Goal: Information Seeking & Learning: Learn about a topic

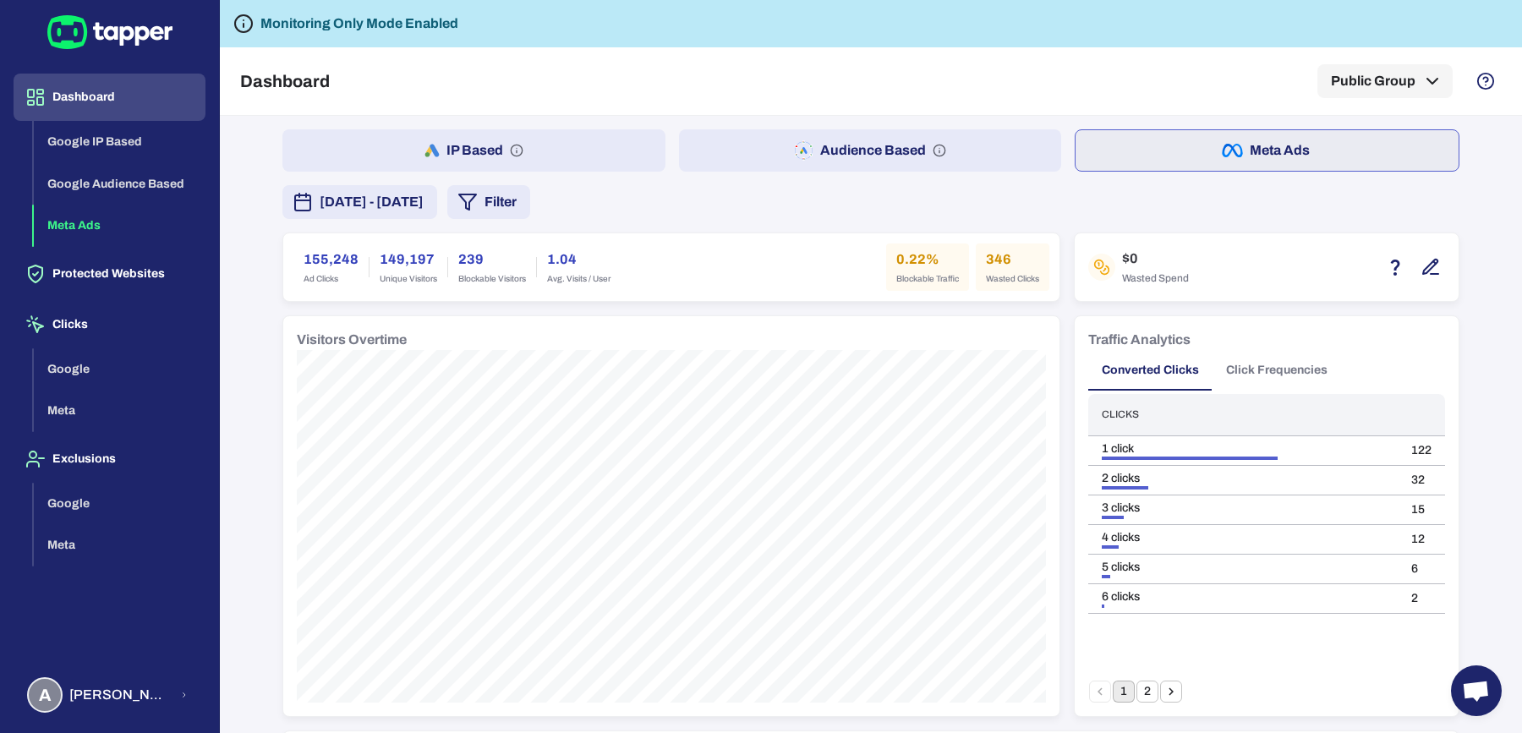
scroll to position [735, 0]
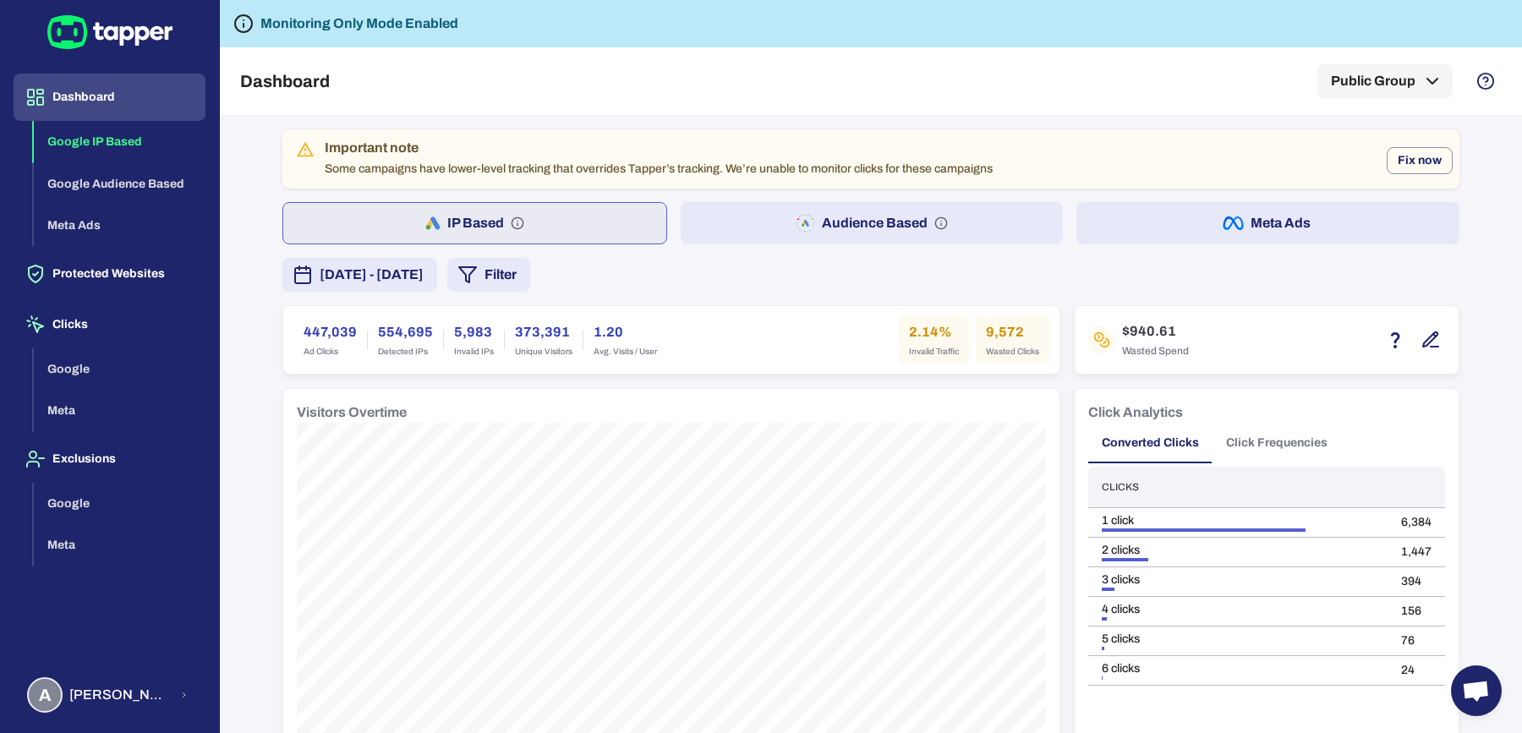
click at [424, 281] on span "August 12, 2025 - September 1, 2025" at bounding box center [372, 275] width 104 height 20
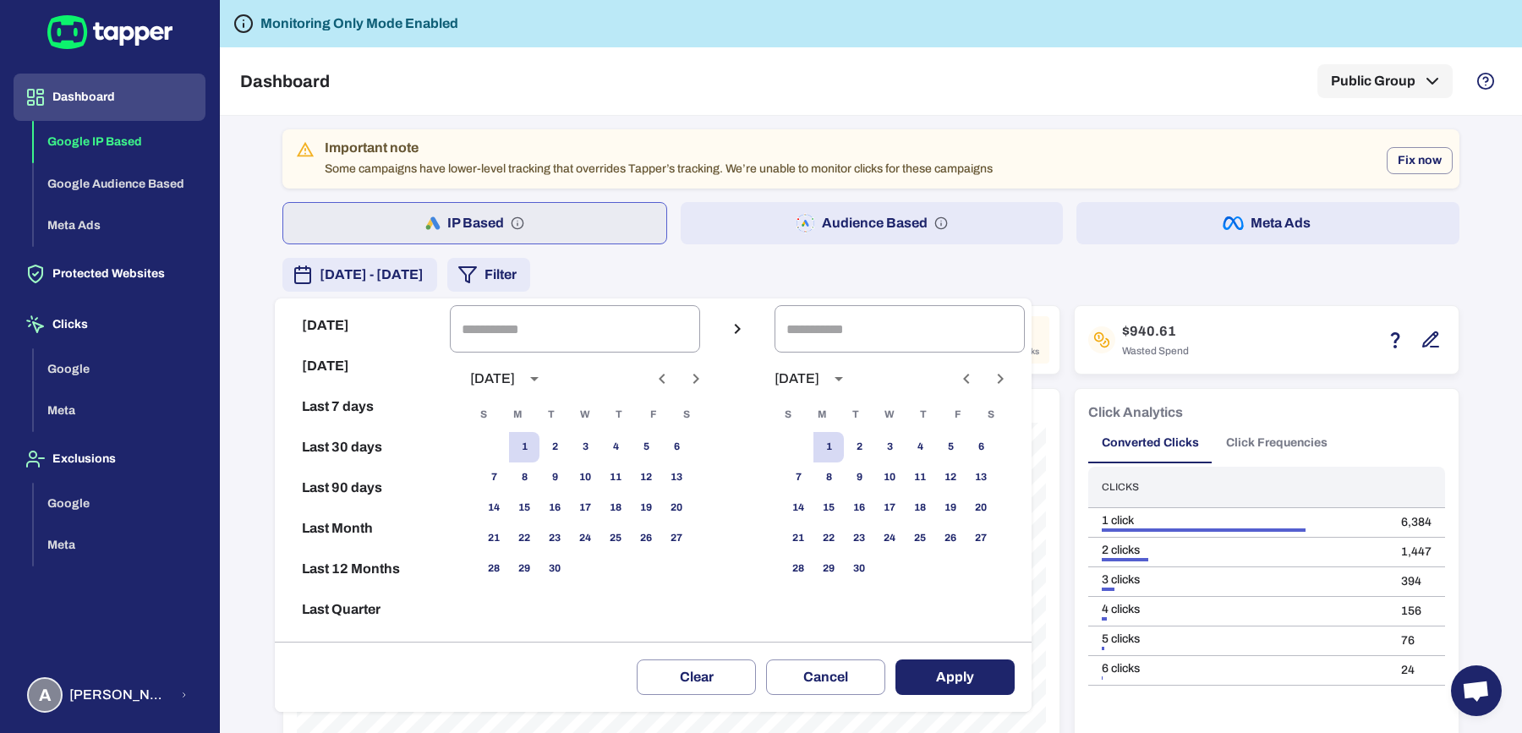
click at [672, 379] on icon "Previous month" at bounding box center [662, 379] width 20 height 20
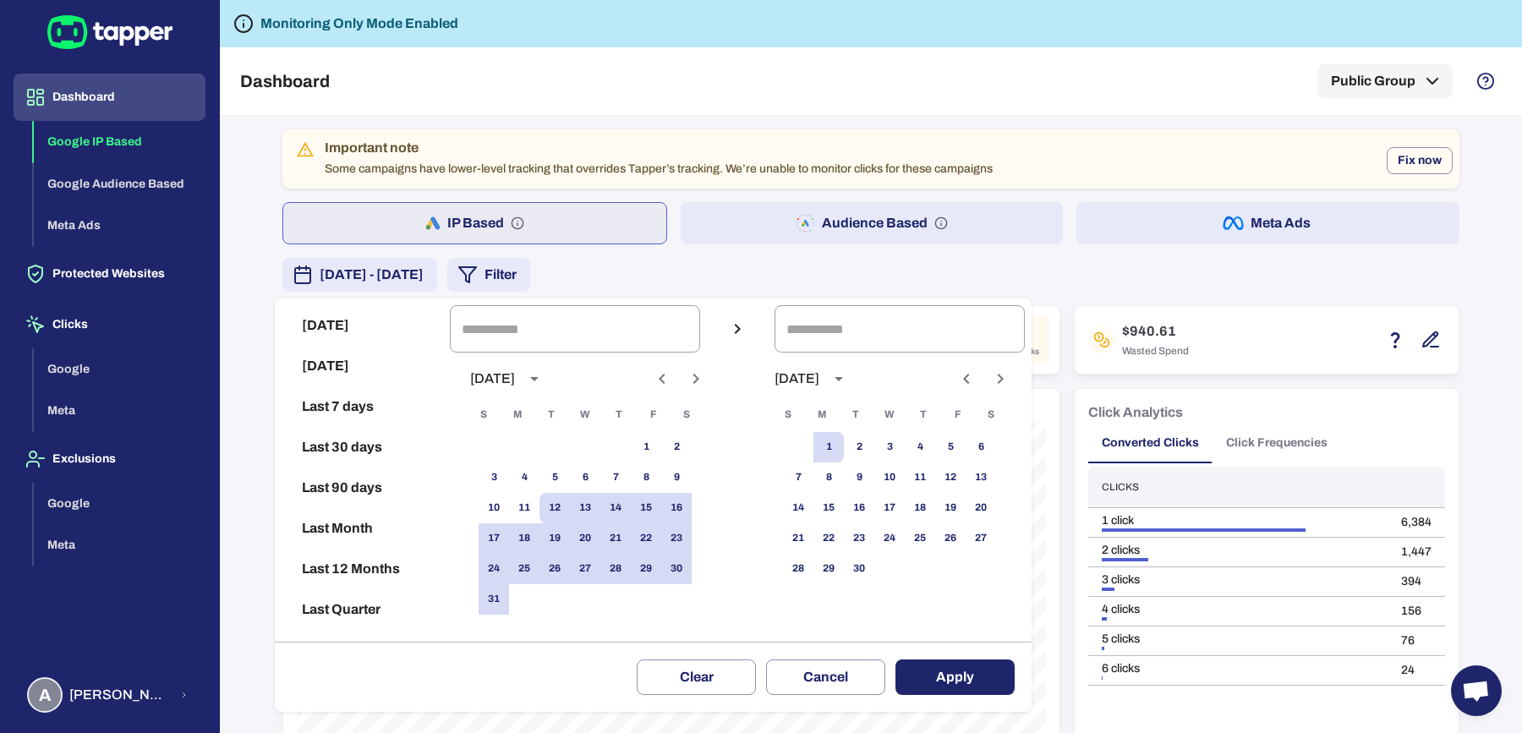
click at [672, 379] on icon "Previous month" at bounding box center [662, 379] width 20 height 20
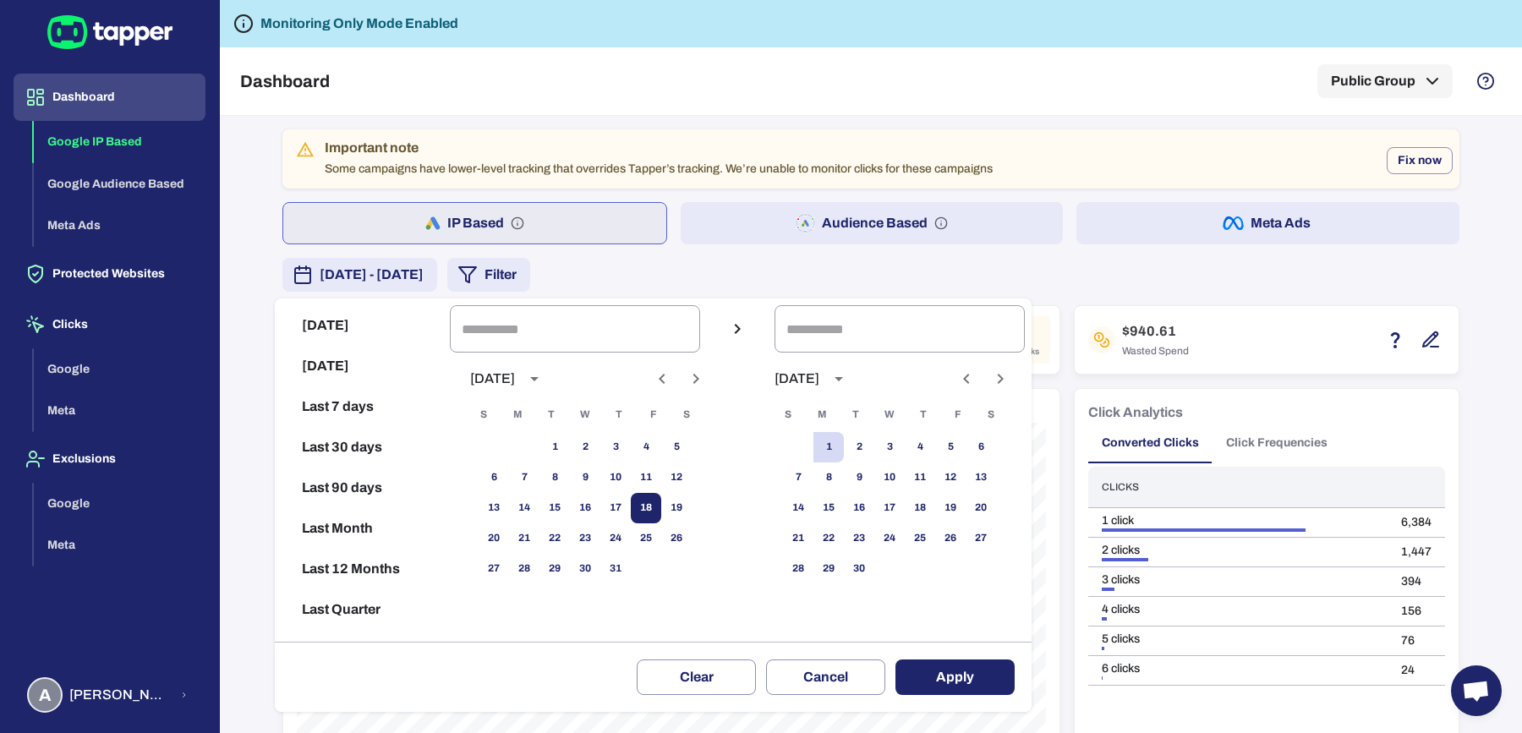
click at [660, 511] on button "18" at bounding box center [646, 508] width 30 height 30
type input "**********"
click at [969, 375] on icon "Previous month" at bounding box center [966, 379] width 6 height 10
click at [844, 534] on button "18" at bounding box center [828, 538] width 30 height 30
type input "**********"
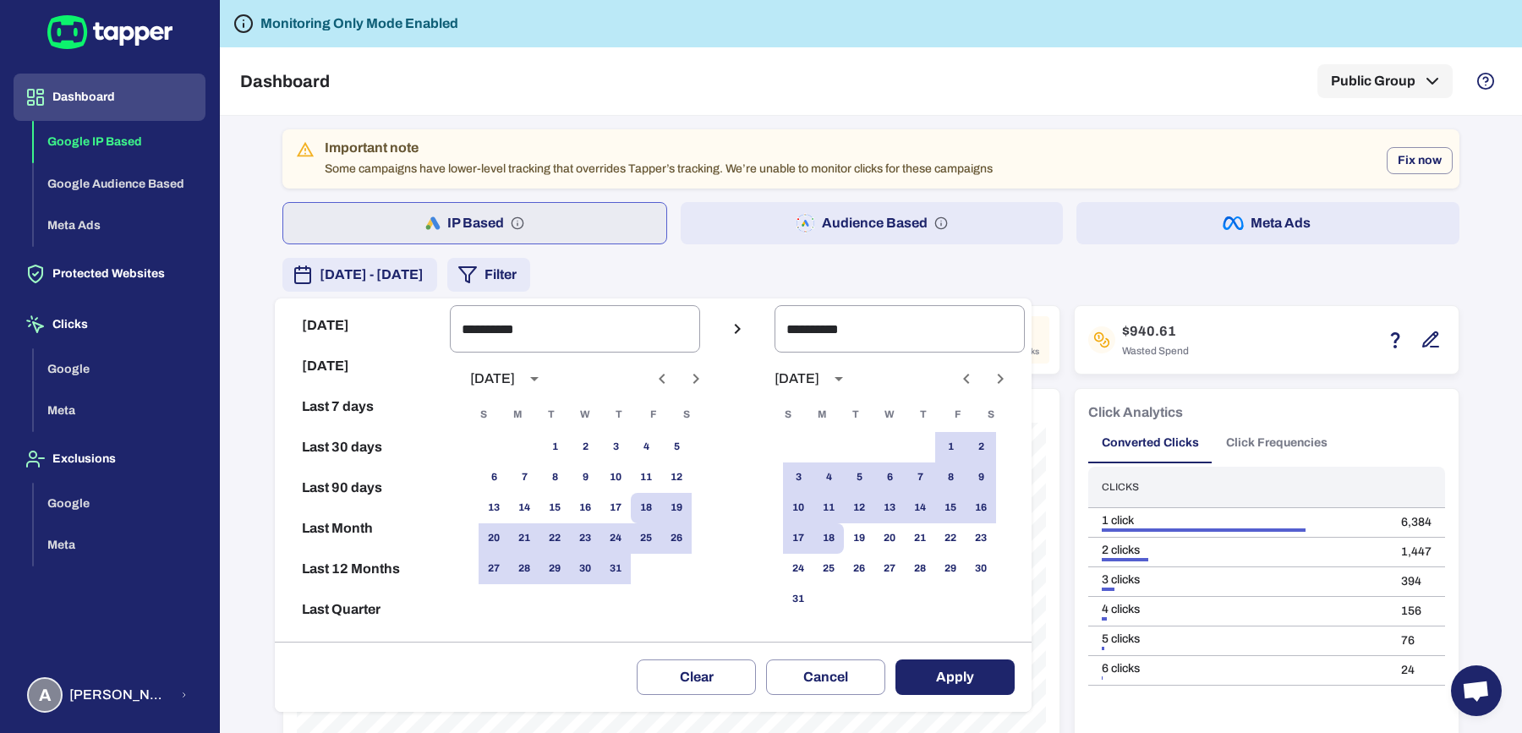
click at [963, 672] on button "Apply" at bounding box center [954, 677] width 119 height 36
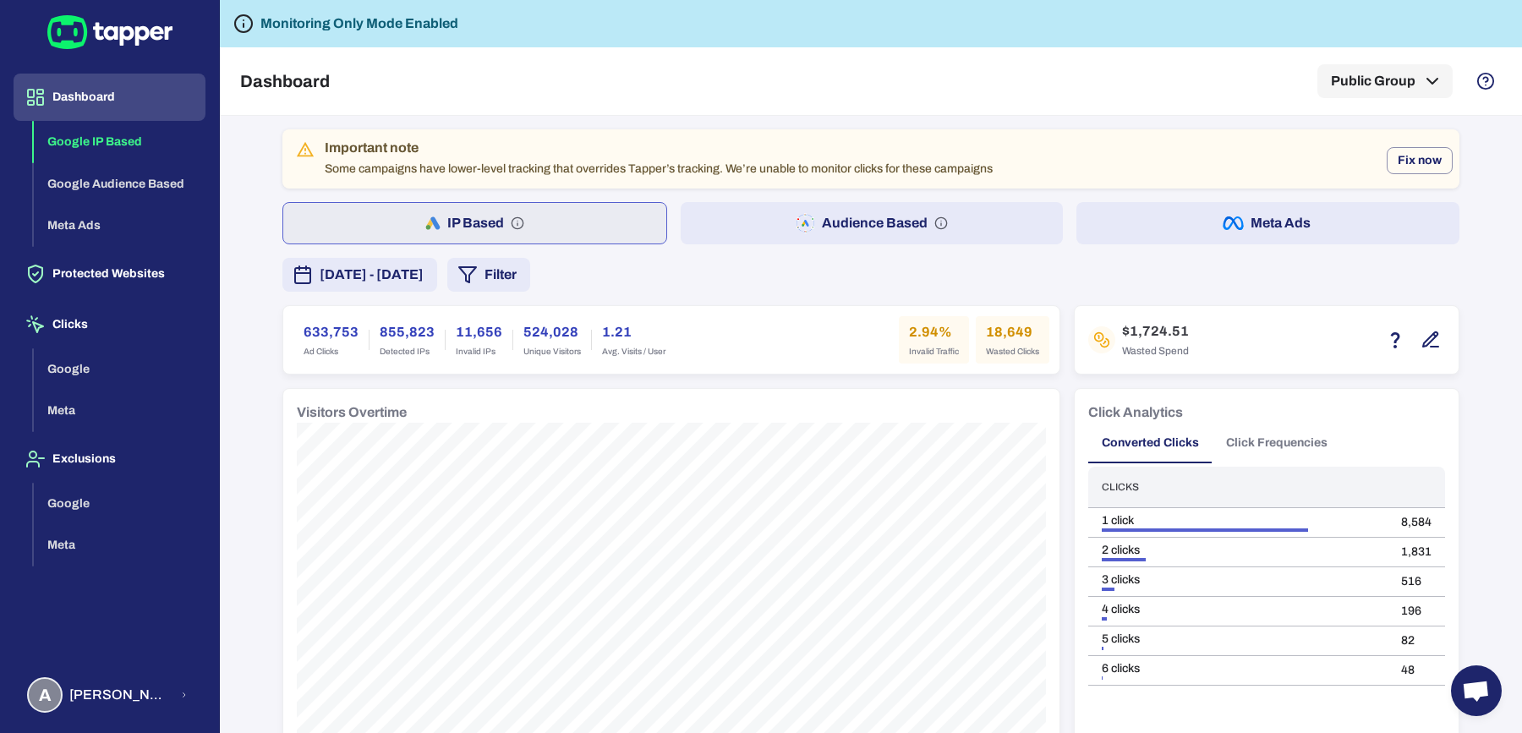
click at [711, 218] on button "Audience Based" at bounding box center [872, 223] width 383 height 42
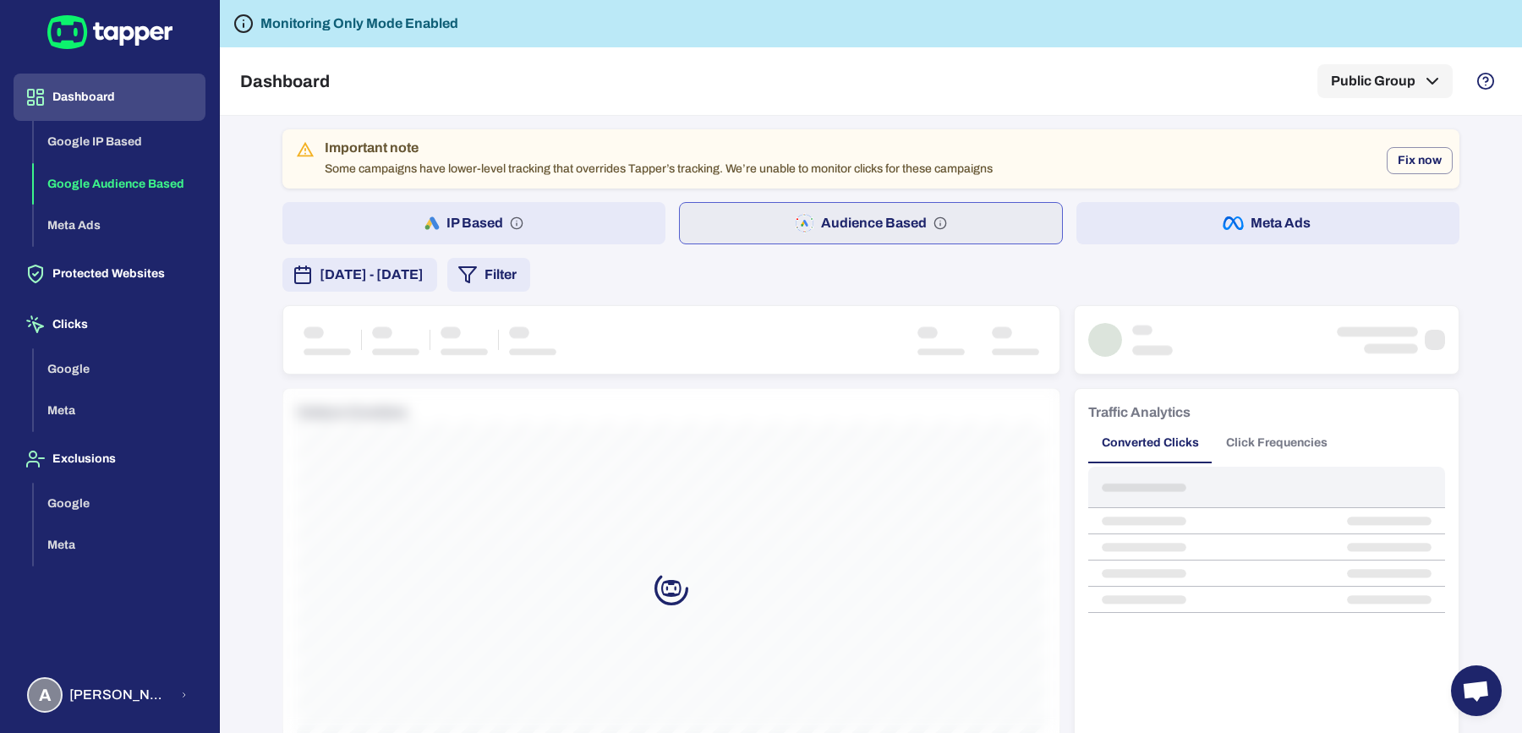
scroll to position [1209, 0]
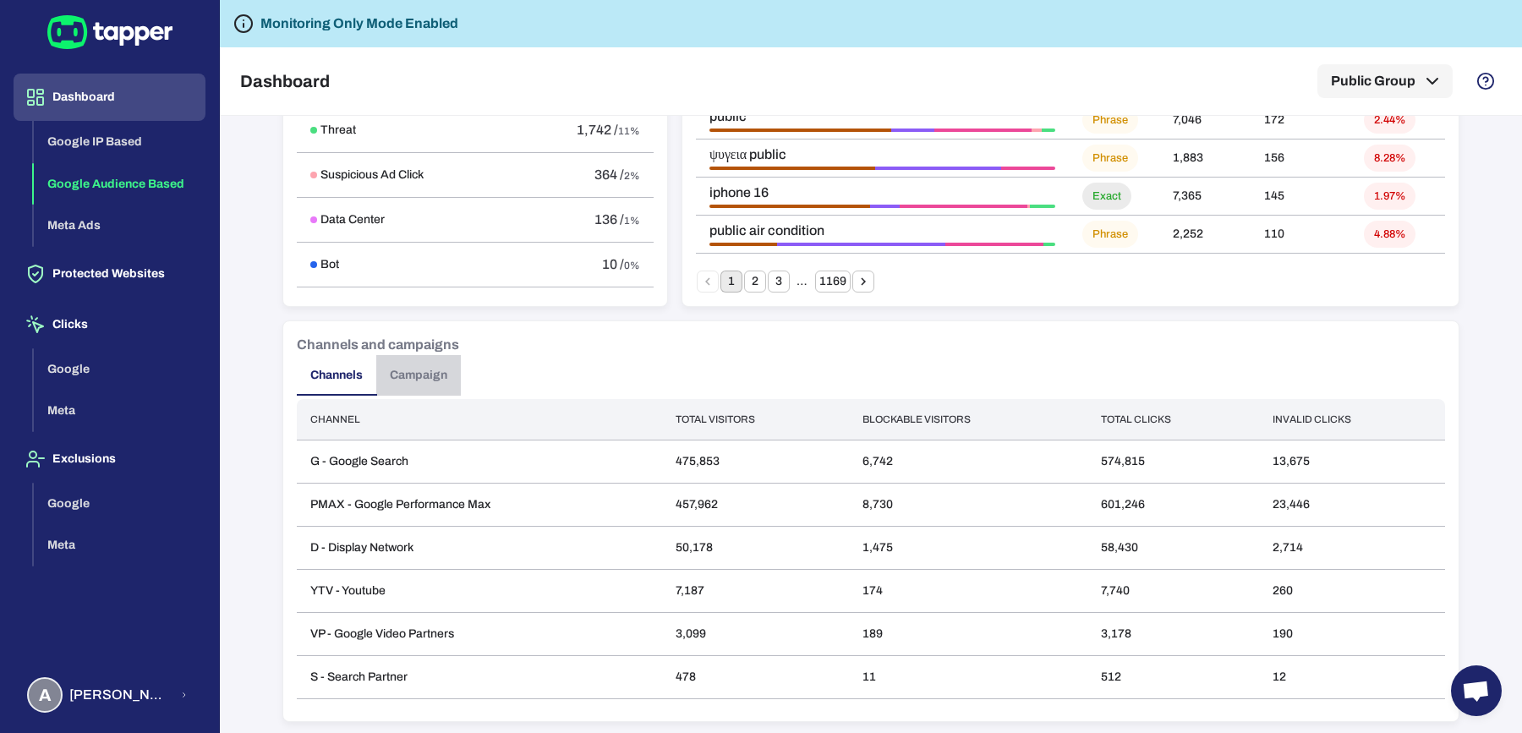
click at [440, 373] on button "Campaign" at bounding box center [418, 375] width 85 height 41
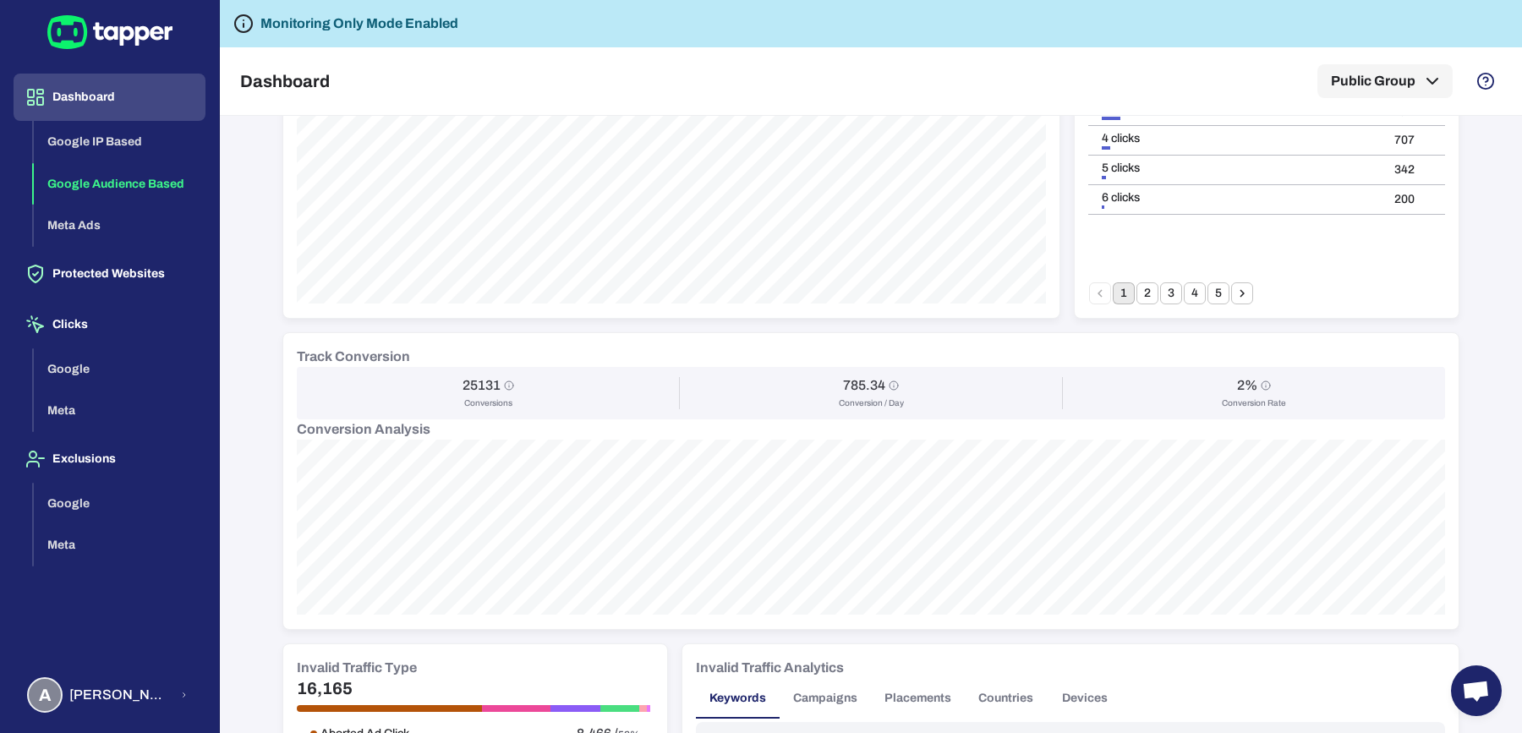
scroll to position [0, 0]
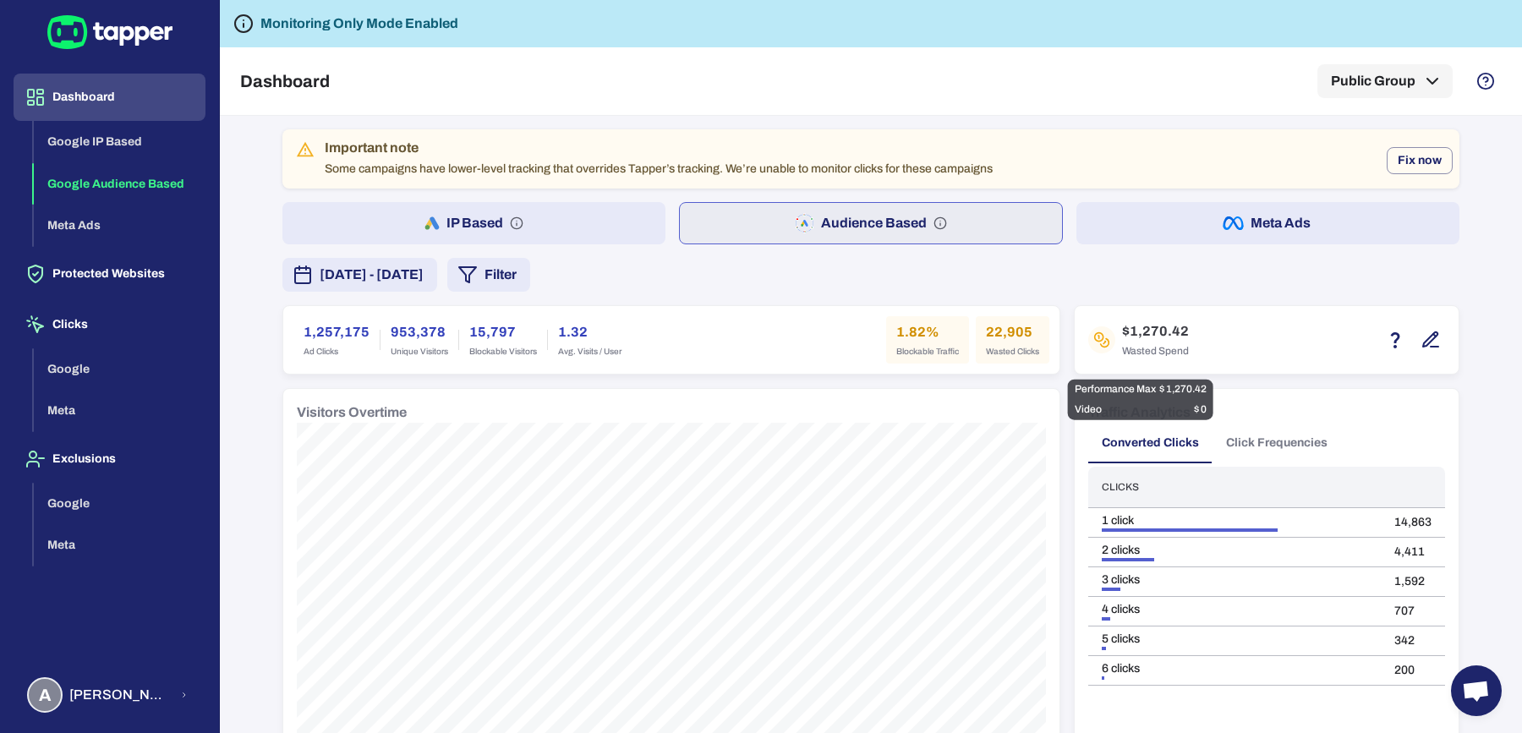
click at [1420, 330] on icon "button" at bounding box center [1430, 340] width 20 height 20
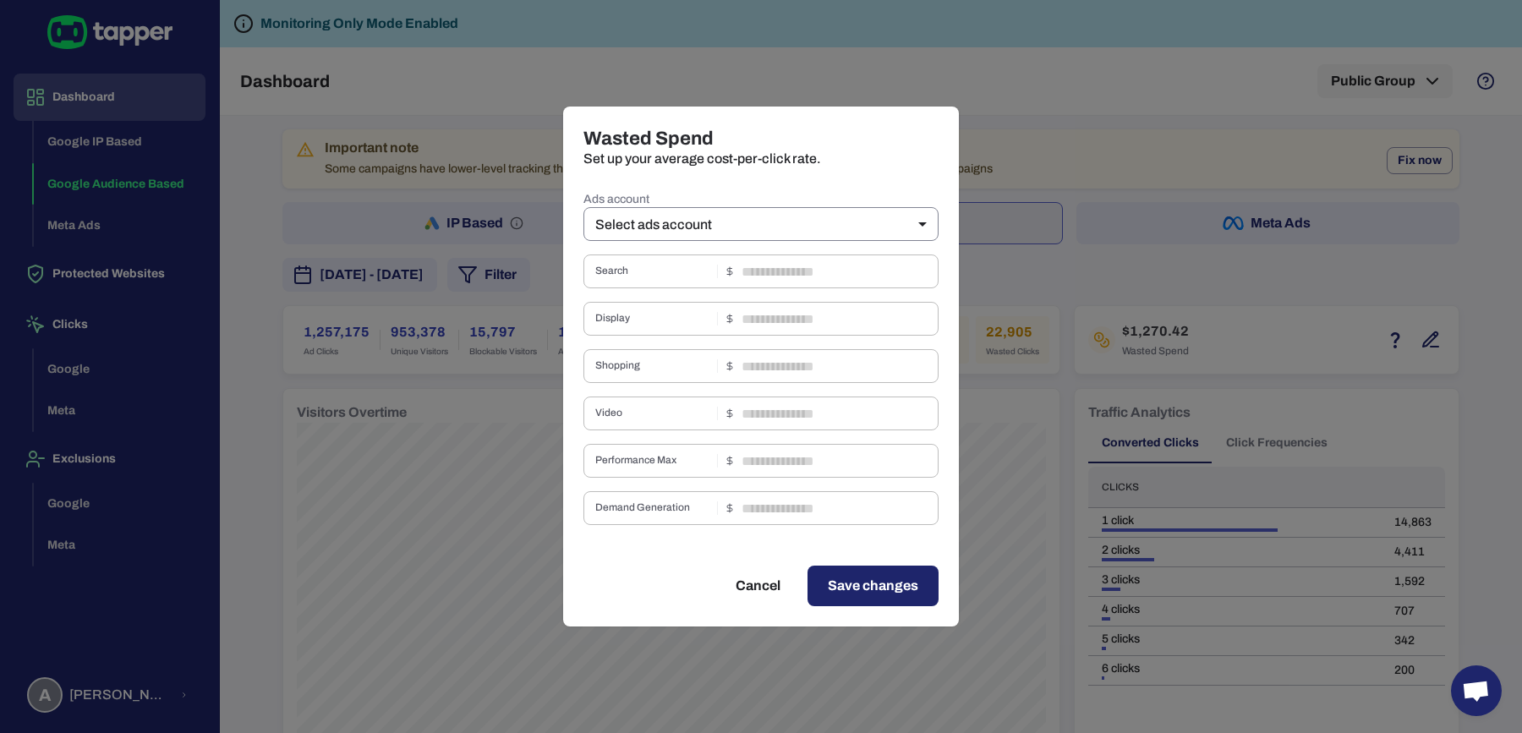
click at [750, 227] on body "Dashboard Google IP Based Google Audience Based Meta Ads Protected Websites Cli…" at bounding box center [761, 366] width 1522 height 733
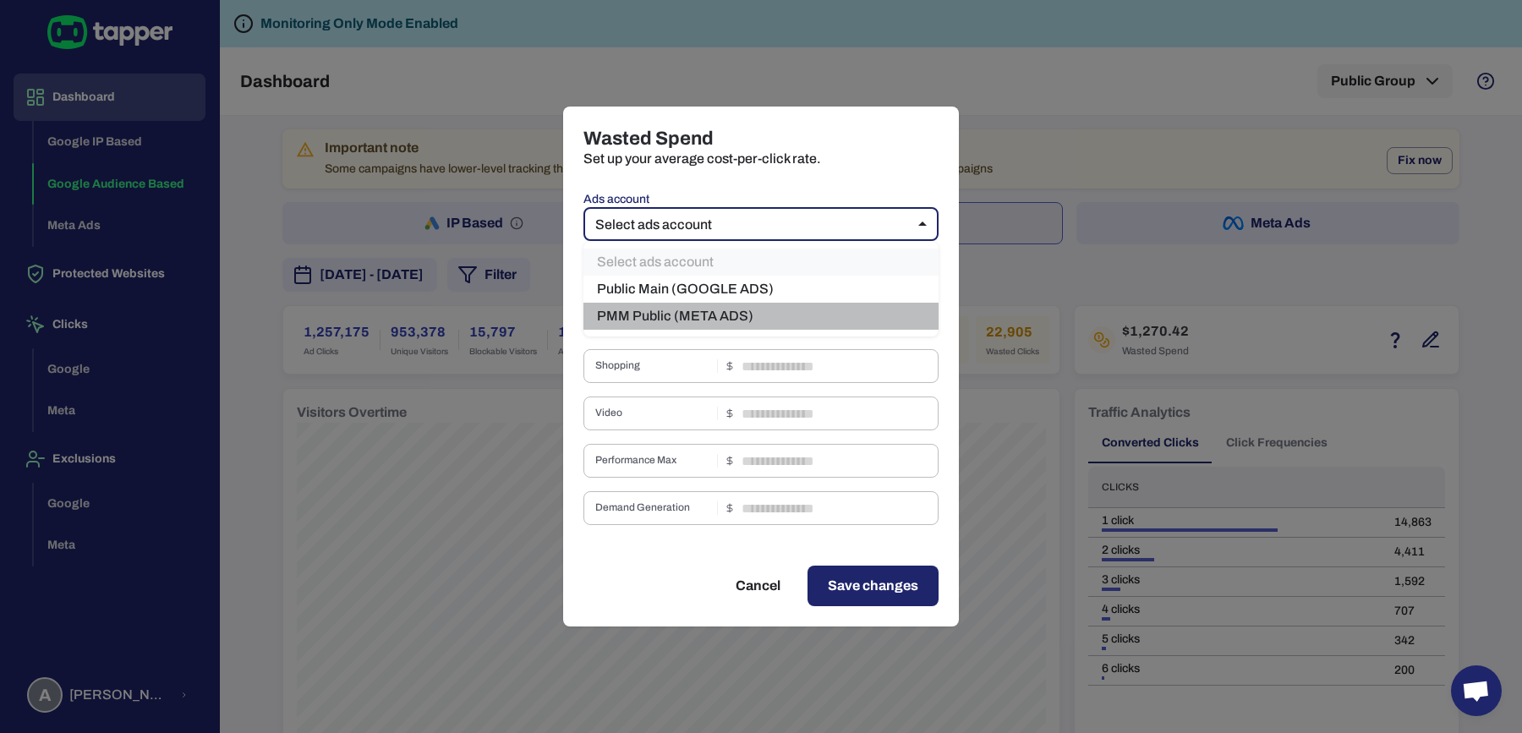
click at [720, 313] on li "PMM Public (META ADS)" at bounding box center [760, 316] width 355 height 27
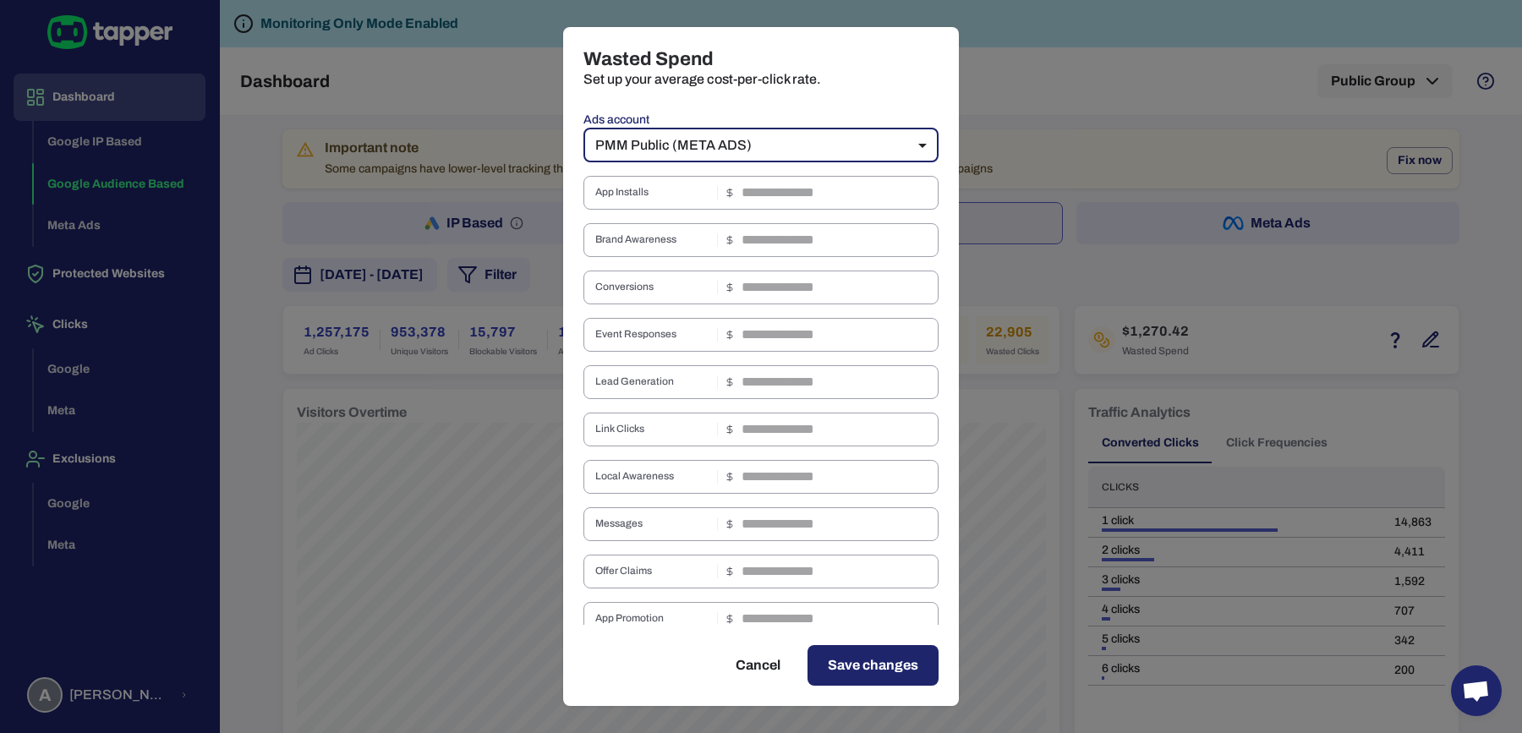
click at [812, 157] on body "Dashboard Google IP Based Google Audience Based Meta Ads Protected Websites Cli…" at bounding box center [761, 366] width 1522 height 733
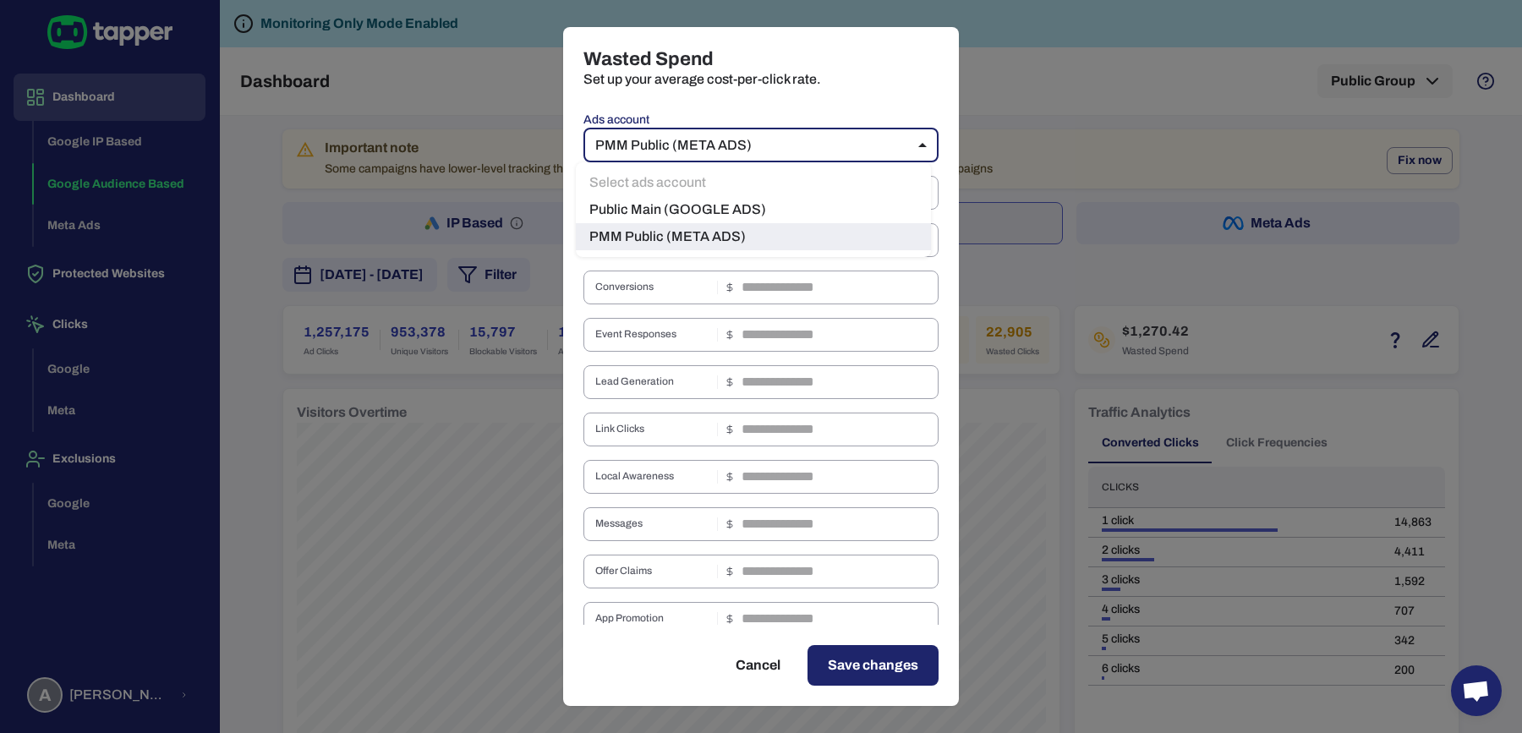
click at [779, 216] on li "Public Main (GOOGLE ADS)" at bounding box center [753, 209] width 355 height 27
type input "***"
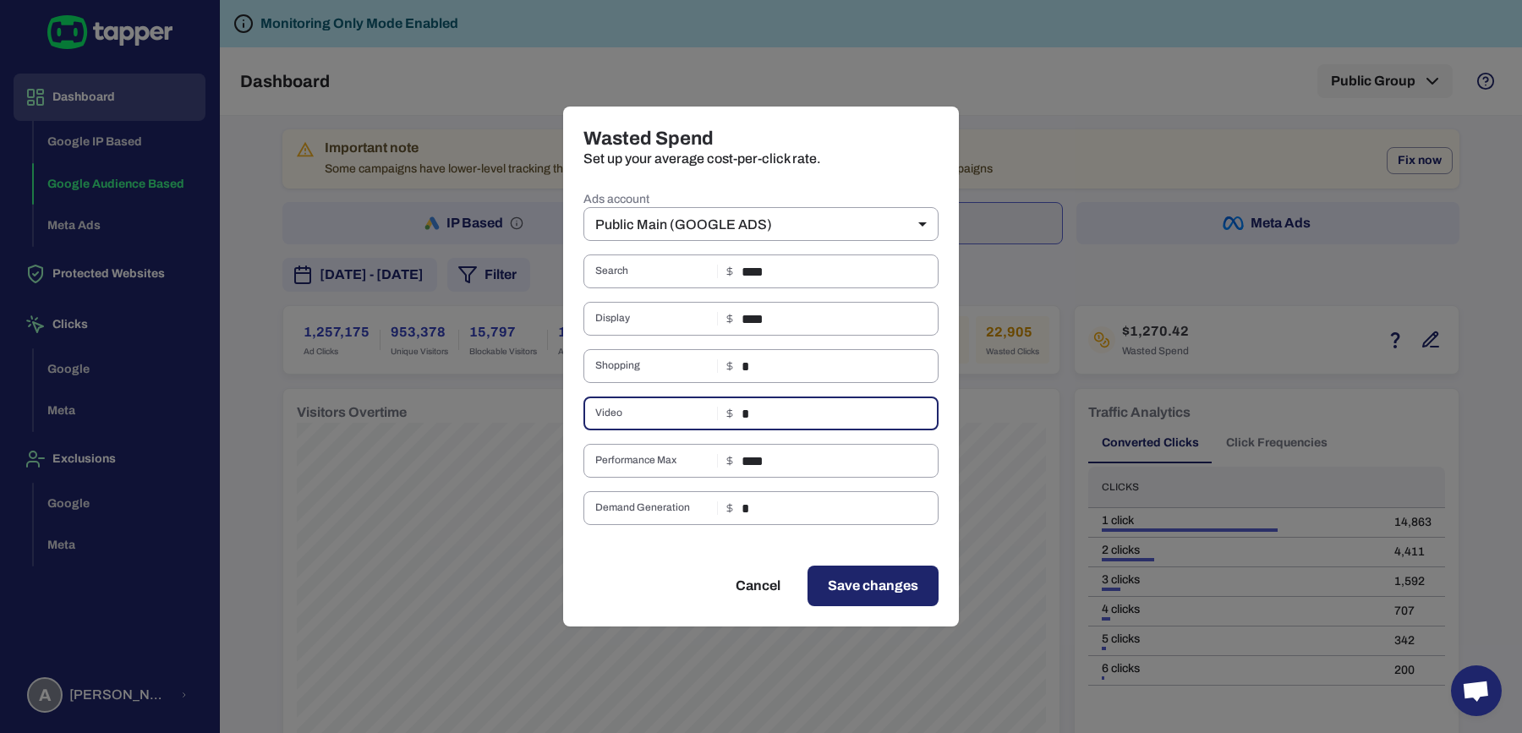
click at [752, 409] on input "*" at bounding box center [839, 413] width 197 height 34
type input "***"
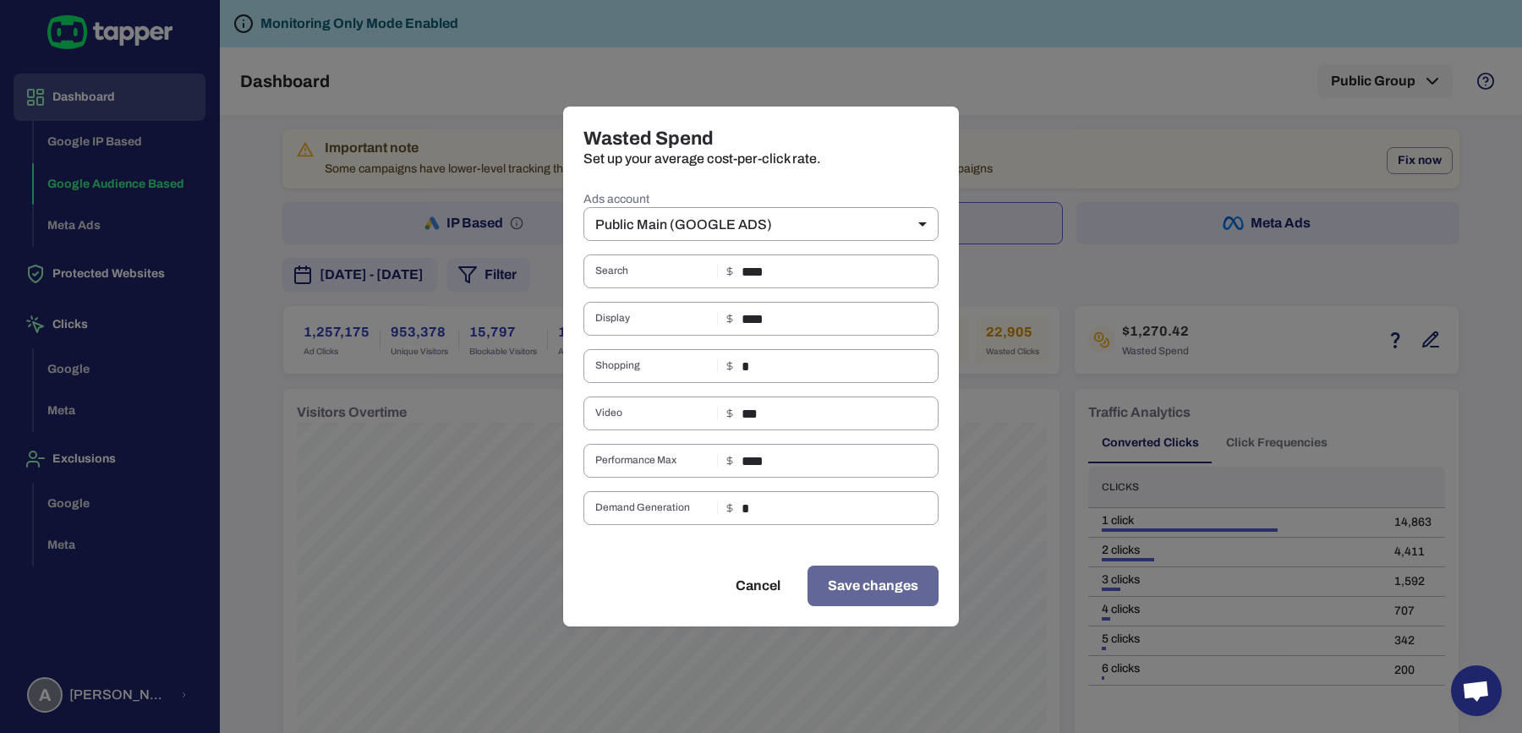
click at [866, 593] on span "Save changes" at bounding box center [873, 586] width 90 height 20
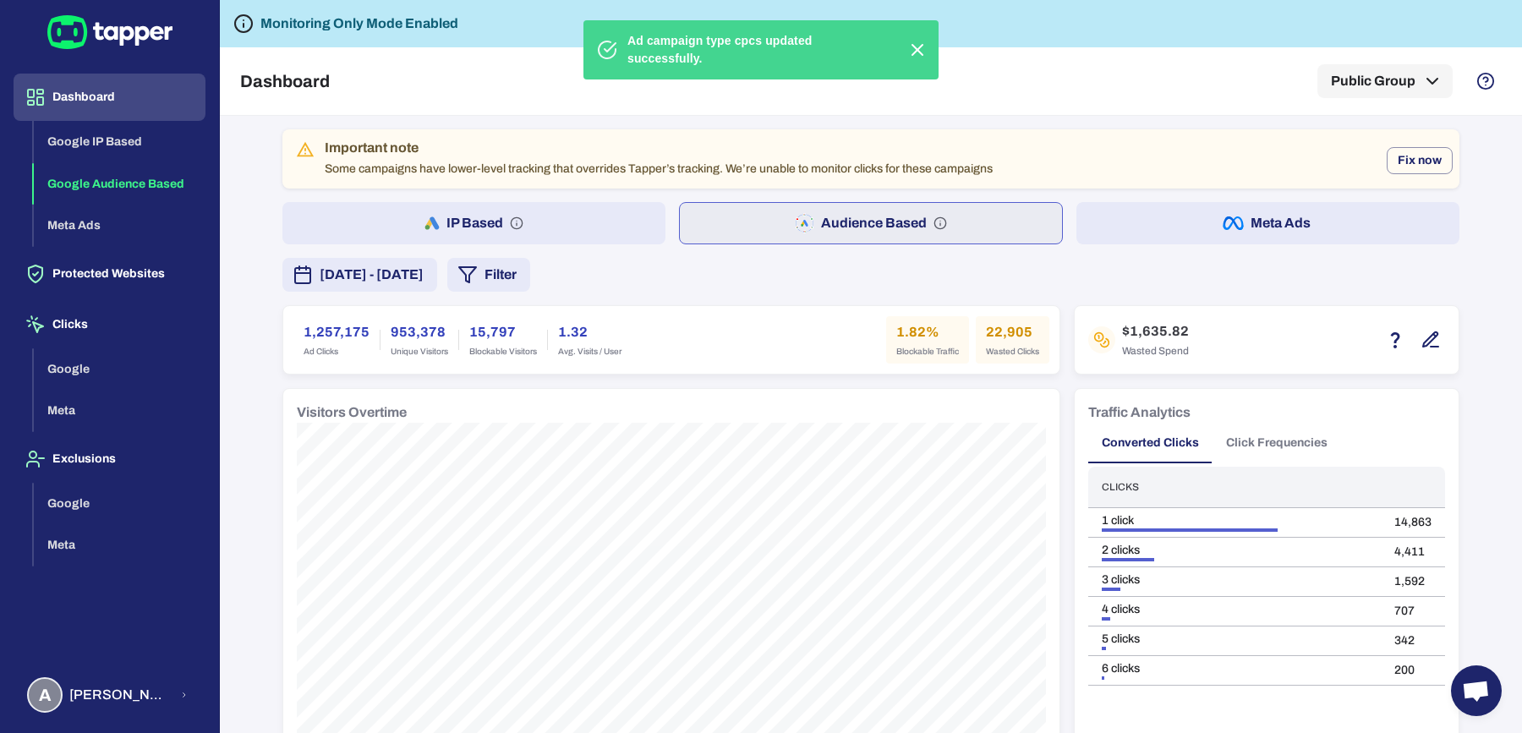
click at [1430, 336] on icon "button" at bounding box center [1430, 340] width 20 height 20
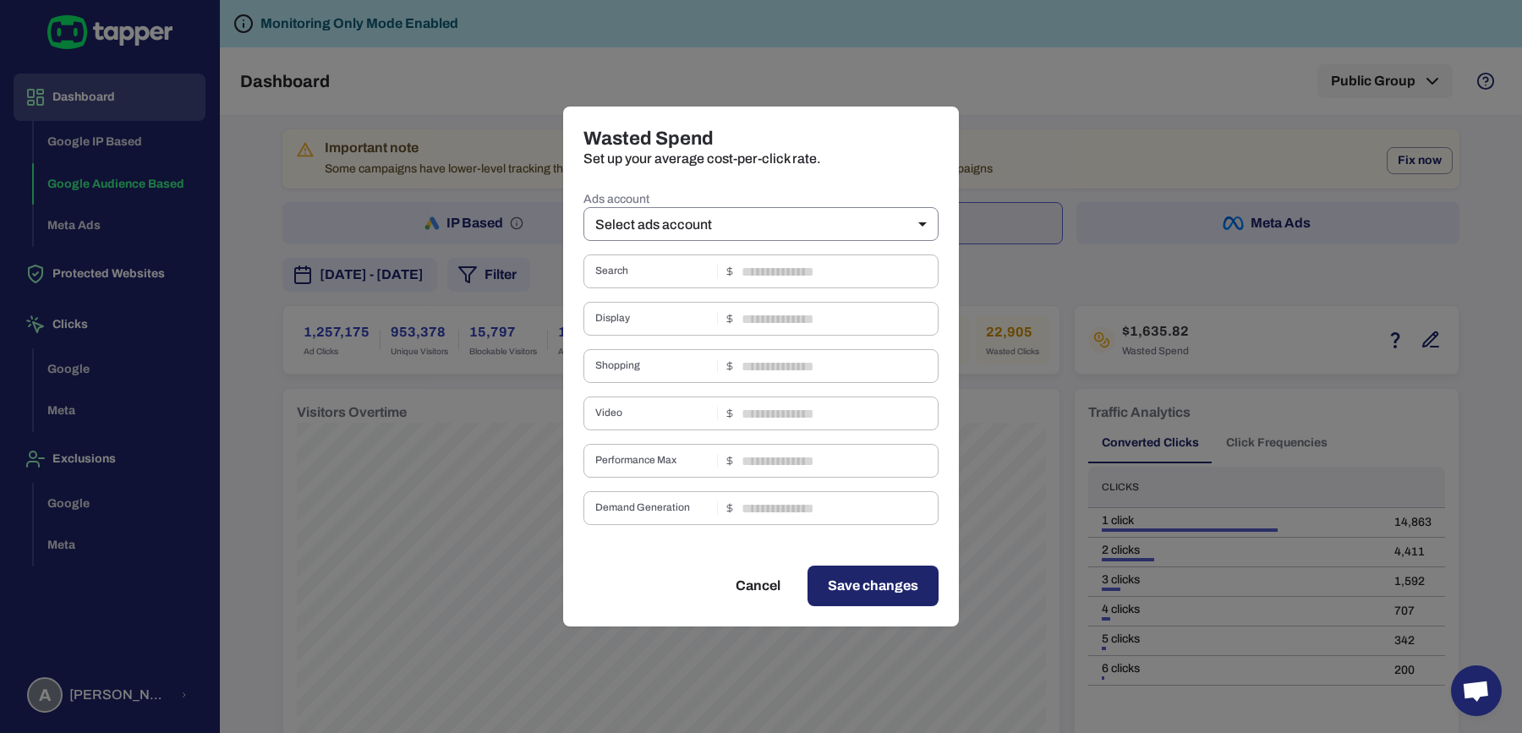
click at [744, 216] on body "Dashboard Google IP Based Google Audience Based Meta Ads Protected Websites Cli…" at bounding box center [761, 366] width 1522 height 733
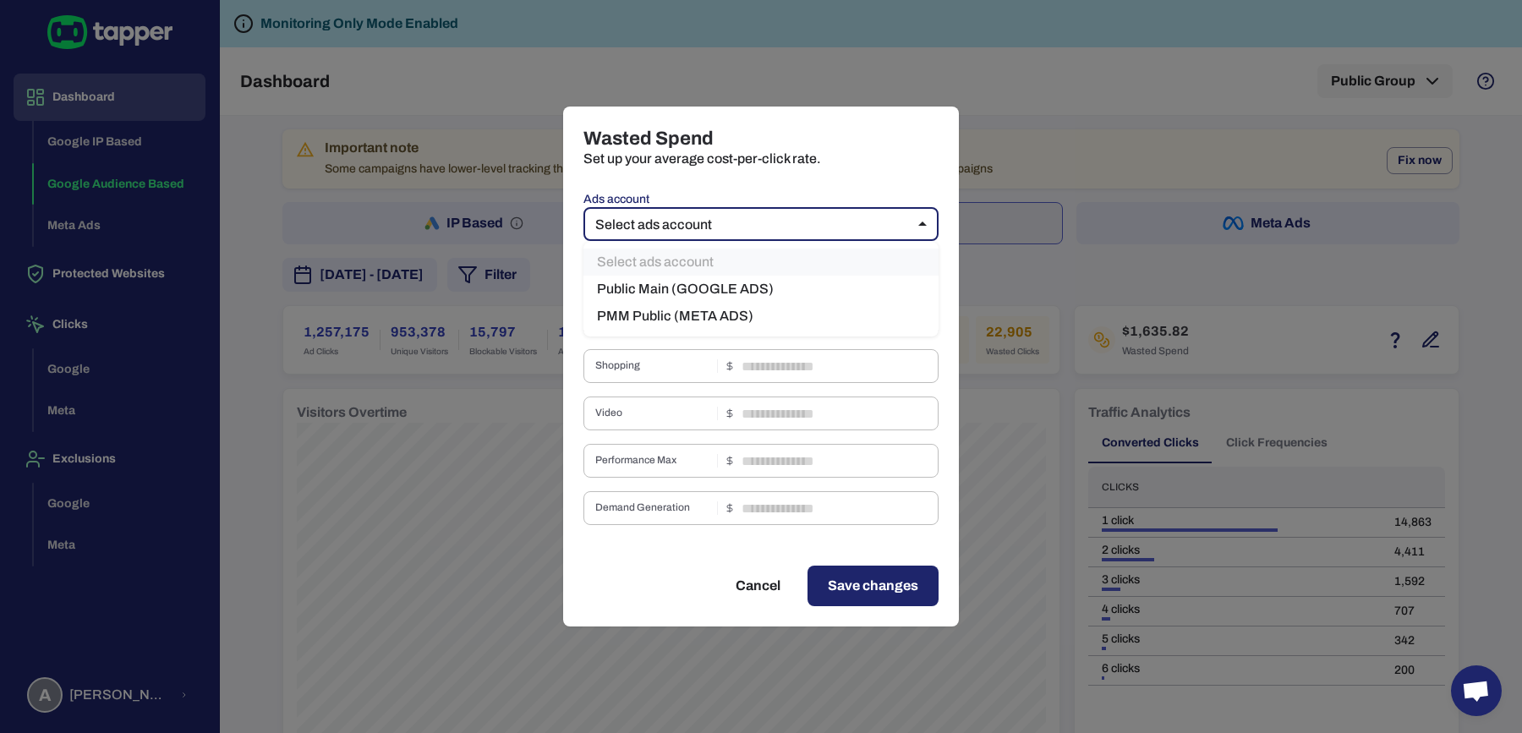
click at [702, 282] on li "Public Main (GOOGLE ADS)" at bounding box center [760, 289] width 355 height 27
type input "***"
type input "****"
type input "*"
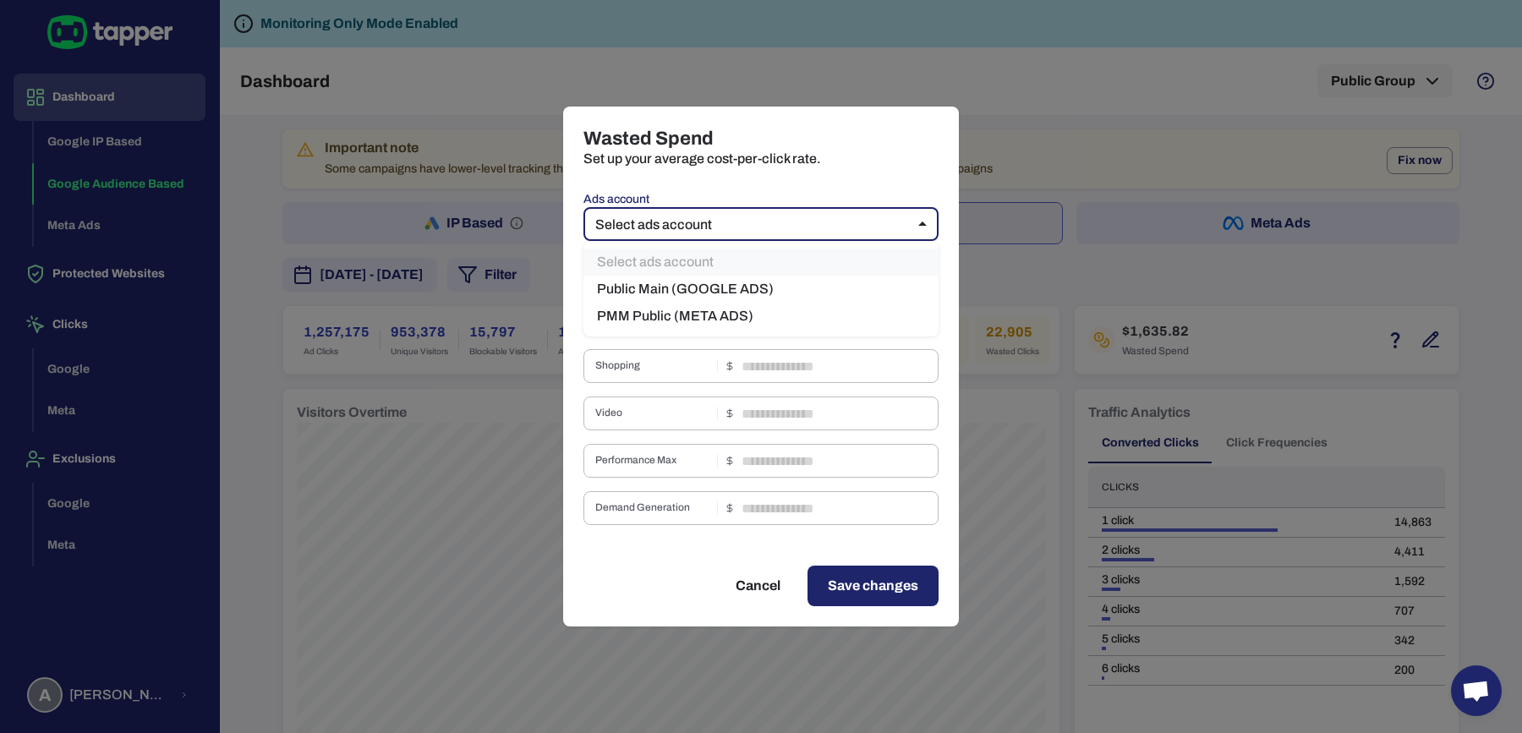
type input "***"
type input "****"
type input "*"
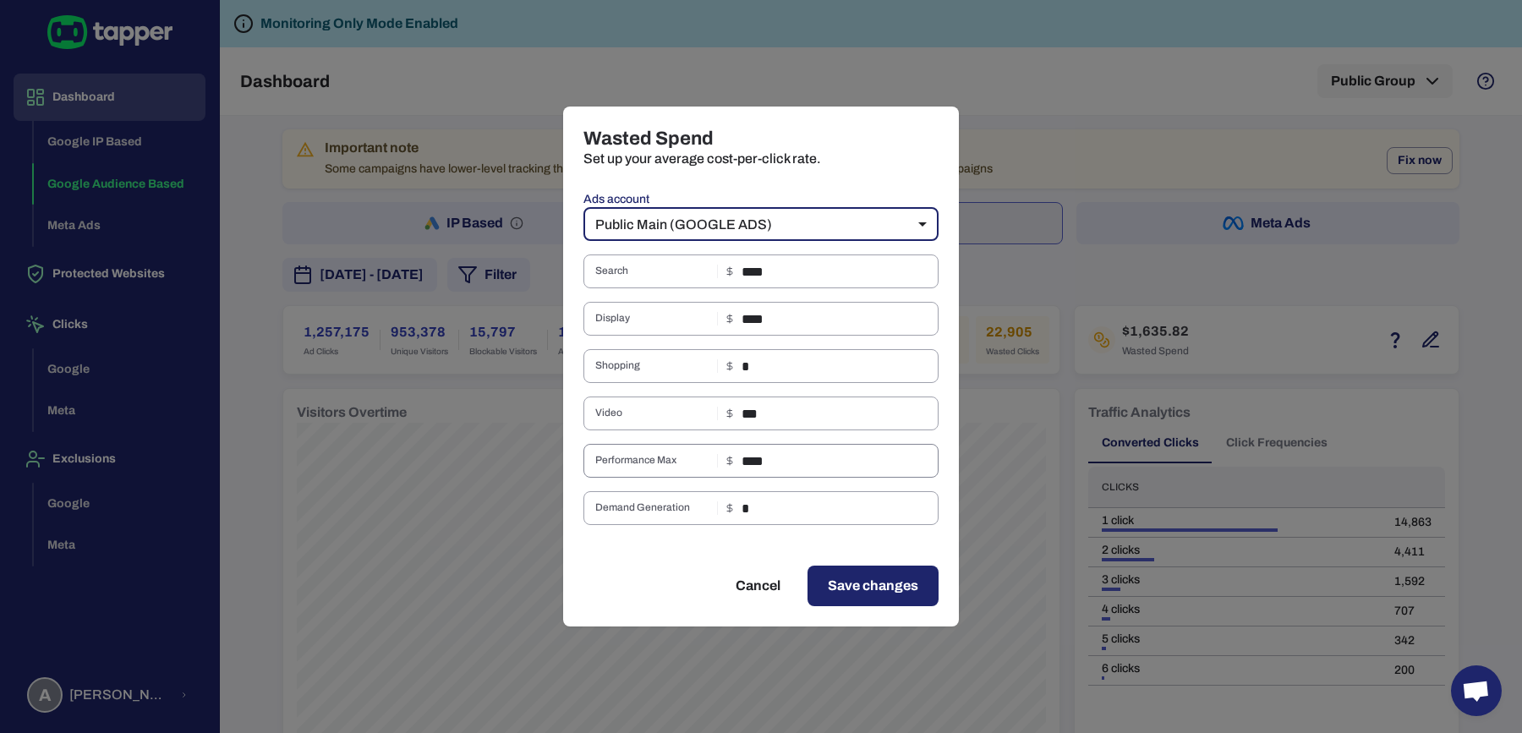
click at [768, 459] on input "****" at bounding box center [839, 461] width 197 height 34
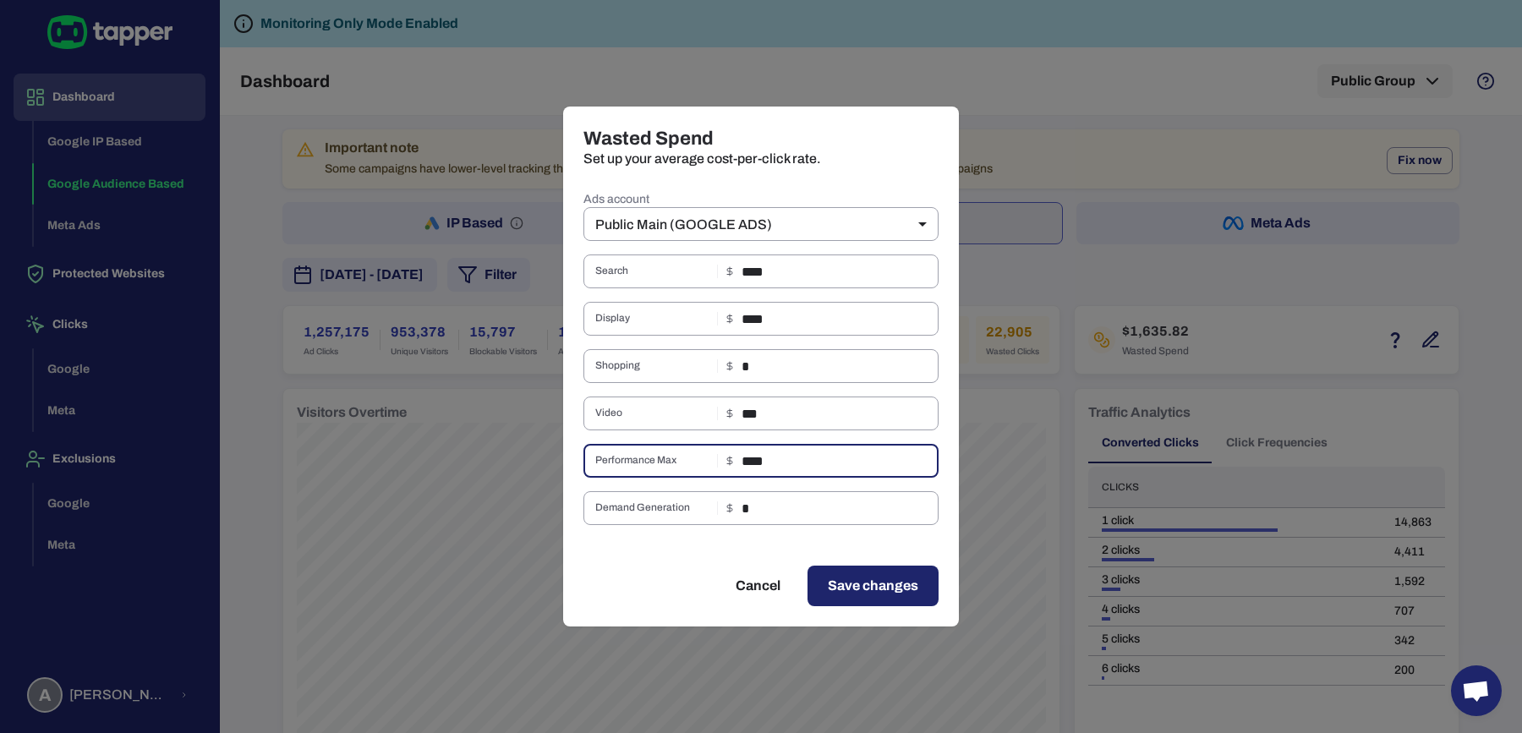
type input "****"
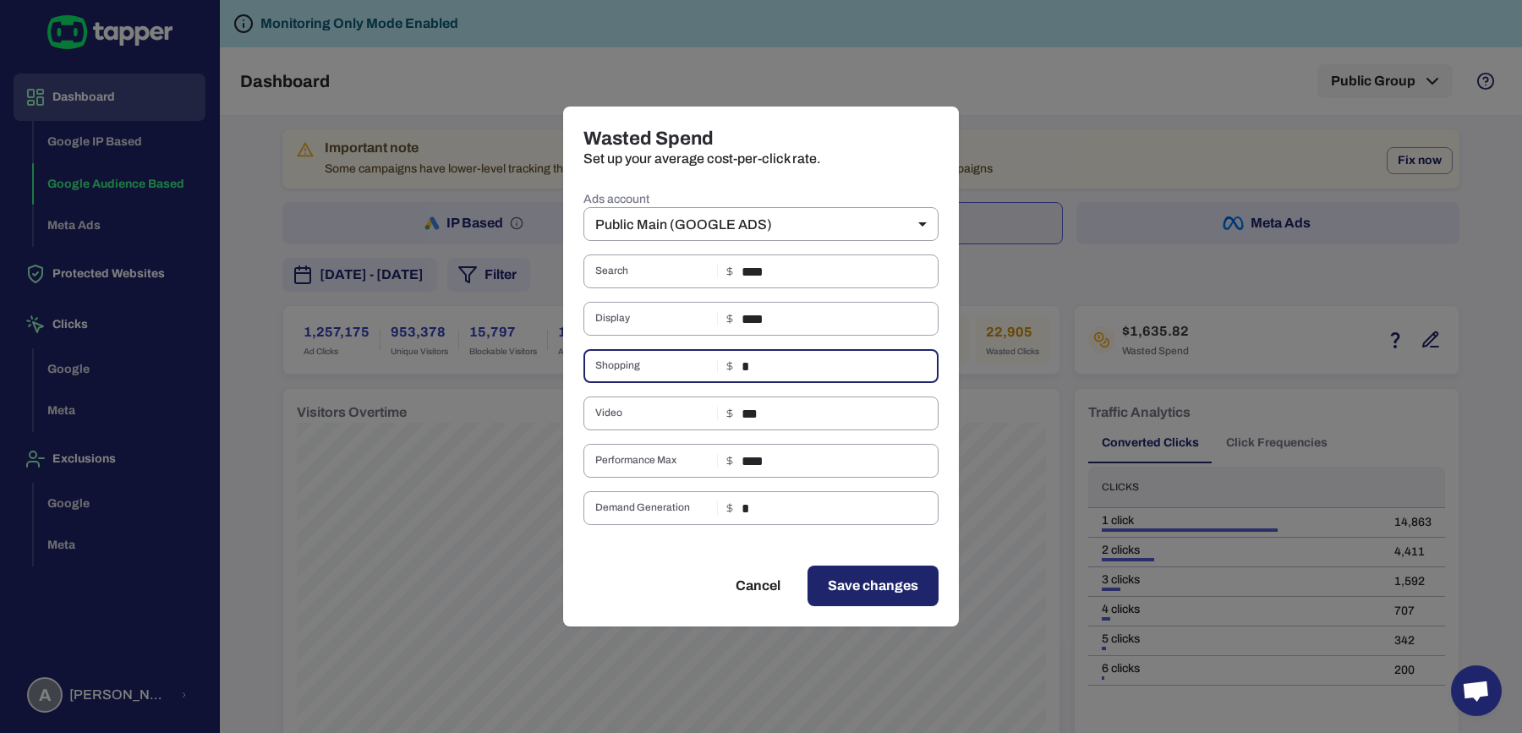
click at [756, 371] on input "*" at bounding box center [839, 366] width 197 height 34
type input "****"
click at [779, 312] on input "****" at bounding box center [839, 319] width 197 height 34
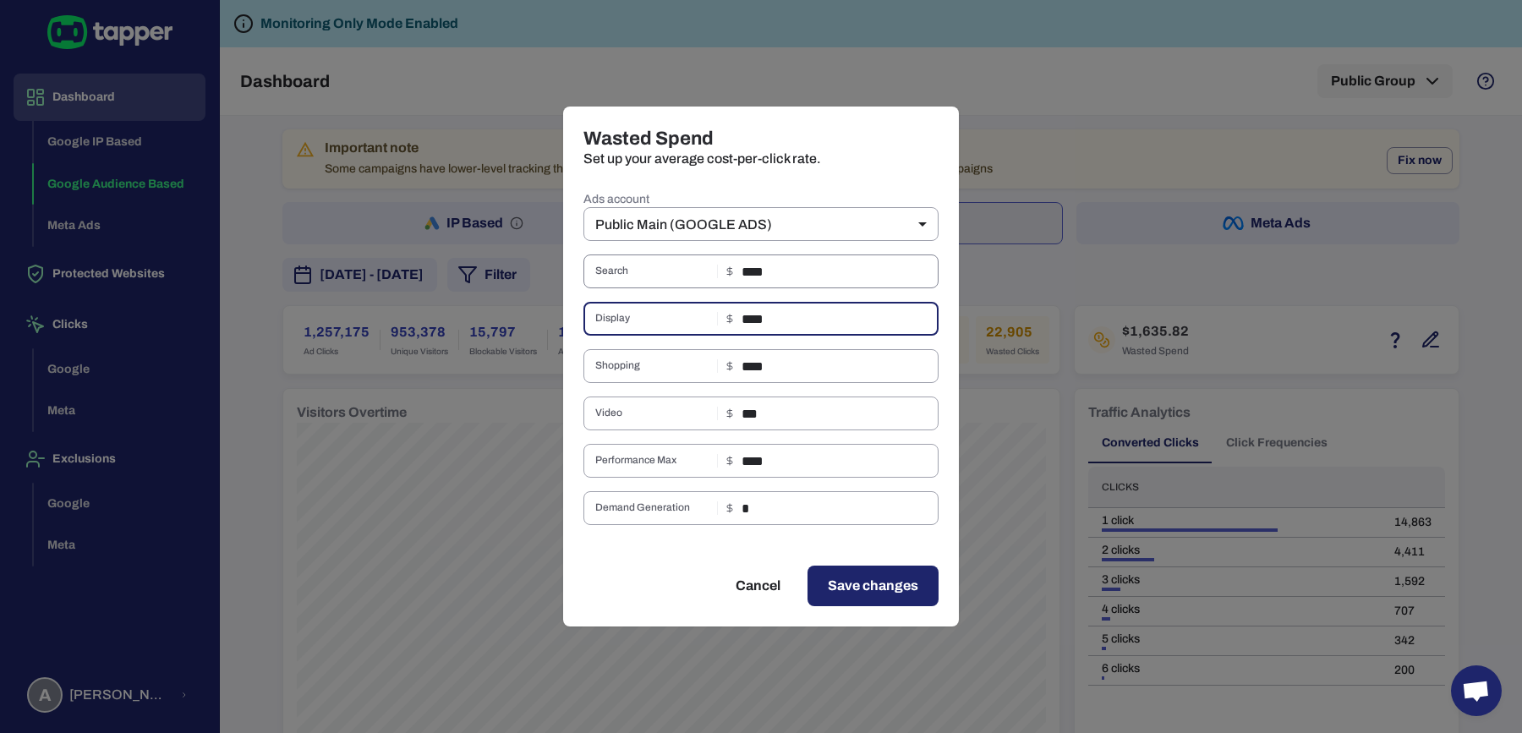
click at [793, 261] on input "****" at bounding box center [839, 271] width 197 height 34
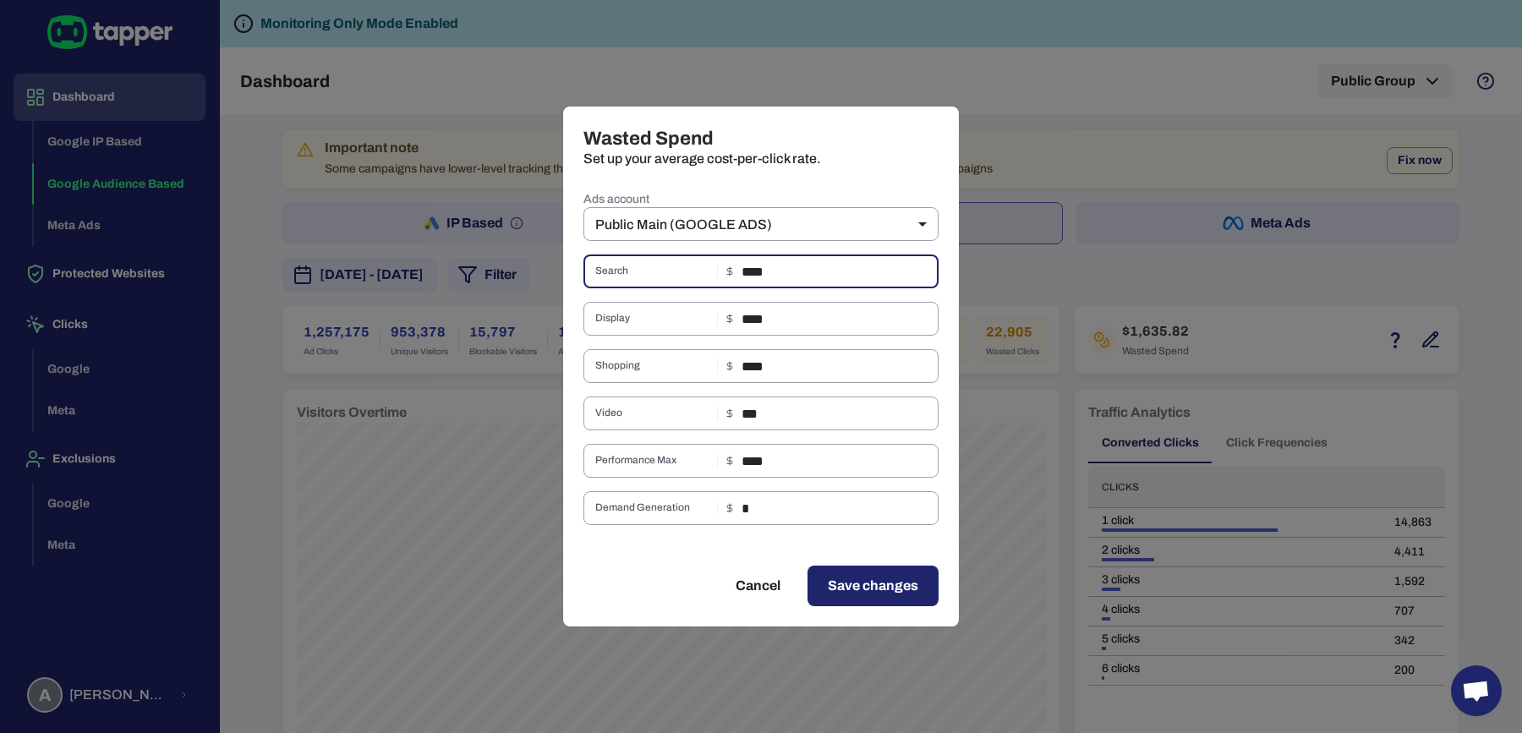
click at [793, 276] on input "****" at bounding box center [839, 271] width 197 height 34
click at [790, 272] on input "****" at bounding box center [839, 271] width 197 height 34
type input "***"
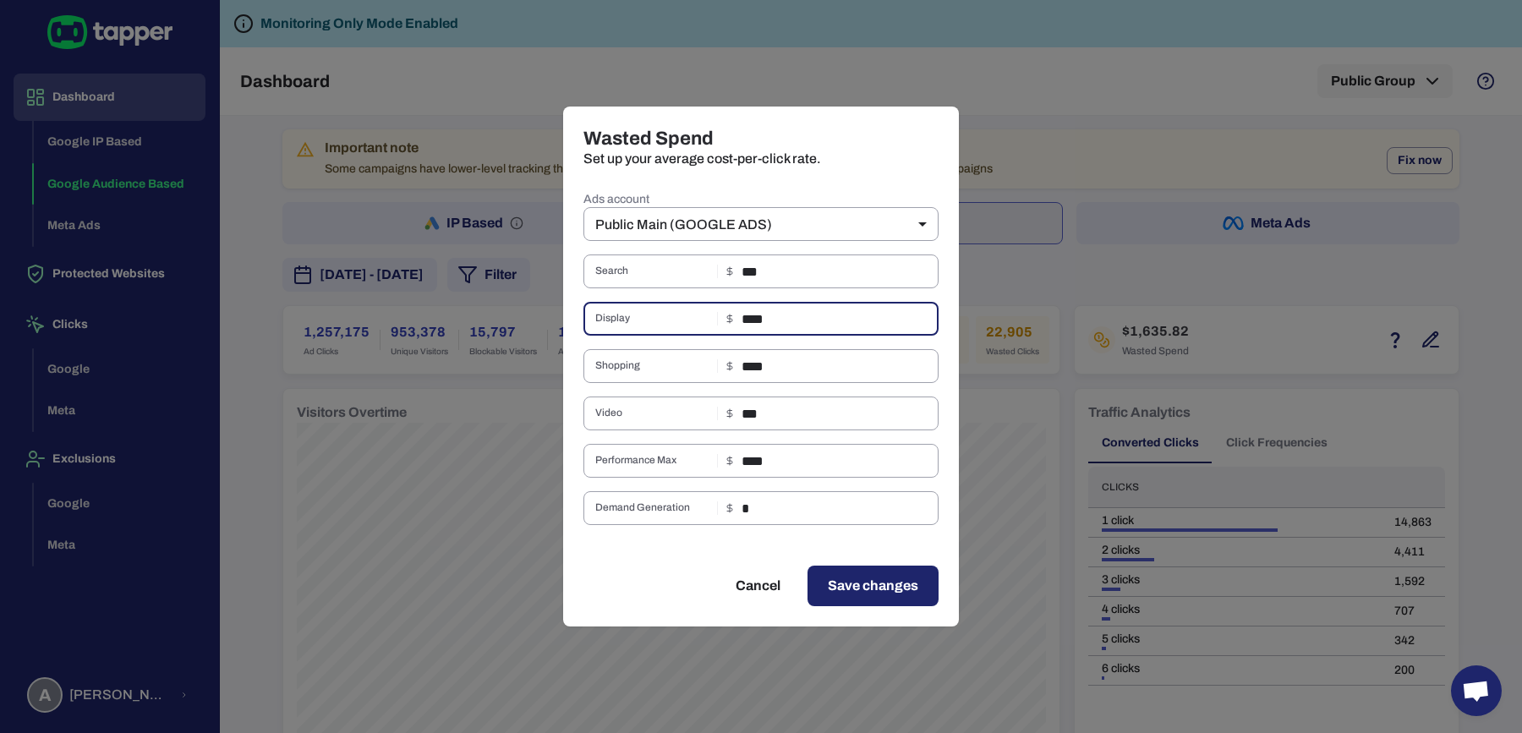
click at [796, 320] on input "****" at bounding box center [839, 319] width 197 height 34
type input "****"
click at [894, 599] on button "Save changes" at bounding box center [872, 586] width 131 height 41
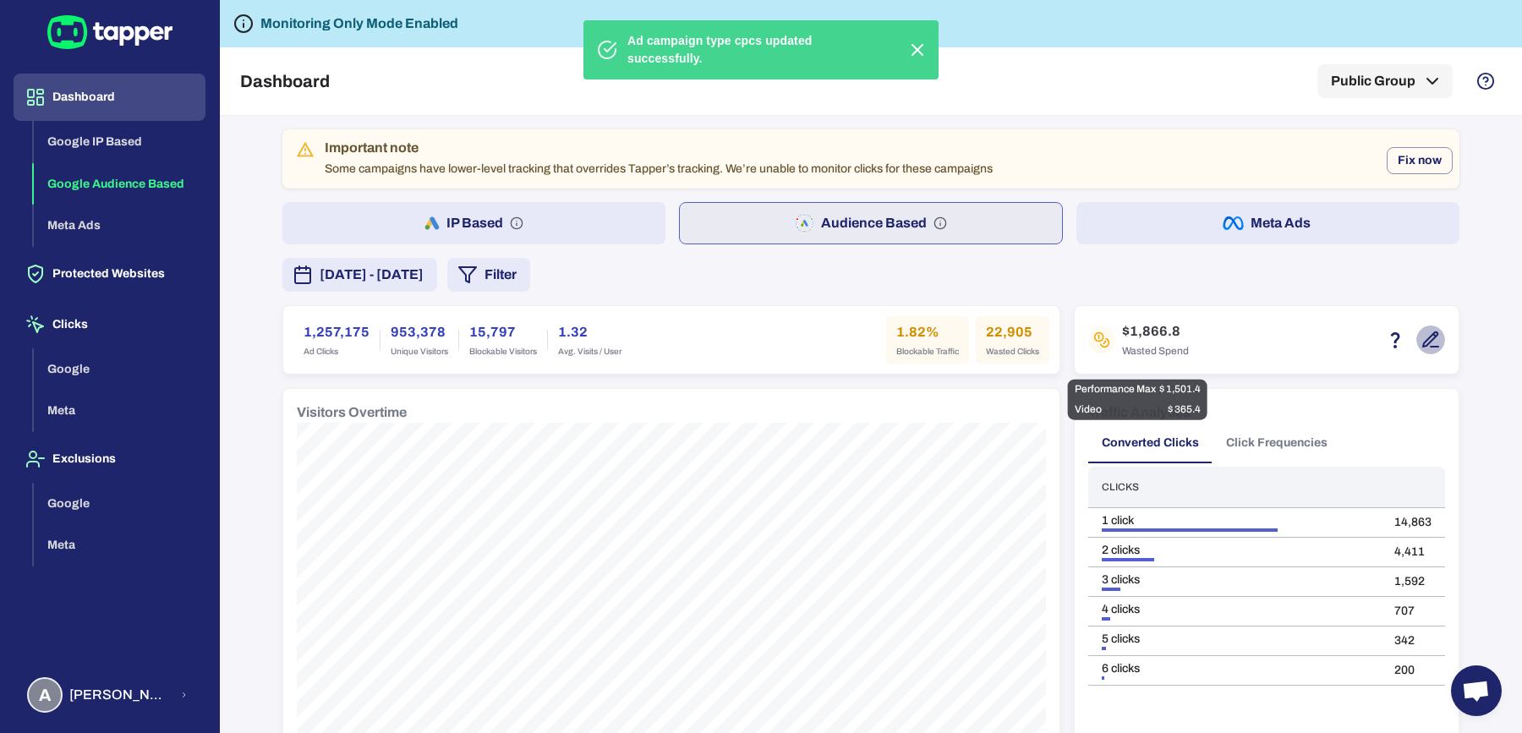
click at [1420, 338] on icon "button" at bounding box center [1430, 340] width 20 height 20
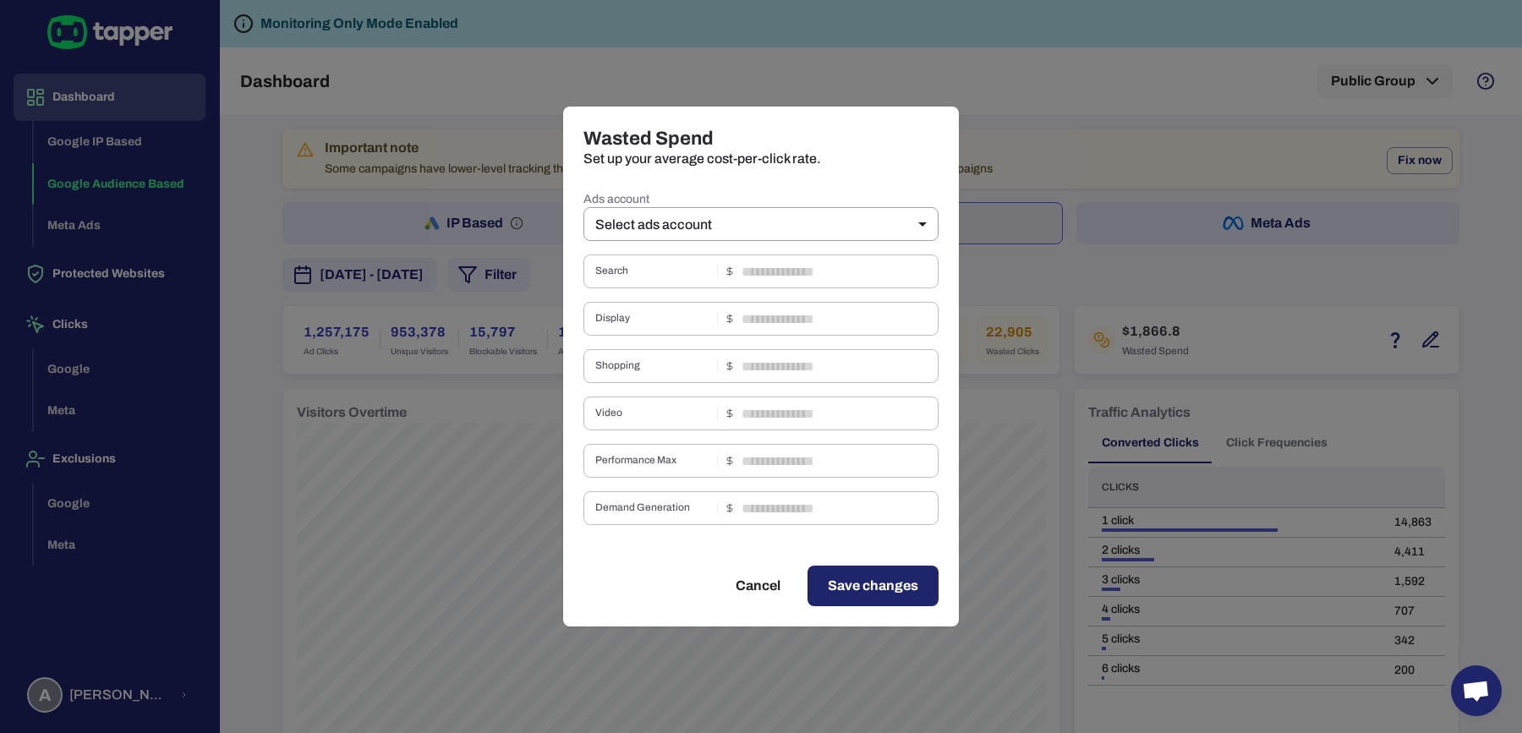
click at [817, 199] on label "Ads account" at bounding box center [760, 199] width 355 height 17
click at [809, 226] on body "Dashboard Google IP Based Google Audience Based Meta Ads Protected Websites Cli…" at bounding box center [761, 366] width 1522 height 733
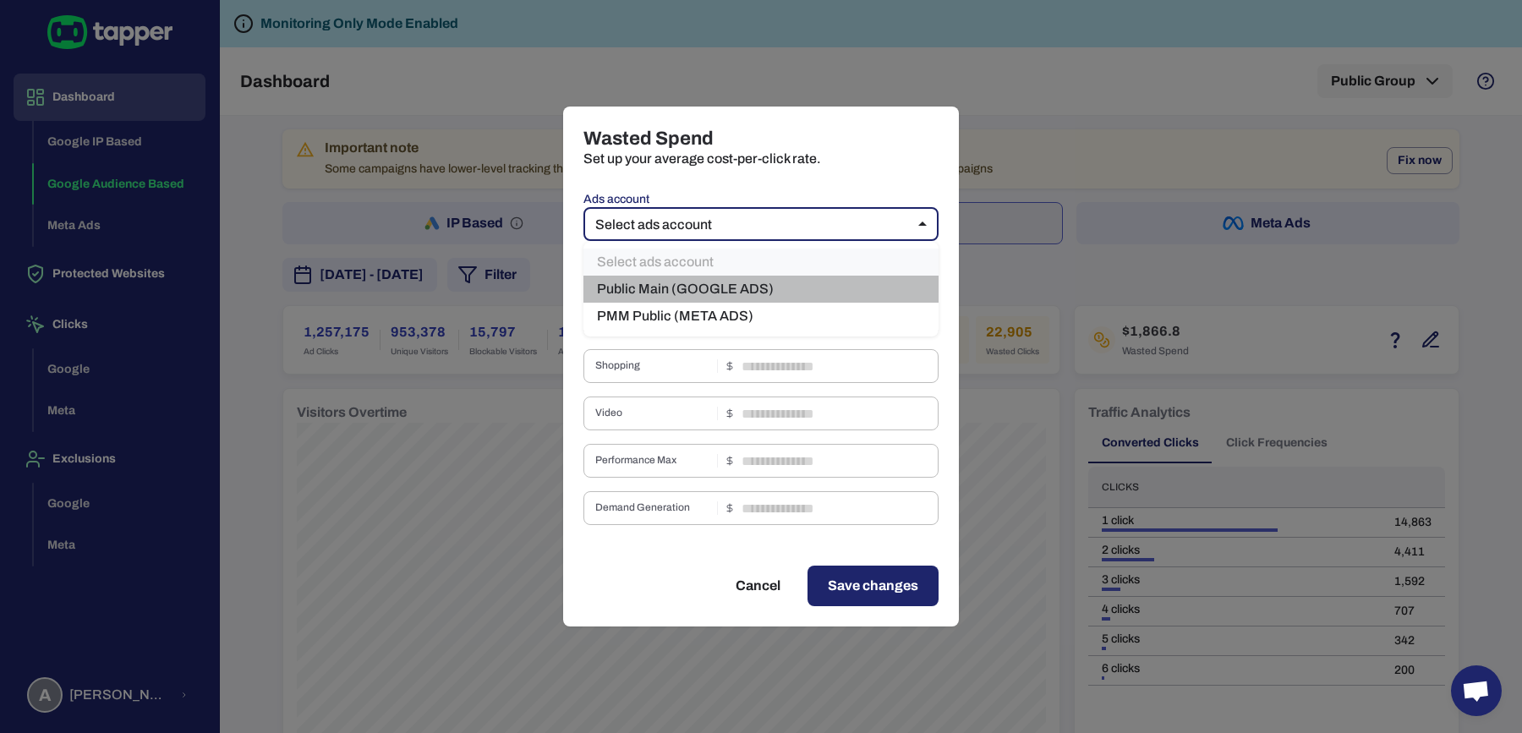
click at [732, 288] on li "Public Main (GOOGLE ADS)" at bounding box center [760, 289] width 355 height 27
type input "***"
type input "****"
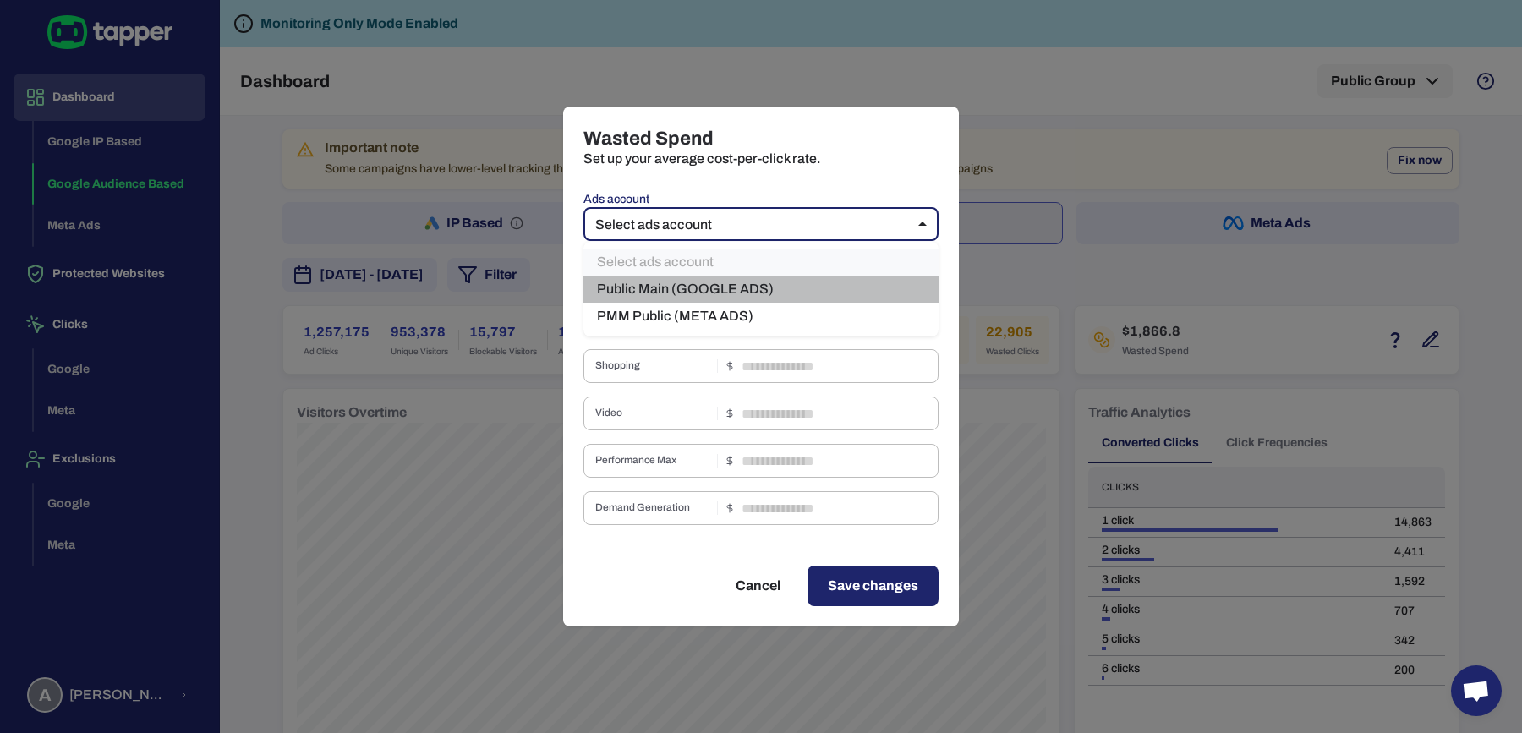
type input "***"
type input "****"
type input "*"
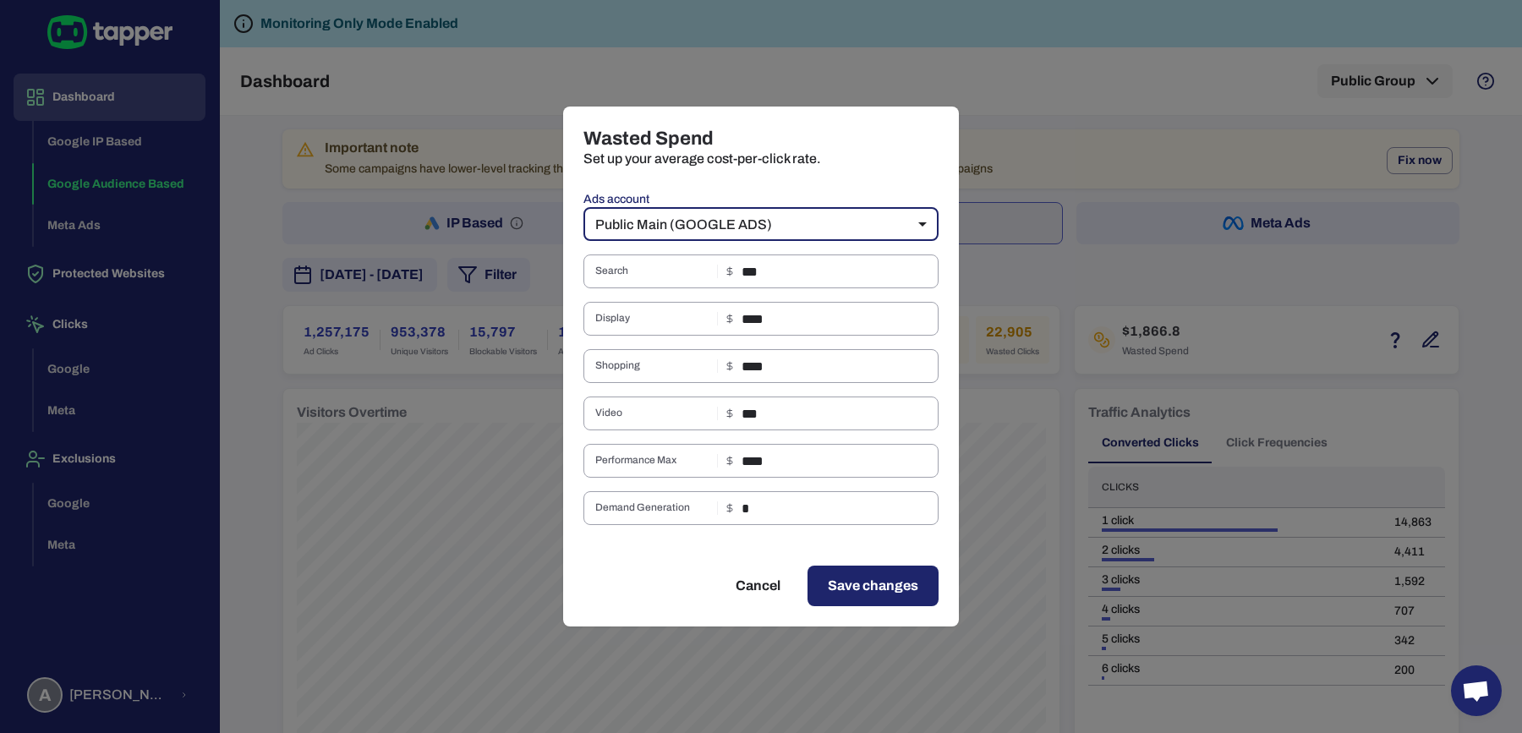
click at [884, 590] on span "Save changes" at bounding box center [873, 586] width 90 height 20
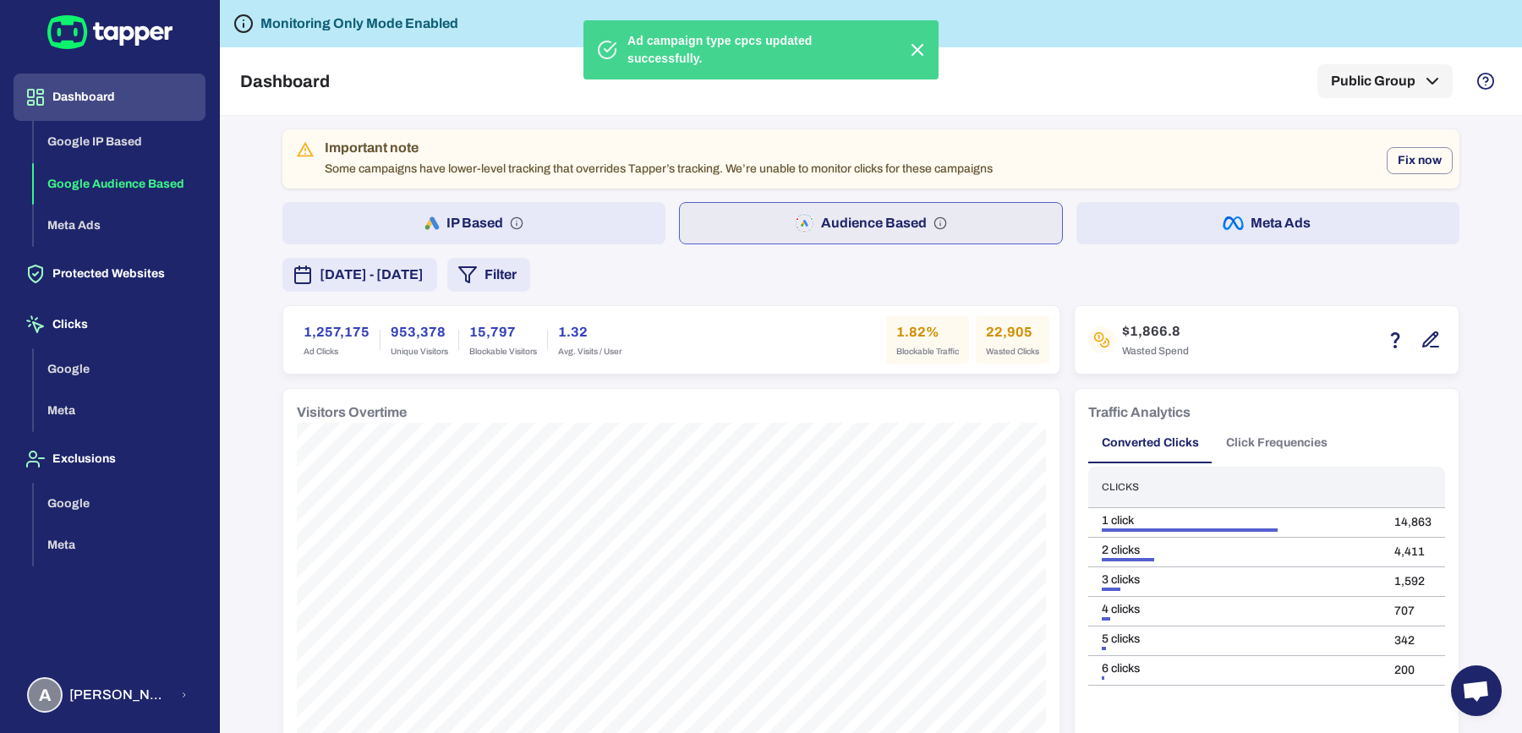
click at [571, 232] on button "IP Based" at bounding box center [473, 223] width 383 height 42
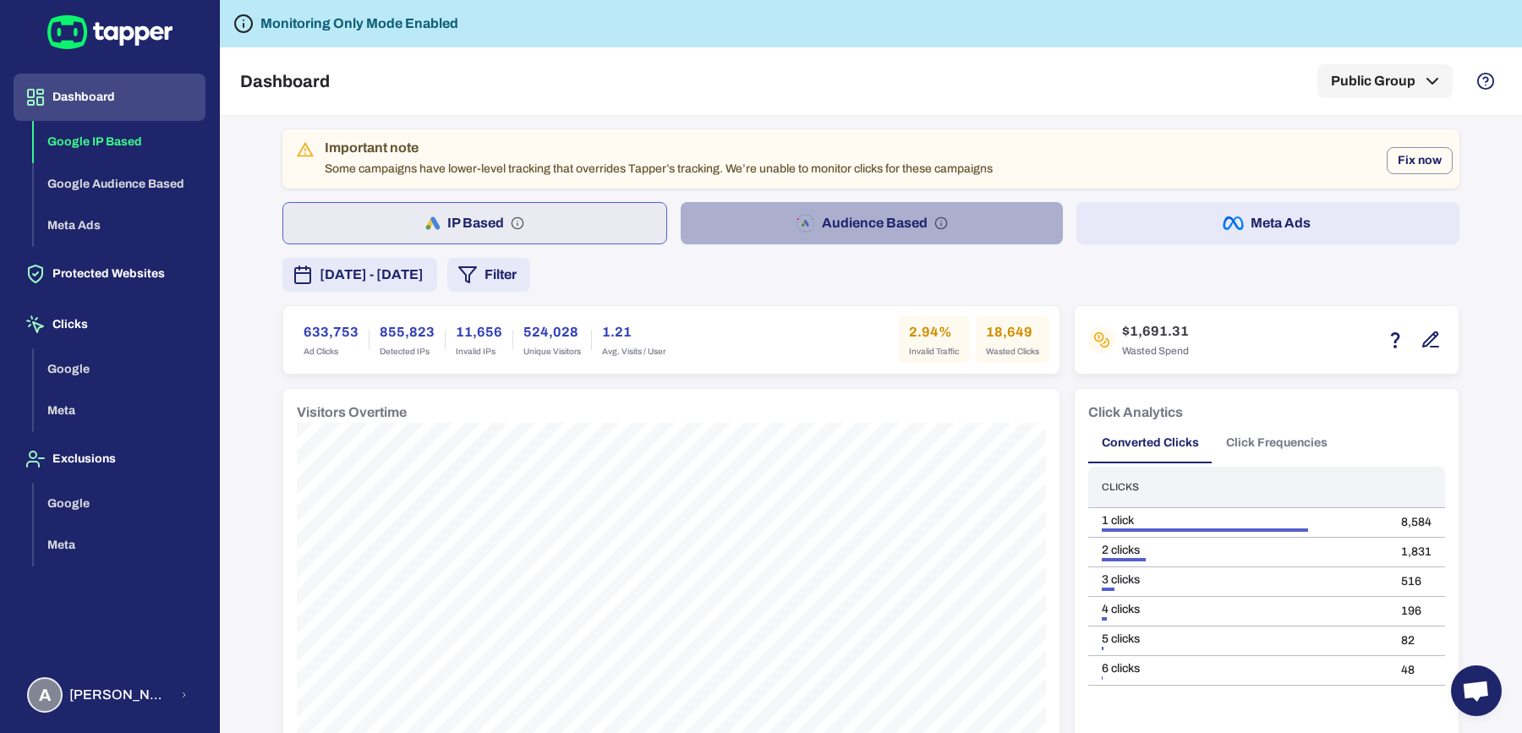
click at [752, 204] on button "Audience Based" at bounding box center [872, 223] width 383 height 42
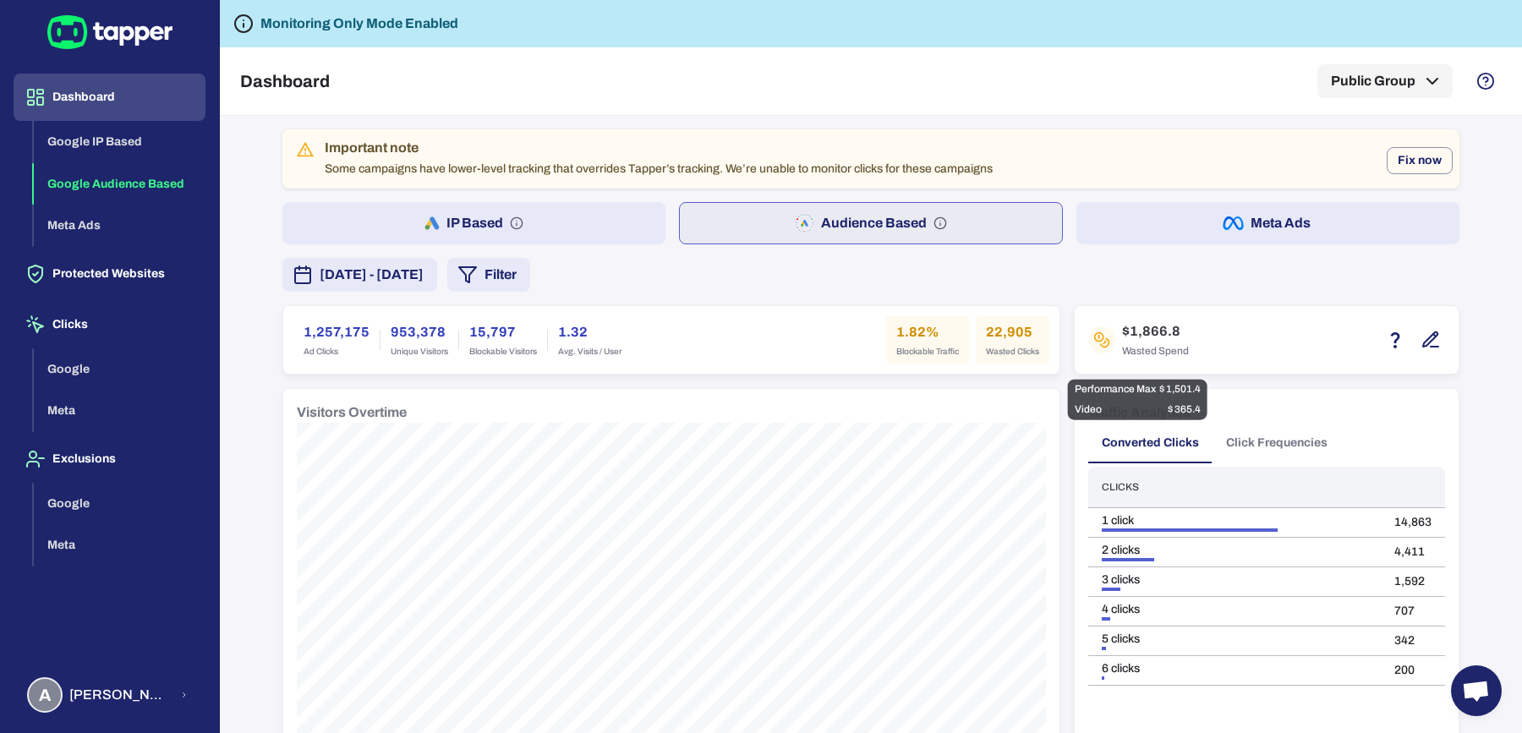
click at [1416, 340] on button "button" at bounding box center [1430, 339] width 29 height 29
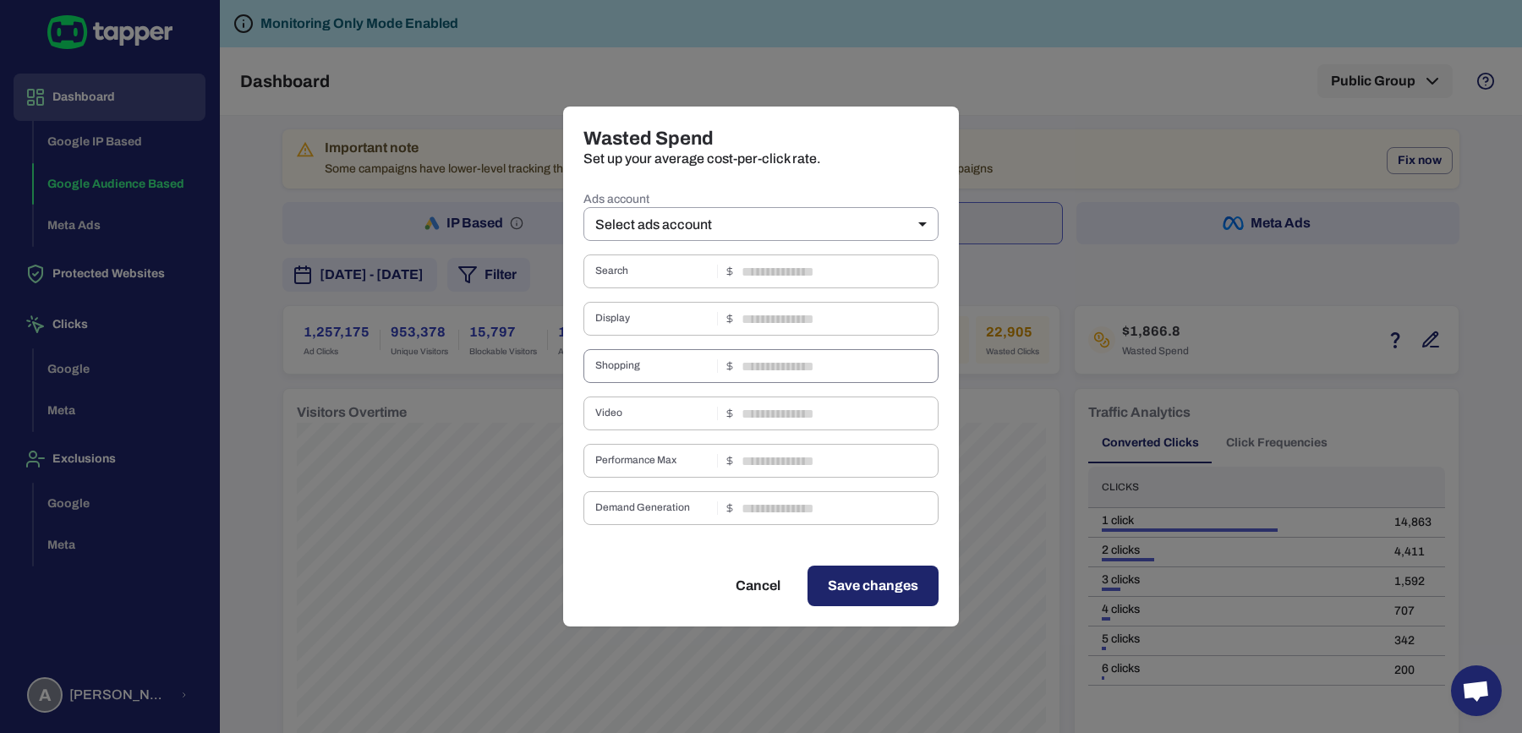
click at [608, 376] on div "Shopping ​" at bounding box center [760, 366] width 355 height 34
click at [610, 367] on span "Shopping" at bounding box center [652, 366] width 115 height 14
copy span "Shopping"
click at [782, 239] on body "Dashboard Google IP Based Google Audience Based Meta Ads Protected Websites Cli…" at bounding box center [761, 366] width 1522 height 733
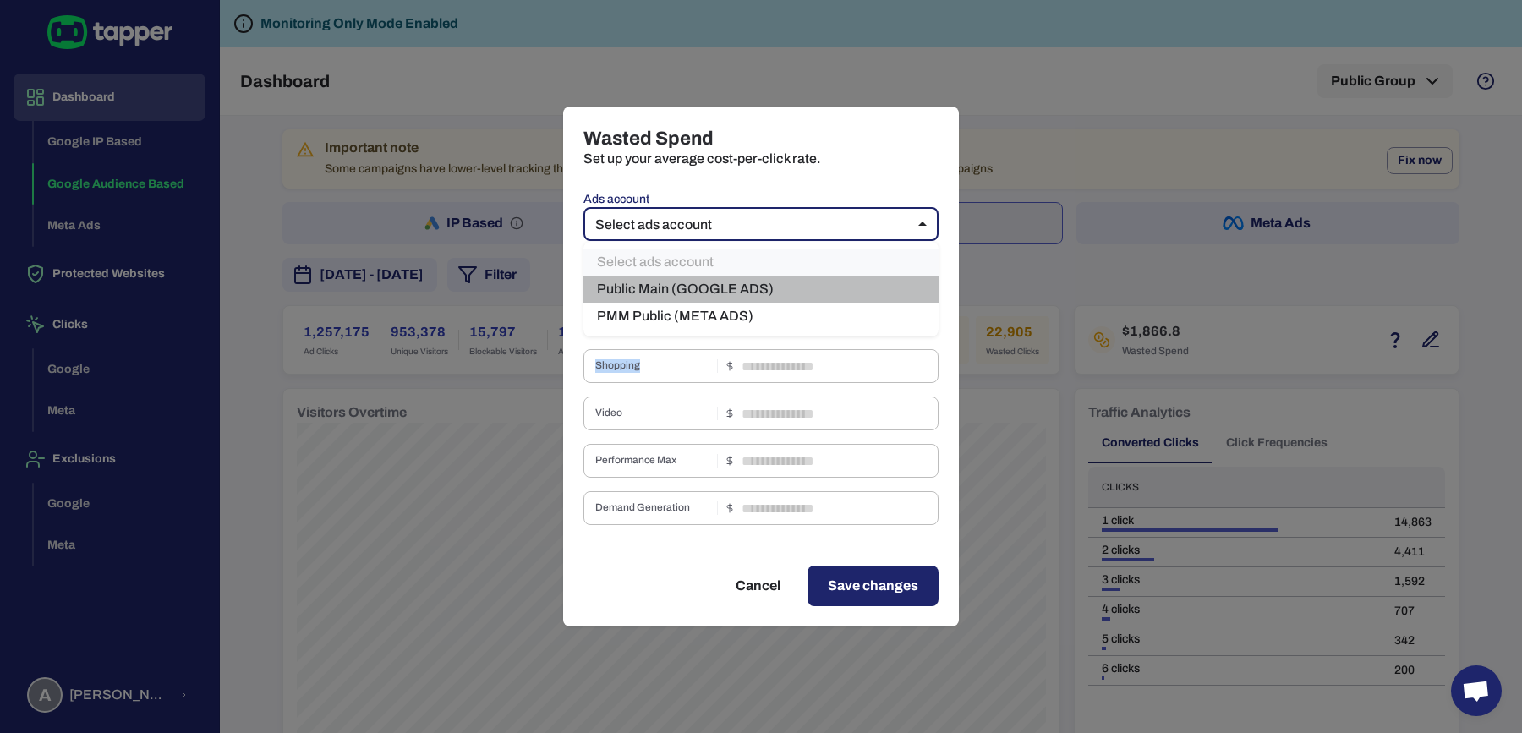
click at [720, 290] on li "Public Main (GOOGLE ADS)" at bounding box center [760, 289] width 355 height 27
type input "***"
type input "****"
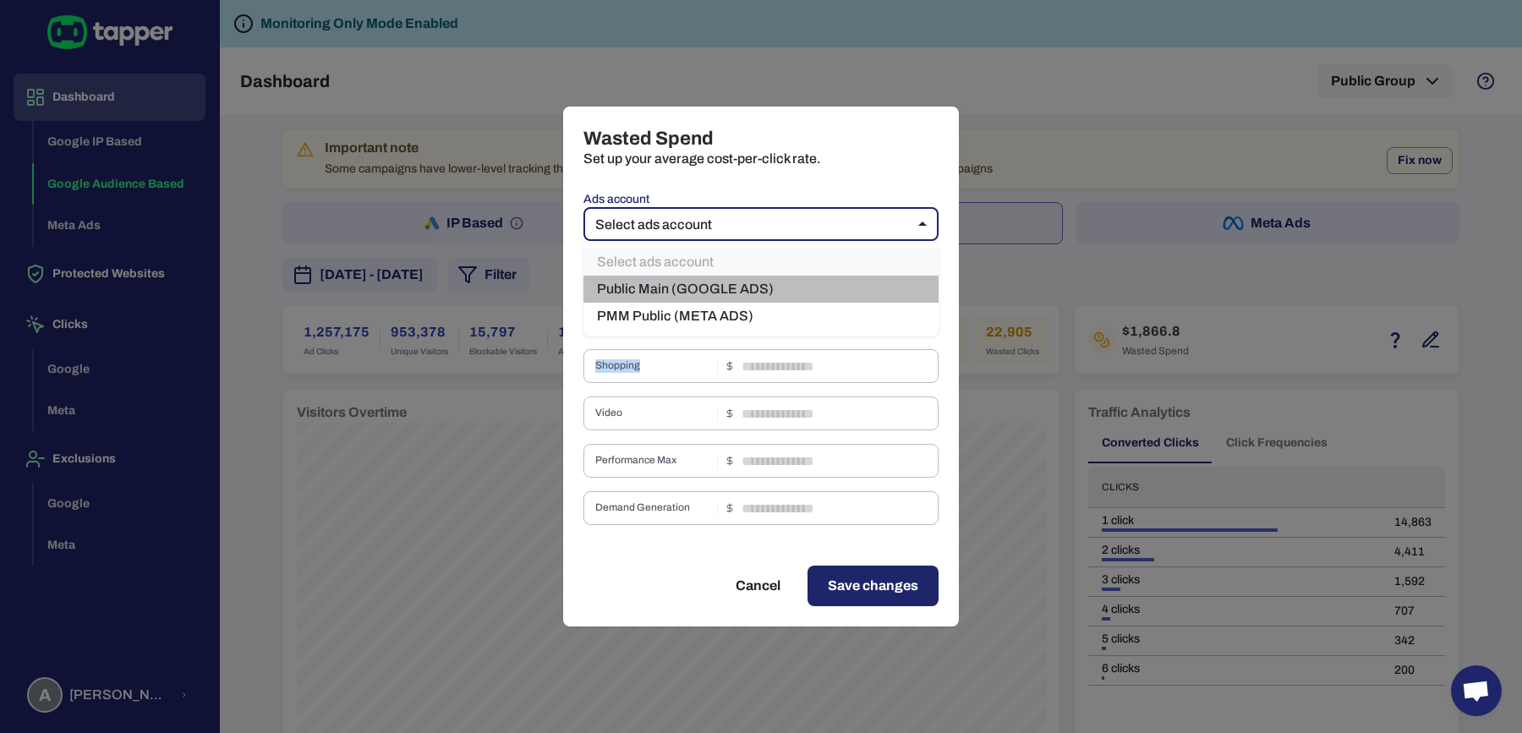
type input "***"
type input "****"
type input "*"
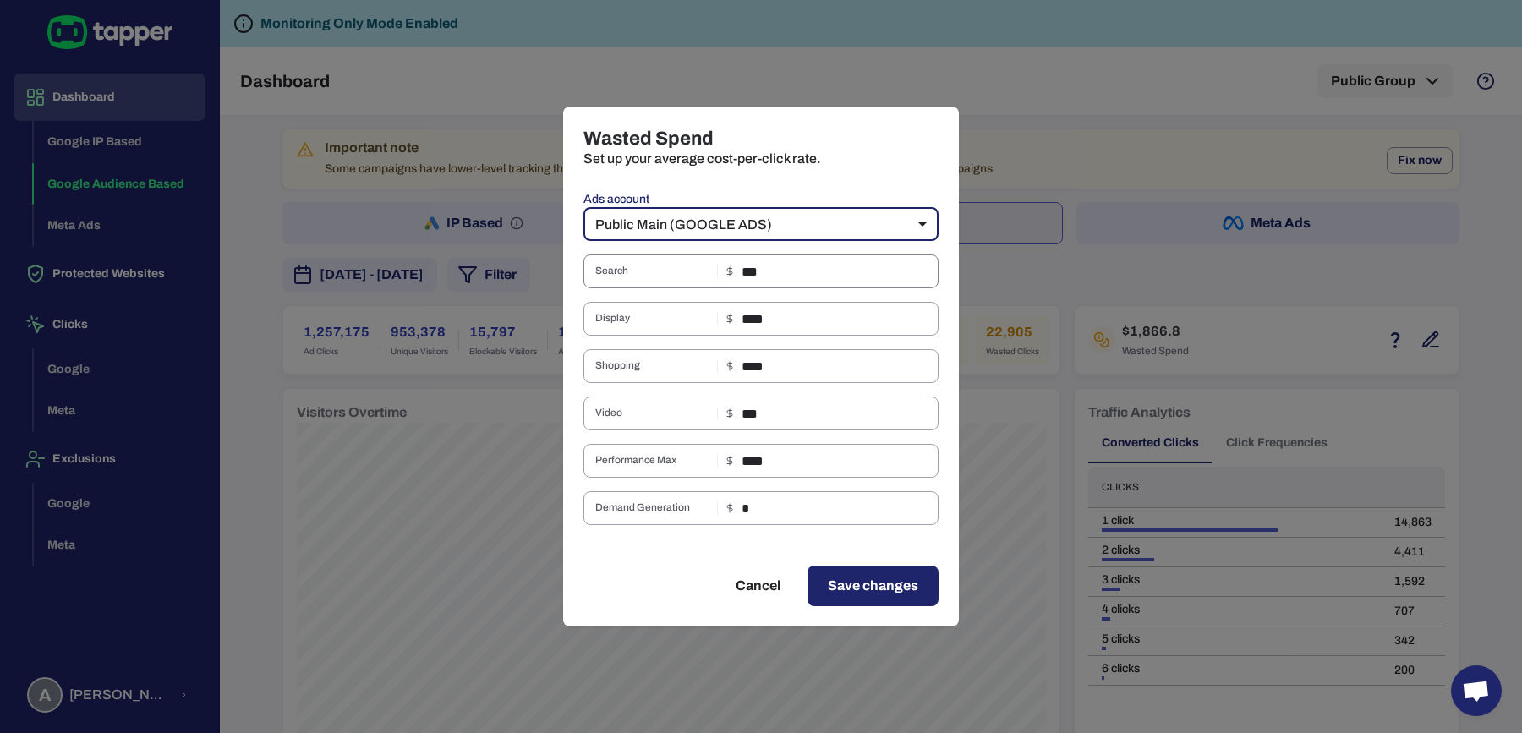
click at [788, 273] on input "***" at bounding box center [839, 271] width 197 height 34
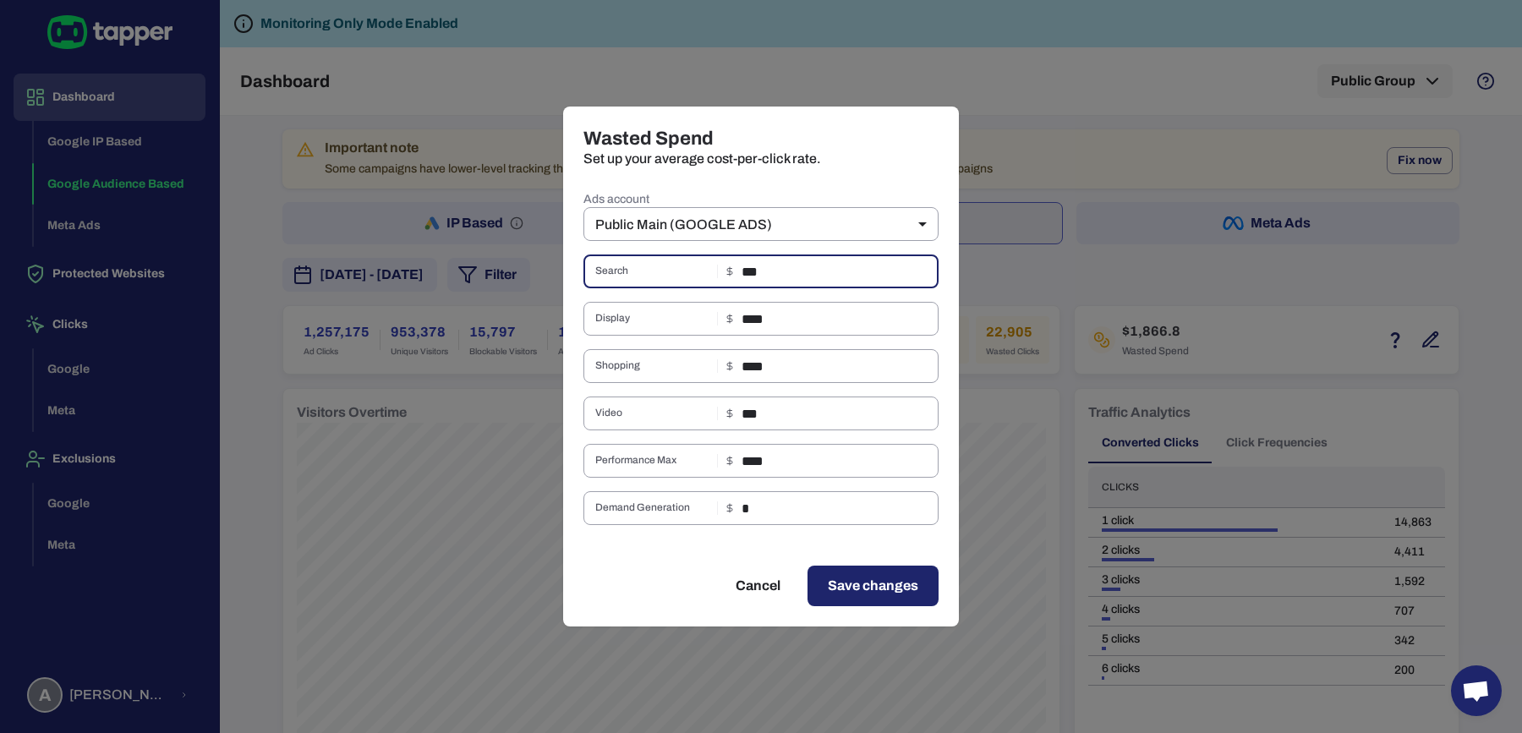
click at [788, 273] on input "***" at bounding box center [839, 271] width 197 height 34
click at [861, 588] on span "Save changes" at bounding box center [873, 586] width 90 height 20
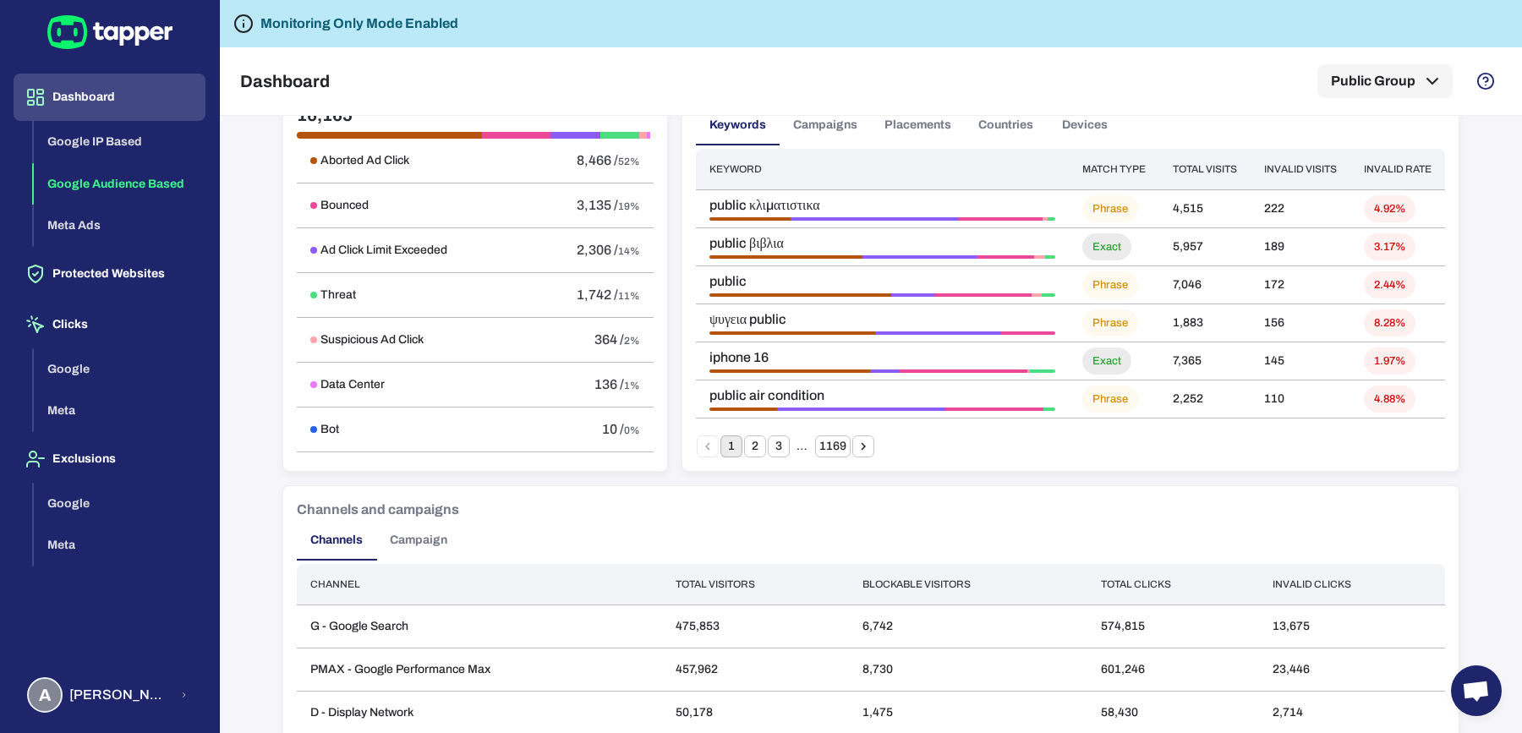
scroll to position [1209, 0]
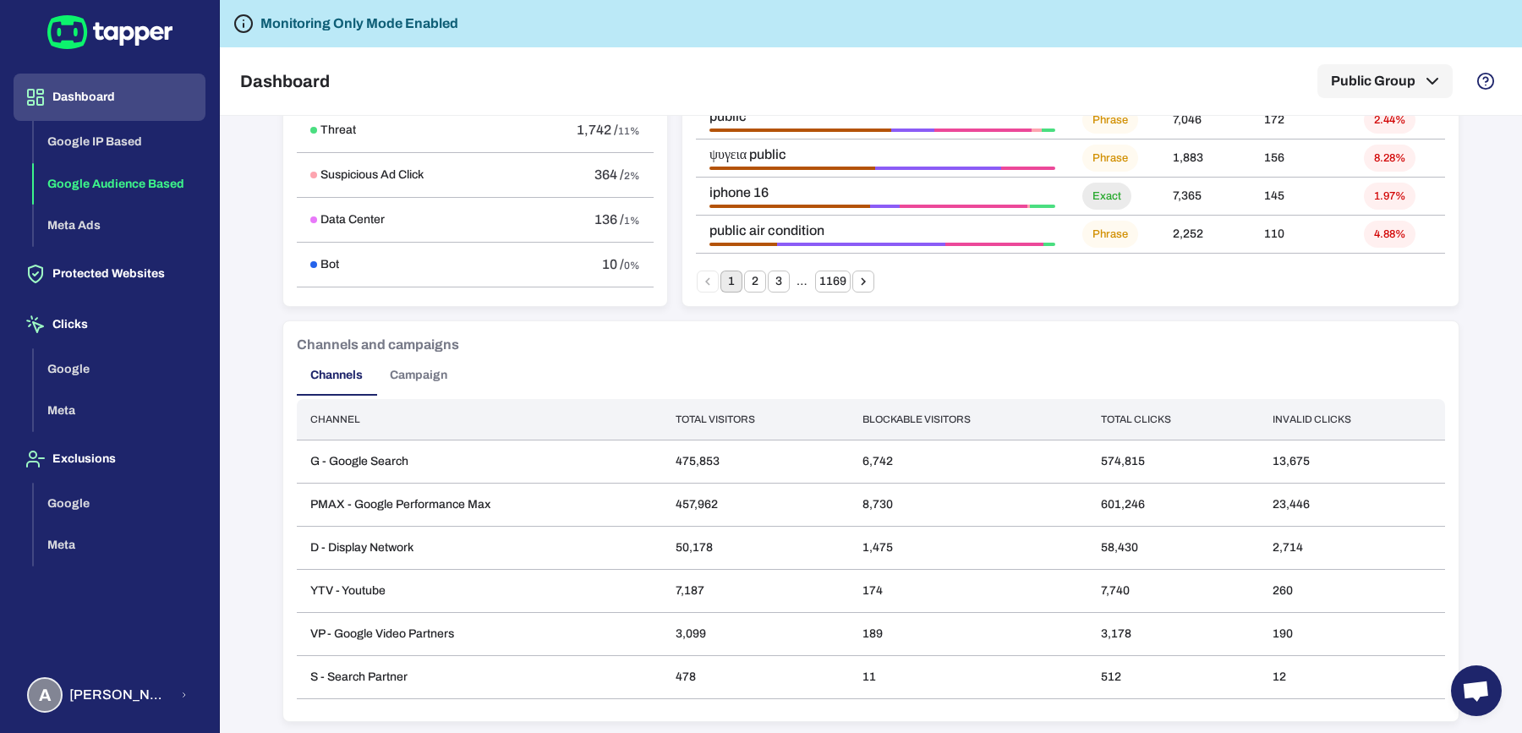
click at [403, 377] on button "Campaign" at bounding box center [418, 375] width 85 height 41
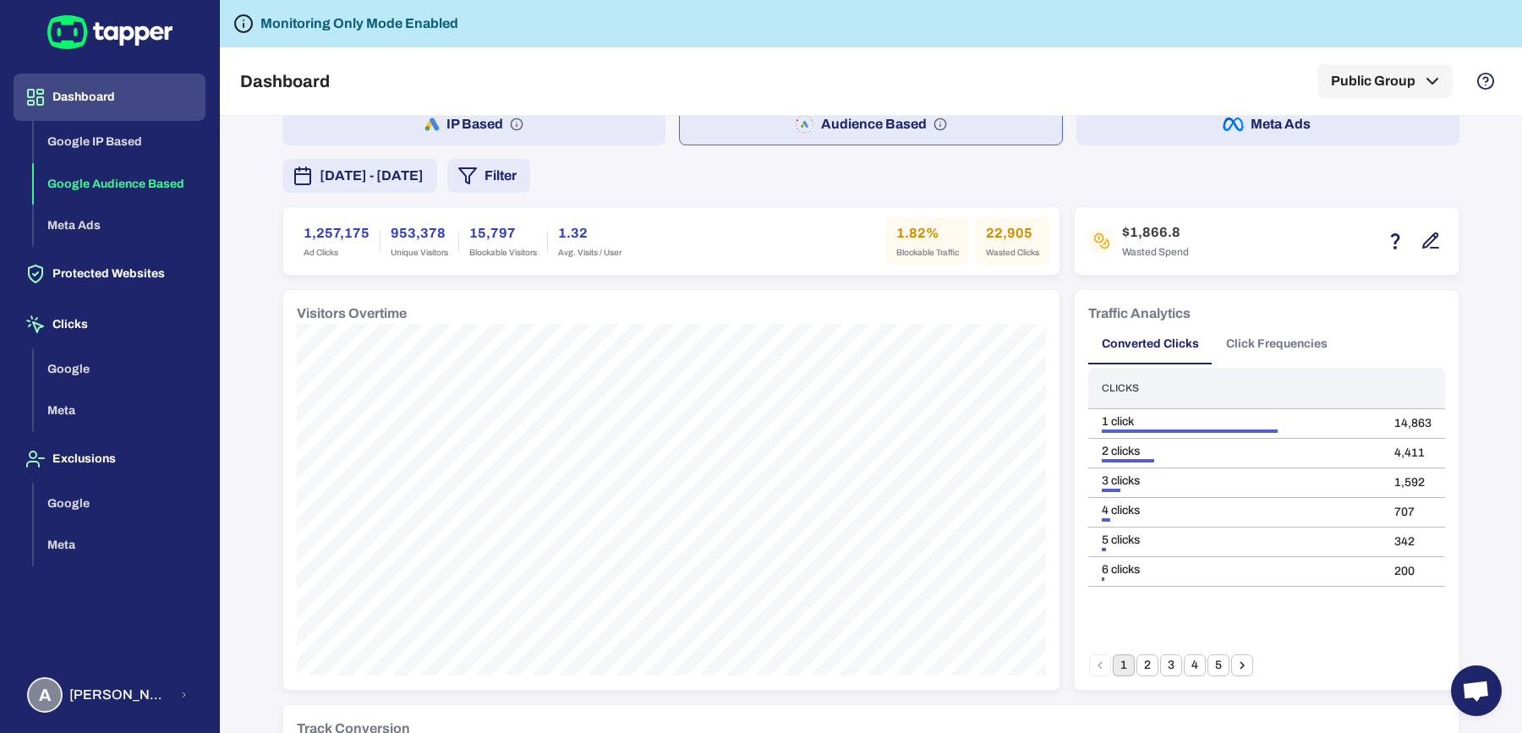
scroll to position [0, 0]
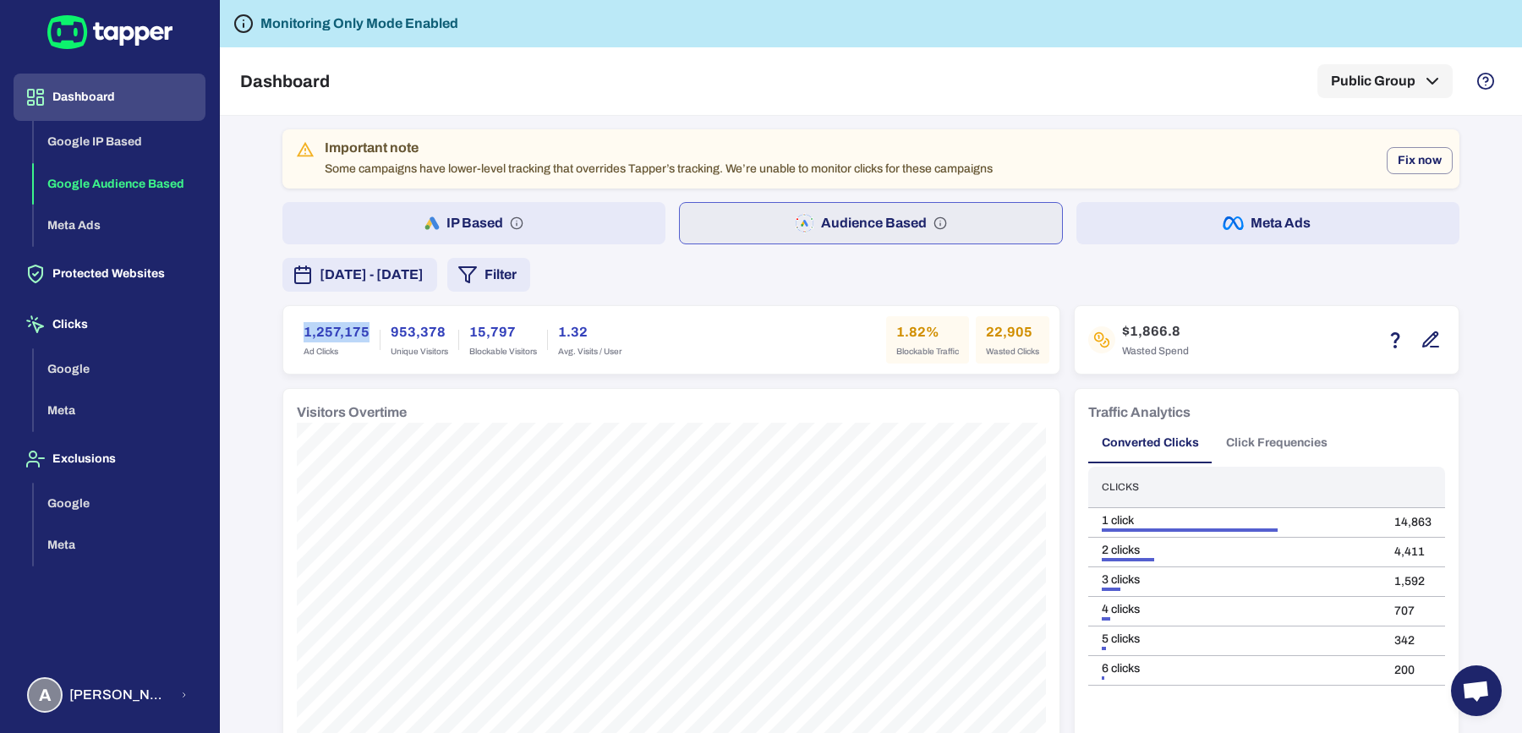
drag, startPoint x: 288, startPoint y: 330, endPoint x: 362, endPoint y: 330, distance: 73.5
click at [362, 330] on div "1,257,175 Ad Clicks" at bounding box center [336, 339] width 86 height 47
copy h6 "1,257,175"
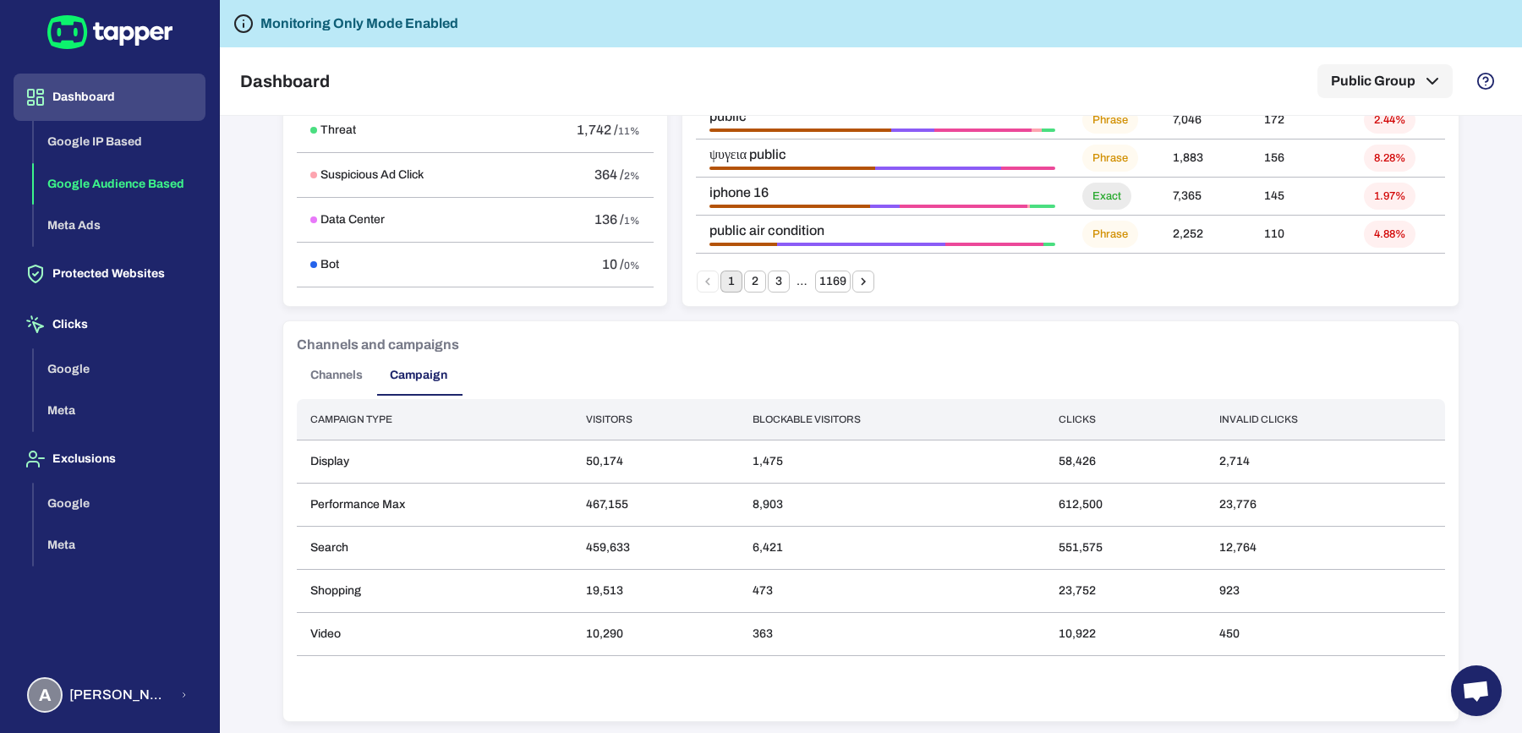
click at [593, 674] on div "Campaign type Visitors Blockable visitors Clicks Invalid clicks Display 50,174 …" at bounding box center [871, 553] width 1148 height 309
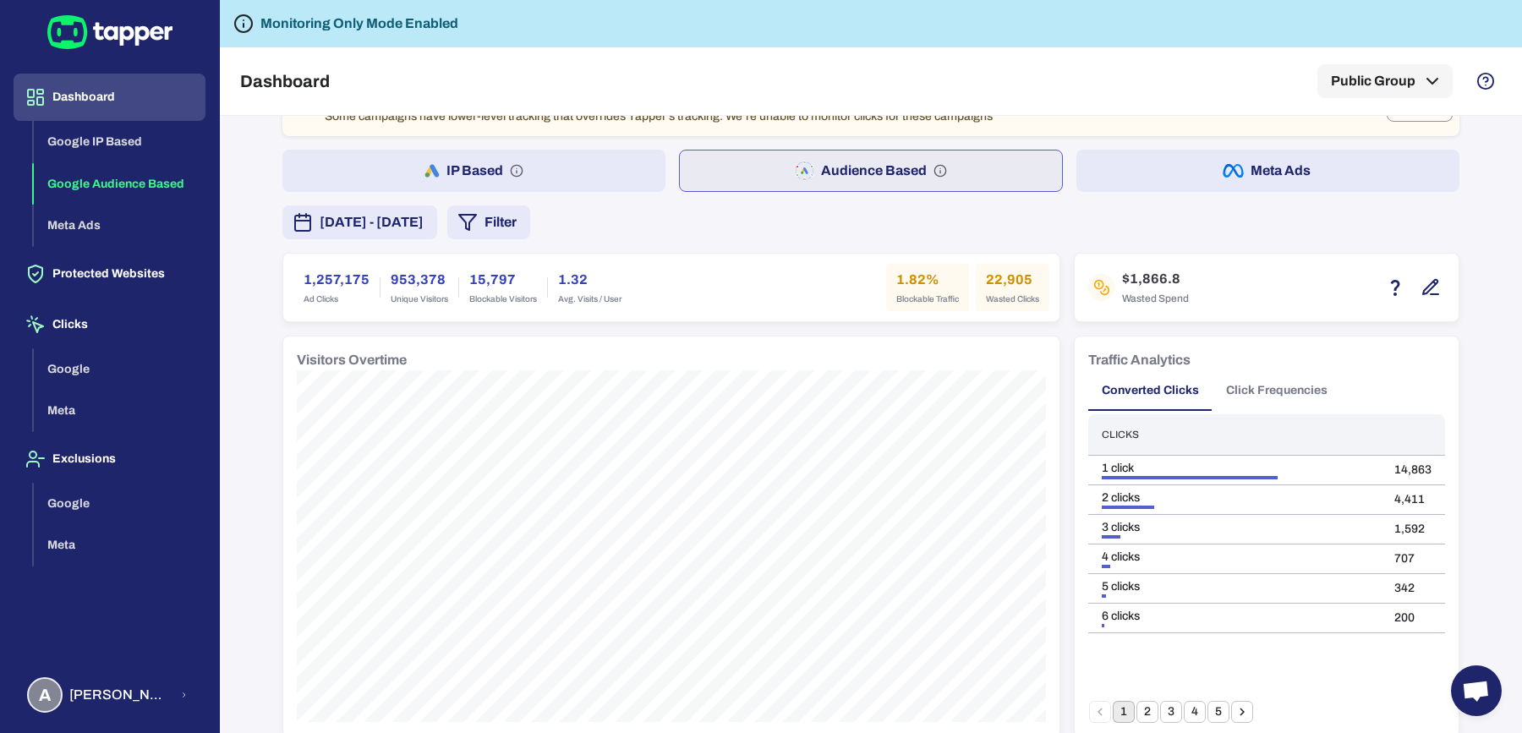
scroll to position [0, 0]
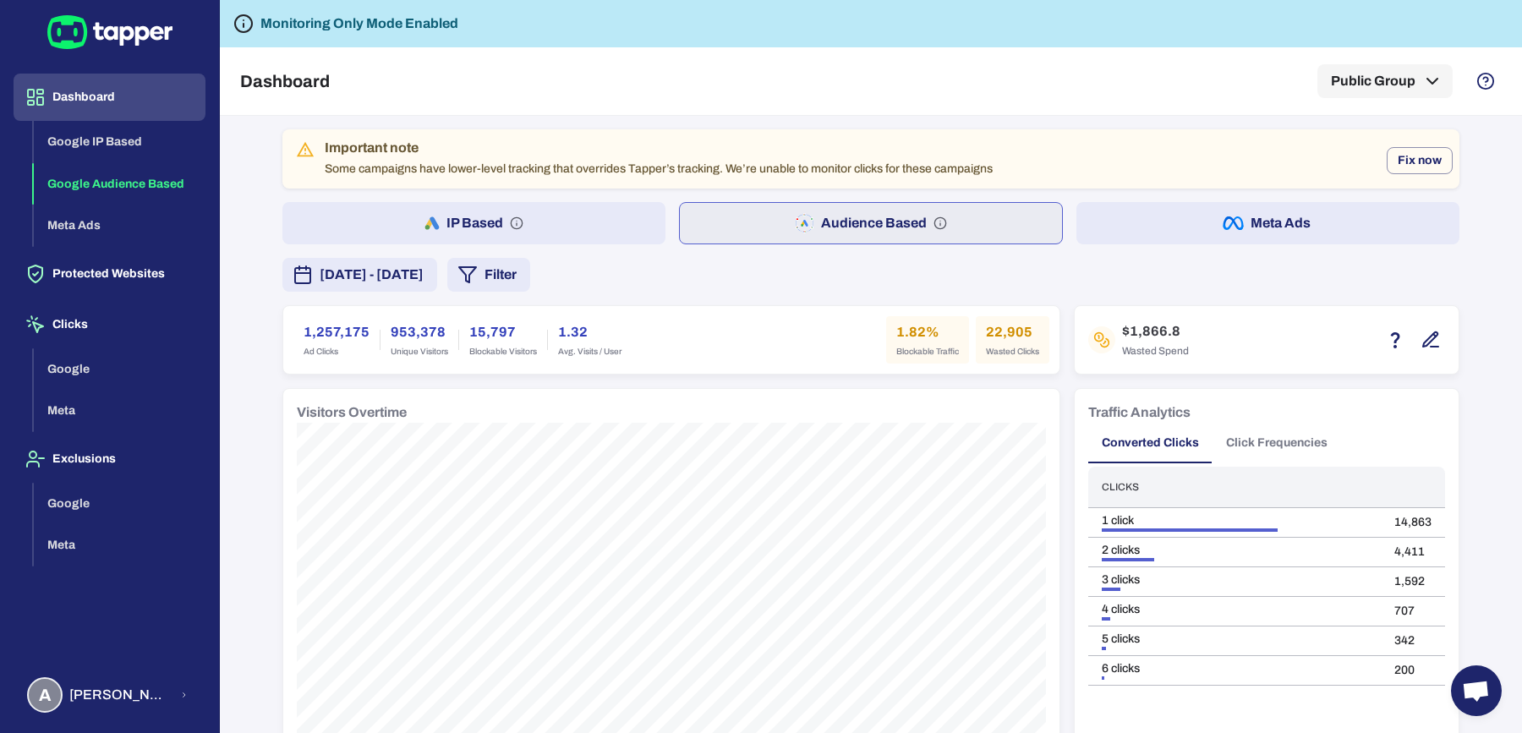
click at [1107, 236] on button "Meta Ads" at bounding box center [1267, 223] width 383 height 42
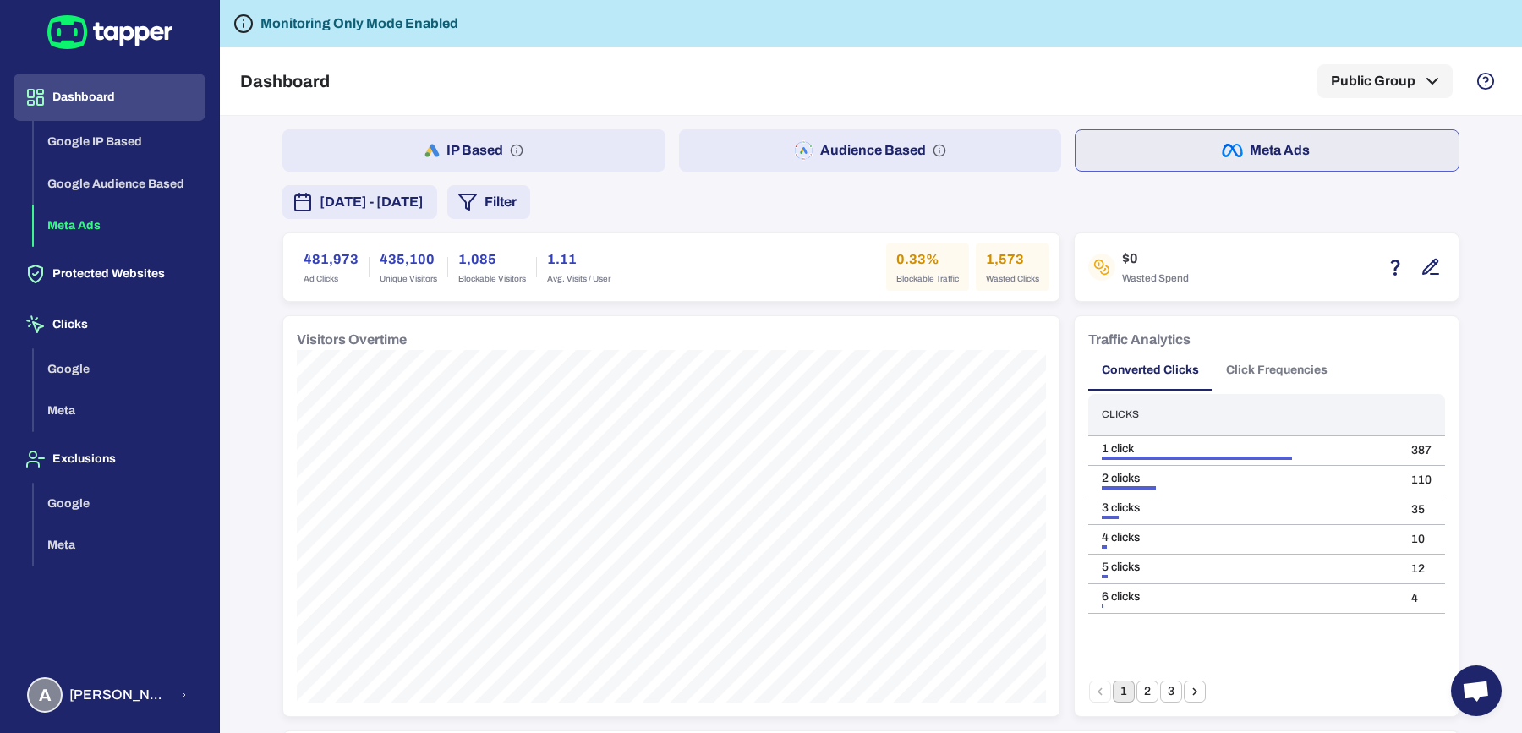
click at [966, 161] on button "Audience Based" at bounding box center [870, 150] width 383 height 42
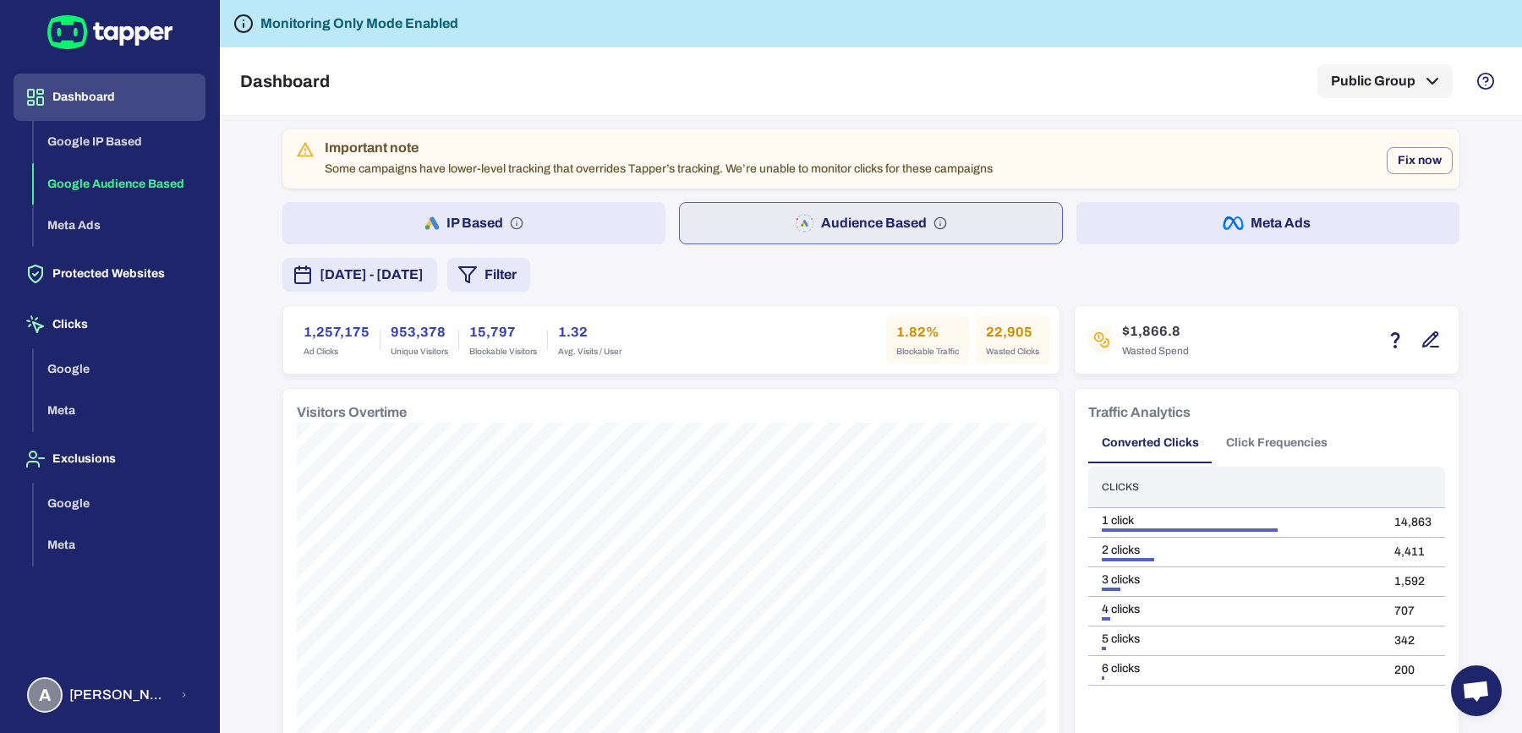
click at [1145, 214] on button "Meta Ads" at bounding box center [1267, 223] width 383 height 42
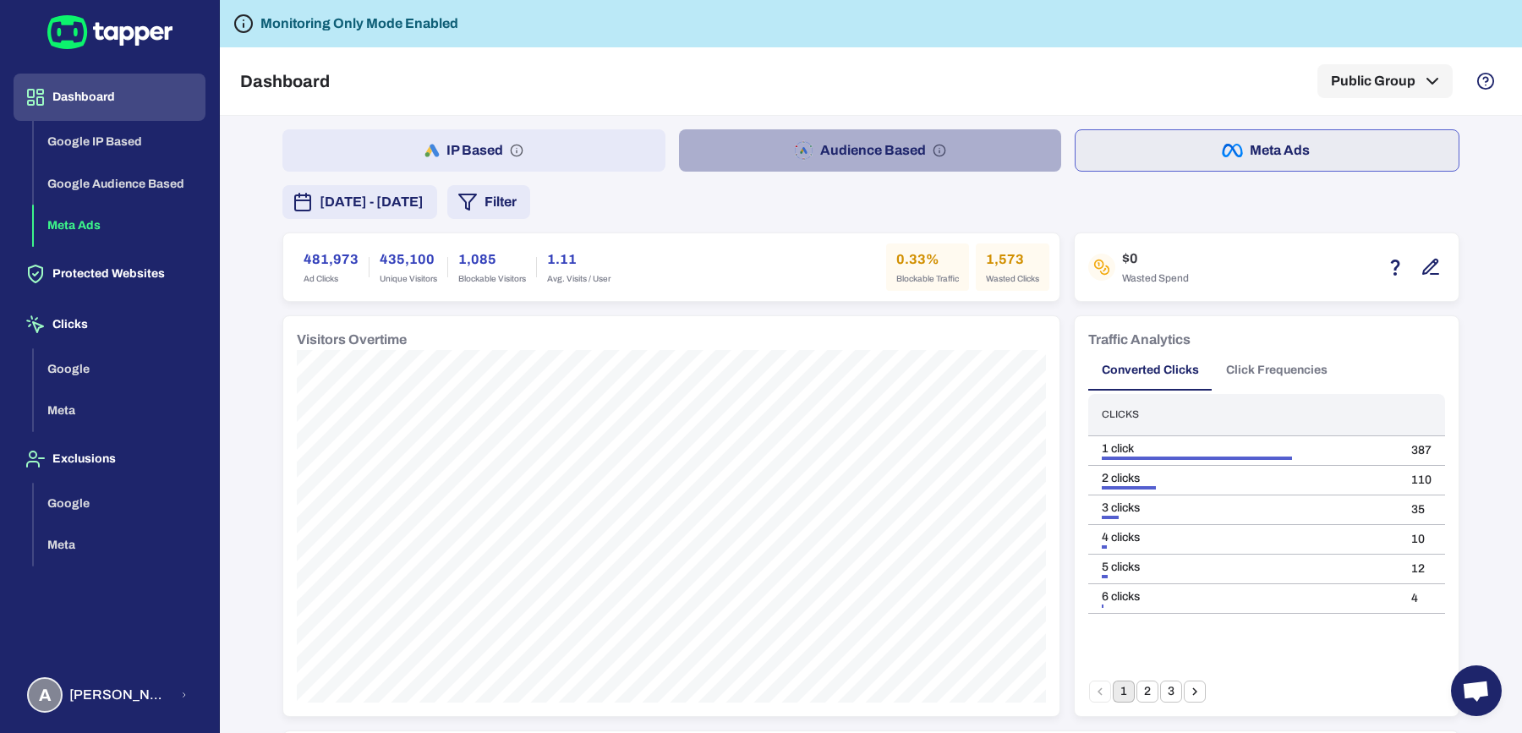
click at [807, 148] on button "Audience Based" at bounding box center [870, 150] width 383 height 42
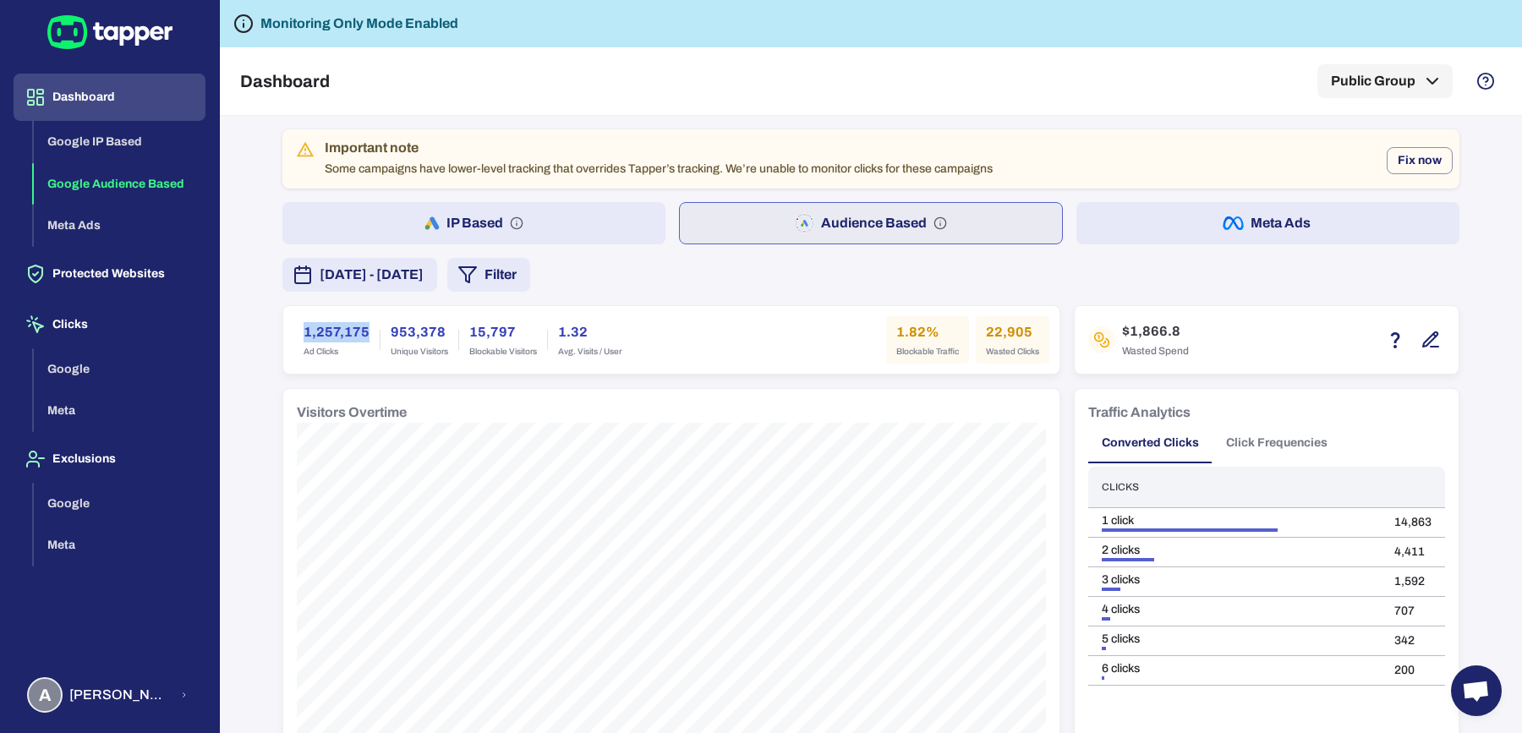
drag, startPoint x: 290, startPoint y: 326, endPoint x: 358, endPoint y: 328, distance: 68.5
click at [358, 328] on div "1,257,175 Ad Clicks" at bounding box center [336, 339] width 86 height 47
copy h6 "1,257,175"
drag, startPoint x: 976, startPoint y: 331, endPoint x: 1003, endPoint y: 343, distance: 29.9
click at [1020, 331] on div "22,905 Wasted Clicks" at bounding box center [1013, 339] width 74 height 47
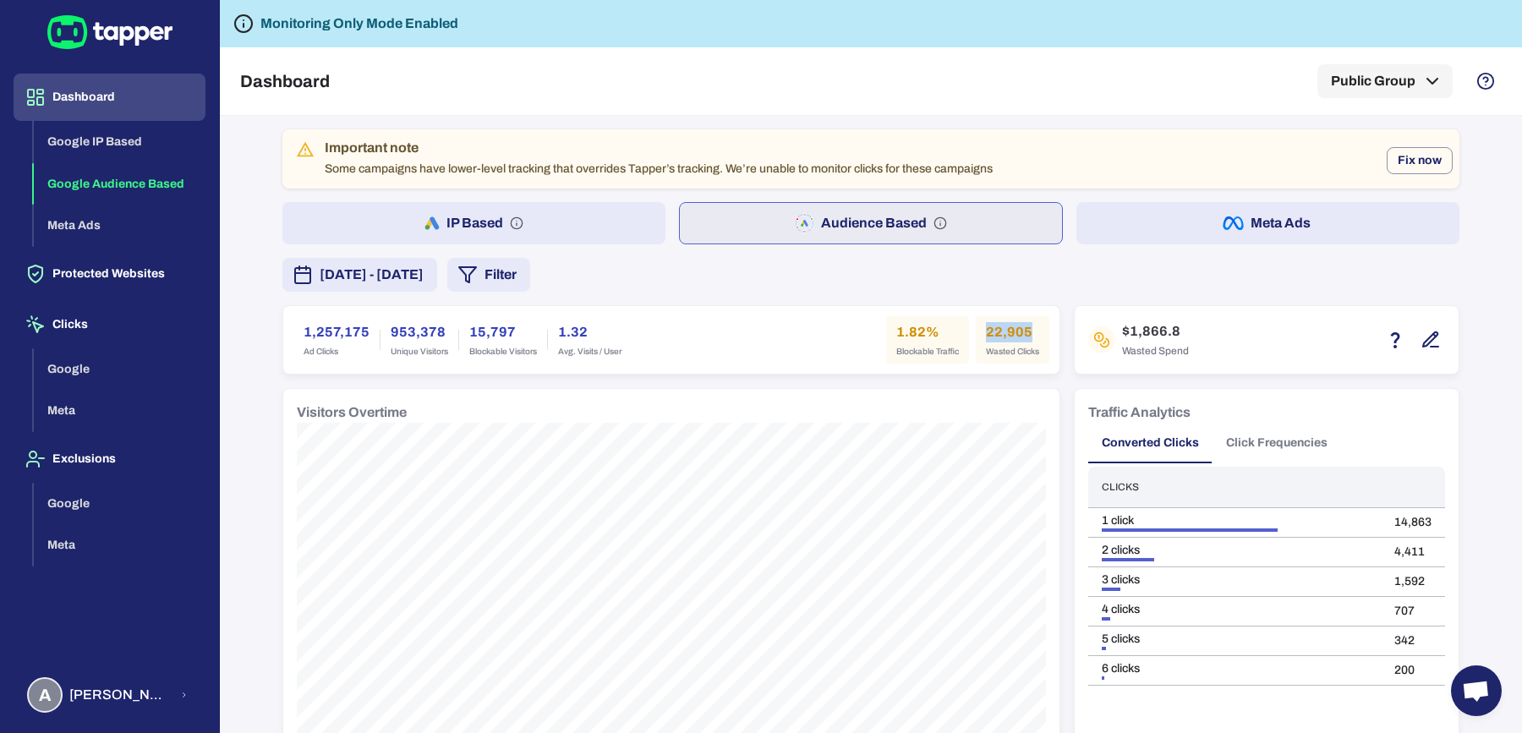
copy h6 "22,905"
drag, startPoint x: 889, startPoint y: 326, endPoint x: 914, endPoint y: 331, distance: 25.0
click at [915, 326] on h6 "1.82%" at bounding box center [927, 332] width 63 height 20
copy h6 "1.82"
click at [598, 215] on button "IP Based" at bounding box center [473, 223] width 383 height 42
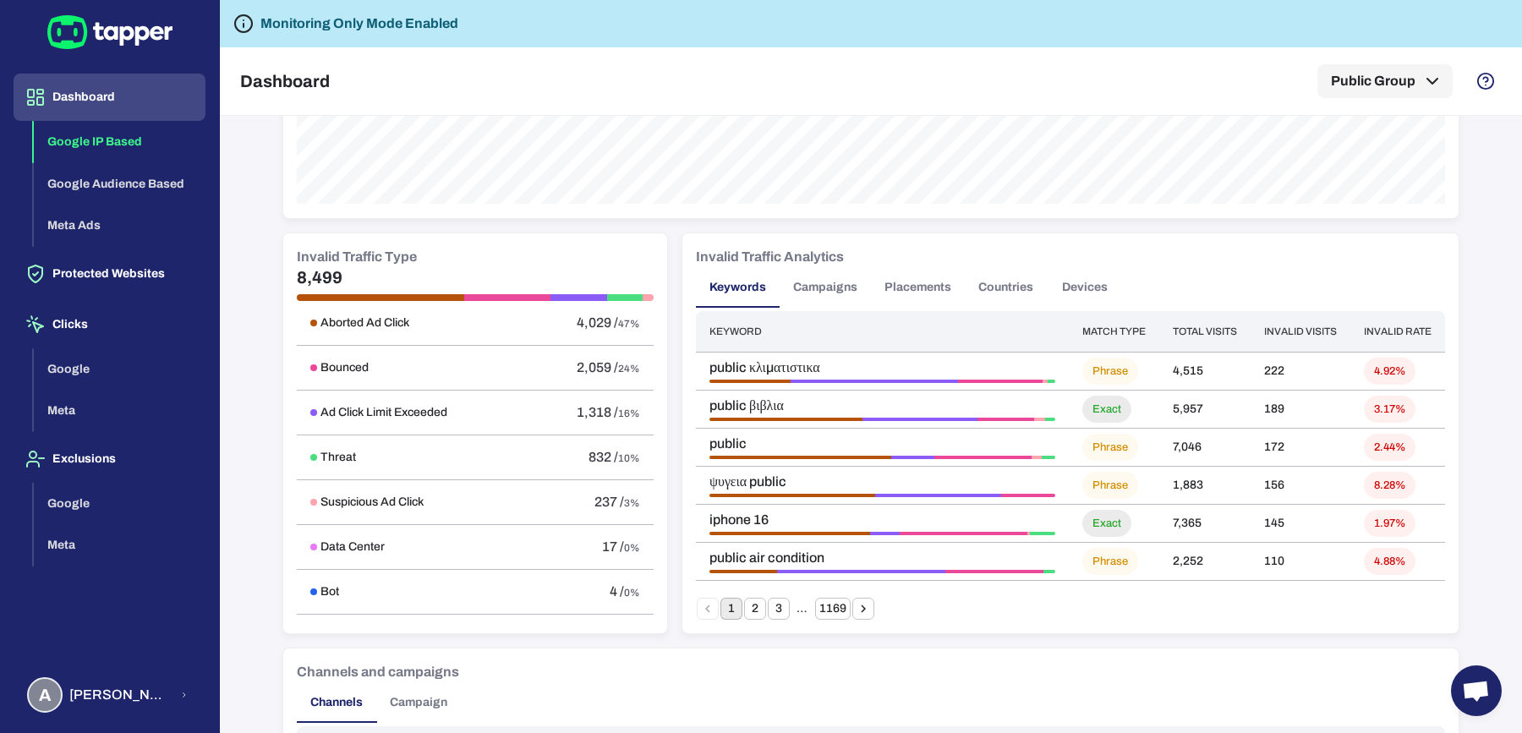
scroll to position [959, 0]
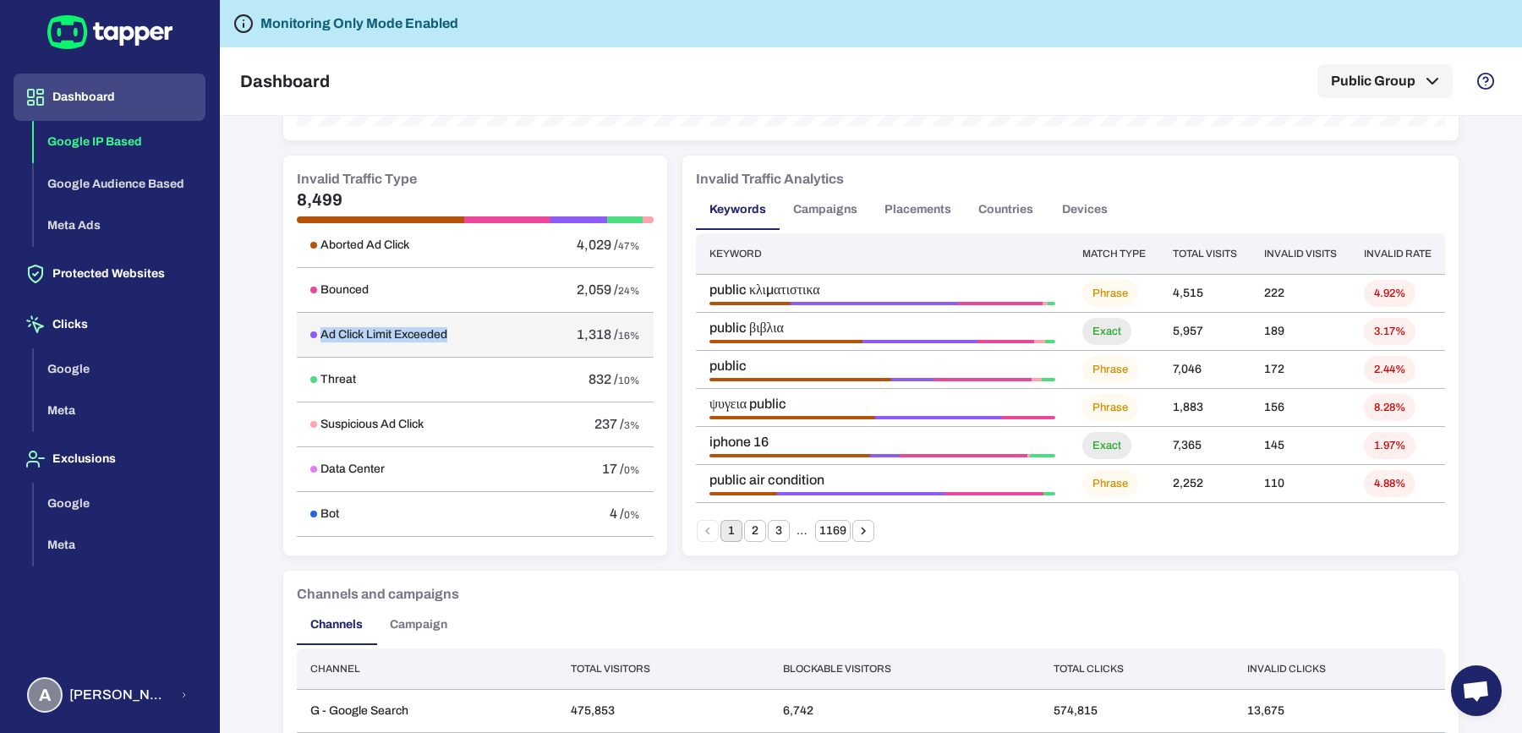
drag, startPoint x: 314, startPoint y: 329, endPoint x: 440, endPoint y: 331, distance: 126.8
click at [440, 331] on div "Ad Click Limit Exceeded" at bounding box center [411, 334] width 203 height 15
copy h6 "Ad Click Limit Exceeded"
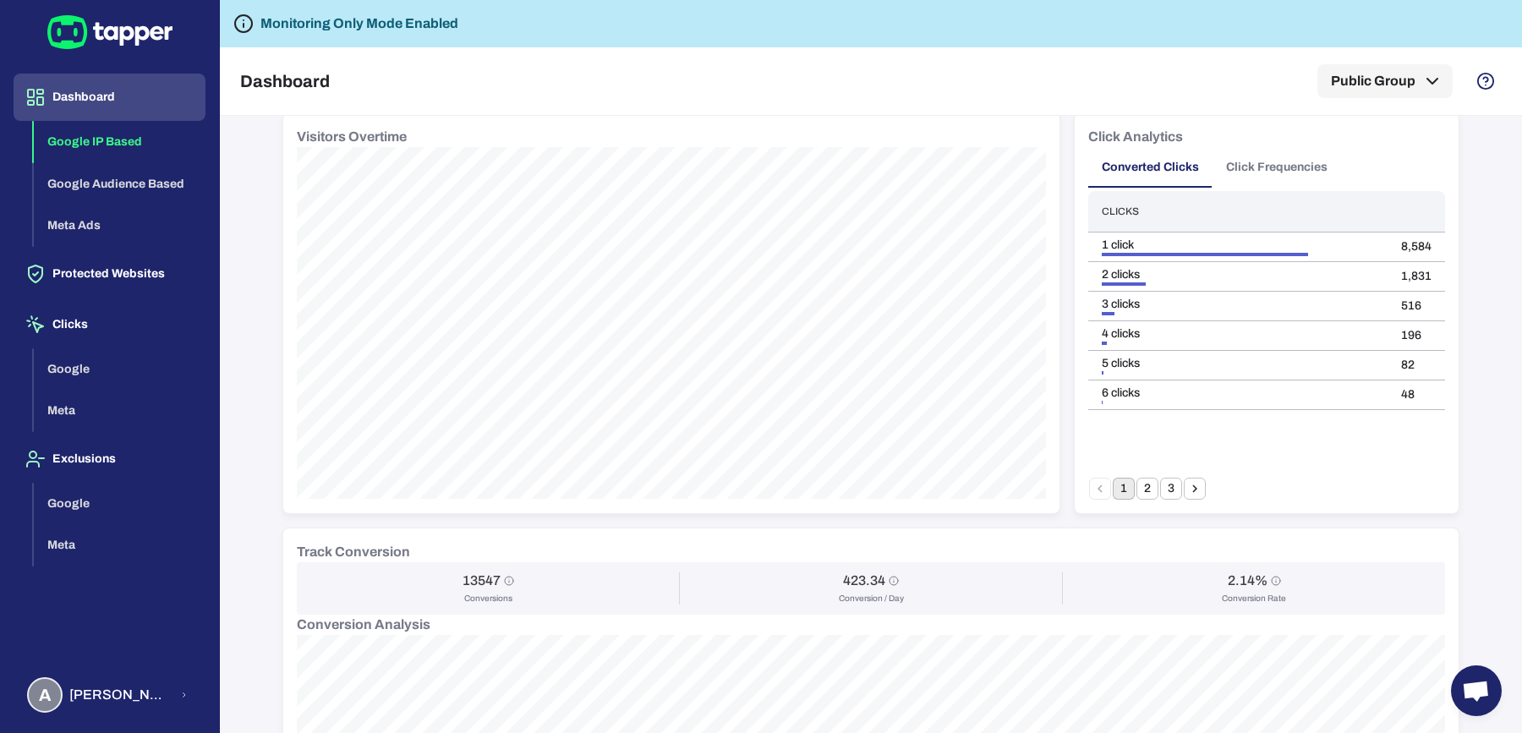
scroll to position [0, 0]
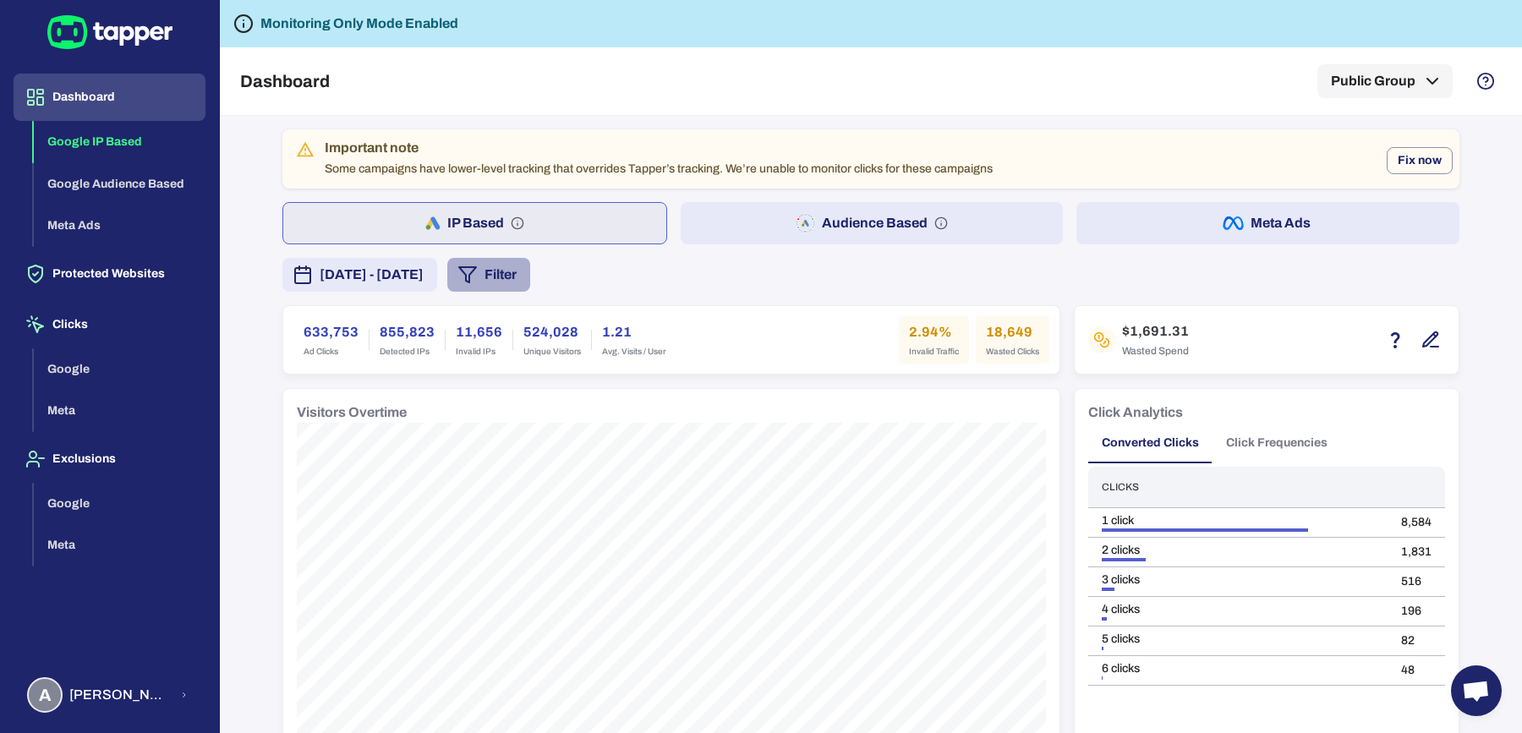
click at [530, 289] on button "Filter" at bounding box center [488, 275] width 83 height 34
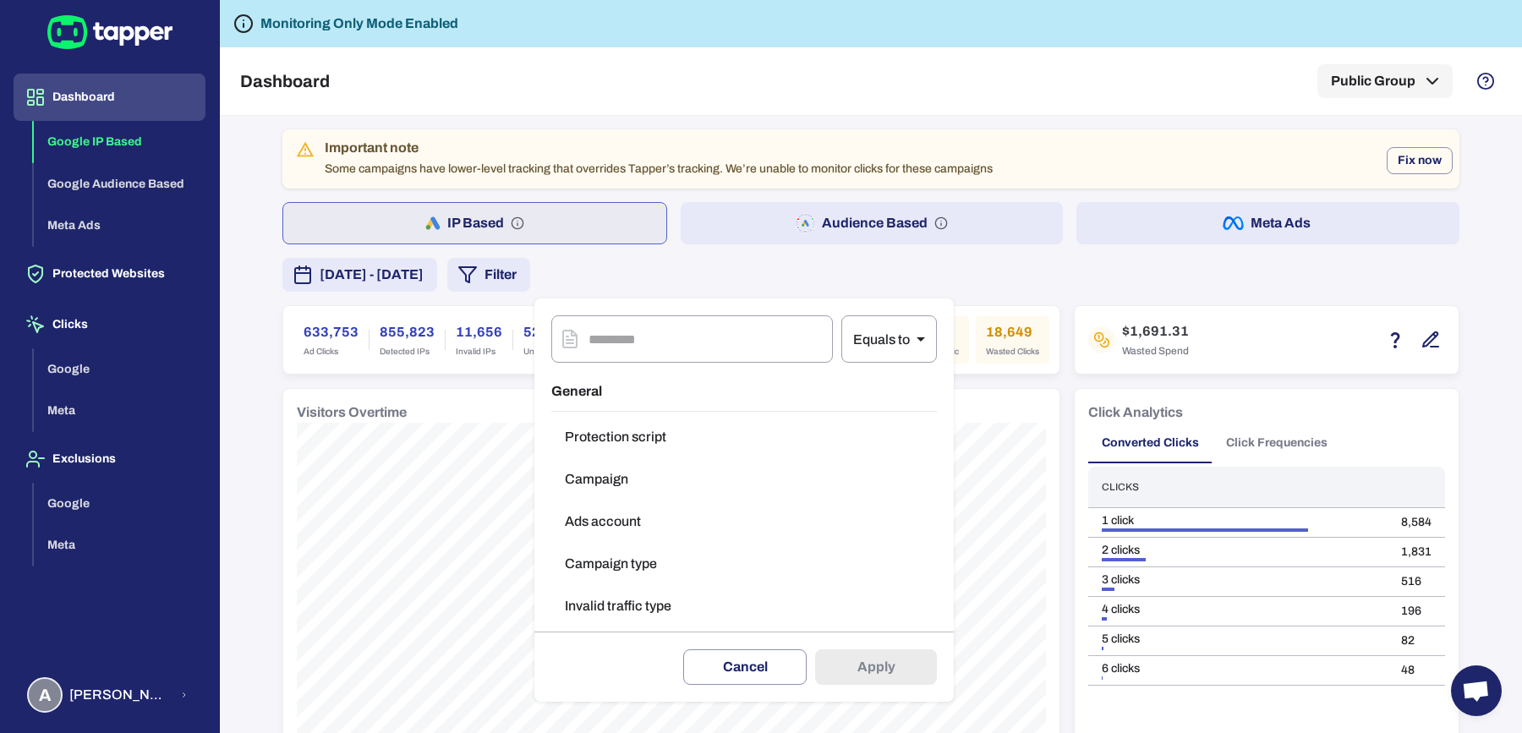
click at [635, 553] on button "Campaign type" at bounding box center [743, 564] width 385 height 34
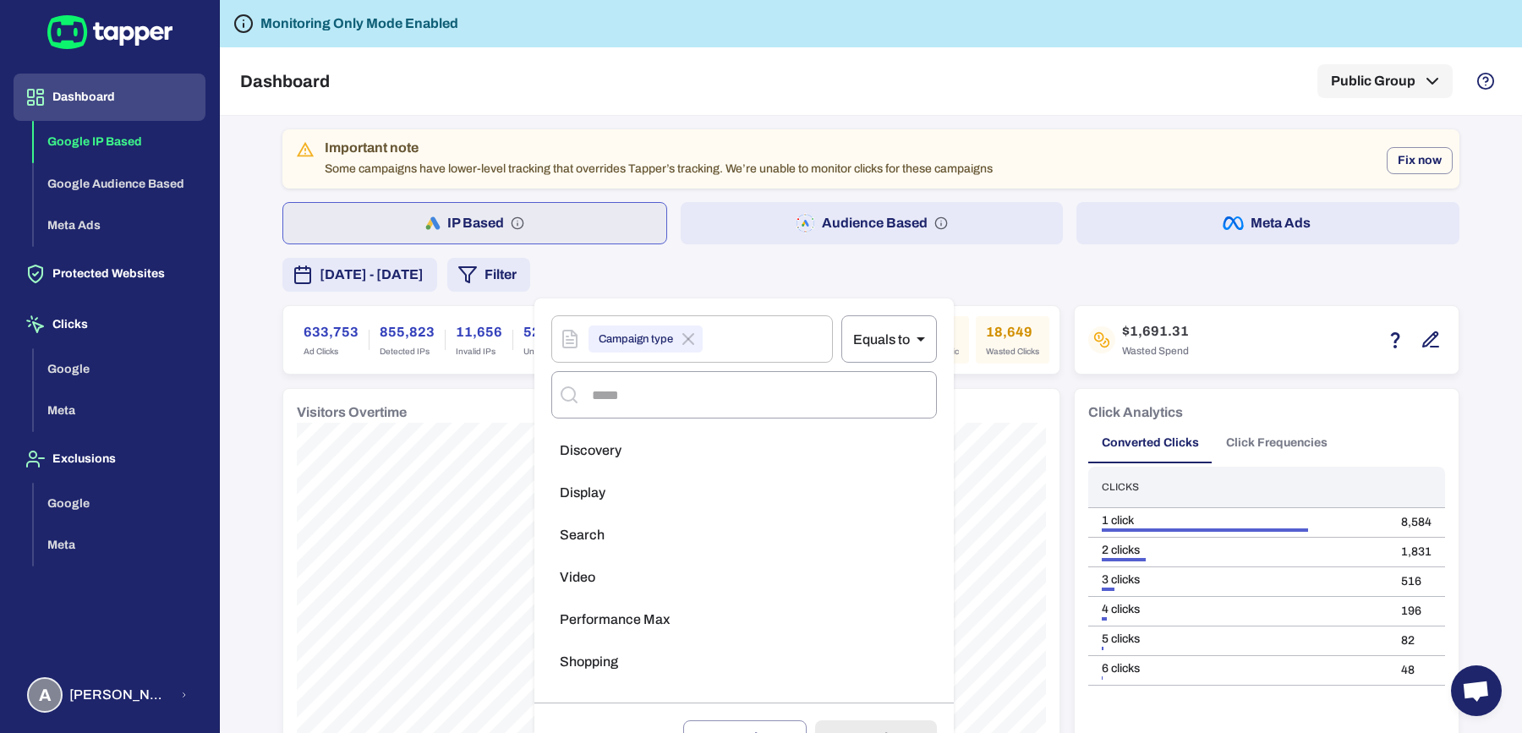
click at [609, 546] on li "Search" at bounding box center [743, 535] width 385 height 34
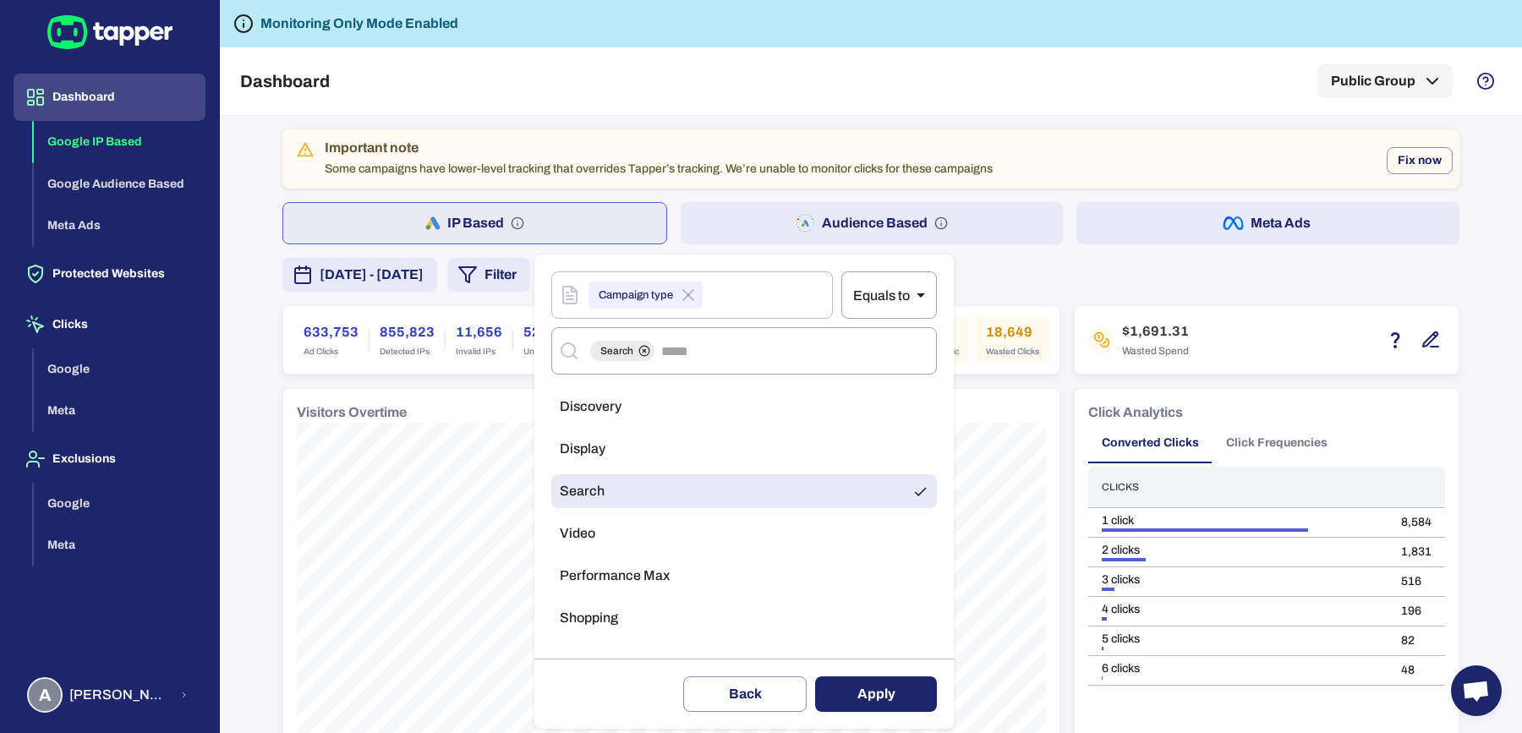
click at [874, 673] on div "Delete filter Back Apply" at bounding box center [743, 694] width 419 height 70
click at [872, 682] on button "Apply" at bounding box center [876, 694] width 122 height 36
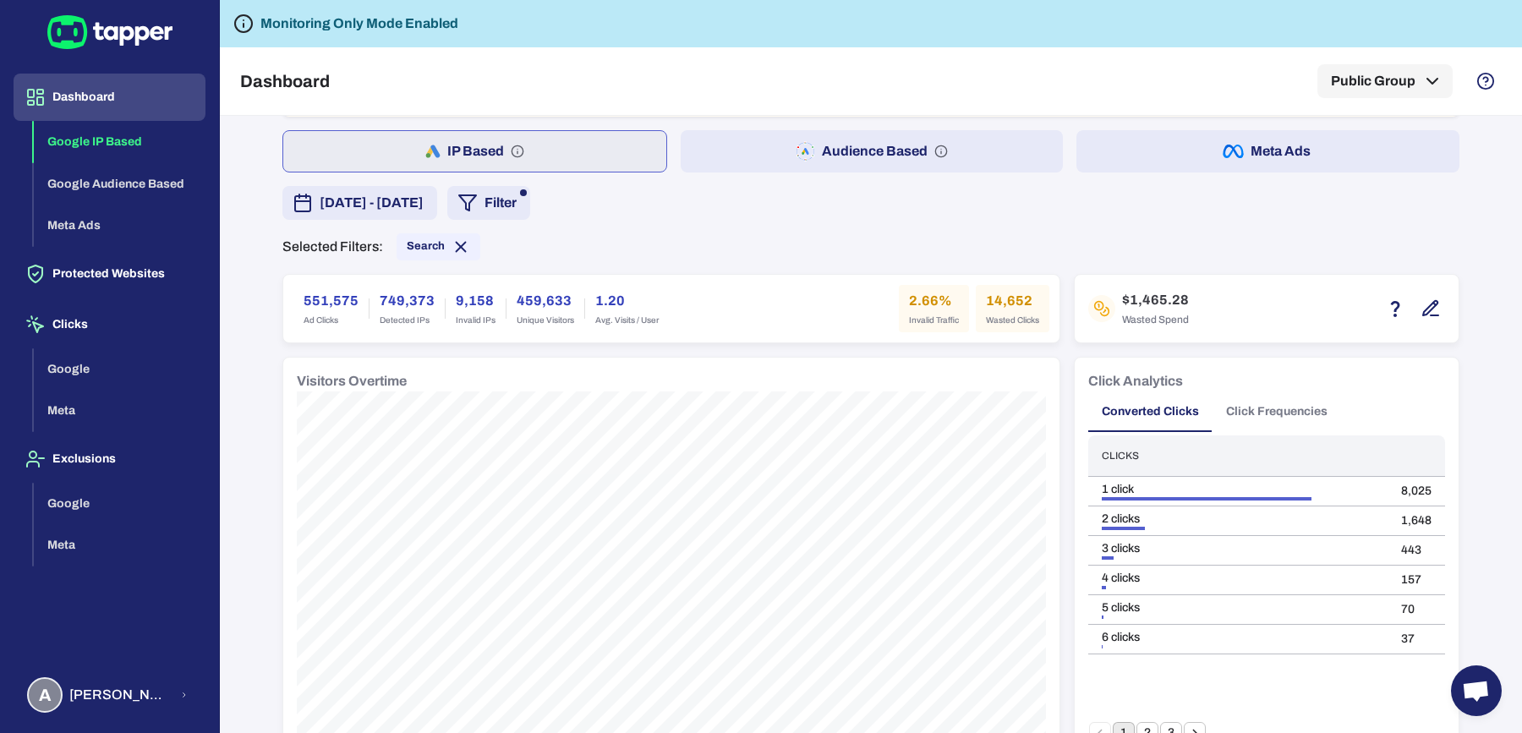
scroll to position [103, 0]
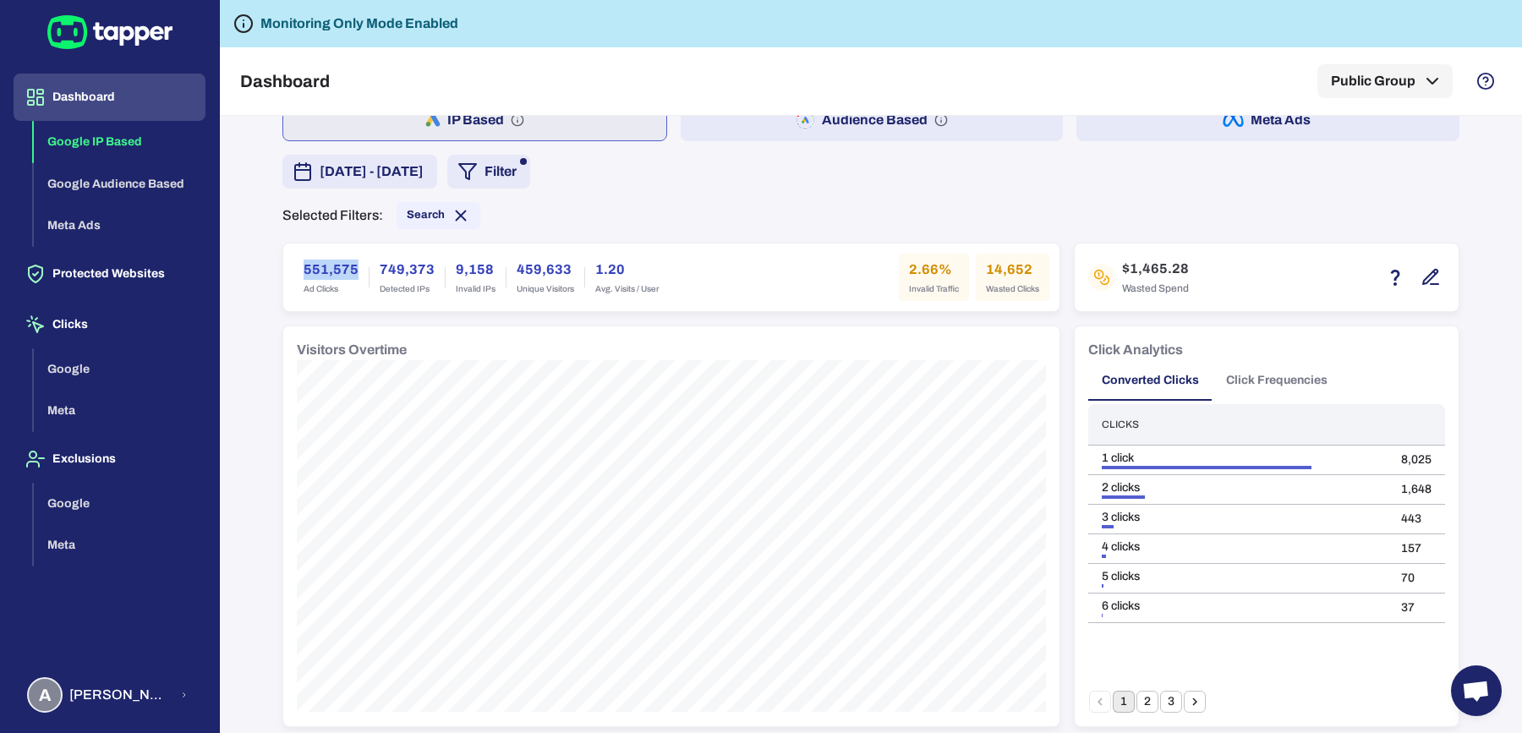
drag, startPoint x: 282, startPoint y: 261, endPoint x: 347, endPoint y: 270, distance: 64.8
click at [347, 270] on div "551,575 Ad Clicks 749,373 Detected IPs 9,158 Invalid IPs 459,633 Unique Visitor…" at bounding box center [671, 277] width 776 height 68
copy h6 "551,575"
drag, startPoint x: 904, startPoint y: 269, endPoint x: 926, endPoint y: 269, distance: 22.0
click at [926, 269] on h6 "2.66%" at bounding box center [934, 270] width 50 height 20
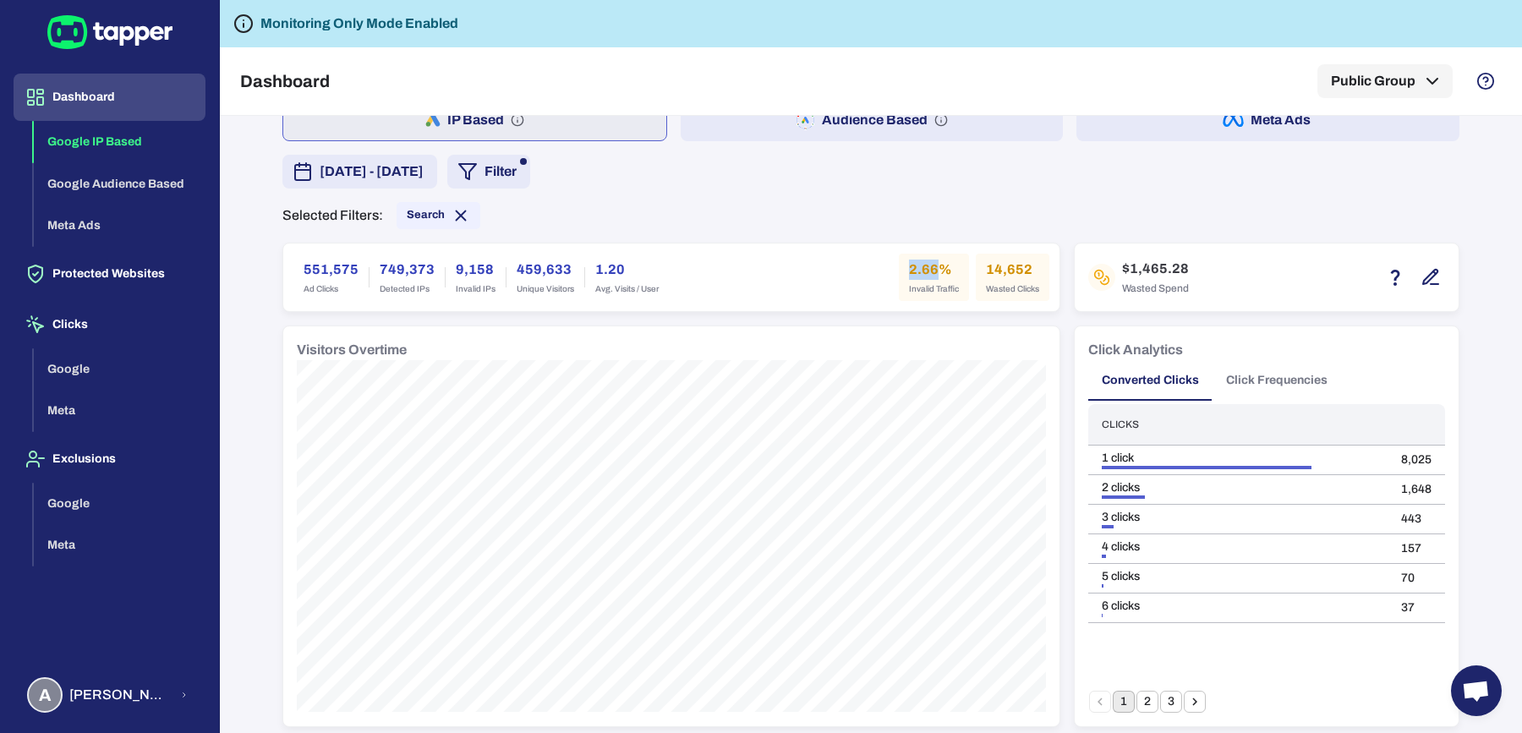
drag, startPoint x: 926, startPoint y: 270, endPoint x: 902, endPoint y: 269, distance: 23.7
click at [909, 269] on h6 "2.66%" at bounding box center [934, 270] width 50 height 20
copy h6 "2.66"
drag, startPoint x: 978, startPoint y: 257, endPoint x: 1049, endPoint y: 273, distance: 72.8
click at [1049, 275] on div "551,575 Ad Clicks 749,373 Detected IPs 9,158 Invalid IPs 459,633 Unique Visitor…" at bounding box center [671, 277] width 776 height 68
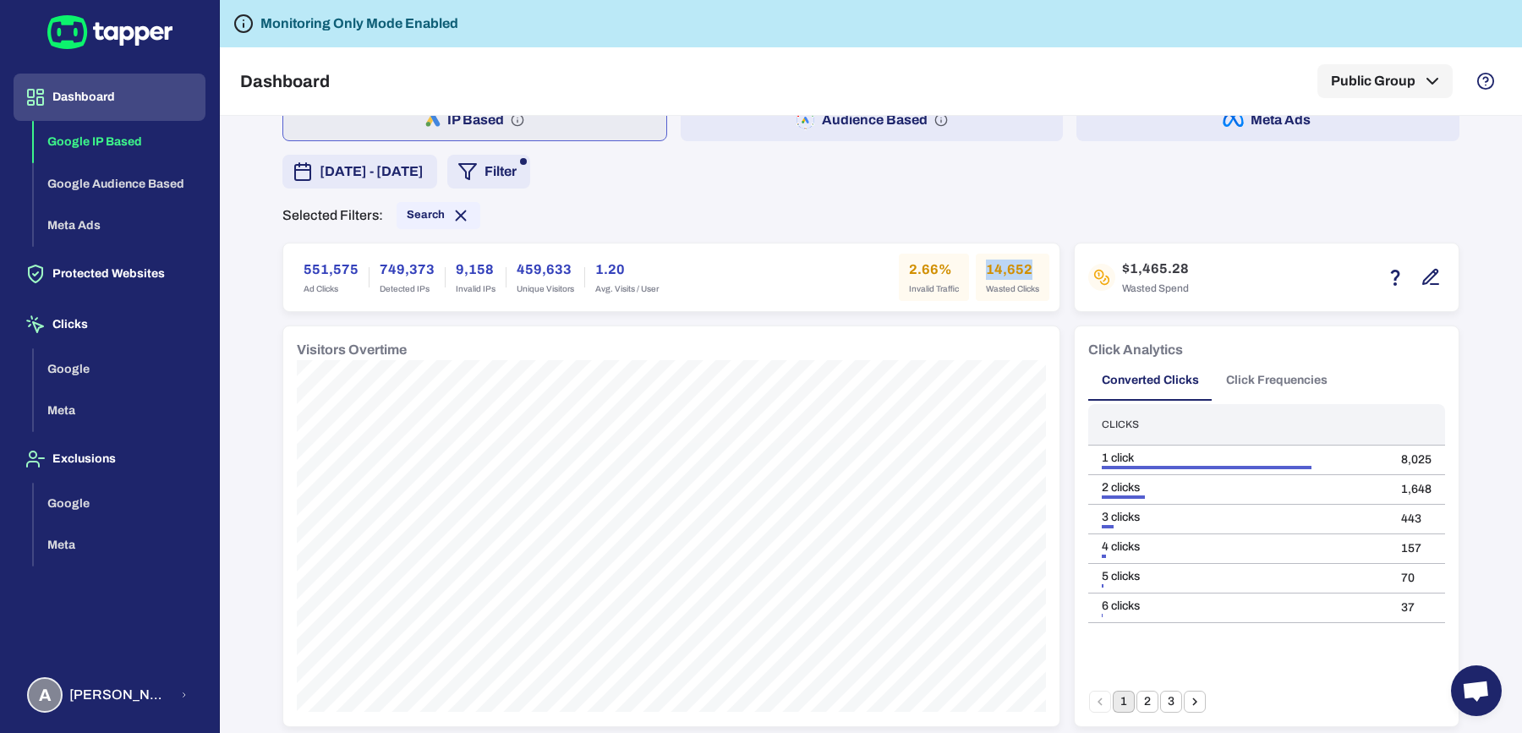
copy h6 "14,652"
click at [1122, 263] on h6 "$1,465.28" at bounding box center [1155, 269] width 67 height 20
drag, startPoint x: 1121, startPoint y: 264, endPoint x: 1155, endPoint y: 271, distance: 34.5
click at [1155, 271] on h6 "$1,465.28" at bounding box center [1155, 269] width 67 height 20
copy h6 "1,465"
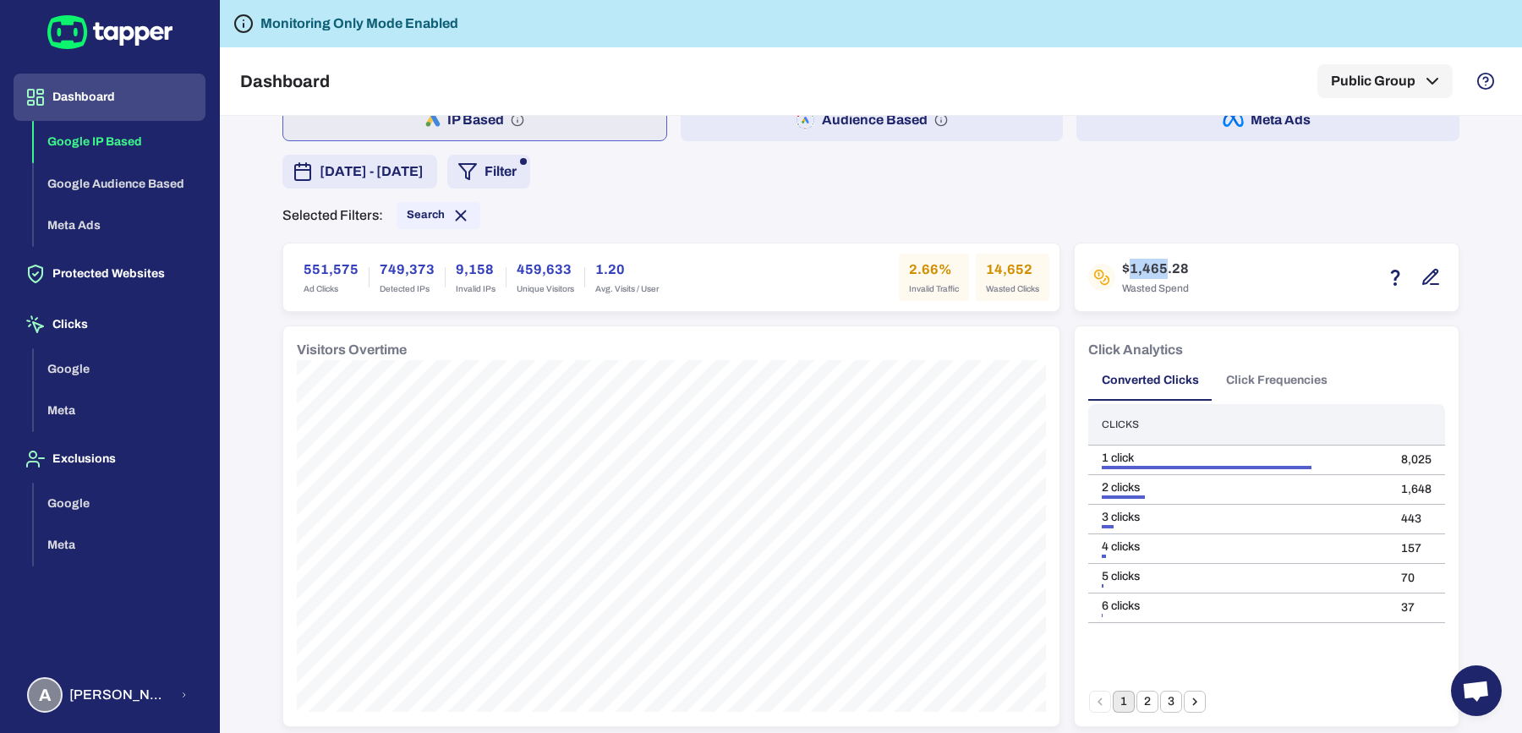
scroll to position [0, 0]
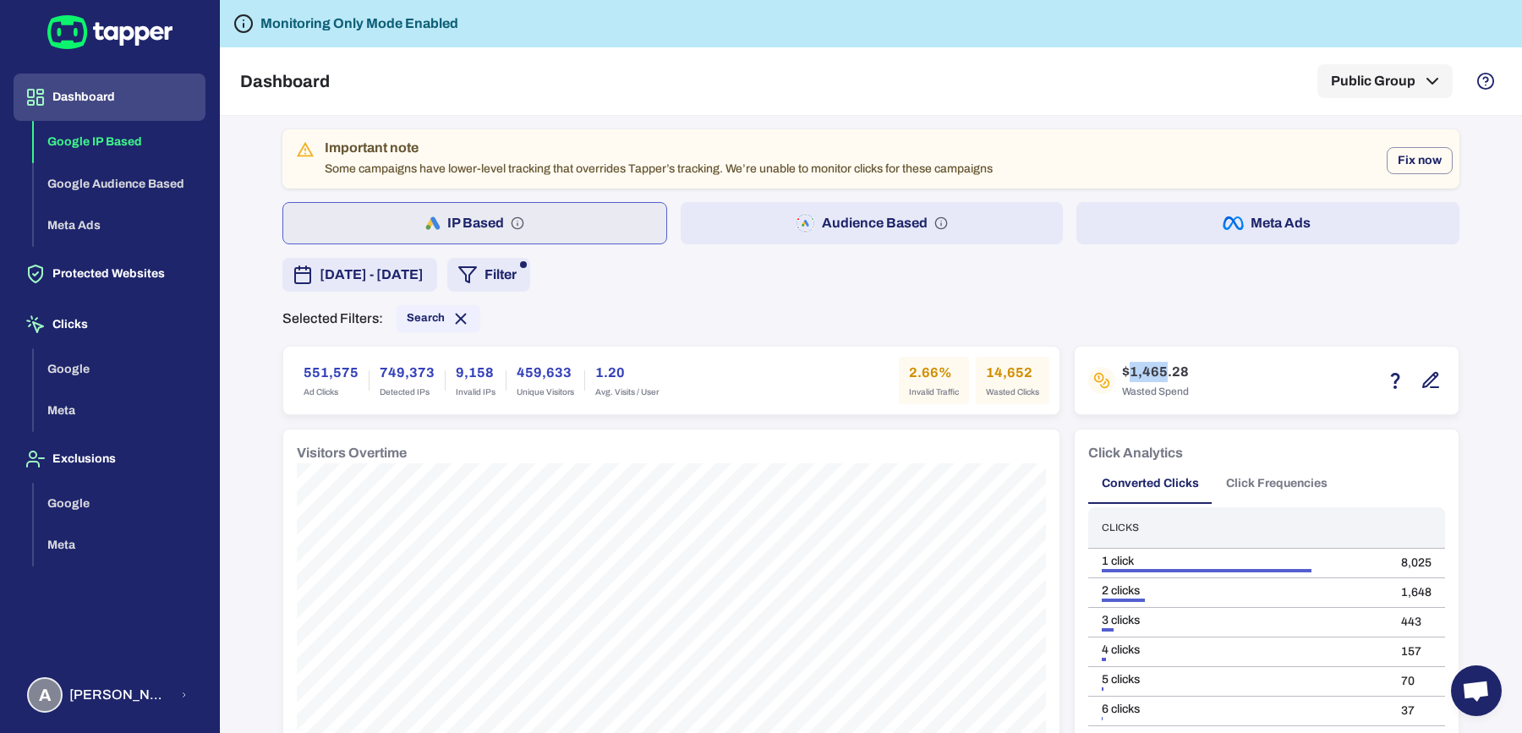
click at [716, 216] on button "Audience Based" at bounding box center [872, 223] width 383 height 42
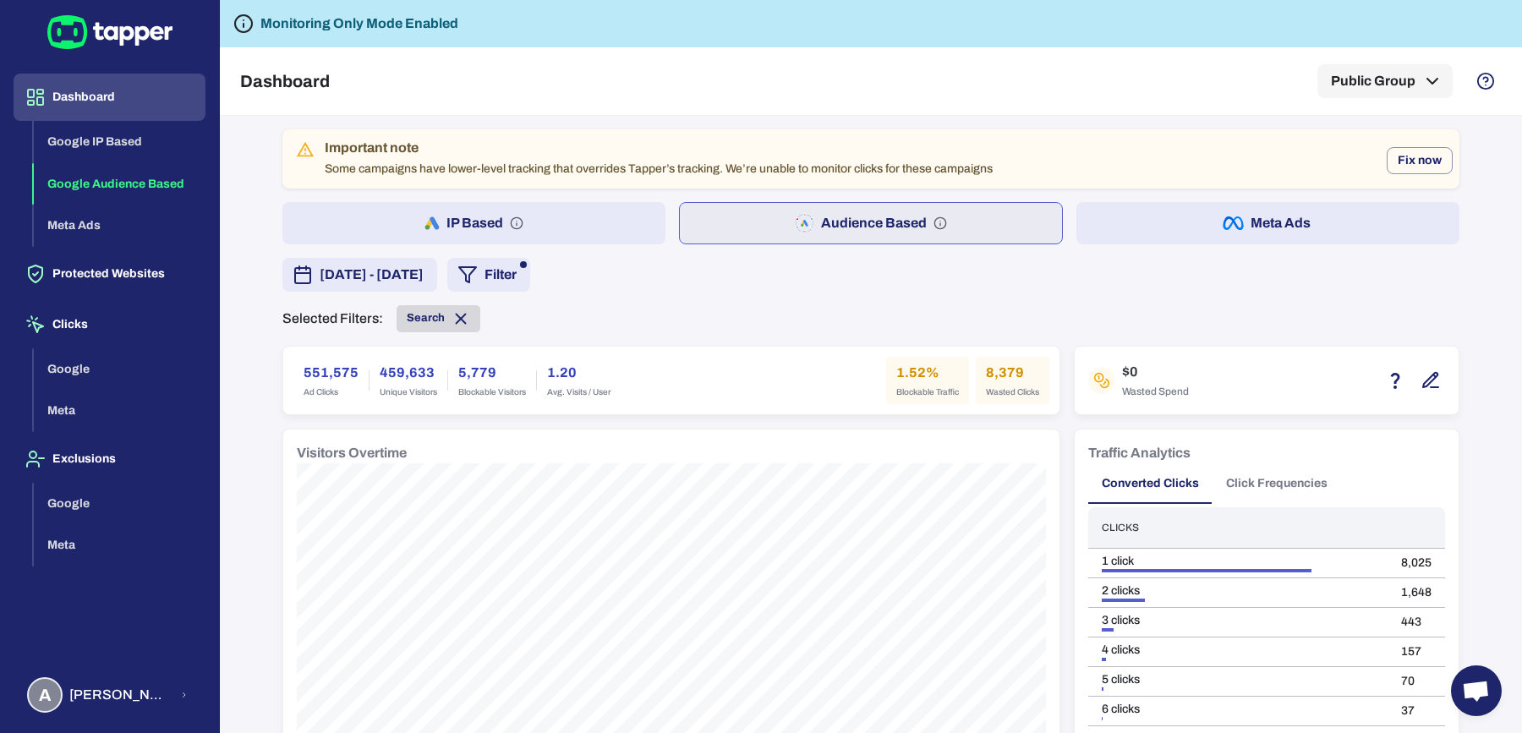
click at [451, 322] on icon at bounding box center [460, 318] width 19 height 19
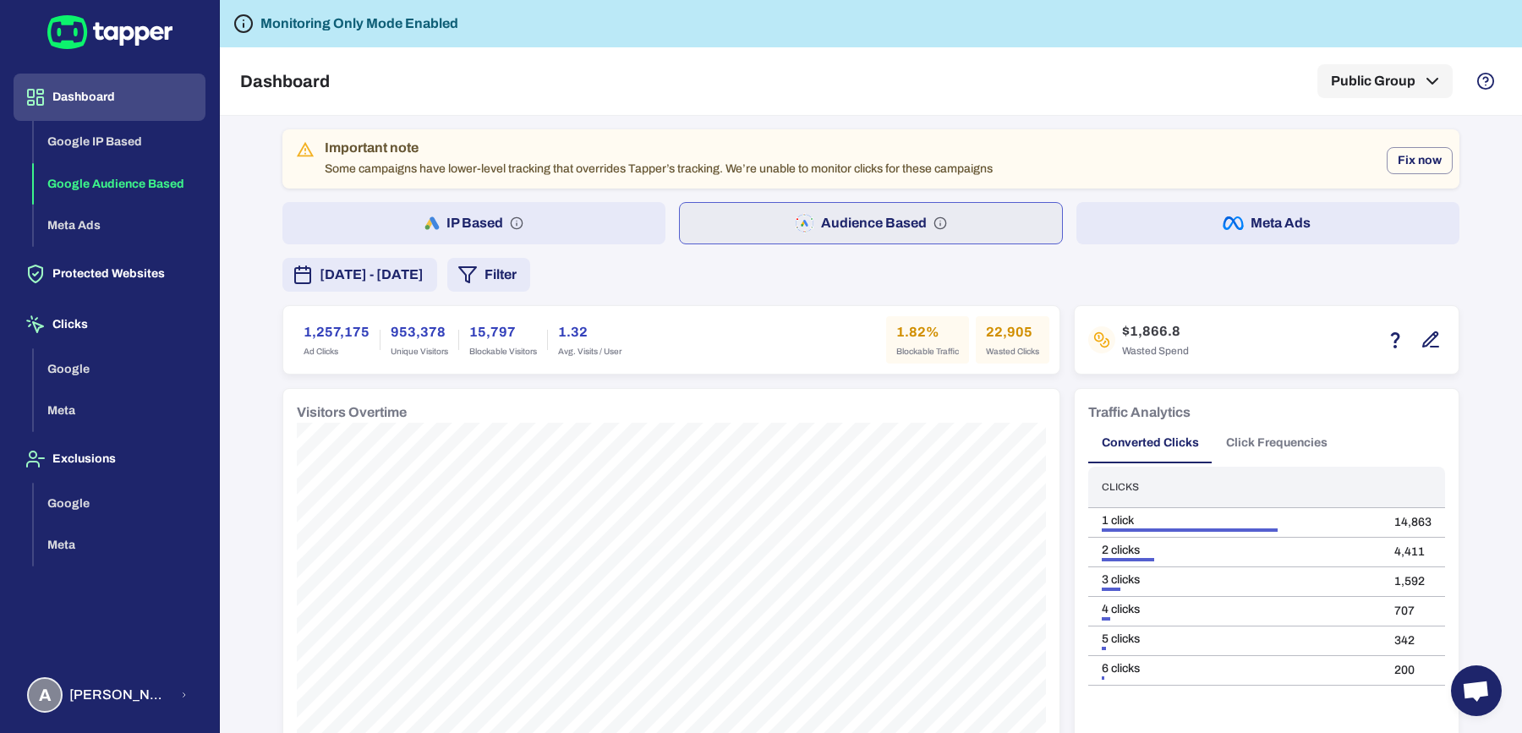
click at [530, 277] on button "Filter" at bounding box center [488, 275] width 83 height 34
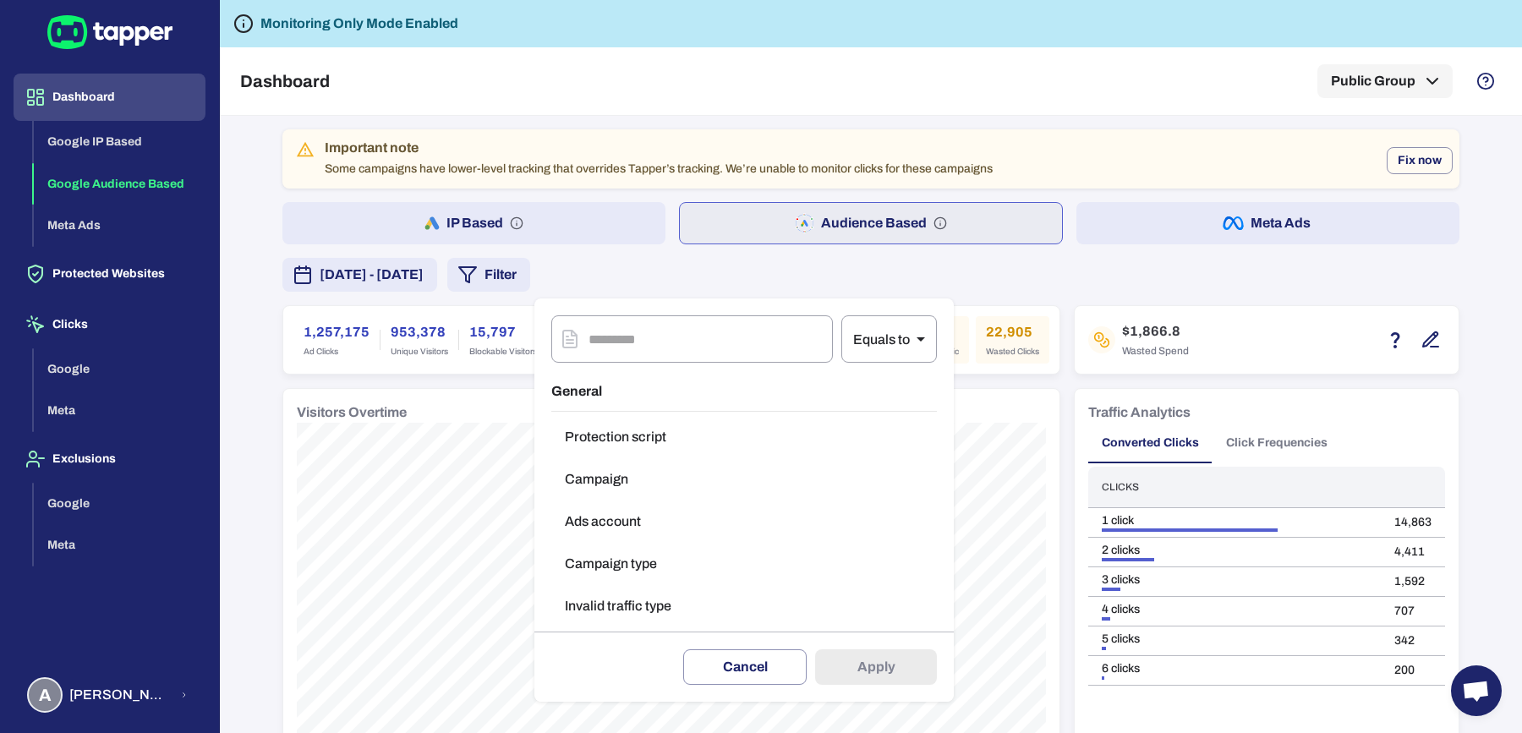
click at [625, 569] on button "Campaign type" at bounding box center [743, 564] width 385 height 34
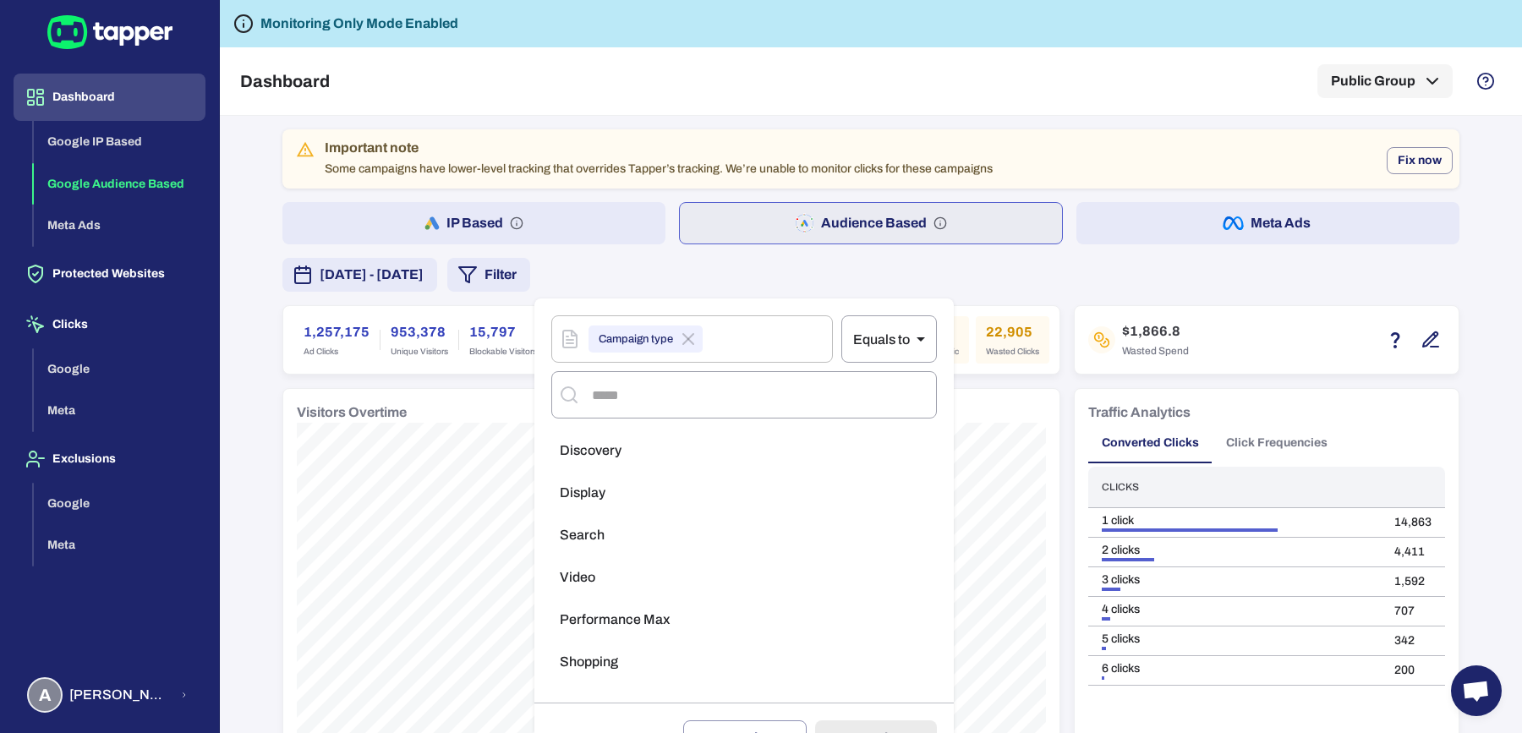
click at [637, 614] on span "Performance Max" at bounding box center [615, 619] width 110 height 17
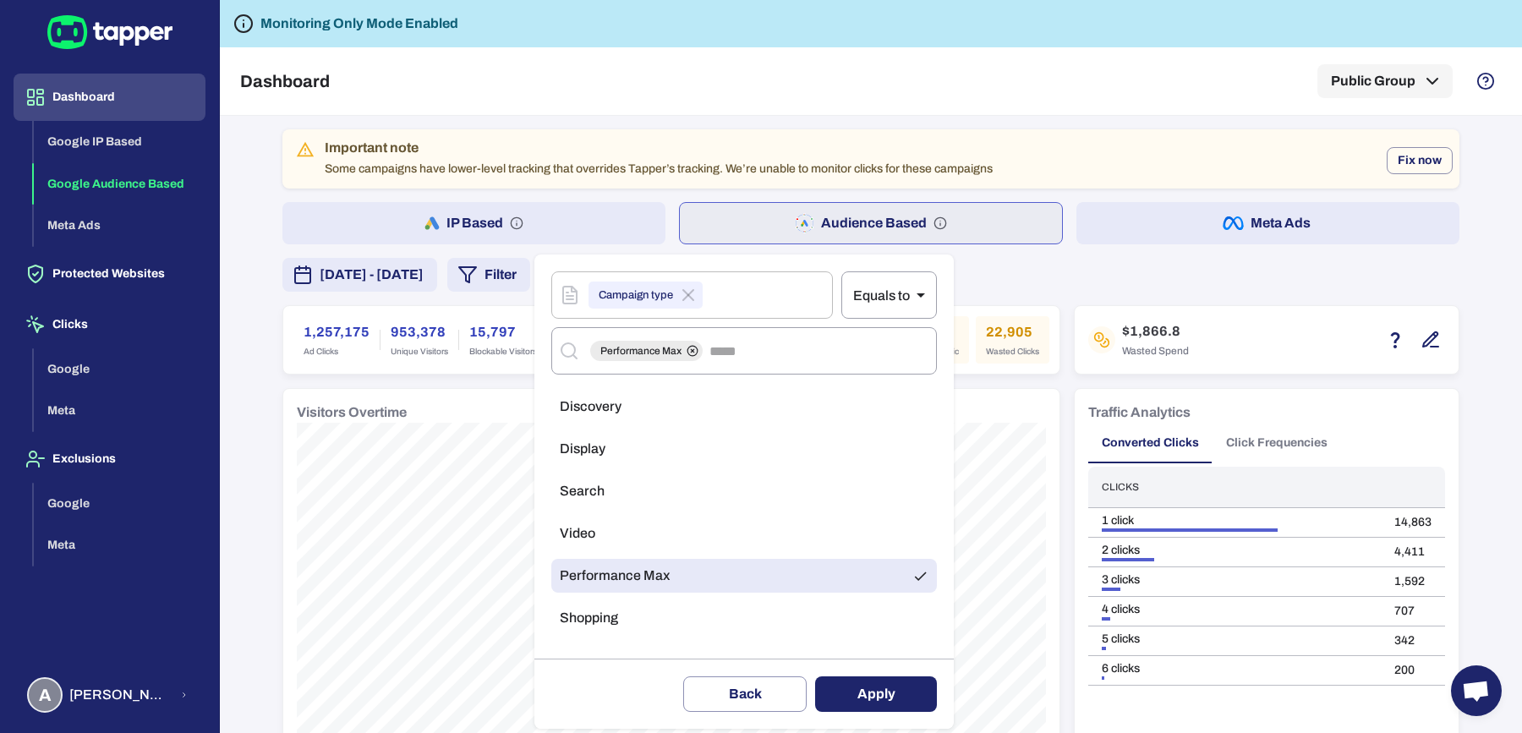
click at [860, 686] on button "Apply" at bounding box center [876, 694] width 122 height 36
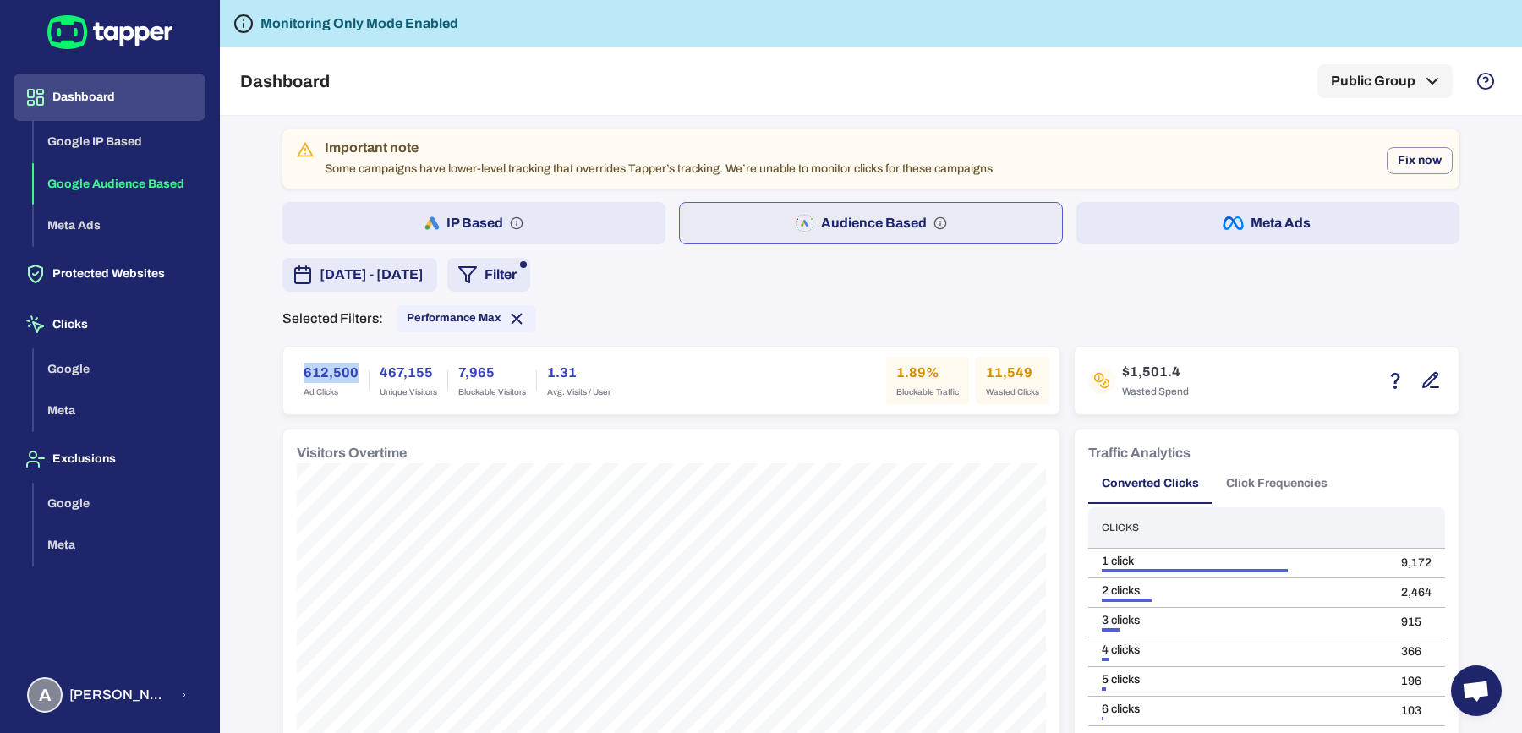
drag, startPoint x: 286, startPoint y: 361, endPoint x: 349, endPoint y: 367, distance: 63.7
click at [349, 367] on div "612,500 Ad Clicks" at bounding box center [330, 380] width 75 height 47
drag, startPoint x: 977, startPoint y: 370, endPoint x: 1022, endPoint y: 370, distance: 44.8
click at [1022, 370] on h6 "11,549" at bounding box center [1012, 373] width 53 height 20
drag, startPoint x: 1120, startPoint y: 372, endPoint x: 1158, endPoint y: 372, distance: 38.0
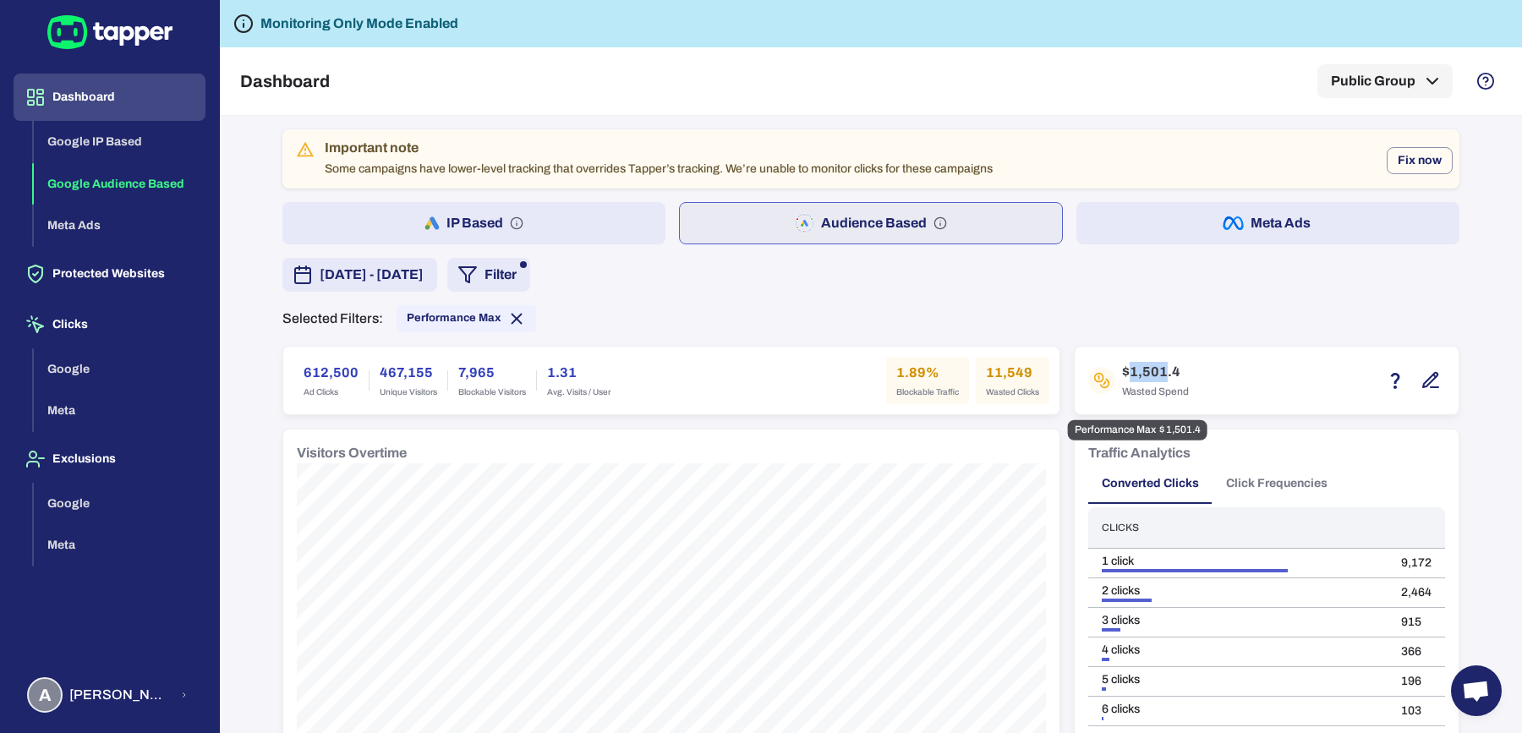
click at [1158, 372] on h6 "$1,501.4" at bounding box center [1155, 372] width 67 height 20
click at [452, 307] on div "Performance Max" at bounding box center [465, 318] width 139 height 27
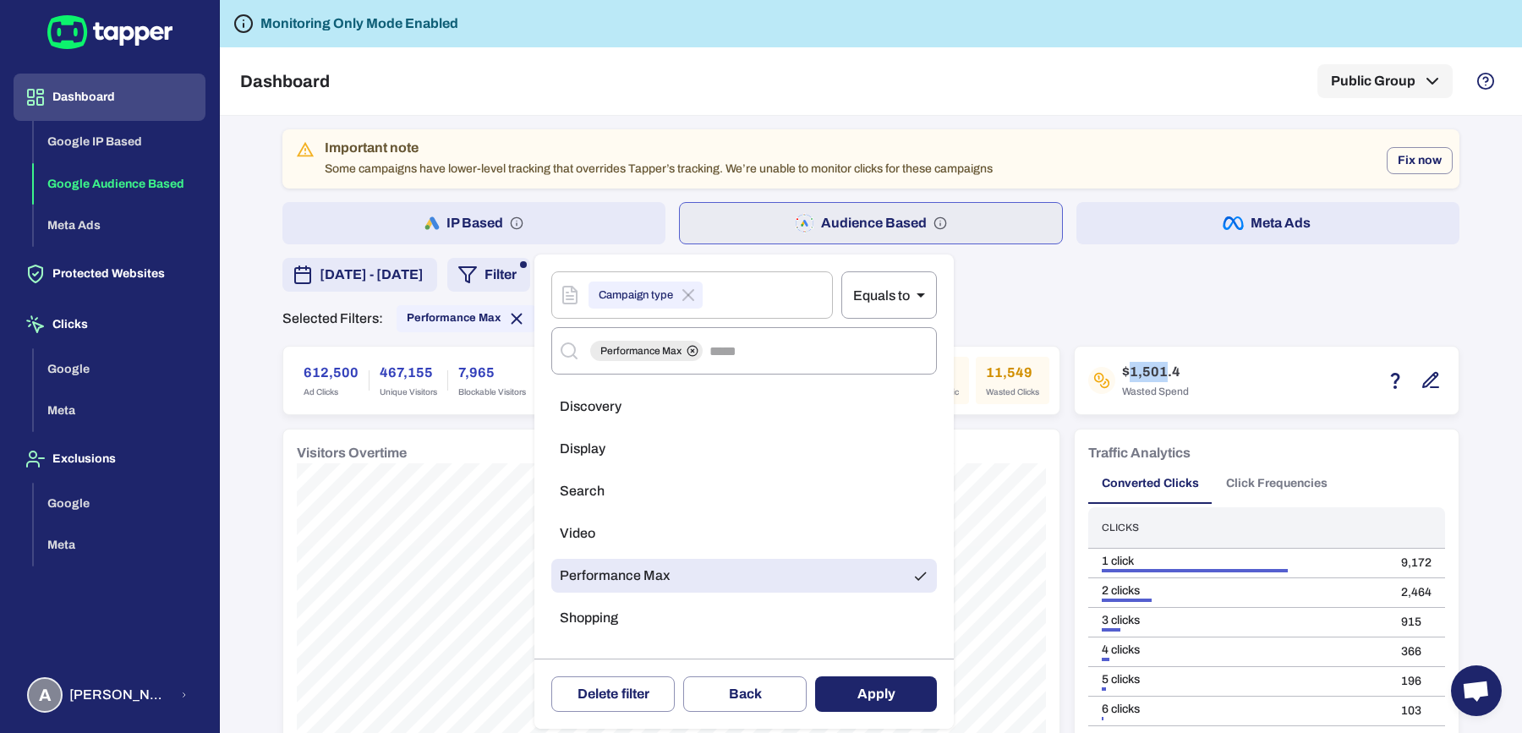
click at [602, 626] on li "Shopping" at bounding box center [743, 618] width 385 height 34
click at [634, 582] on span "Performance Max" at bounding box center [615, 575] width 110 height 17
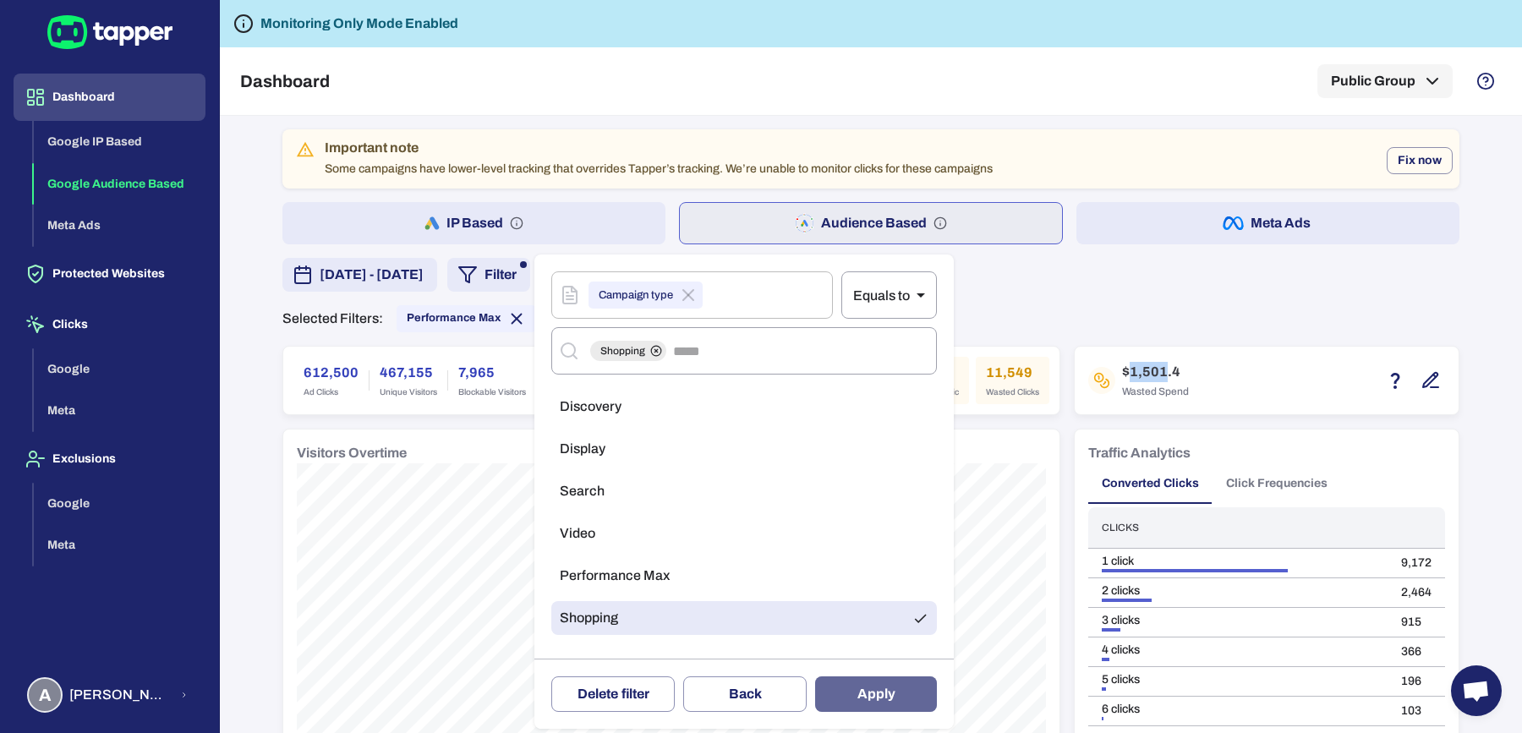
click at [884, 697] on button "Apply" at bounding box center [876, 694] width 122 height 36
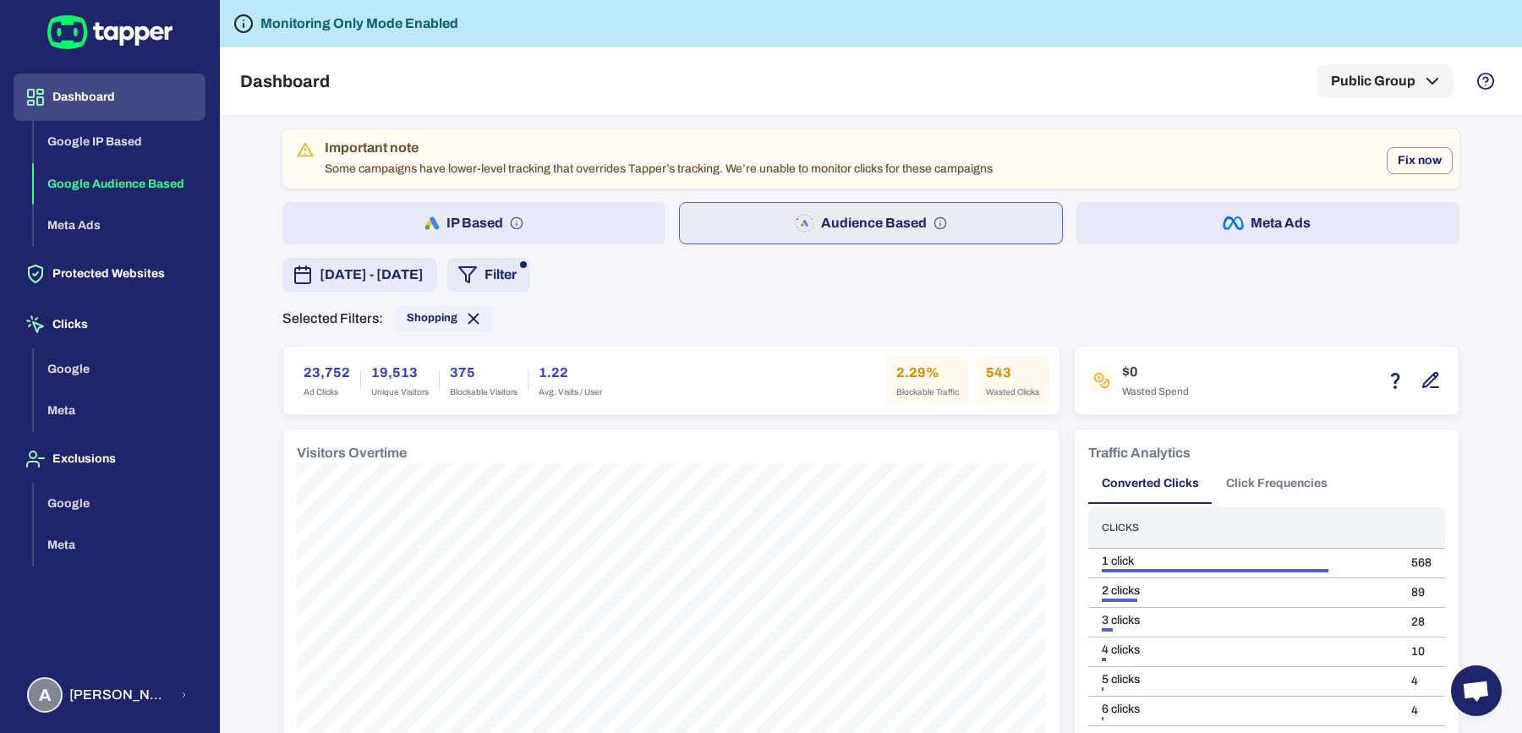
click at [597, 207] on button "IP Based" at bounding box center [473, 223] width 383 height 42
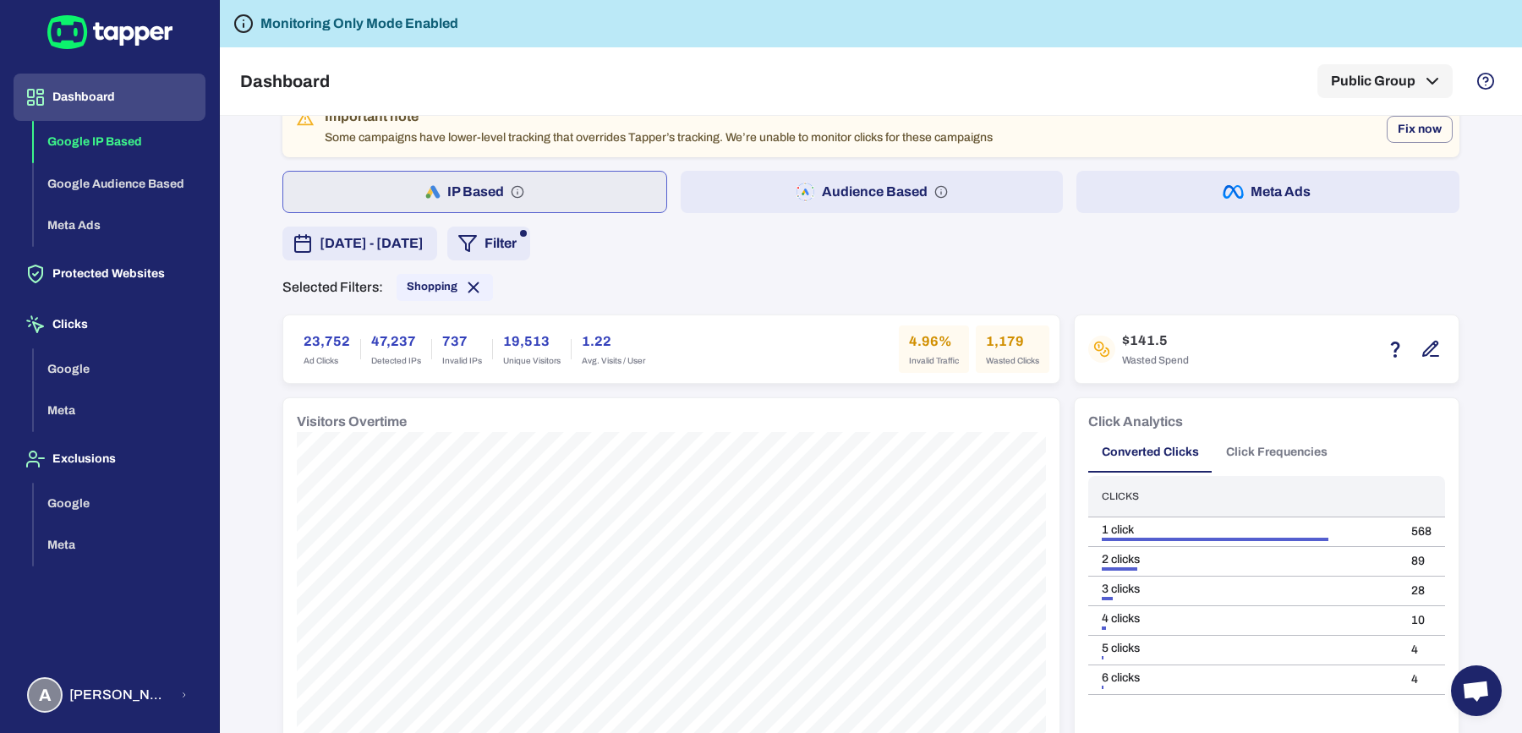
scroll to position [38, 0]
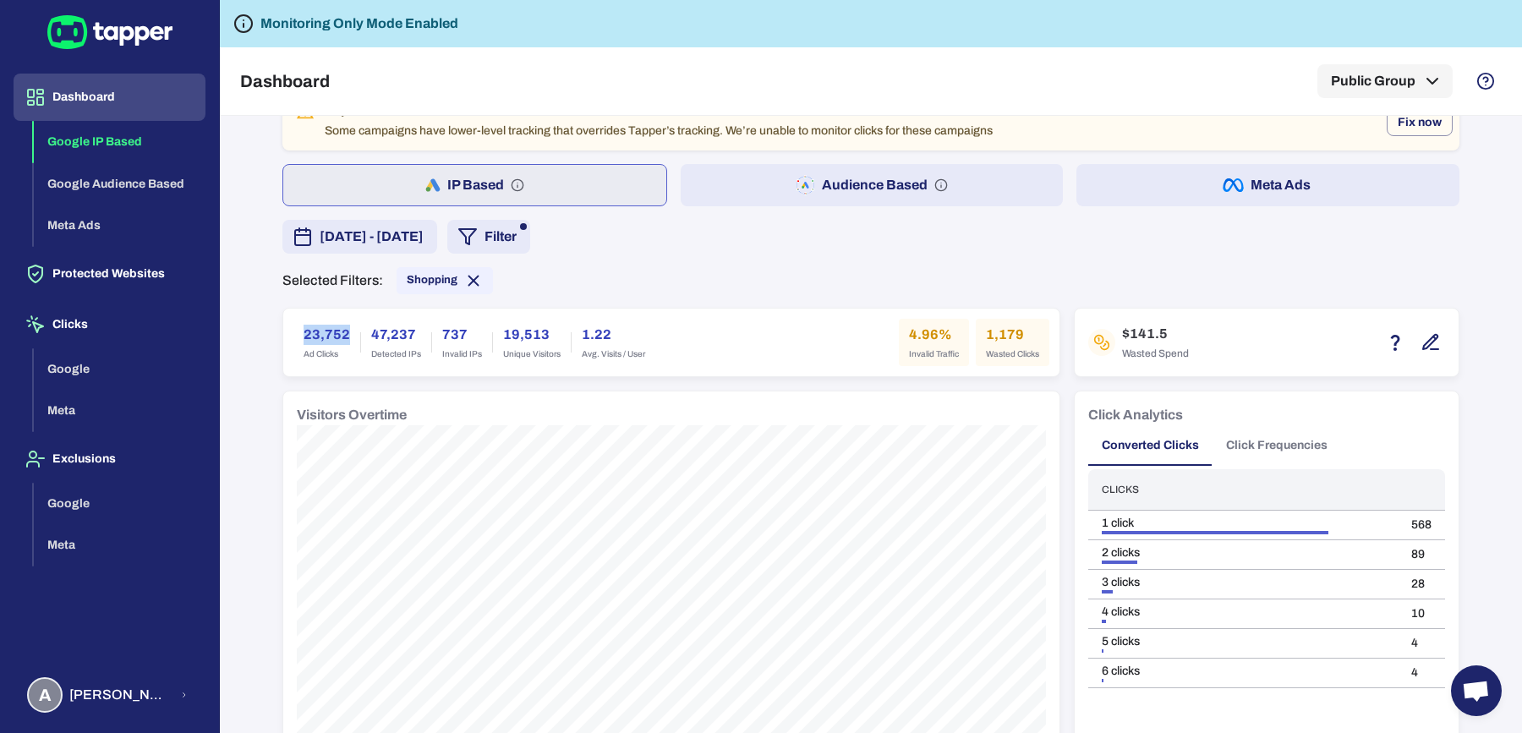
drag, startPoint x: 294, startPoint y: 332, endPoint x: 341, endPoint y: 332, distance: 46.5
click at [341, 332] on div "23,752 Ad Clicks" at bounding box center [326, 342] width 67 height 47
click at [992, 325] on h6 "1,179" at bounding box center [1012, 335] width 53 height 20
click at [424, 276] on span "Shopping" at bounding box center [432, 280] width 51 height 14
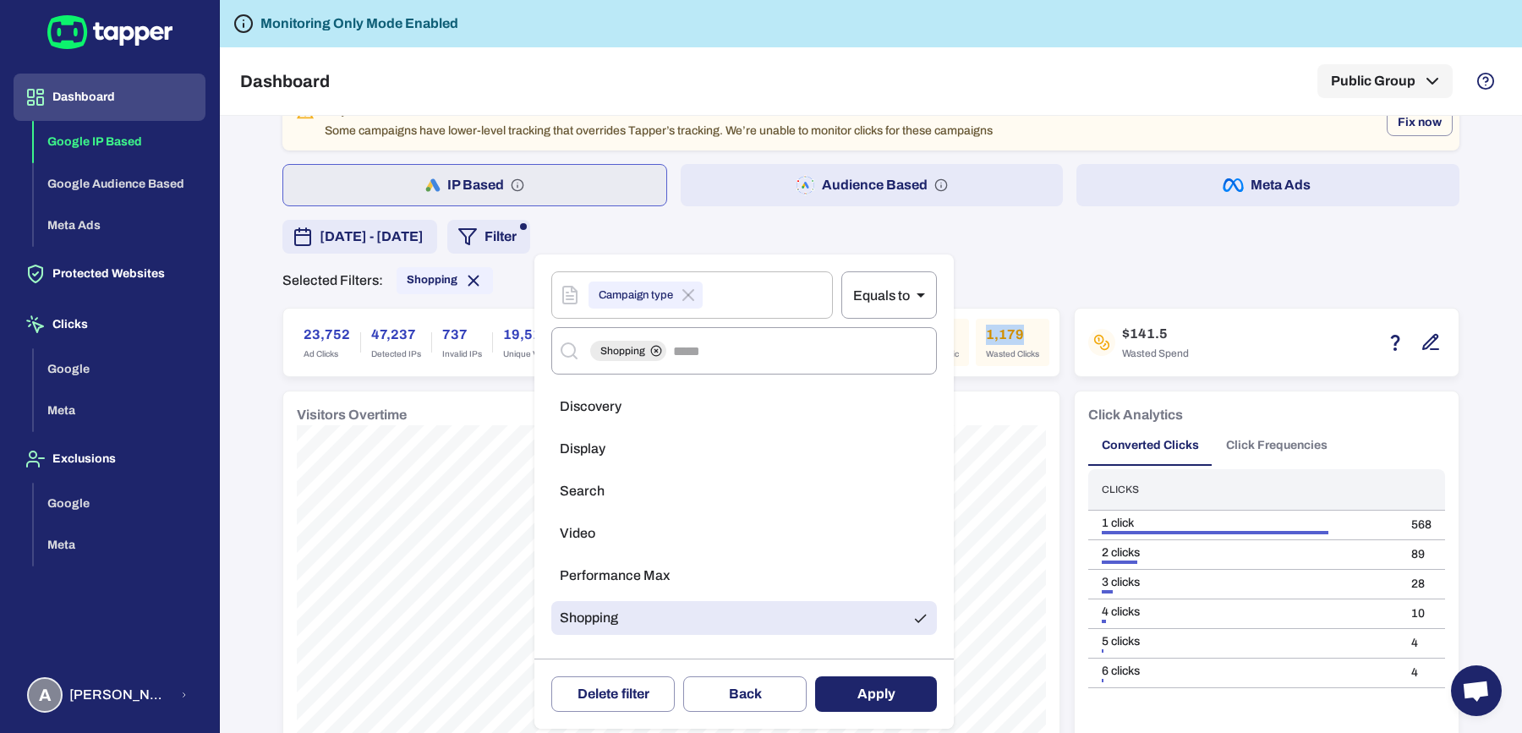
click at [607, 451] on li "Display" at bounding box center [743, 449] width 385 height 34
click at [632, 634] on ul "Discovery Display Search Video Performance Max Shopping" at bounding box center [743, 516] width 385 height 267
click at [632, 623] on li "Shopping" at bounding box center [743, 618] width 385 height 34
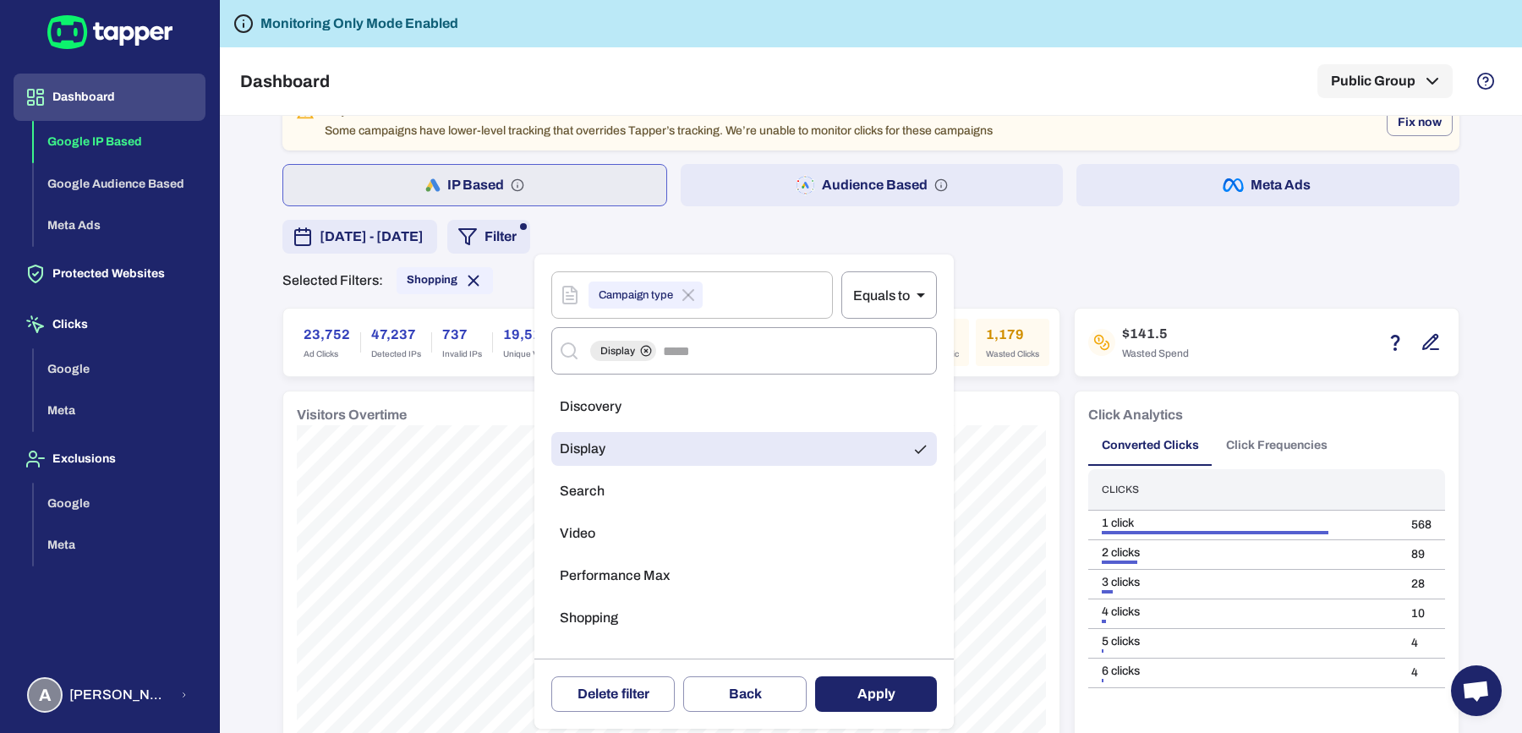
click at [836, 665] on div "Delete filter Back Apply" at bounding box center [743, 694] width 419 height 70
click at [838, 681] on button "Apply" at bounding box center [876, 694] width 122 height 36
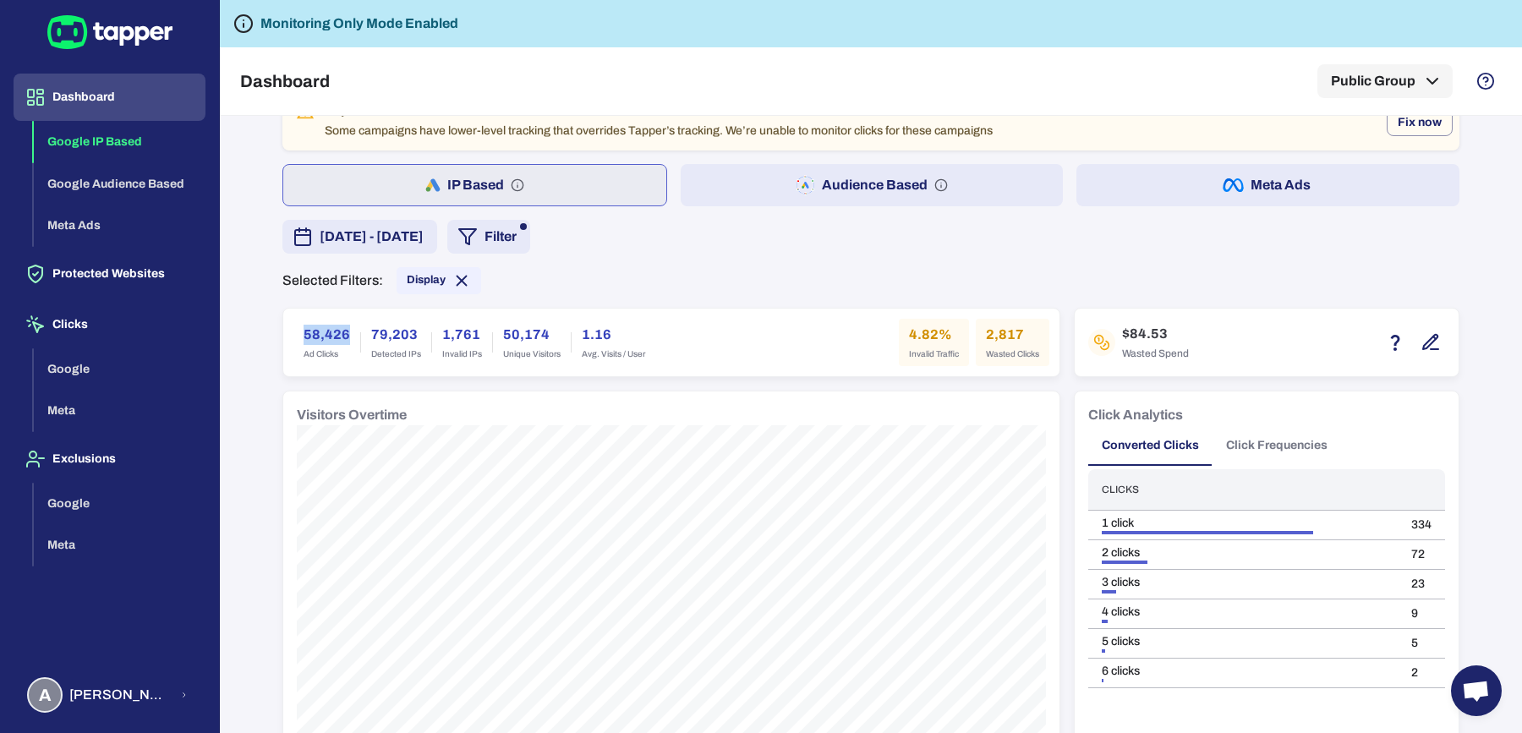
drag, startPoint x: 297, startPoint y: 331, endPoint x: 340, endPoint y: 331, distance: 43.1
click at [340, 331] on div "58,426 Ad Clicks" at bounding box center [326, 342] width 67 height 47
click at [998, 331] on h6 "2,817" at bounding box center [1012, 335] width 53 height 20
drag, startPoint x: 1123, startPoint y: 331, endPoint x: 1139, endPoint y: 331, distance: 15.2
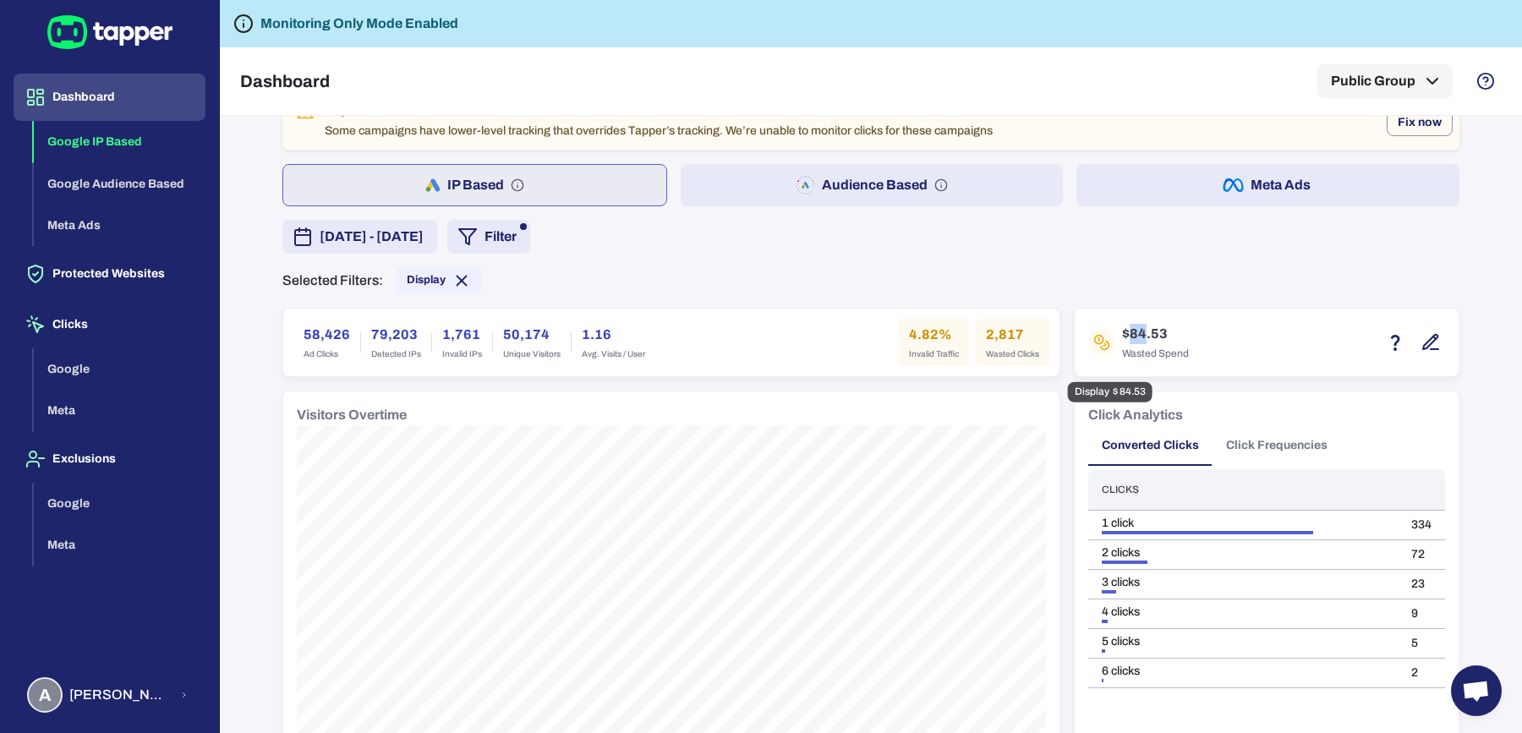
click at [1139, 331] on h6 "$84.53" at bounding box center [1155, 334] width 67 height 20
click at [413, 287] on span "Display" at bounding box center [438, 280] width 85 height 19
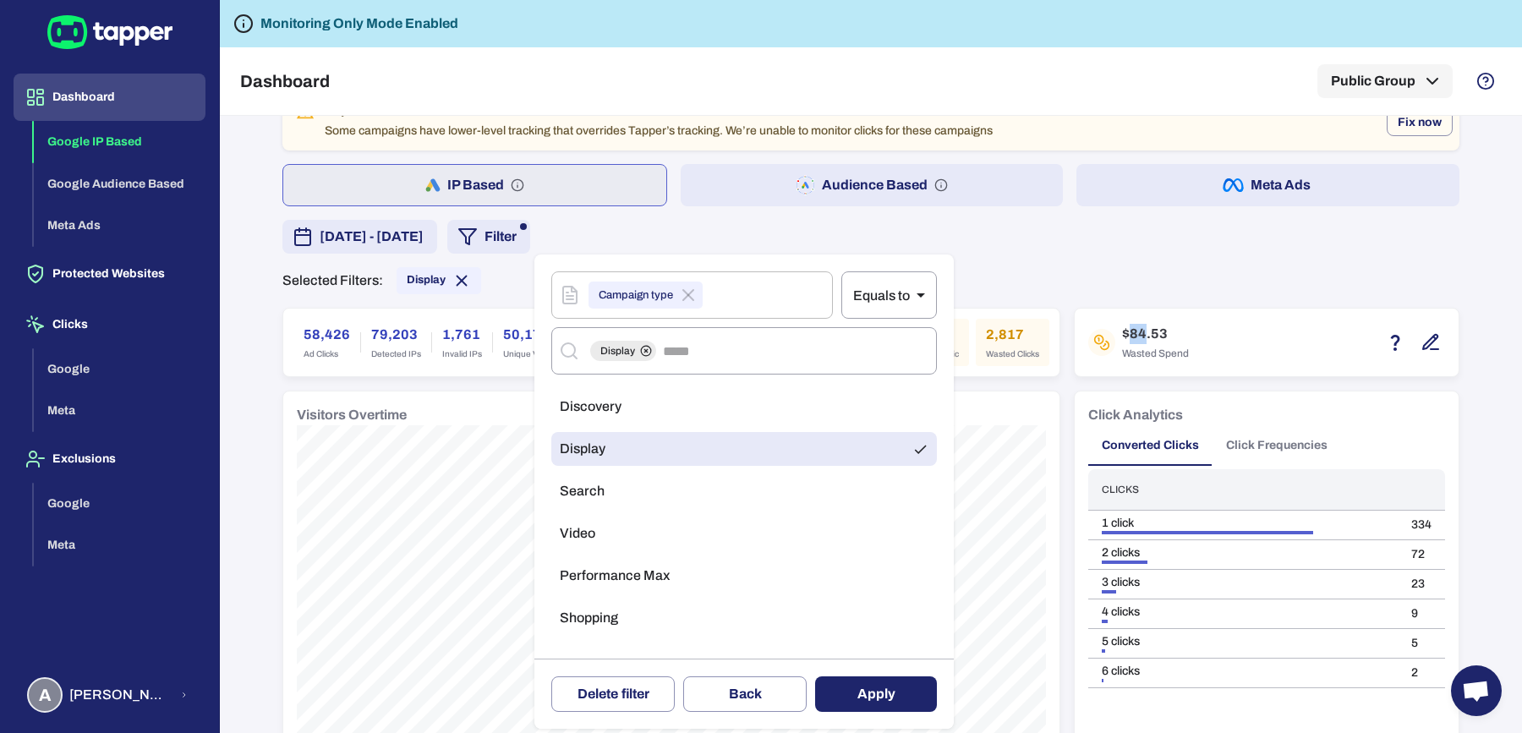
click at [592, 527] on span "Video" at bounding box center [578, 533] width 36 height 17
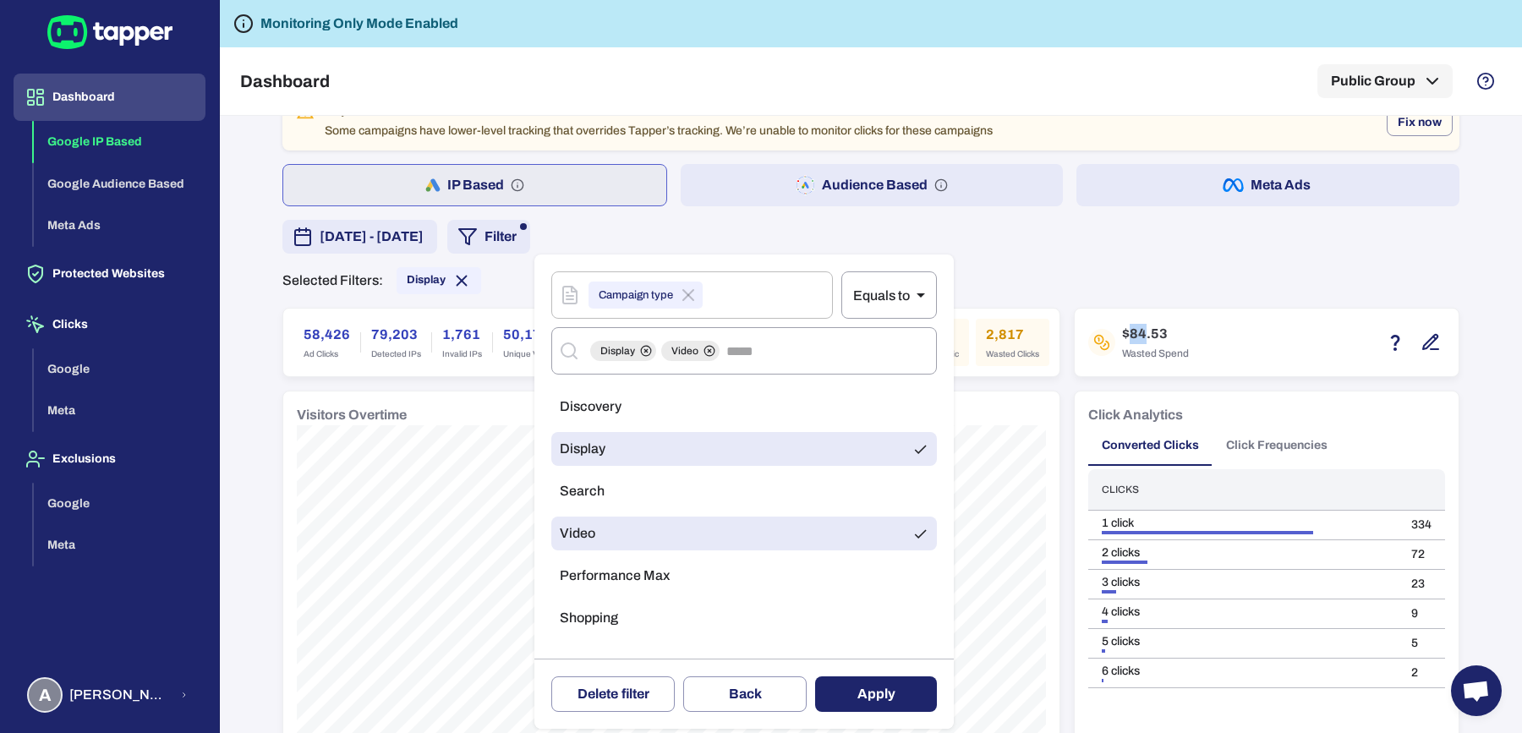
click at [616, 459] on li "Display" at bounding box center [743, 449] width 385 height 34
click at [888, 700] on button "Apply" at bounding box center [876, 694] width 122 height 36
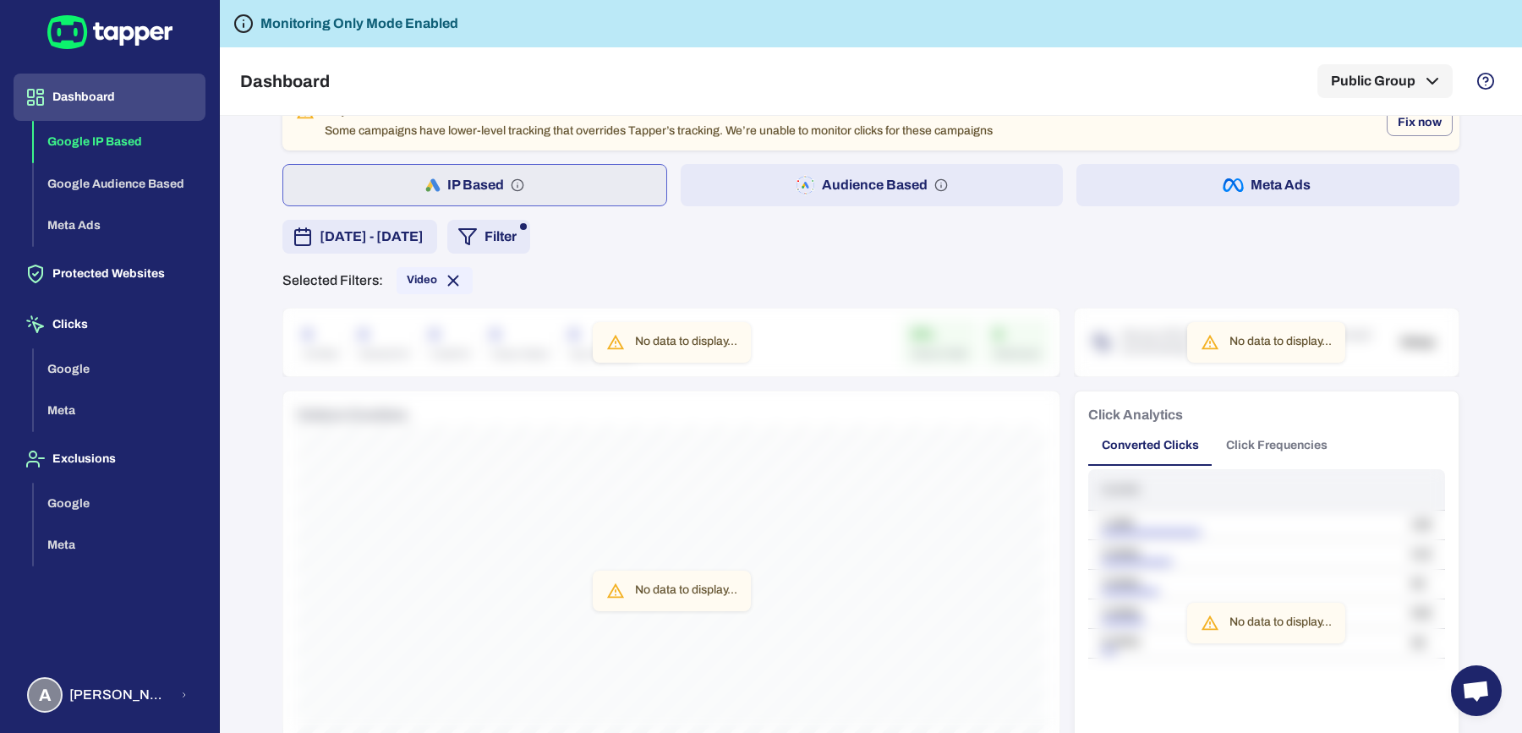
click at [723, 221] on div "July 18, 2025 - August 18, 2025 Filter" at bounding box center [870, 237] width 1177 height 34
click at [723, 203] on button "Audience Based" at bounding box center [872, 185] width 383 height 42
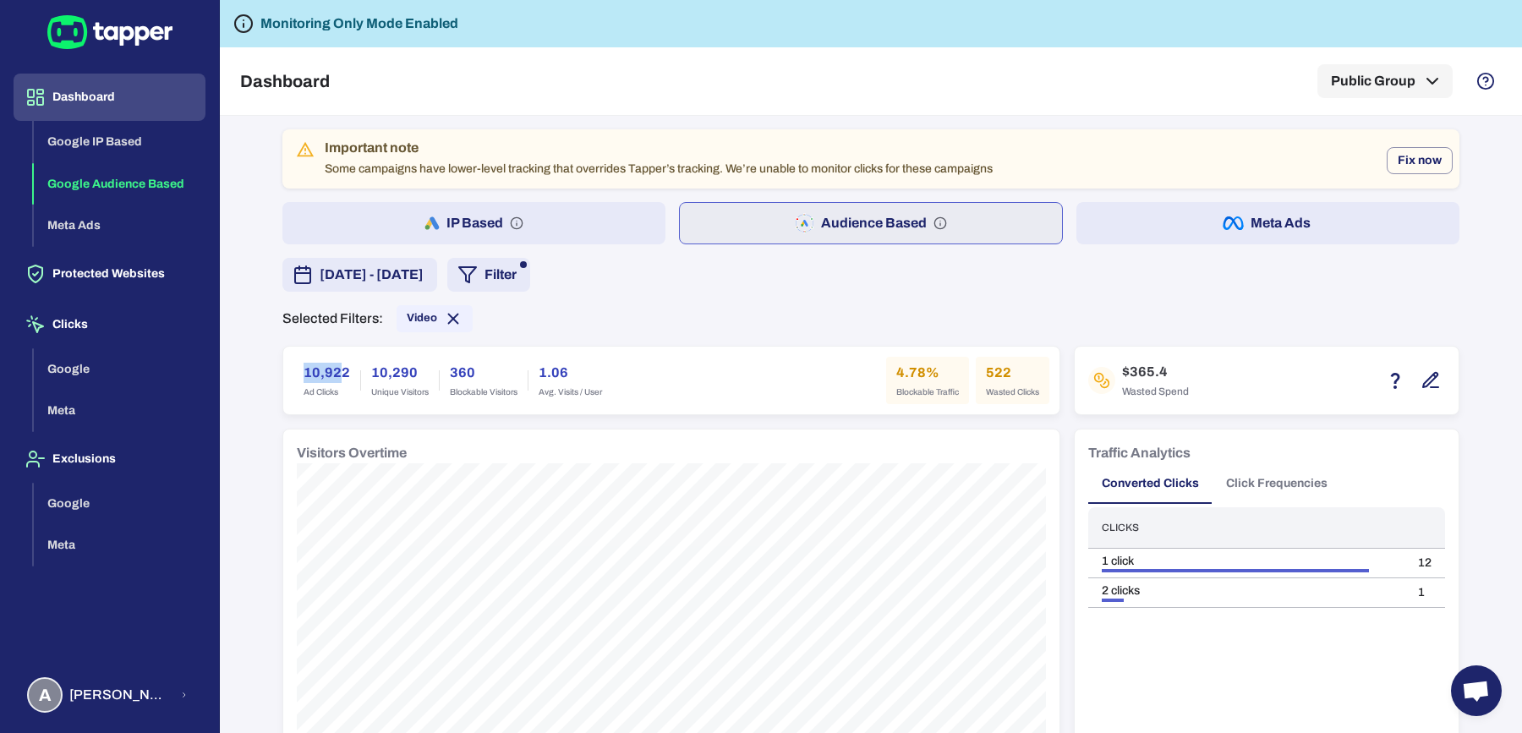
drag, startPoint x: 297, startPoint y: 367, endPoint x: 336, endPoint y: 366, distance: 38.9
click at [336, 366] on h6 "10,922" at bounding box center [326, 373] width 46 height 20
drag, startPoint x: 340, startPoint y: 369, endPoint x: 276, endPoint y: 369, distance: 64.2
click at [283, 369] on div "10,922 Ad Clicks 10,290 Unique Visitors 360 Blockable Visitors 1.06 Avg. Visits…" at bounding box center [671, 381] width 776 height 68
click at [1127, 368] on h6 "$365.4" at bounding box center [1155, 372] width 67 height 20
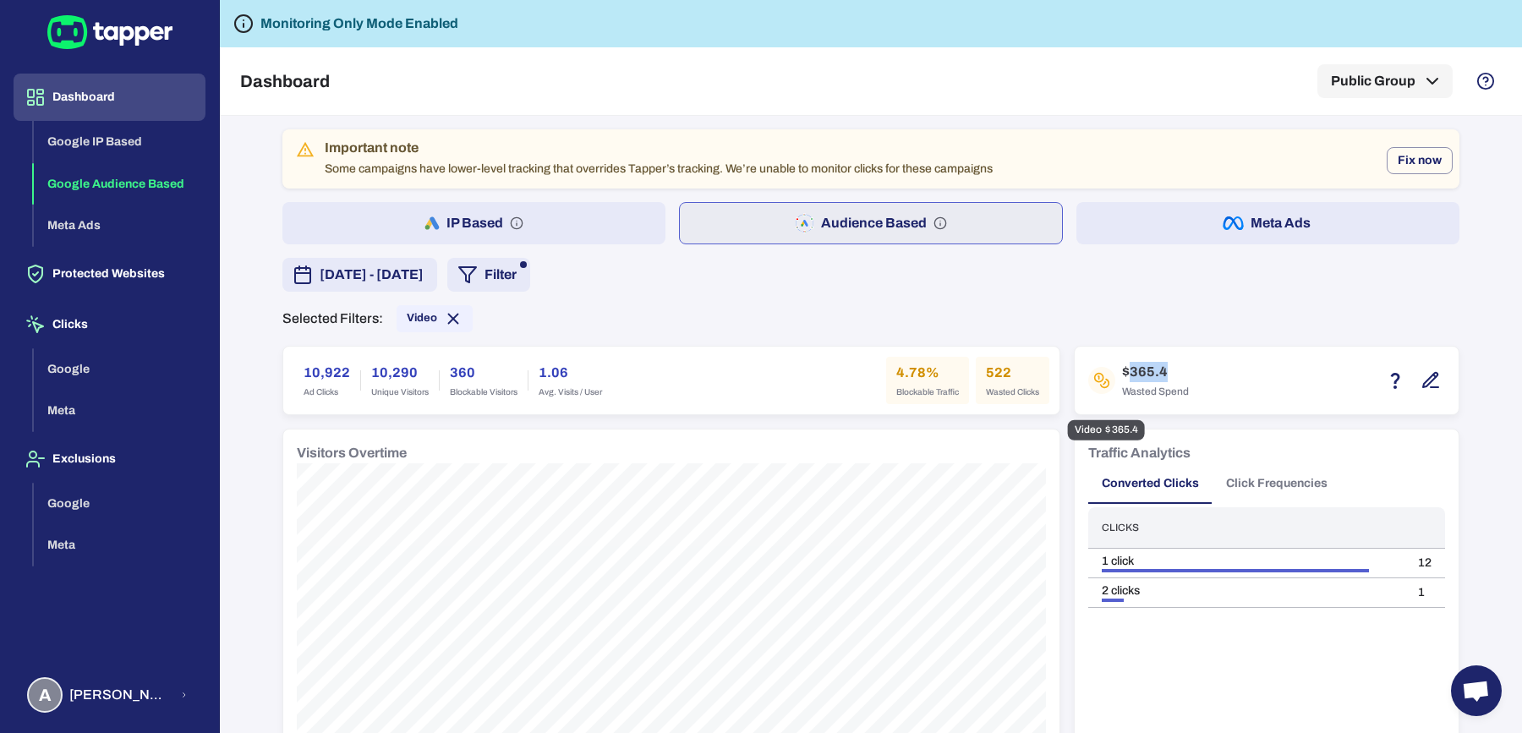
click at [1127, 368] on h6 "$365.4" at bounding box center [1155, 372] width 67 height 20
click at [1151, 232] on button "Meta Ads" at bounding box center [1267, 223] width 383 height 42
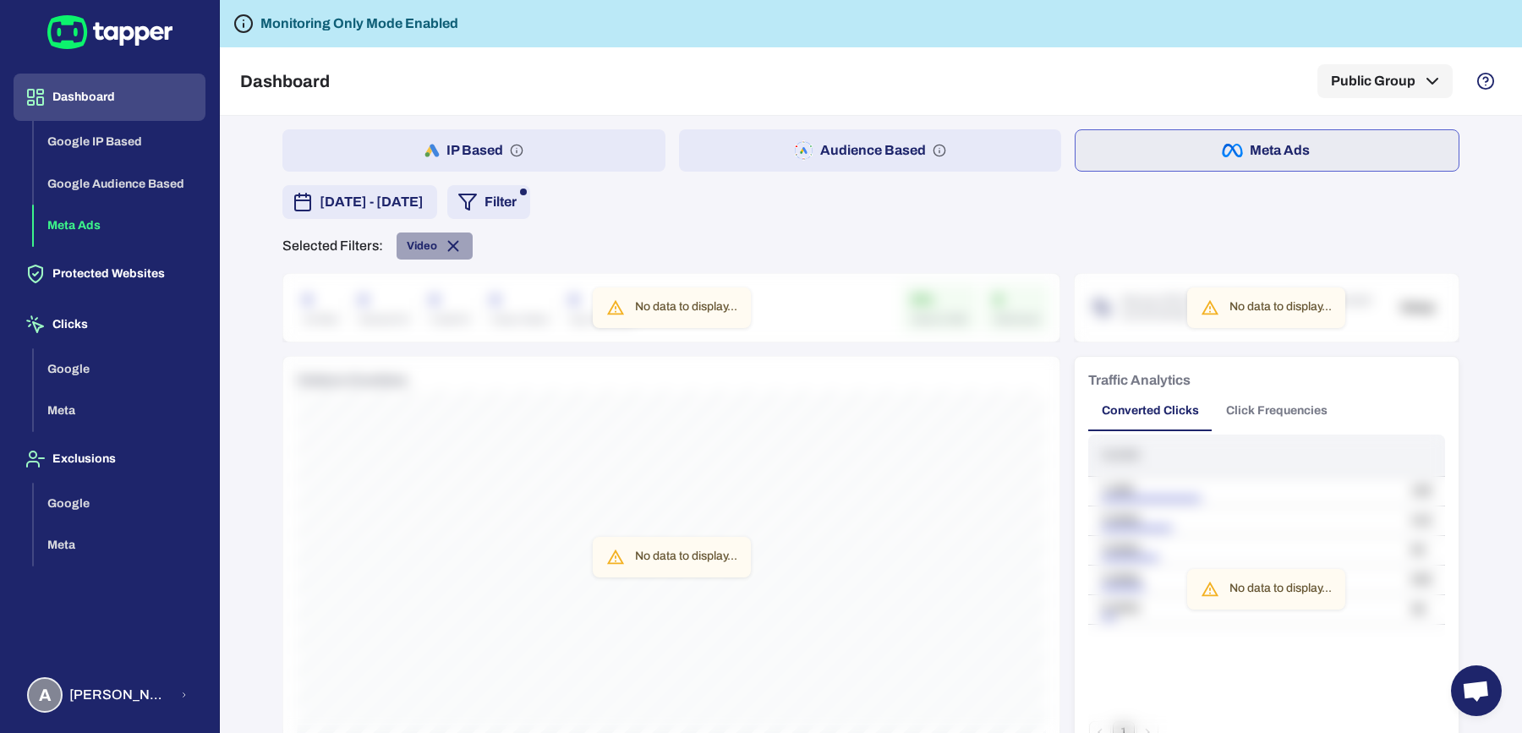
click at [446, 238] on icon at bounding box center [453, 246] width 19 height 19
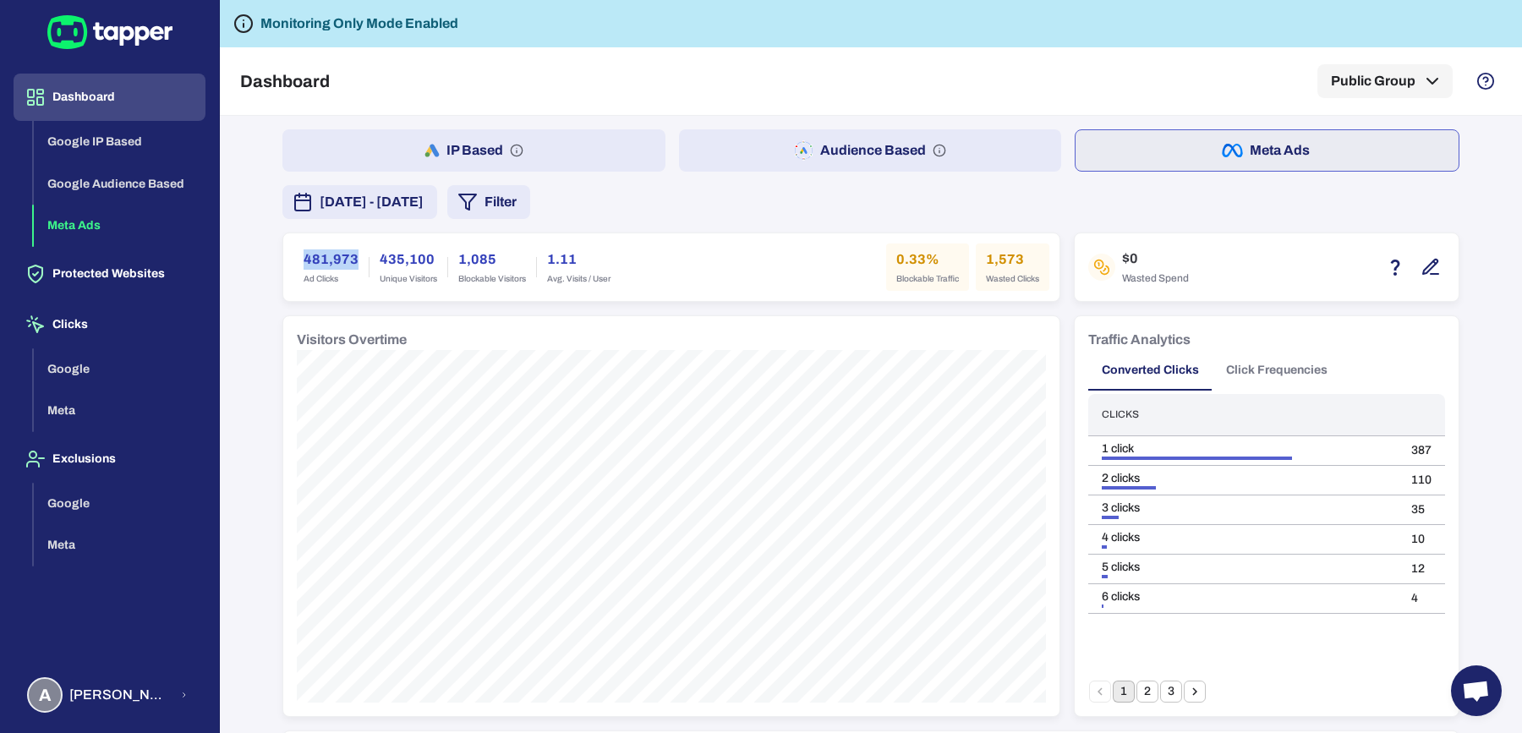
drag, startPoint x: 295, startPoint y: 258, endPoint x: 349, endPoint y: 258, distance: 54.1
click at [349, 258] on div "481,973 Ad Clicks" at bounding box center [330, 266] width 75 height 47
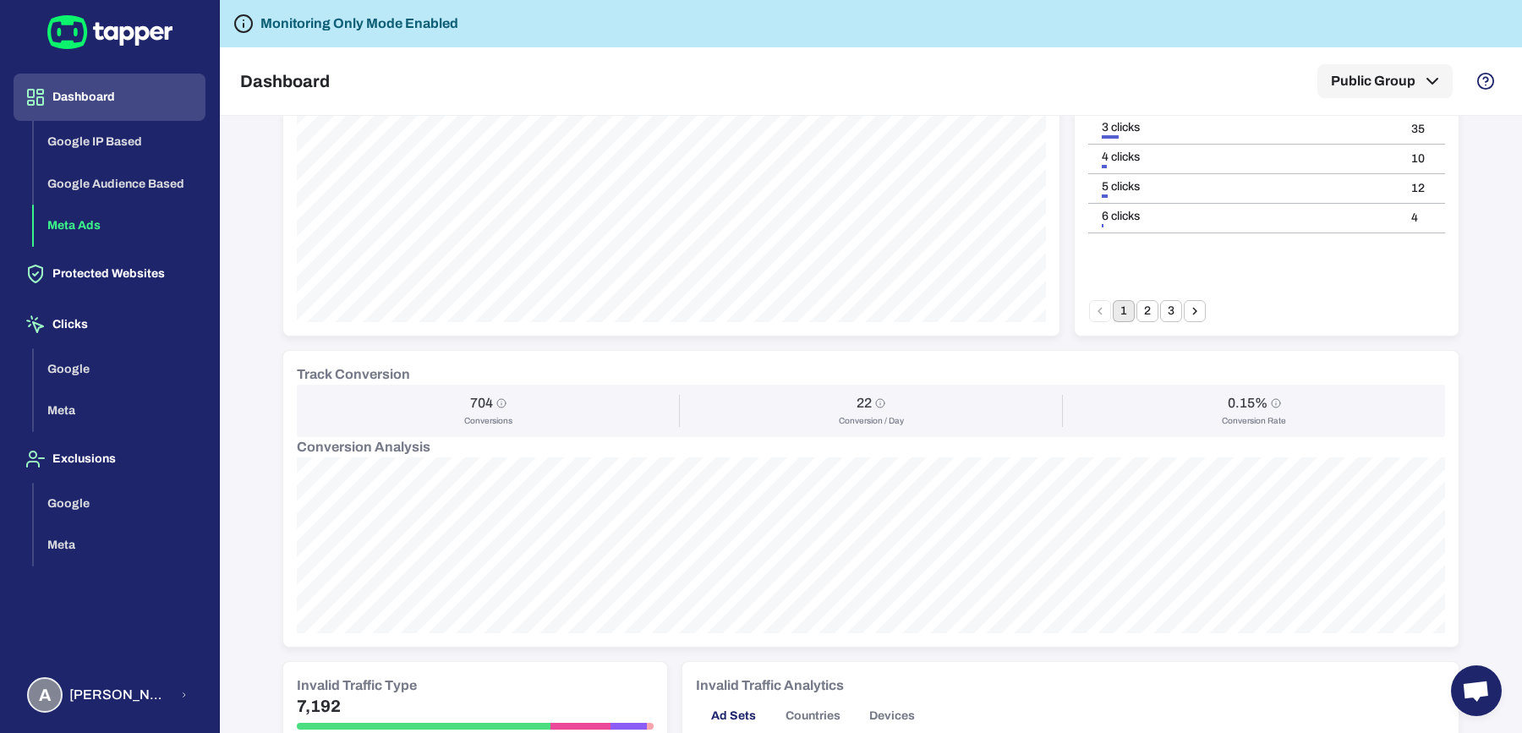
scroll to position [735, 0]
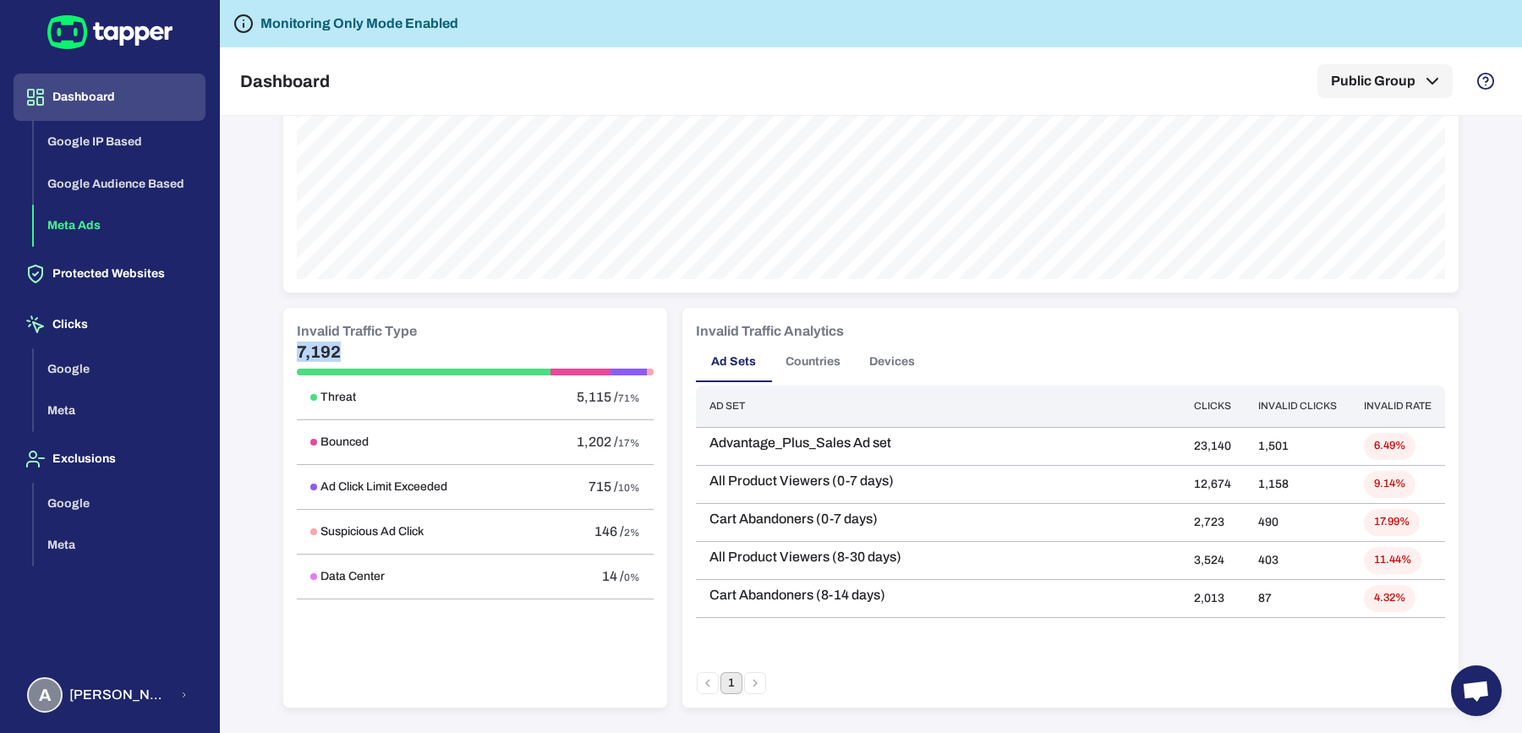
drag, startPoint x: 288, startPoint y: 349, endPoint x: 327, endPoint y: 349, distance: 38.9
click at [327, 349] on h5 "7,192" at bounding box center [475, 352] width 357 height 20
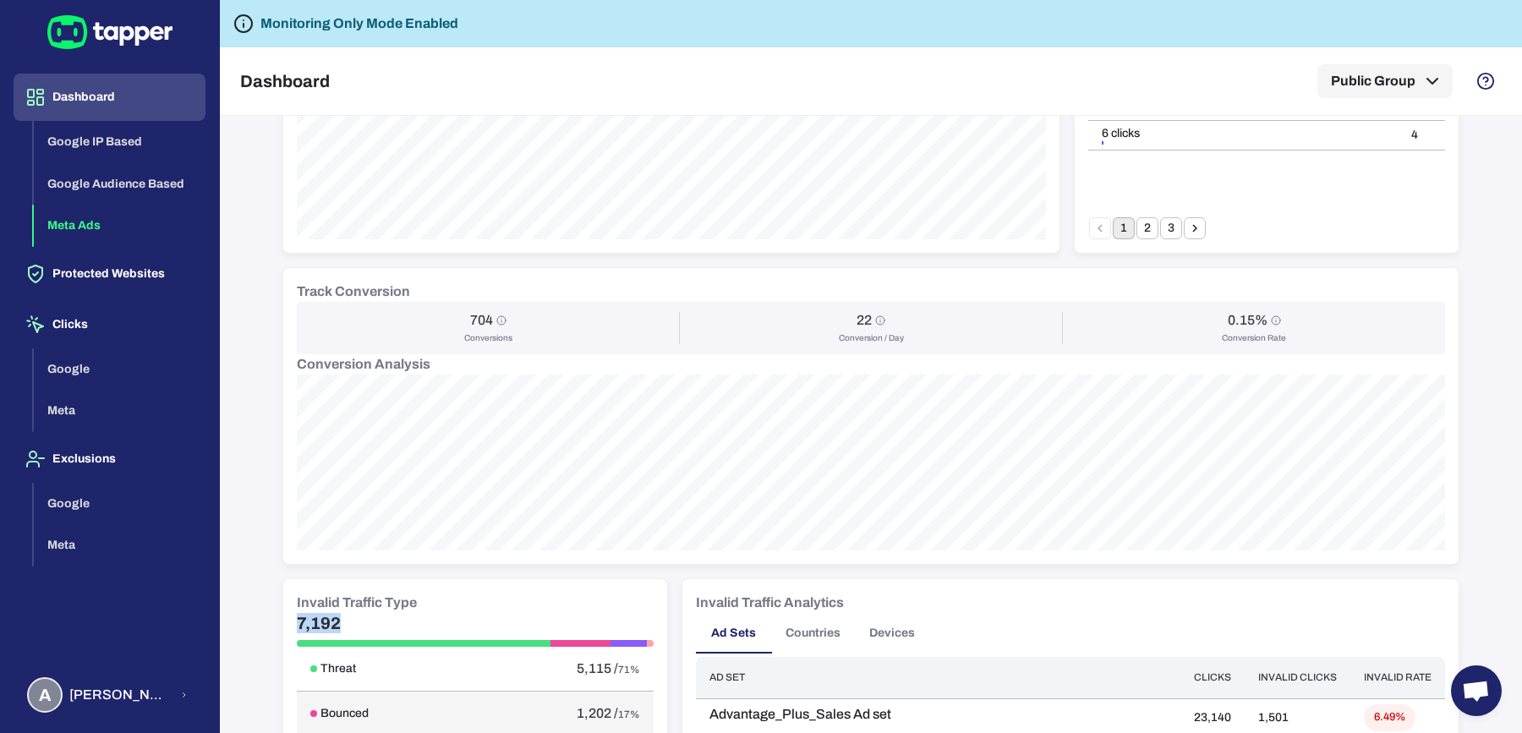
scroll to position [428, 0]
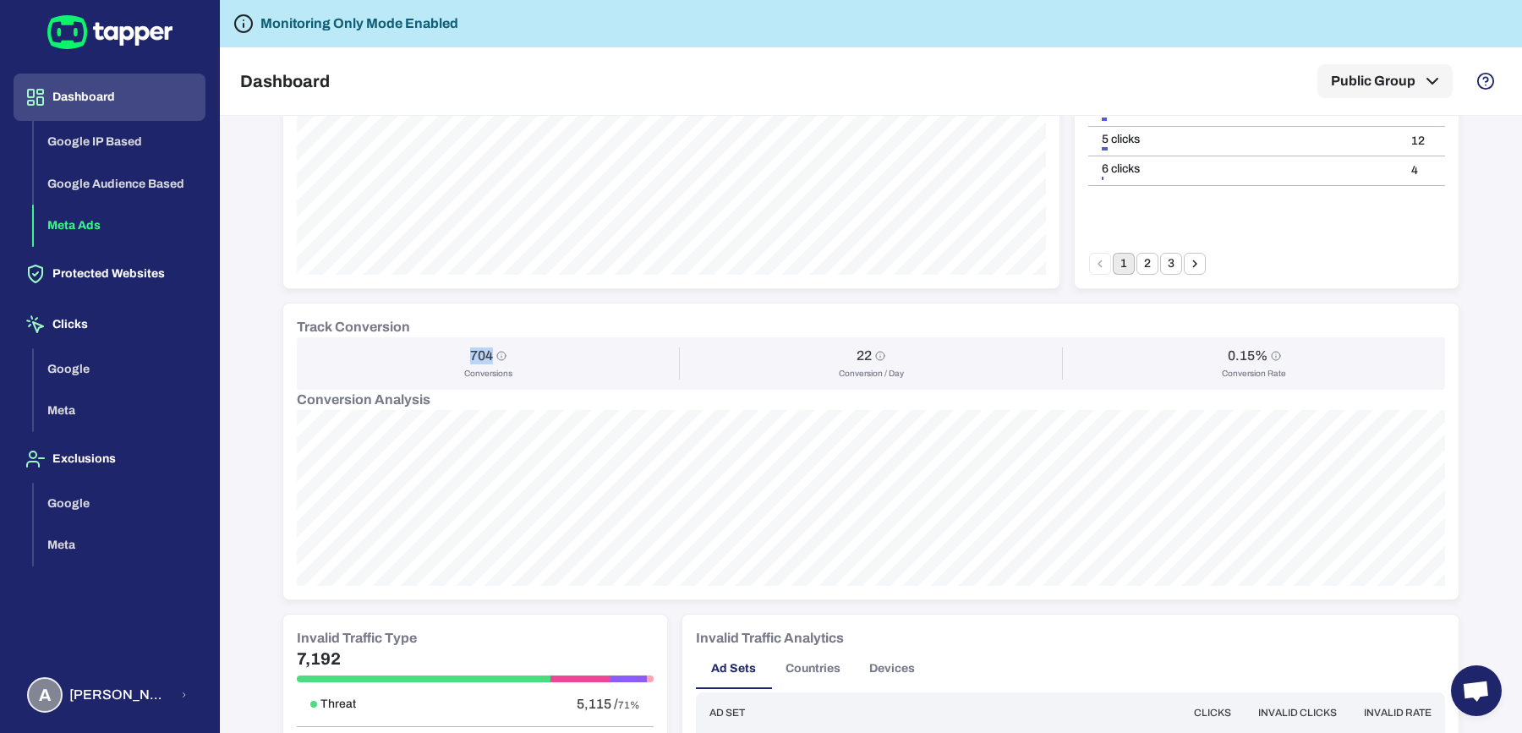
drag, startPoint x: 461, startPoint y: 352, endPoint x: 484, endPoint y: 354, distance: 23.8
click at [484, 354] on div "704" at bounding box center [488, 355] width 36 height 17
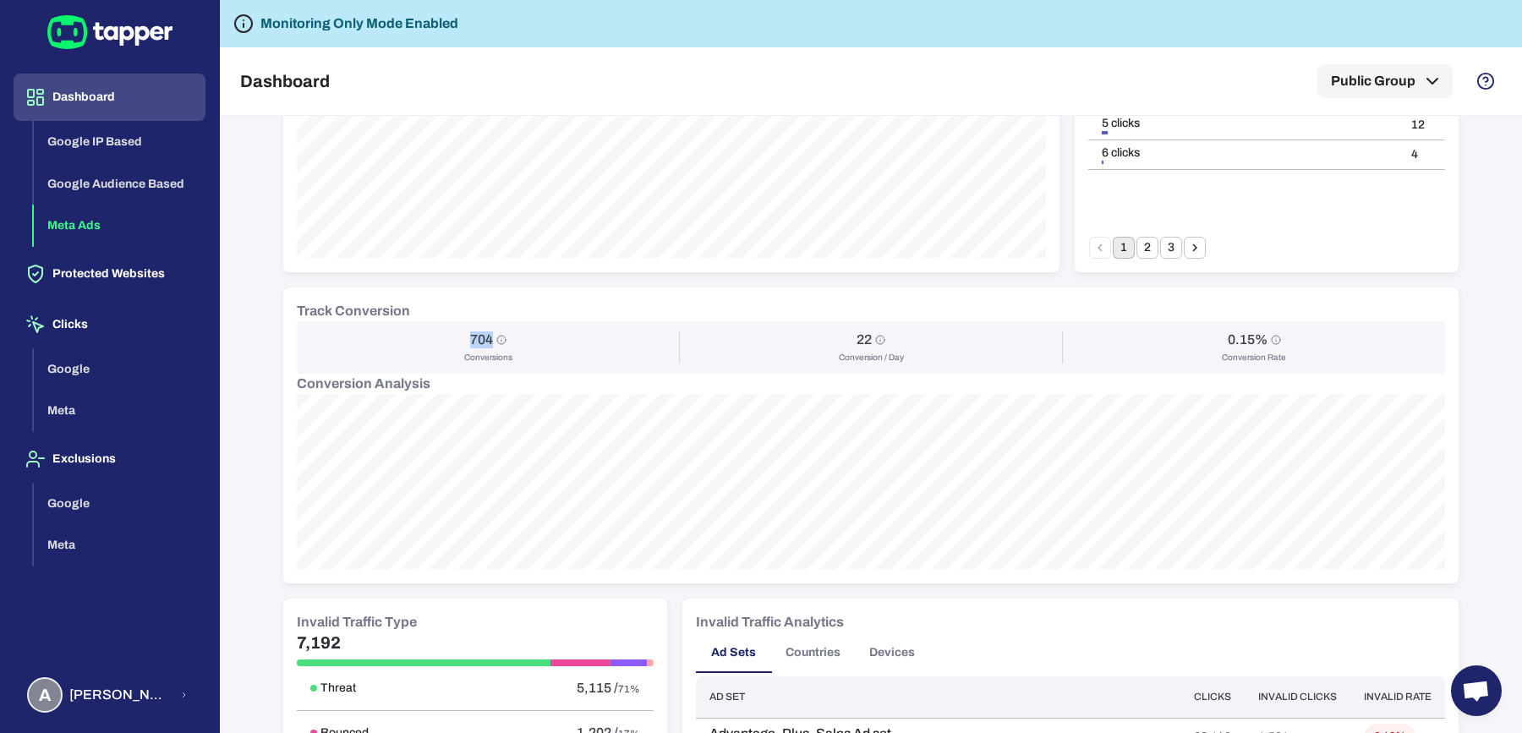
scroll to position [0, 0]
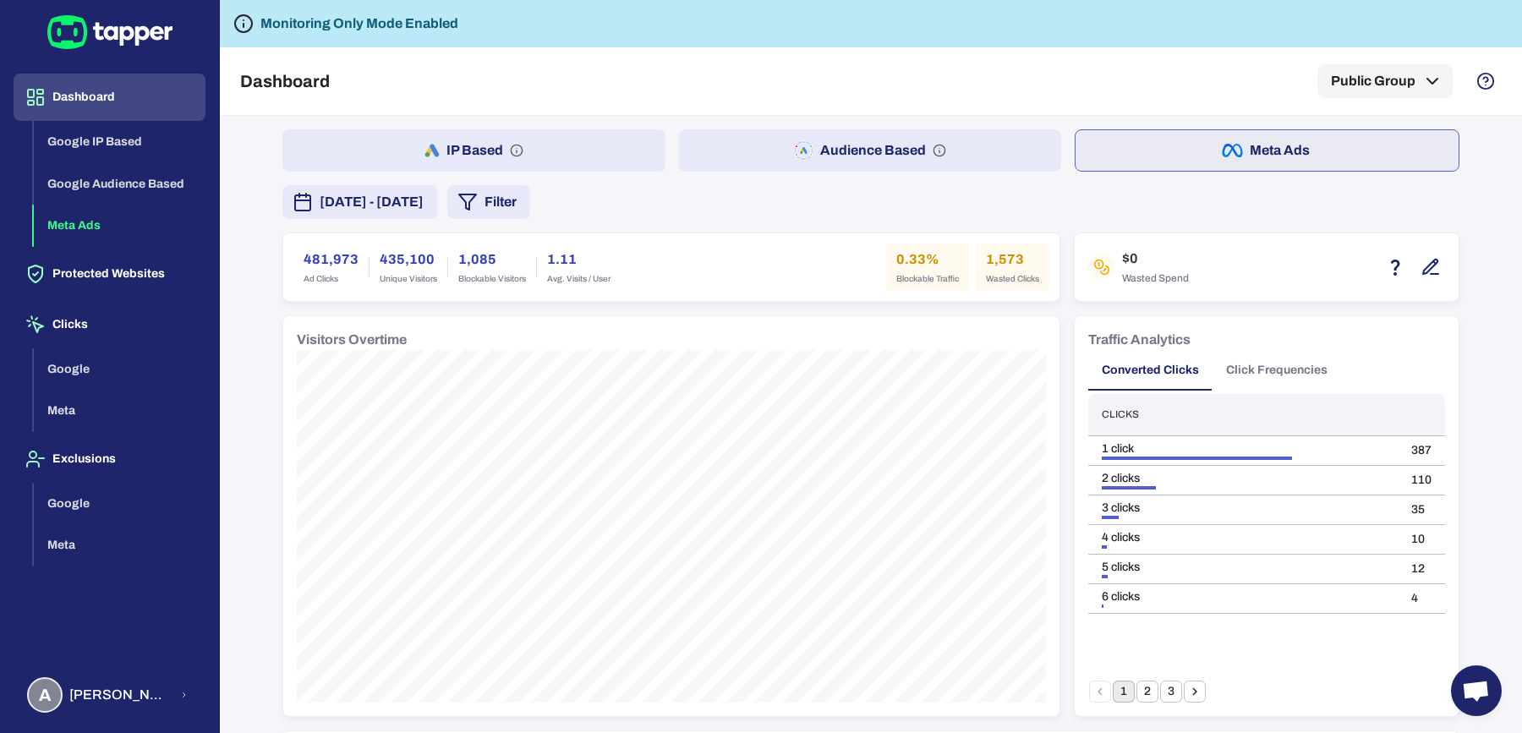
click at [760, 161] on button "Audience Based" at bounding box center [870, 150] width 383 height 42
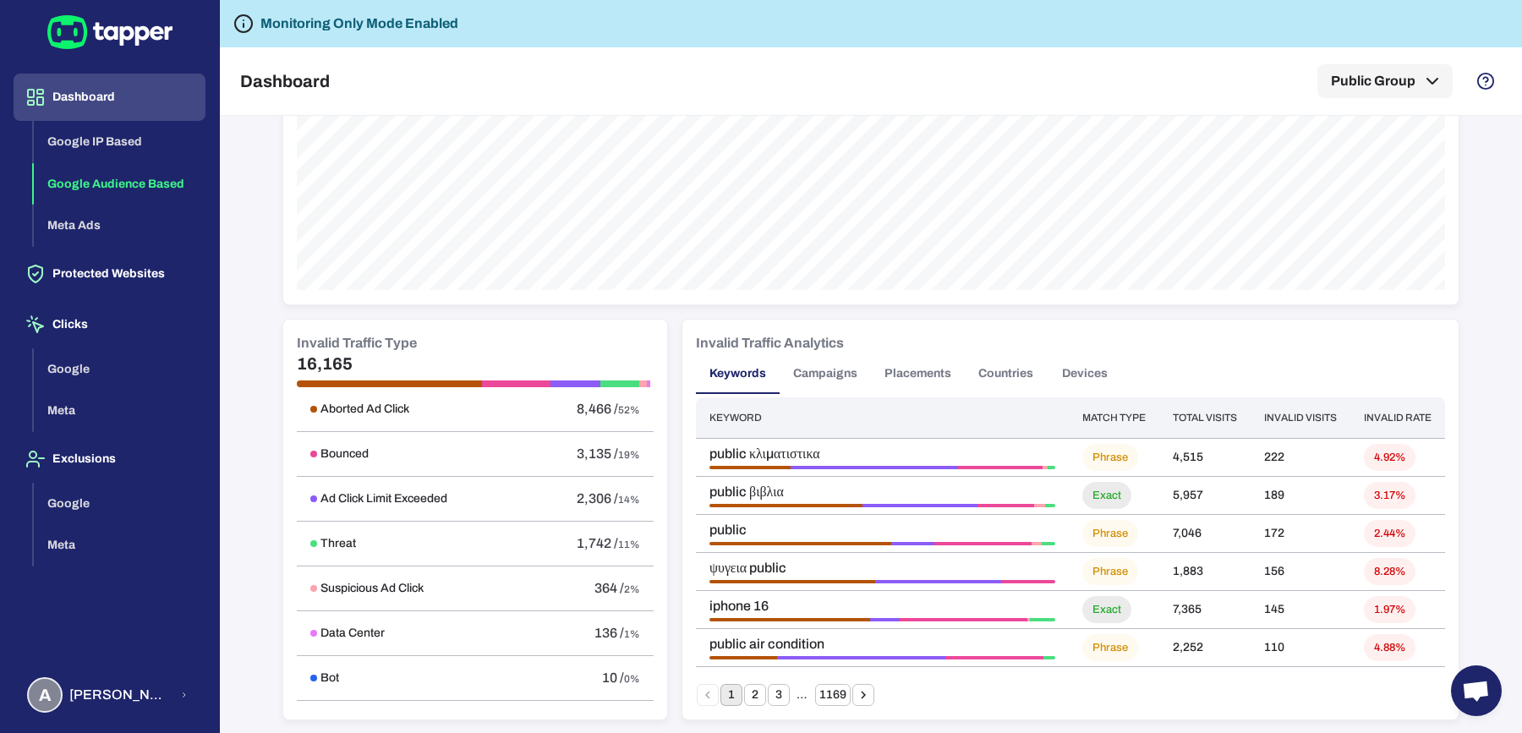
scroll to position [818, 0]
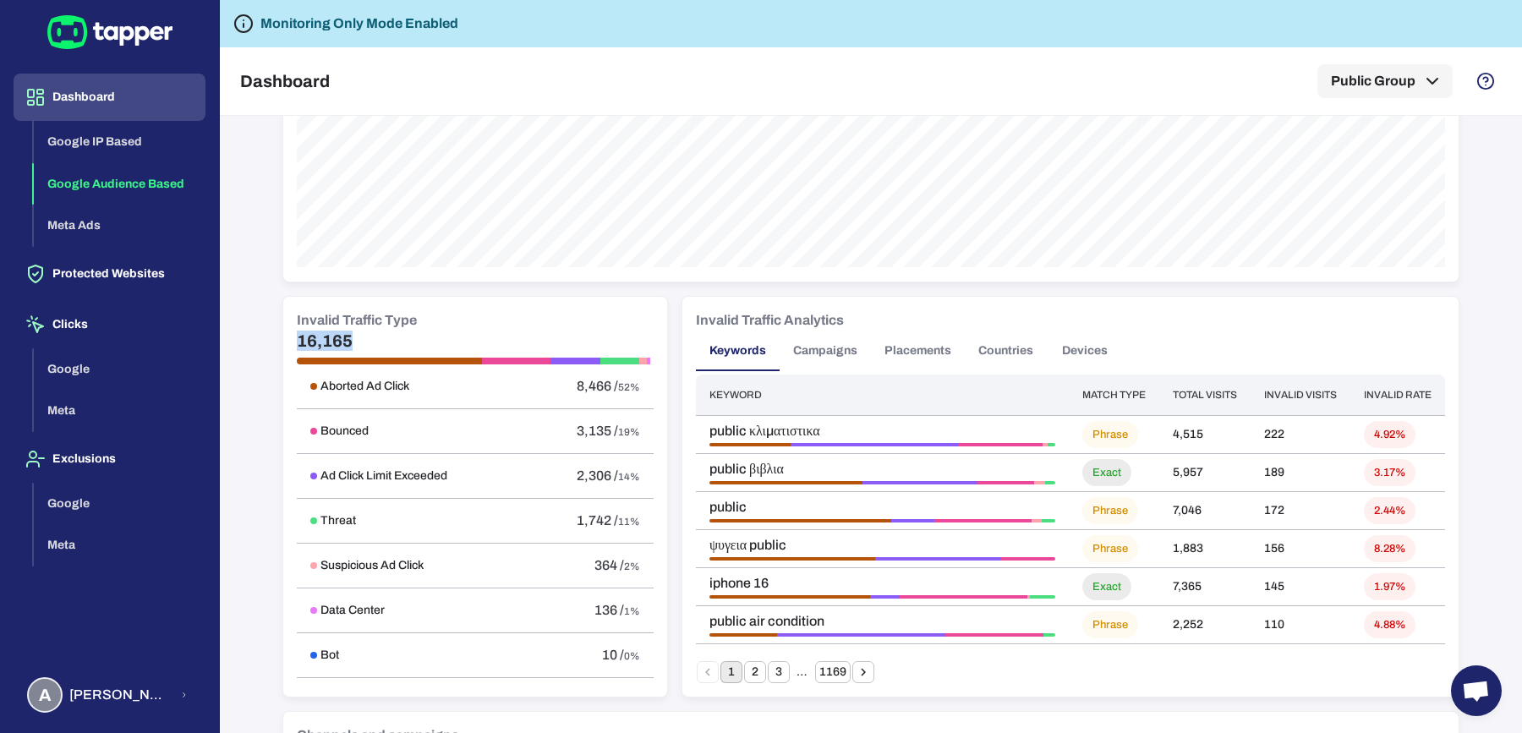
drag, startPoint x: 283, startPoint y: 336, endPoint x: 346, endPoint y: 338, distance: 62.6
click at [346, 338] on div "Invalid Traffic Type 16,165 Aborted Ad Click 8,466 / 52% Bounced 3,135 / 19% Ad…" at bounding box center [475, 497] width 384 height 400
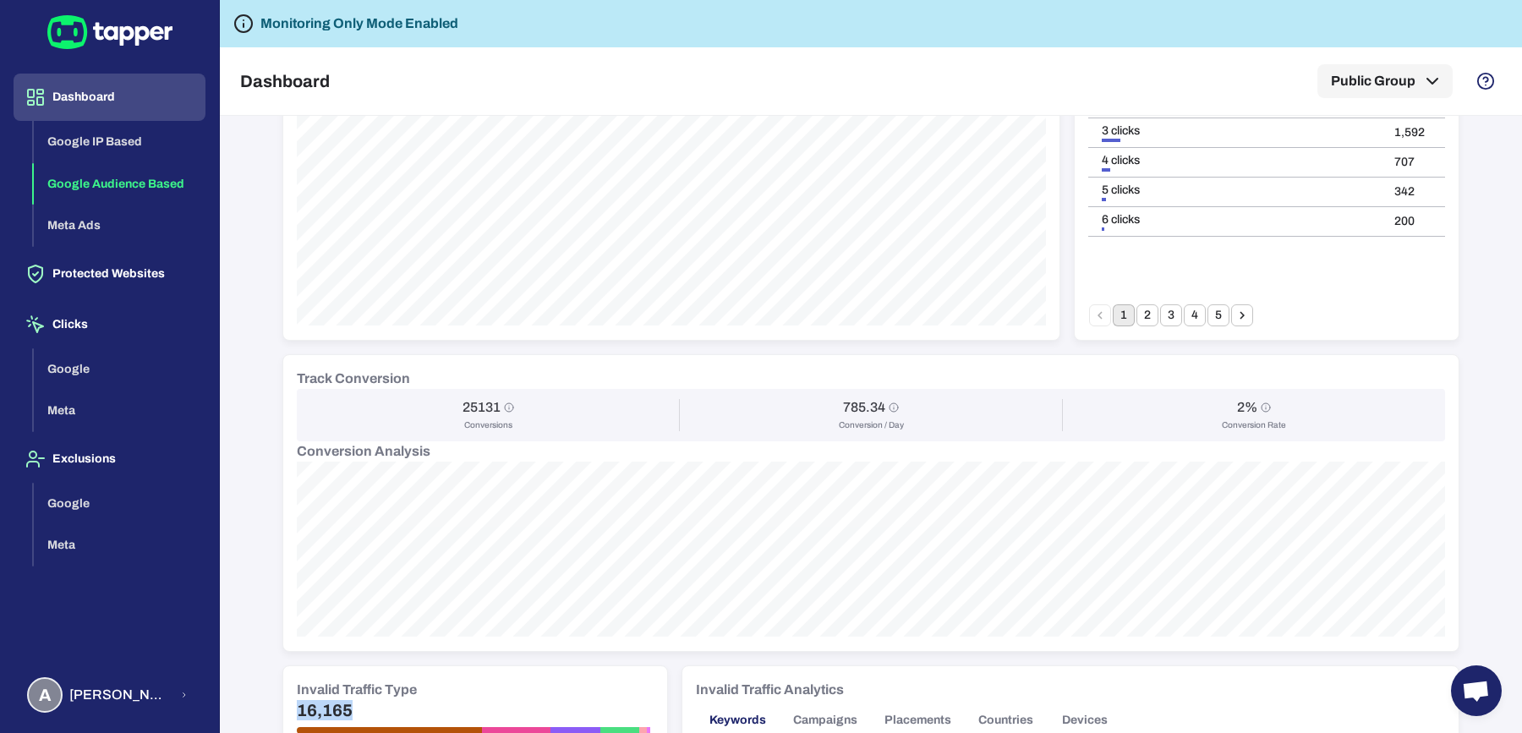
scroll to position [0, 0]
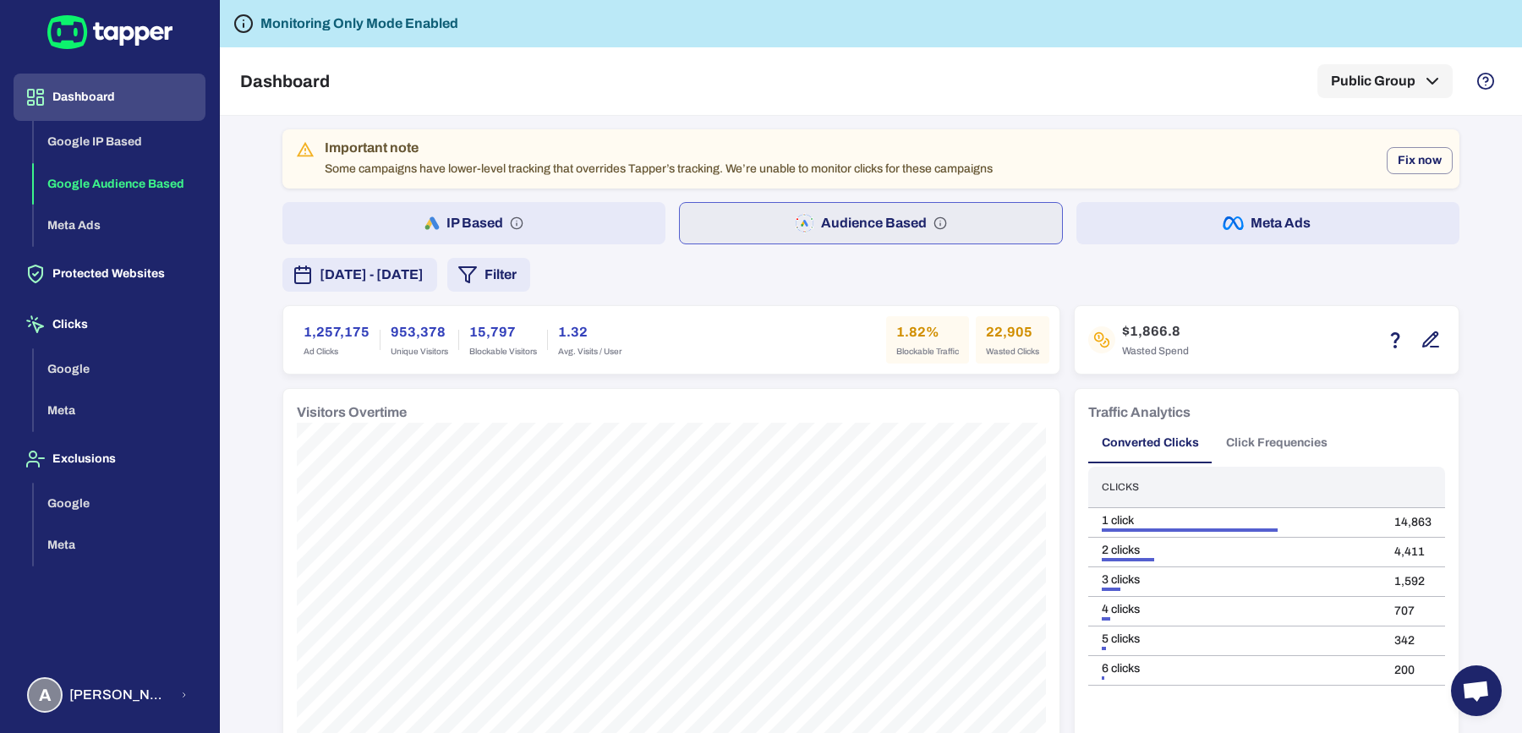
click at [859, 289] on div "July 18, 2025 - August 18, 2025 Filter" at bounding box center [870, 275] width 1177 height 34
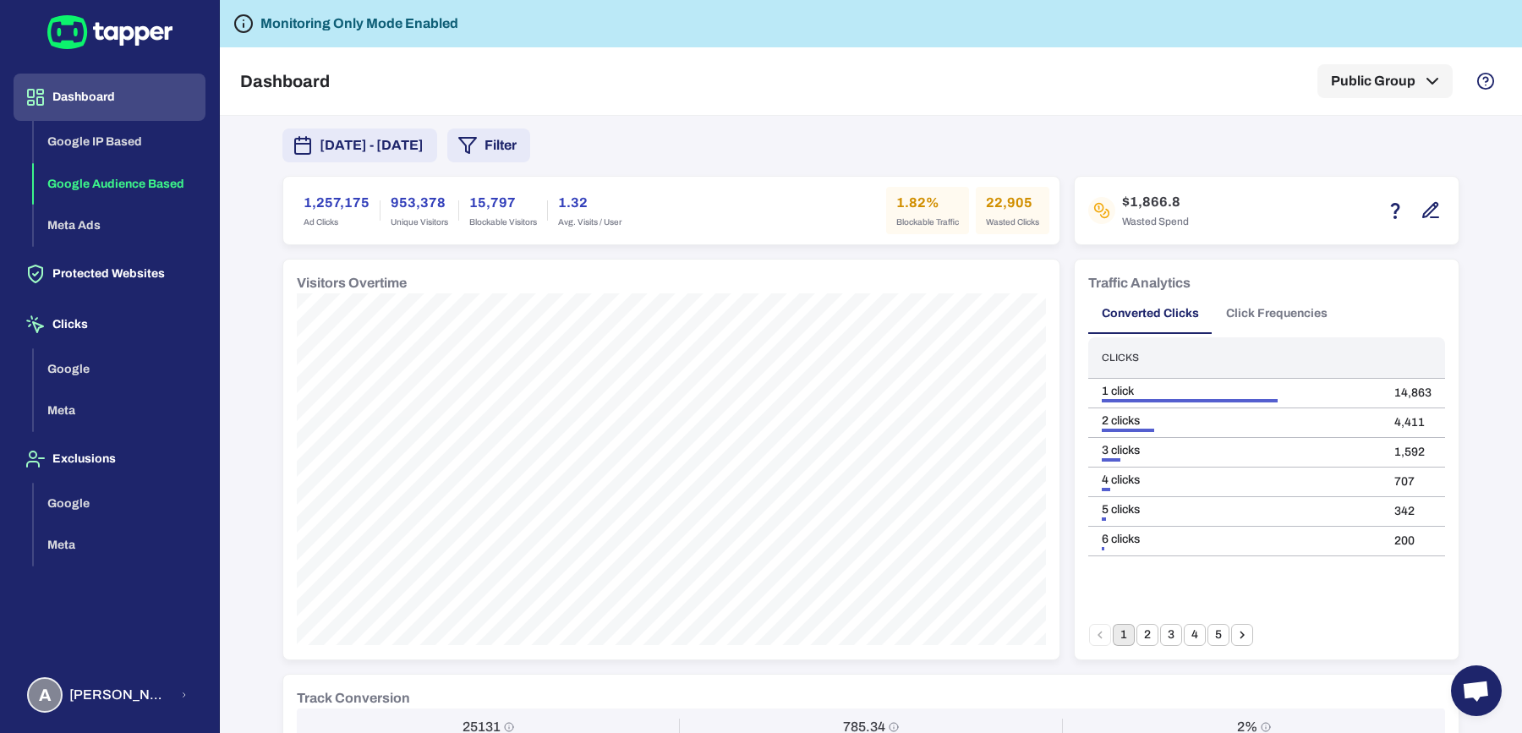
scroll to position [161, 0]
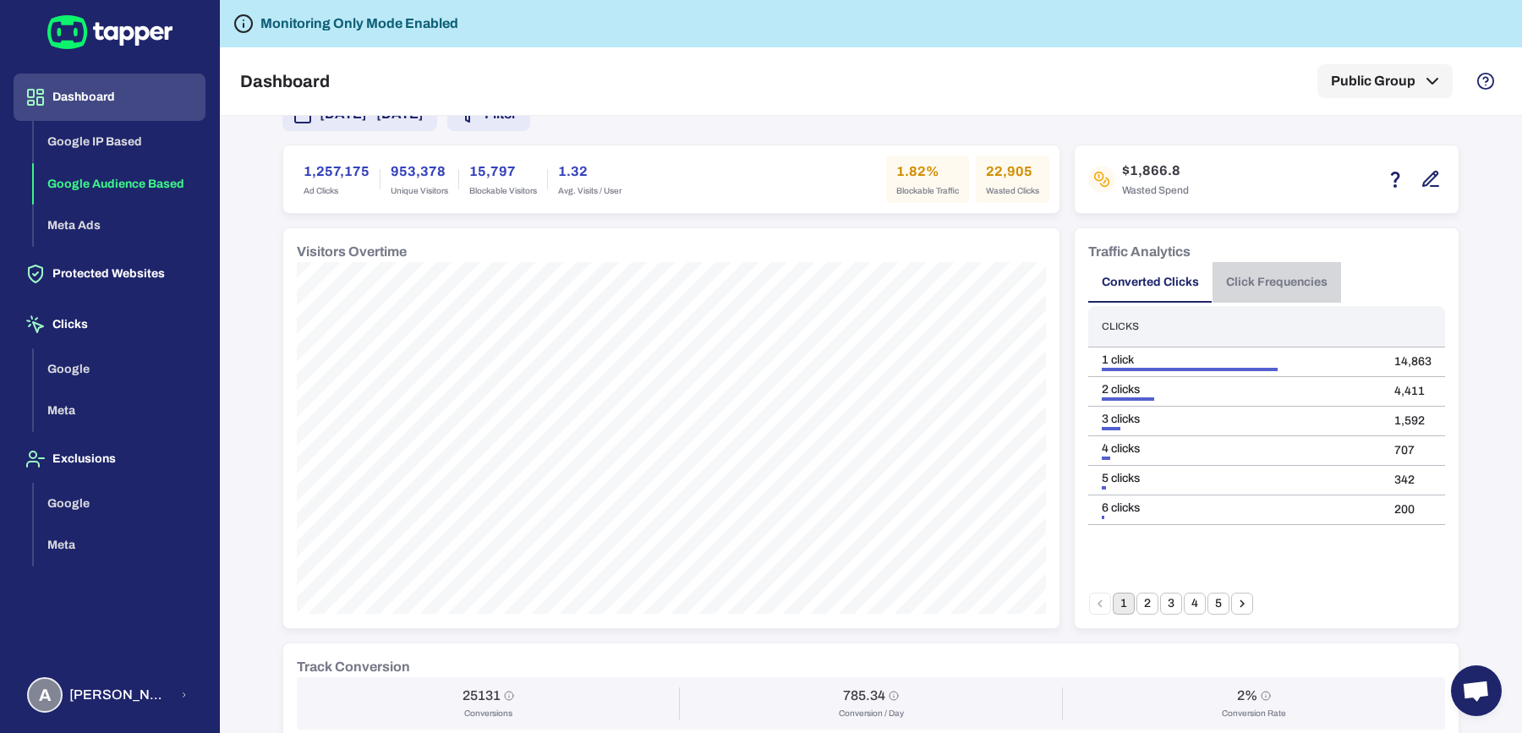
click at [1288, 277] on button "Click Frequencies" at bounding box center [1276, 282] width 128 height 41
click at [1209, 600] on button "10" at bounding box center [1218, 604] width 22 height 22
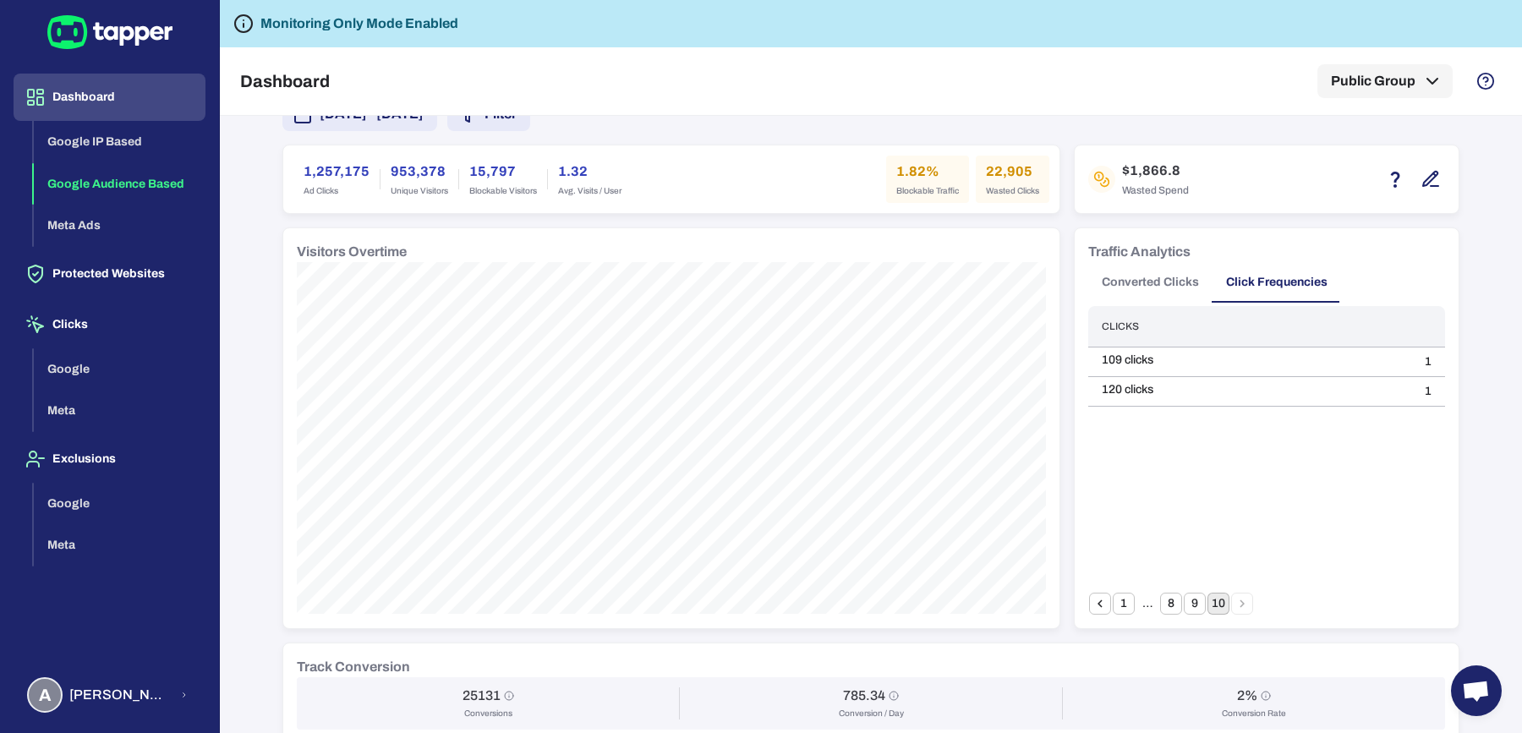
click at [1363, 568] on div "Clicks 109 clicks 1 120 clicks 1" at bounding box center [1266, 449] width 357 height 287
click at [1481, 549] on div "Important note Some campaigns have lower-level tracking that overrides Tapper’s…" at bounding box center [871, 424] width 1302 height 617
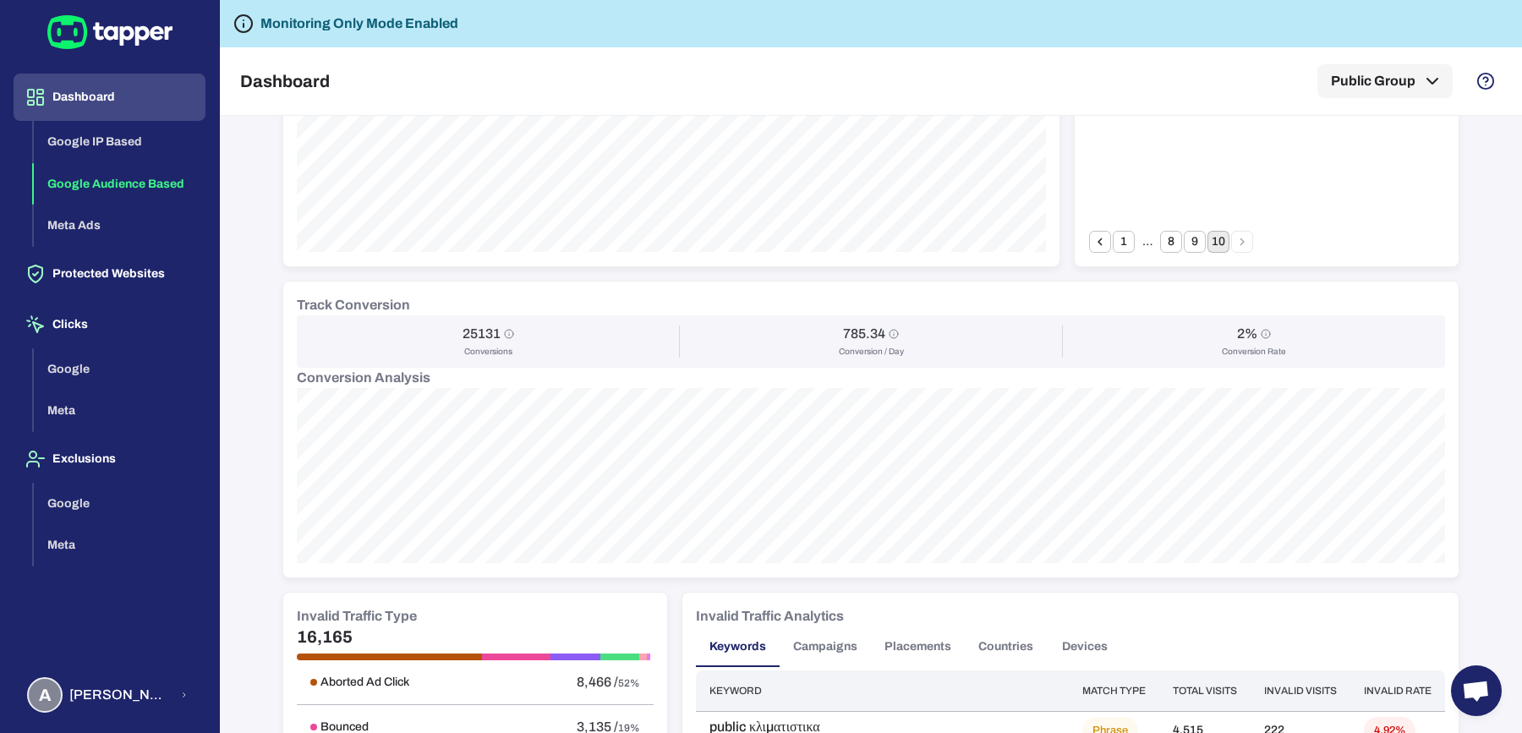
scroll to position [0, 0]
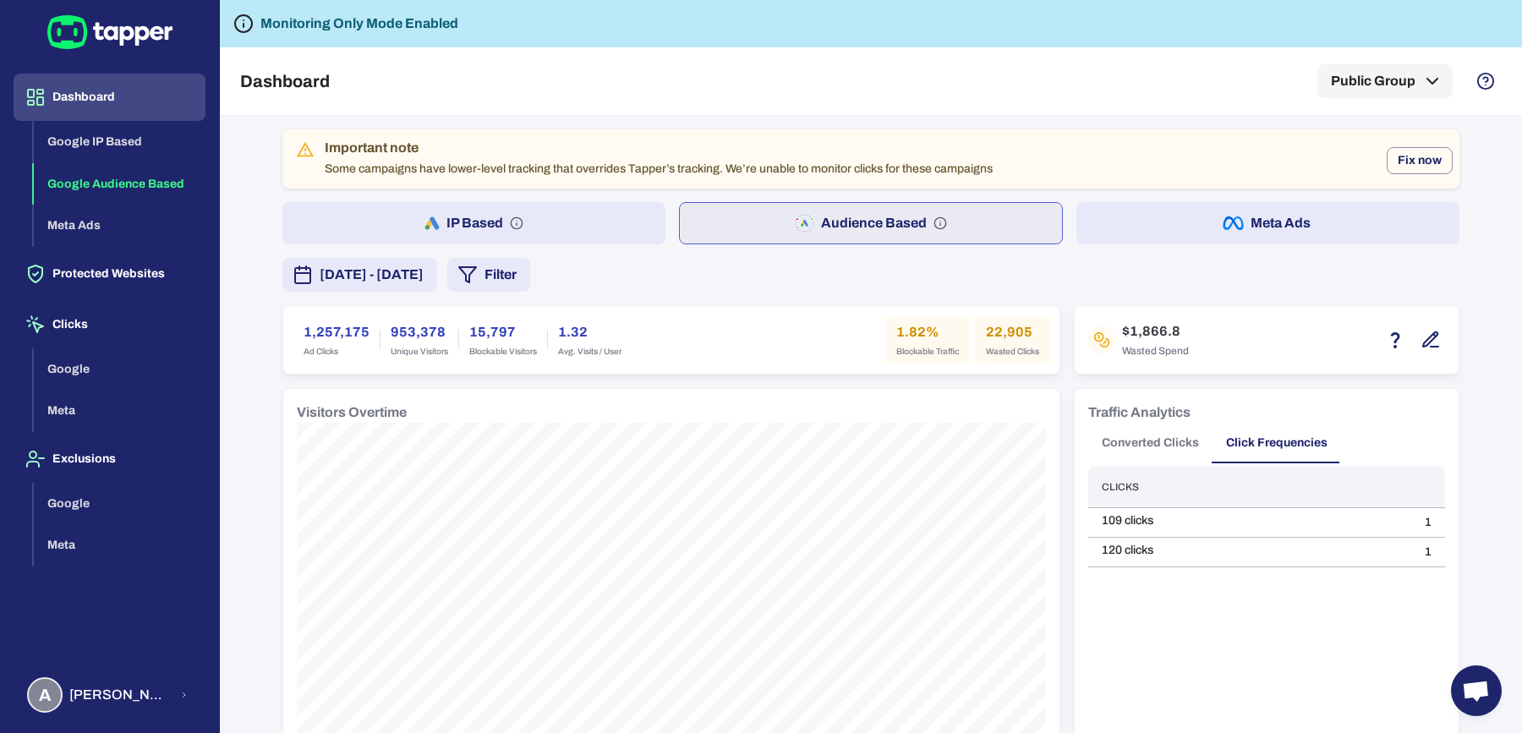
click at [530, 283] on button "Filter" at bounding box center [488, 275] width 83 height 34
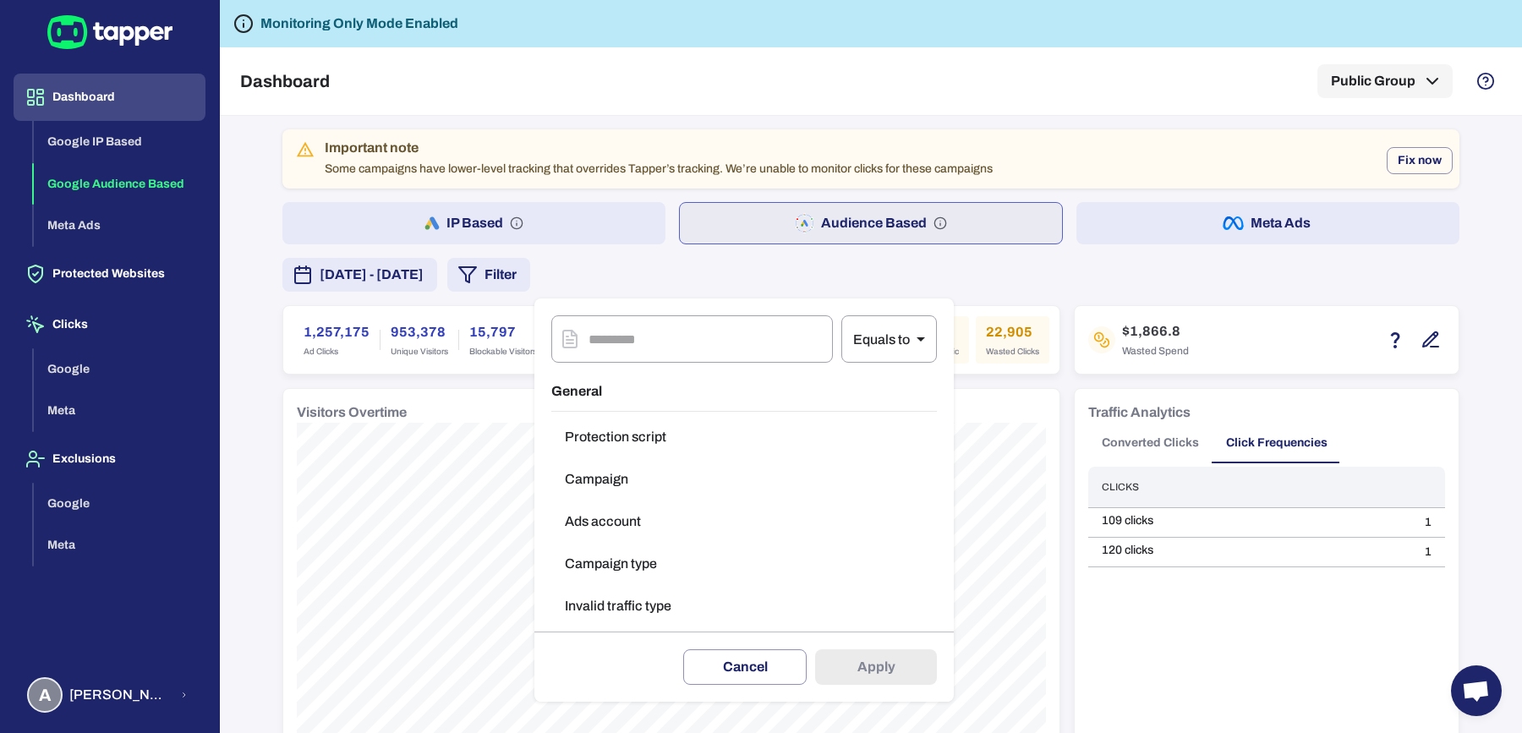
click at [615, 599] on button "Invalid traffic type" at bounding box center [743, 606] width 385 height 34
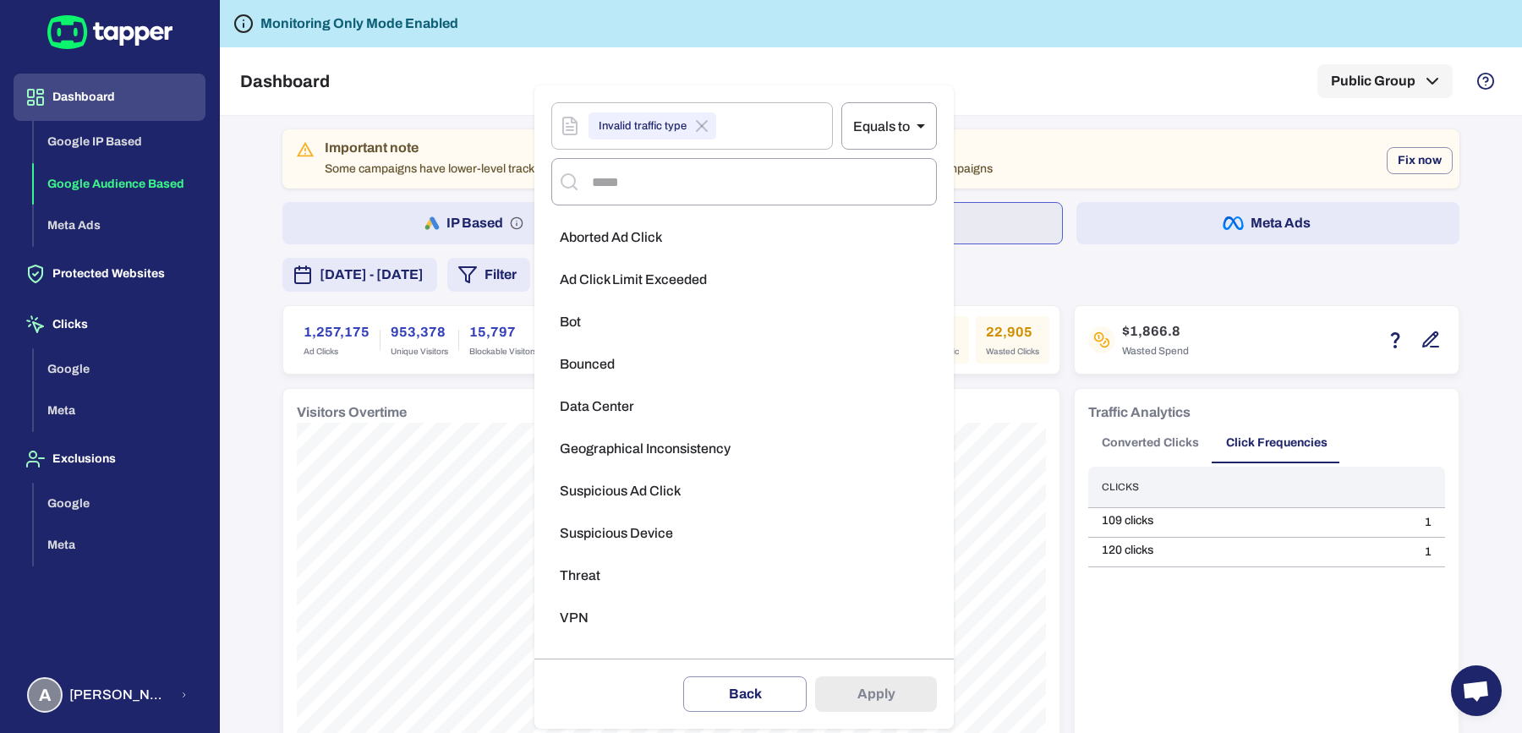
click at [615, 243] on span "Aborted Ad Click" at bounding box center [611, 237] width 102 height 17
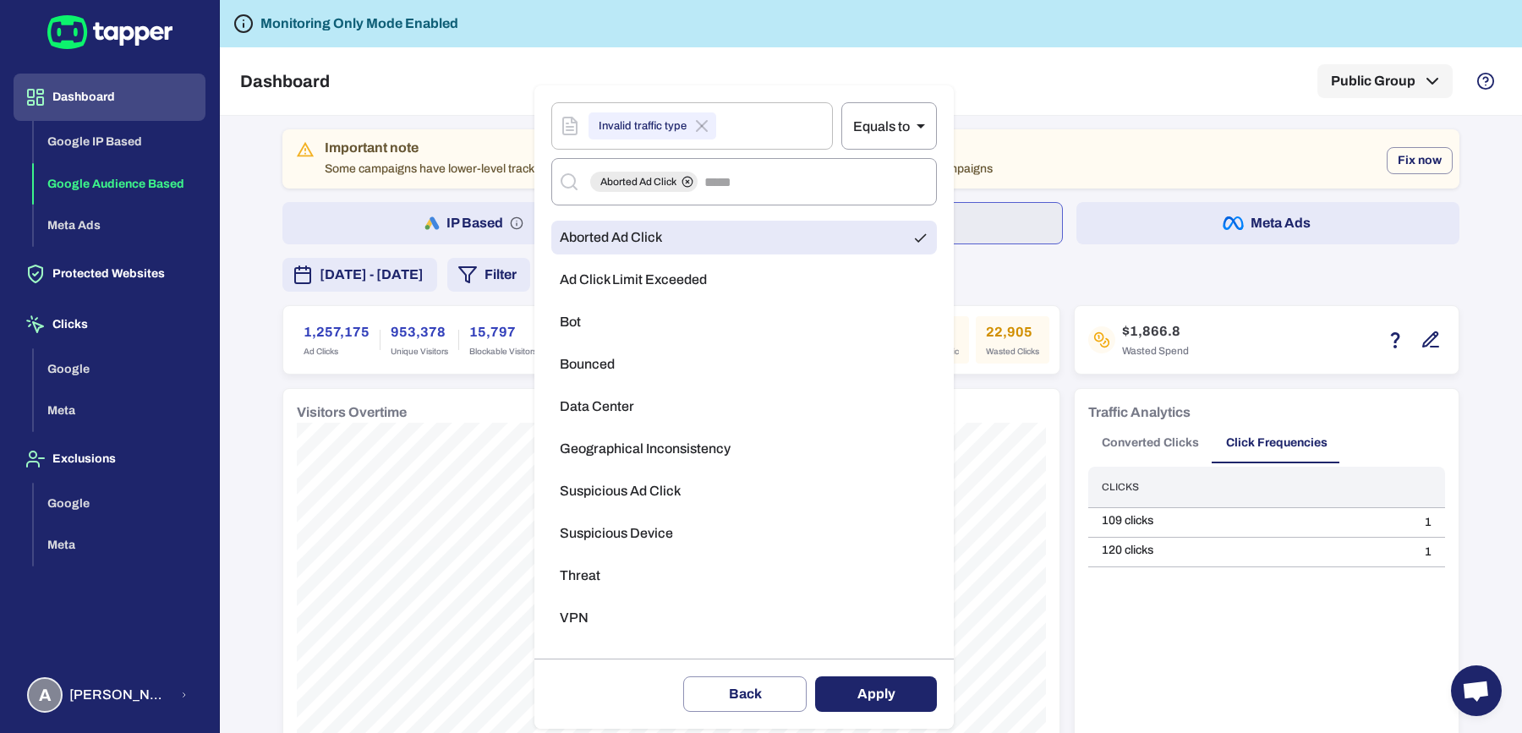
click at [840, 684] on button "Apply" at bounding box center [876, 694] width 122 height 36
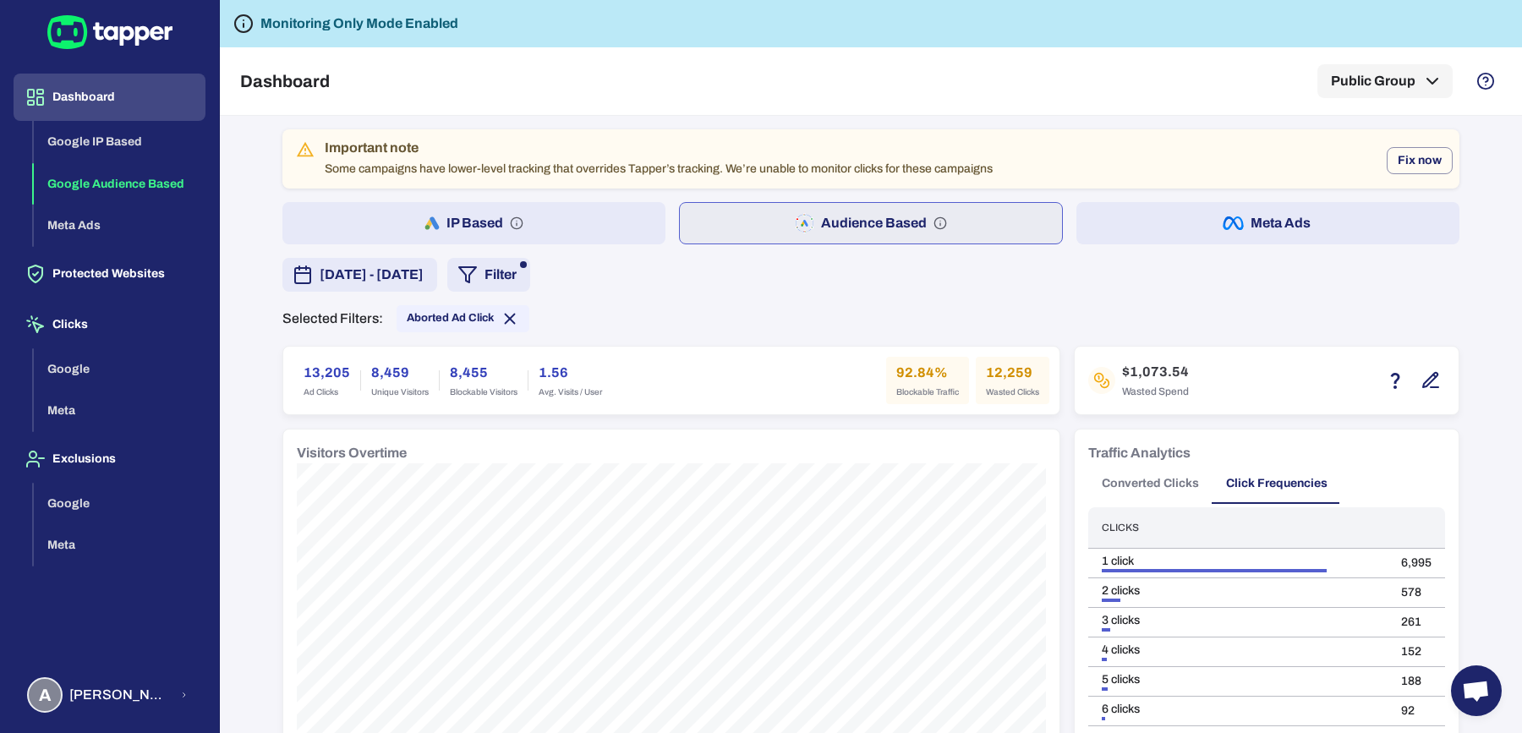
click at [588, 216] on button "IP Based" at bounding box center [473, 223] width 383 height 42
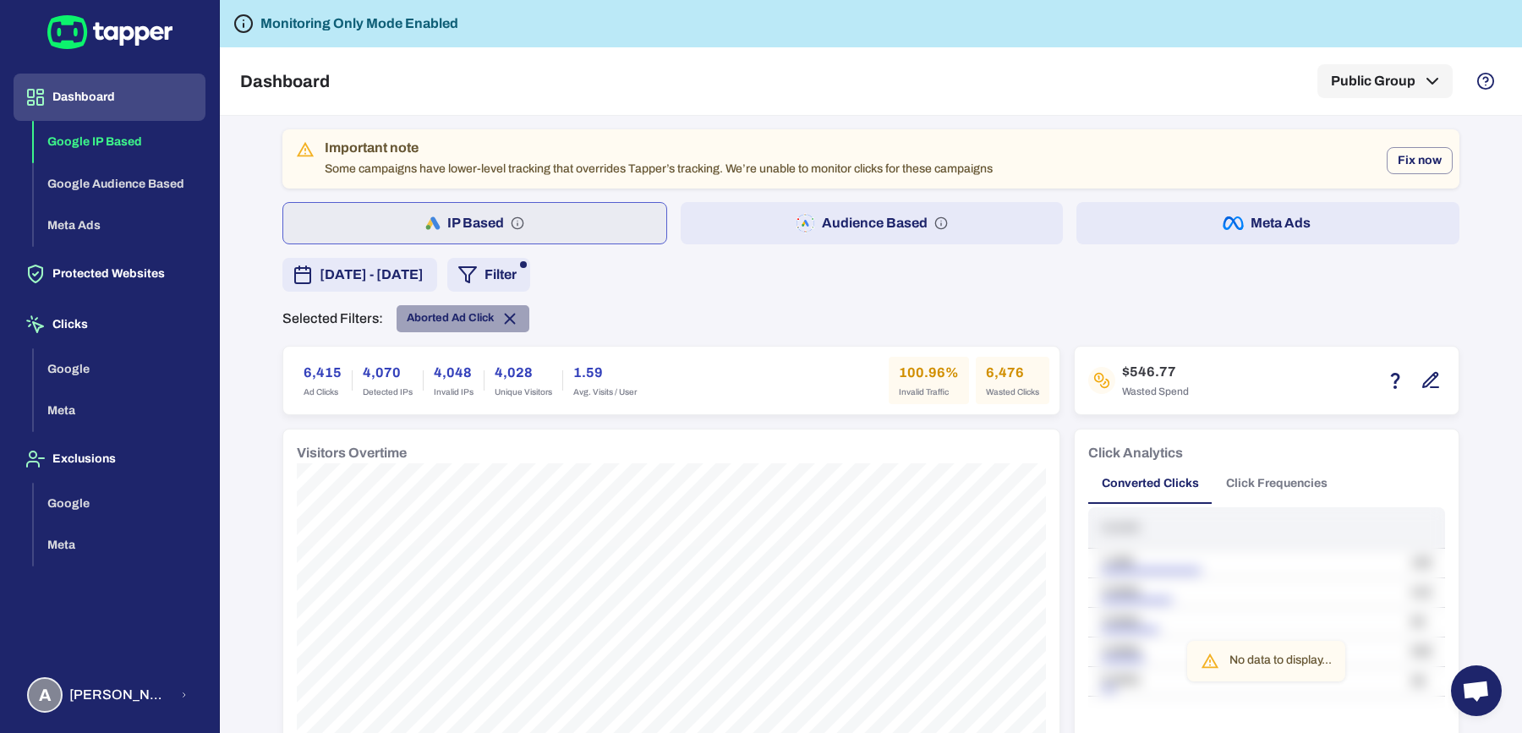
click at [500, 315] on icon at bounding box center [509, 318] width 19 height 19
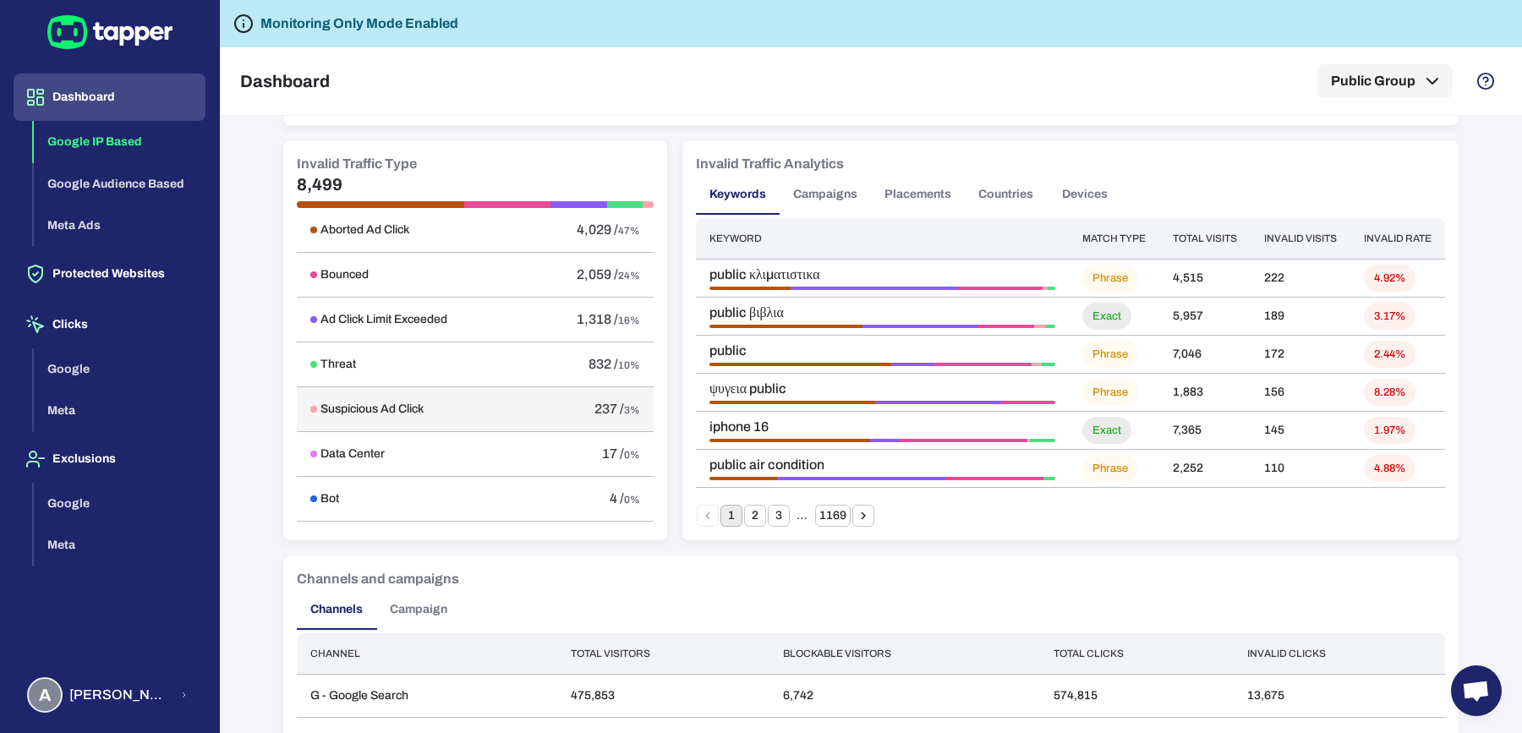
scroll to position [977, 0]
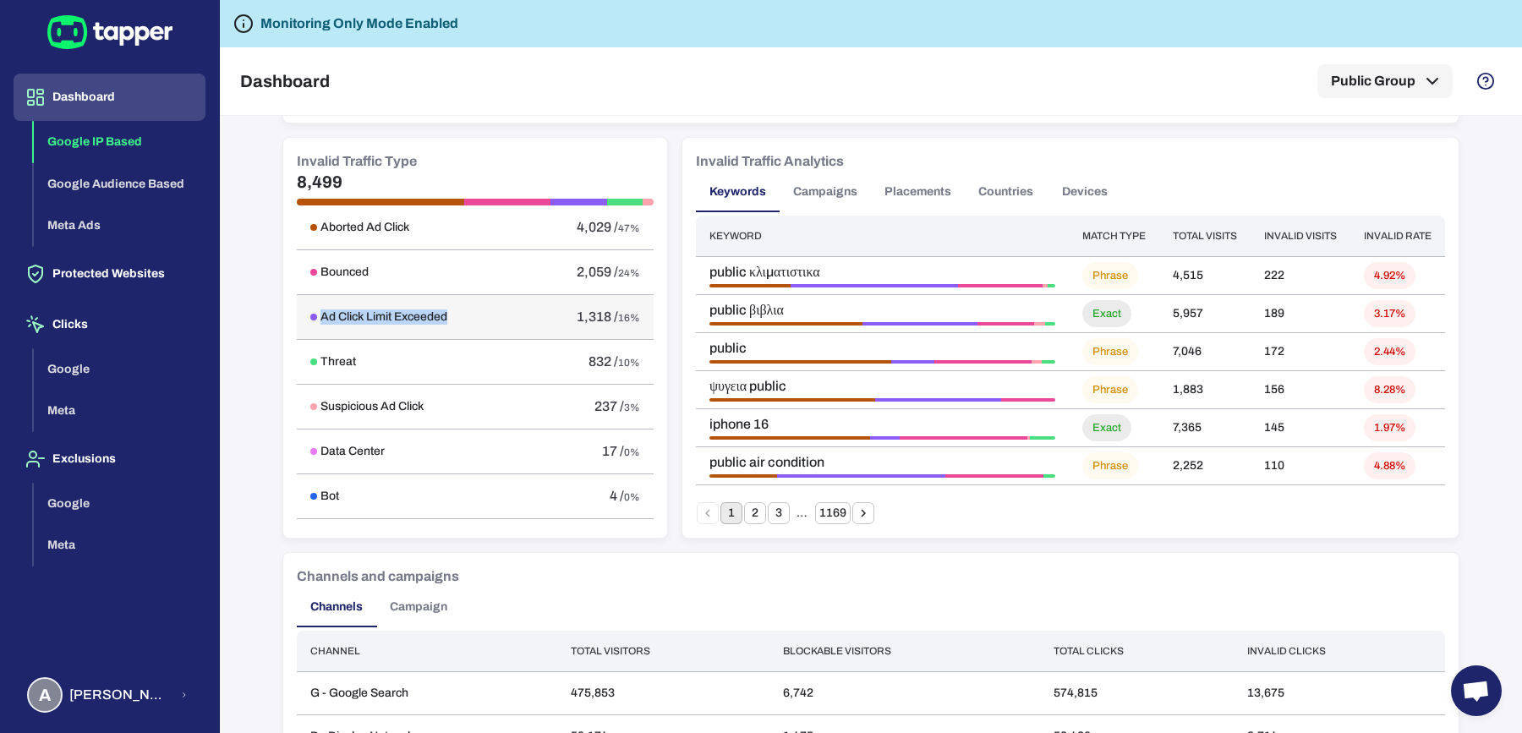
drag, startPoint x: 312, startPoint y: 311, endPoint x: 456, endPoint y: 316, distance: 144.6
click at [456, 316] on div "Ad Click Limit Exceeded" at bounding box center [411, 316] width 203 height 15
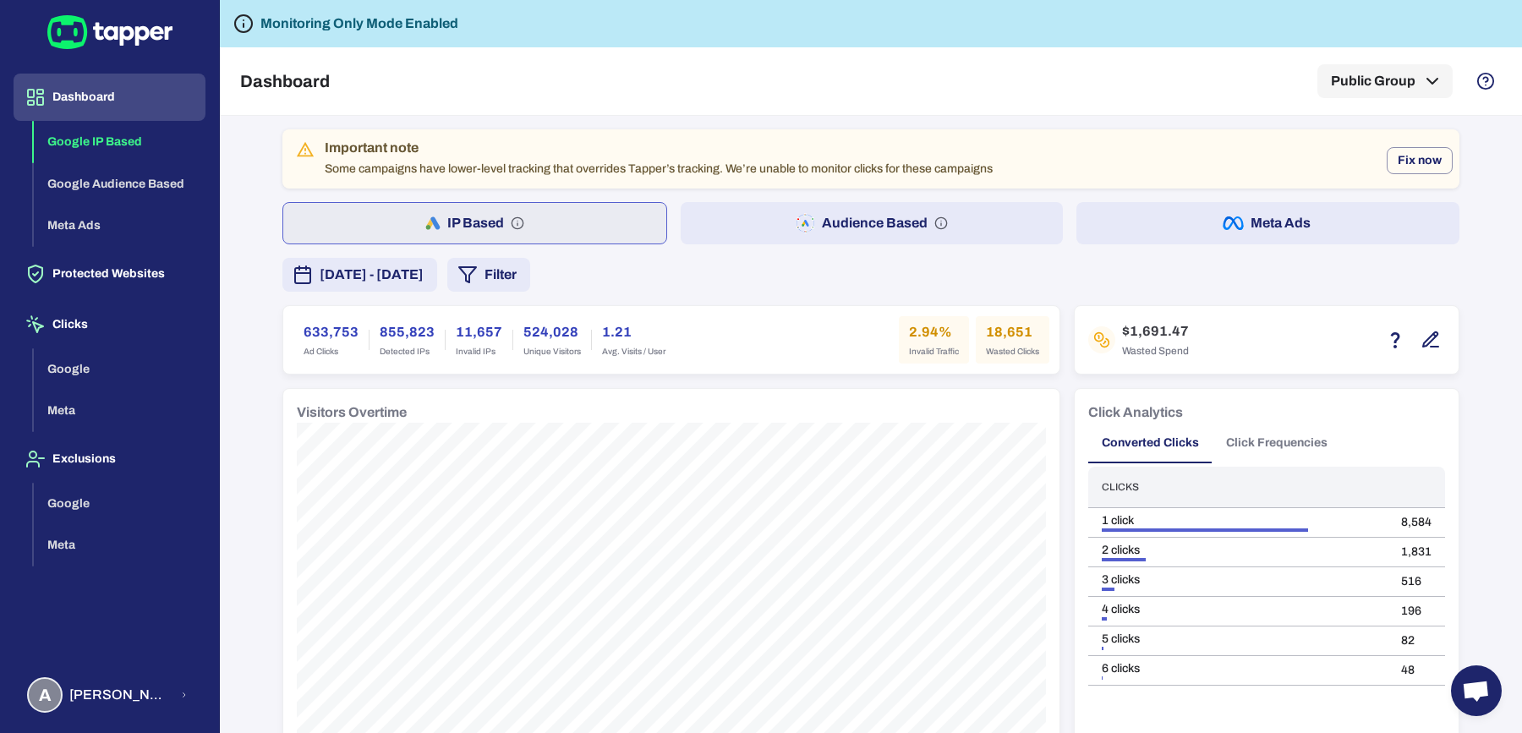
scroll to position [19, 0]
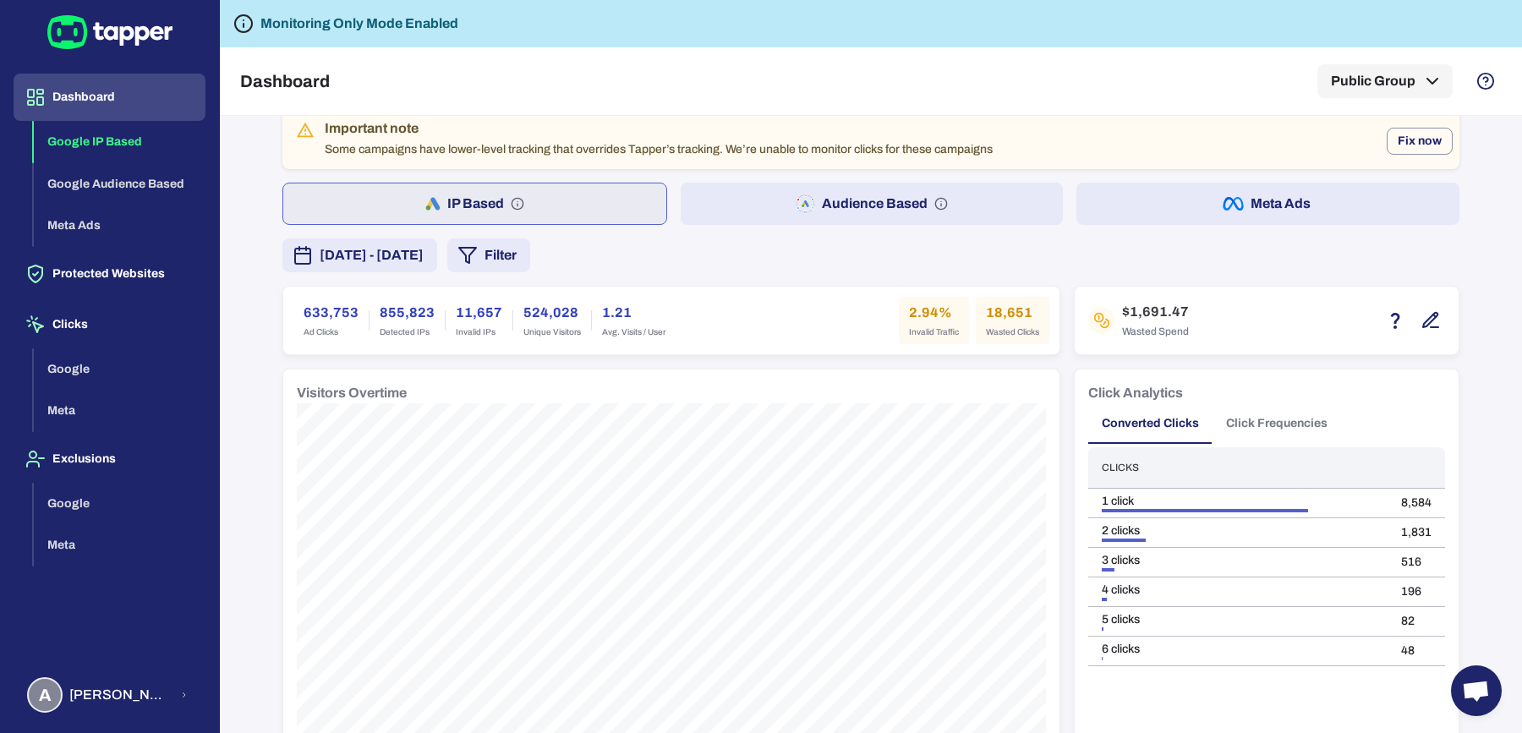
click at [777, 199] on button "Audience Based" at bounding box center [872, 204] width 383 height 42
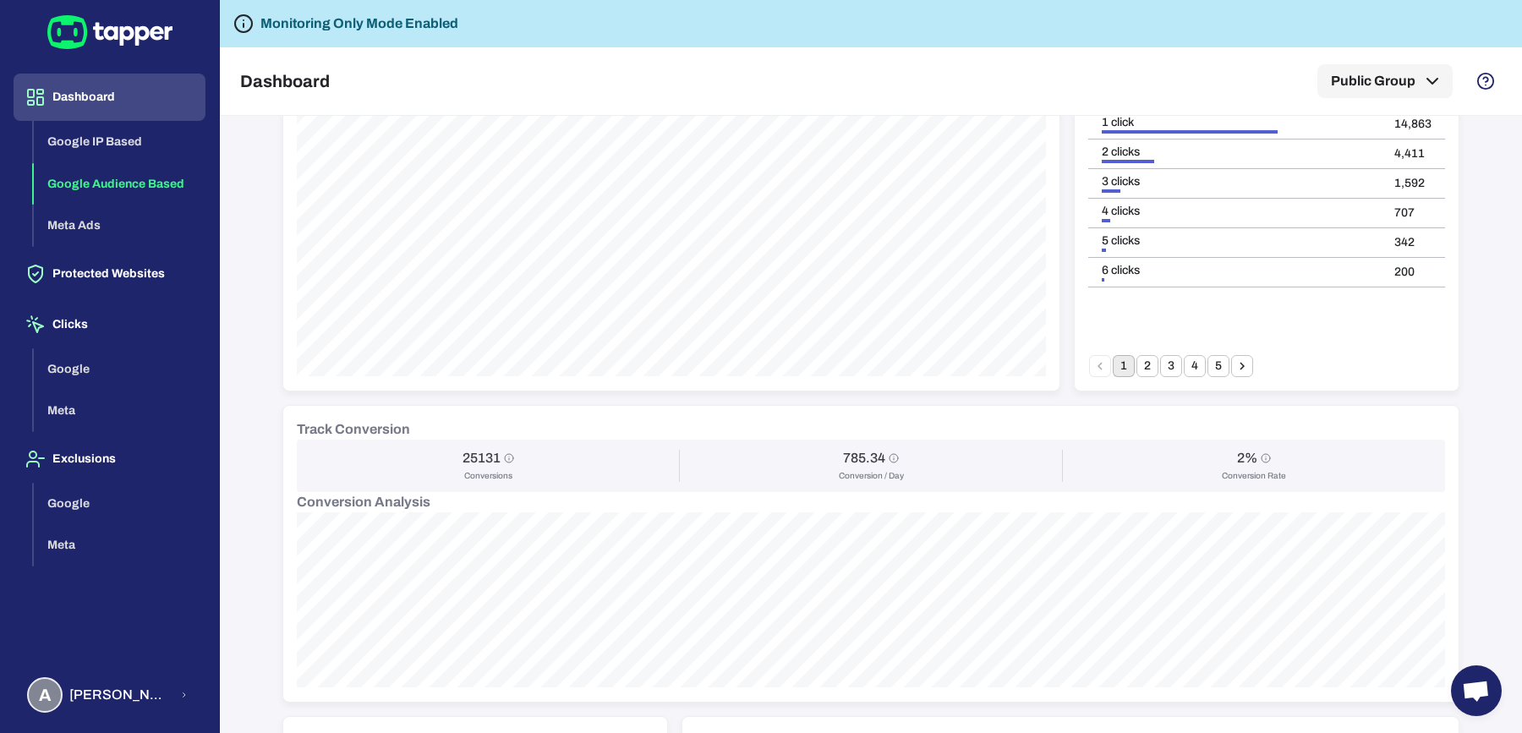
scroll to position [386, 0]
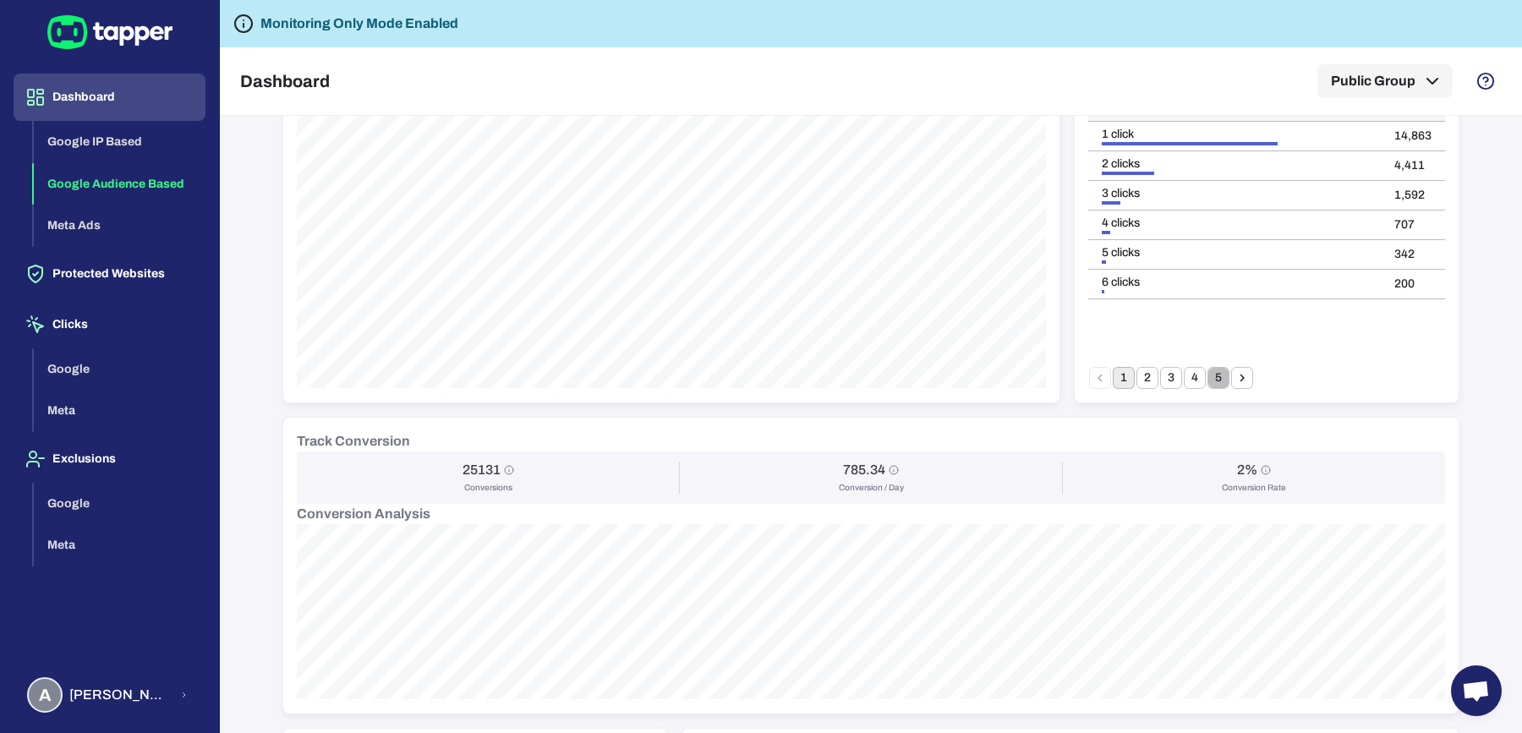
click at [1211, 378] on button "5" at bounding box center [1218, 378] width 22 height 22
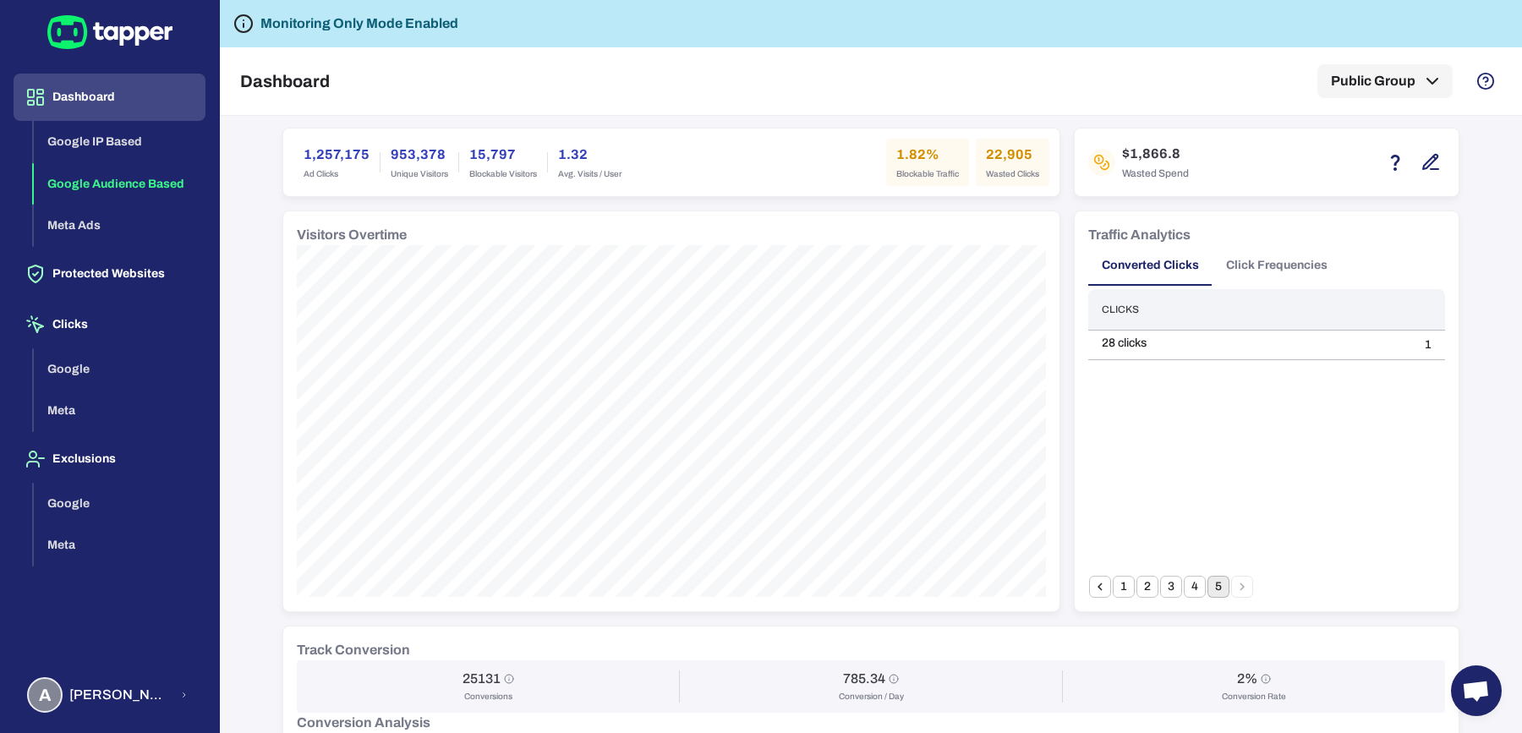
scroll to position [135, 0]
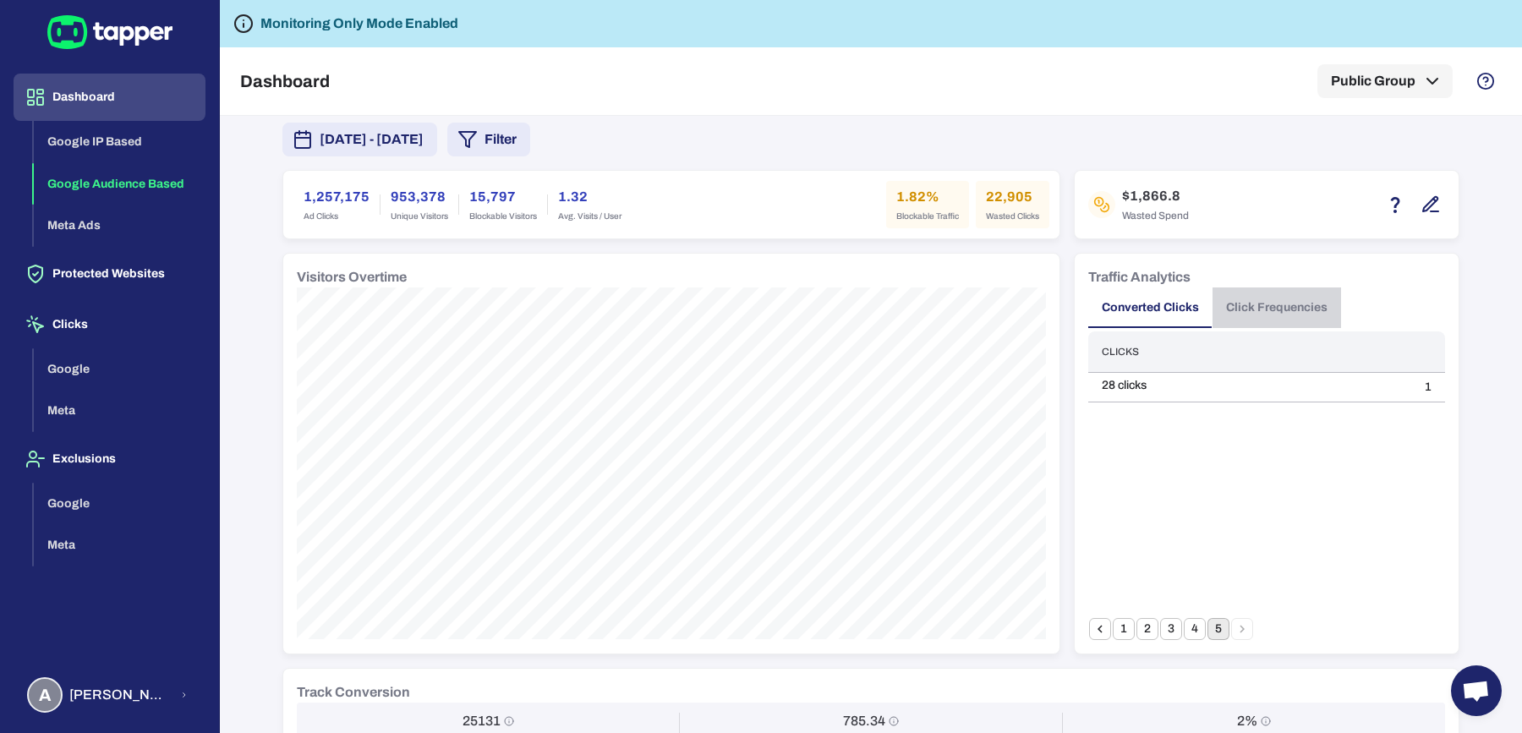
click at [1264, 295] on button "Click Frequencies" at bounding box center [1276, 307] width 128 height 41
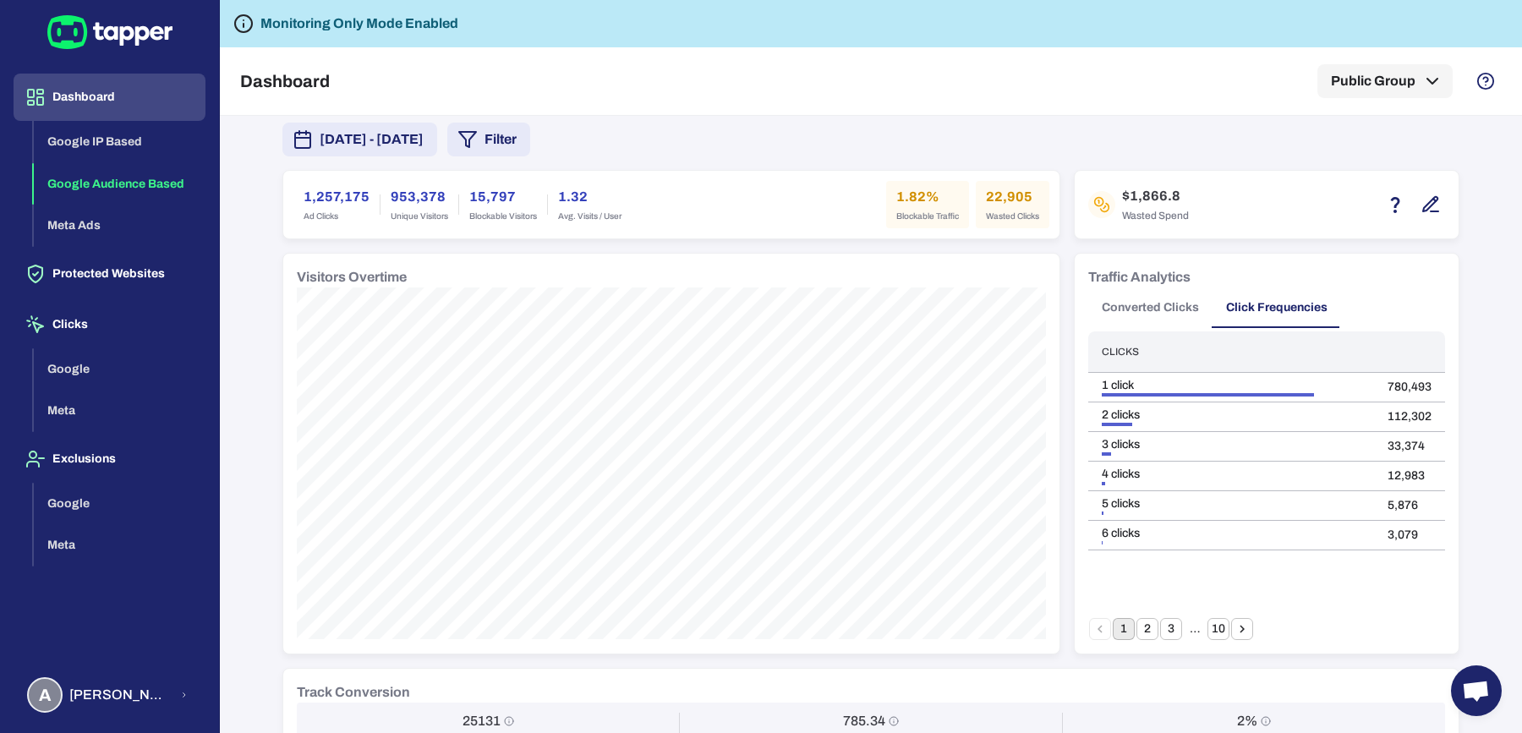
click at [1209, 637] on button "10" at bounding box center [1218, 629] width 22 height 22
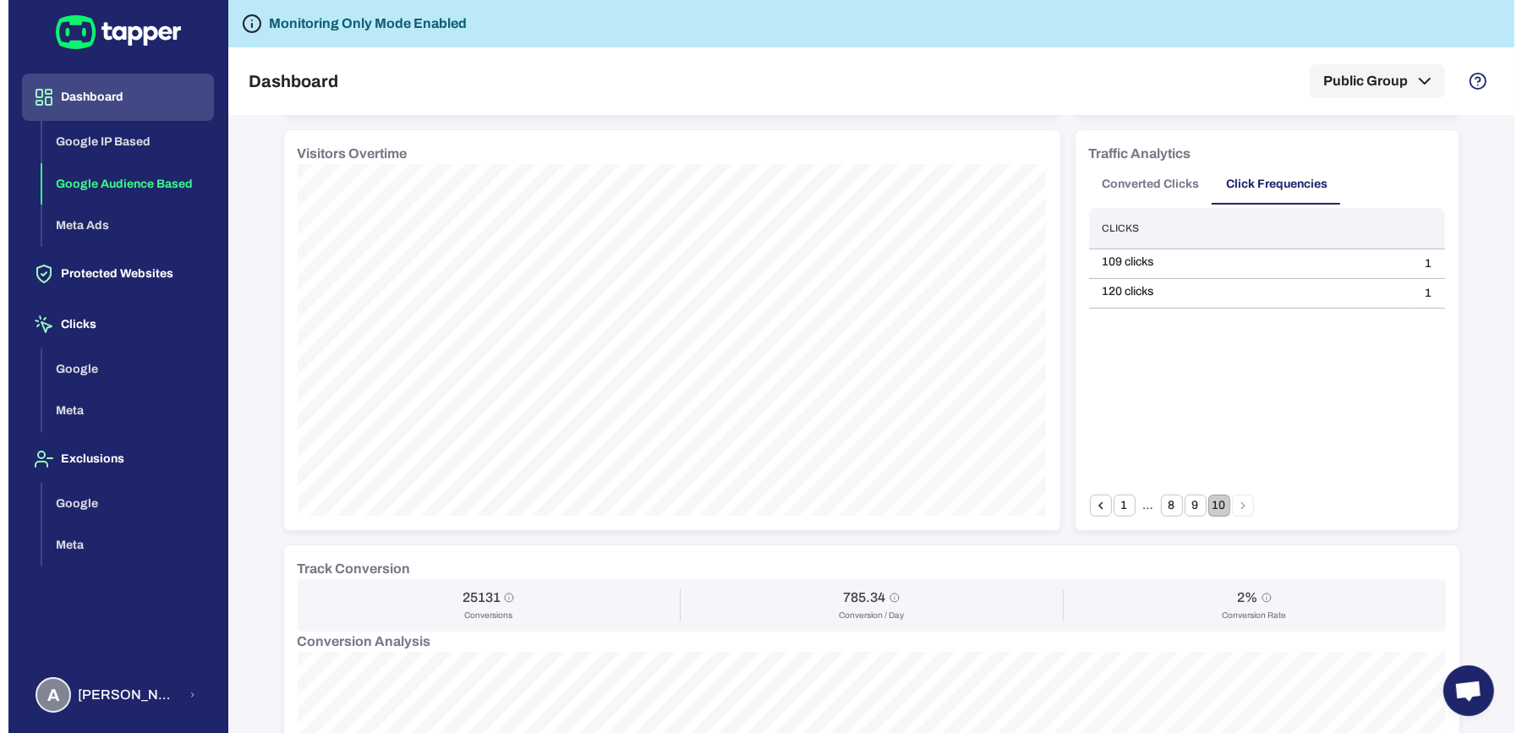
scroll to position [0, 0]
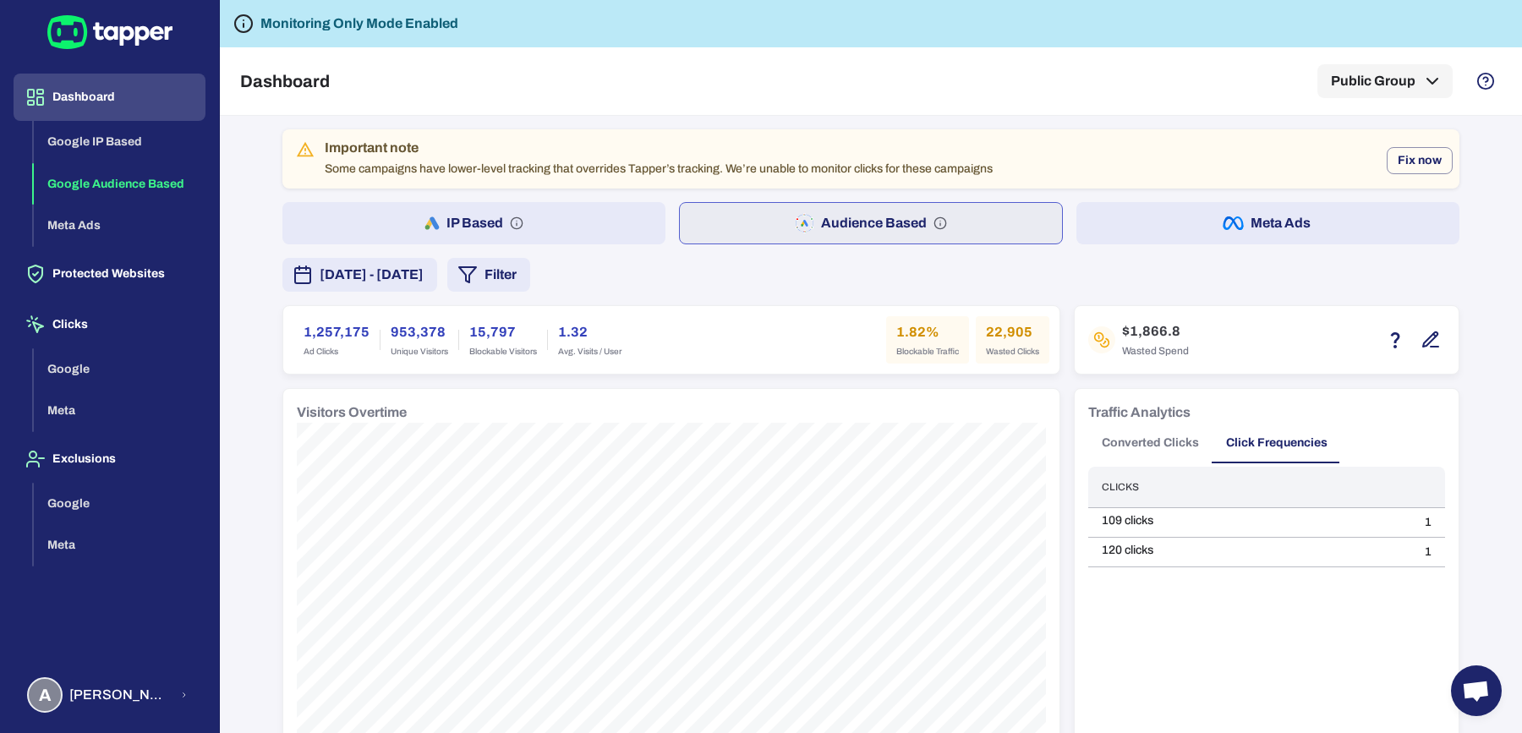
click at [1109, 439] on button "Converted Clicks" at bounding box center [1150, 443] width 124 height 41
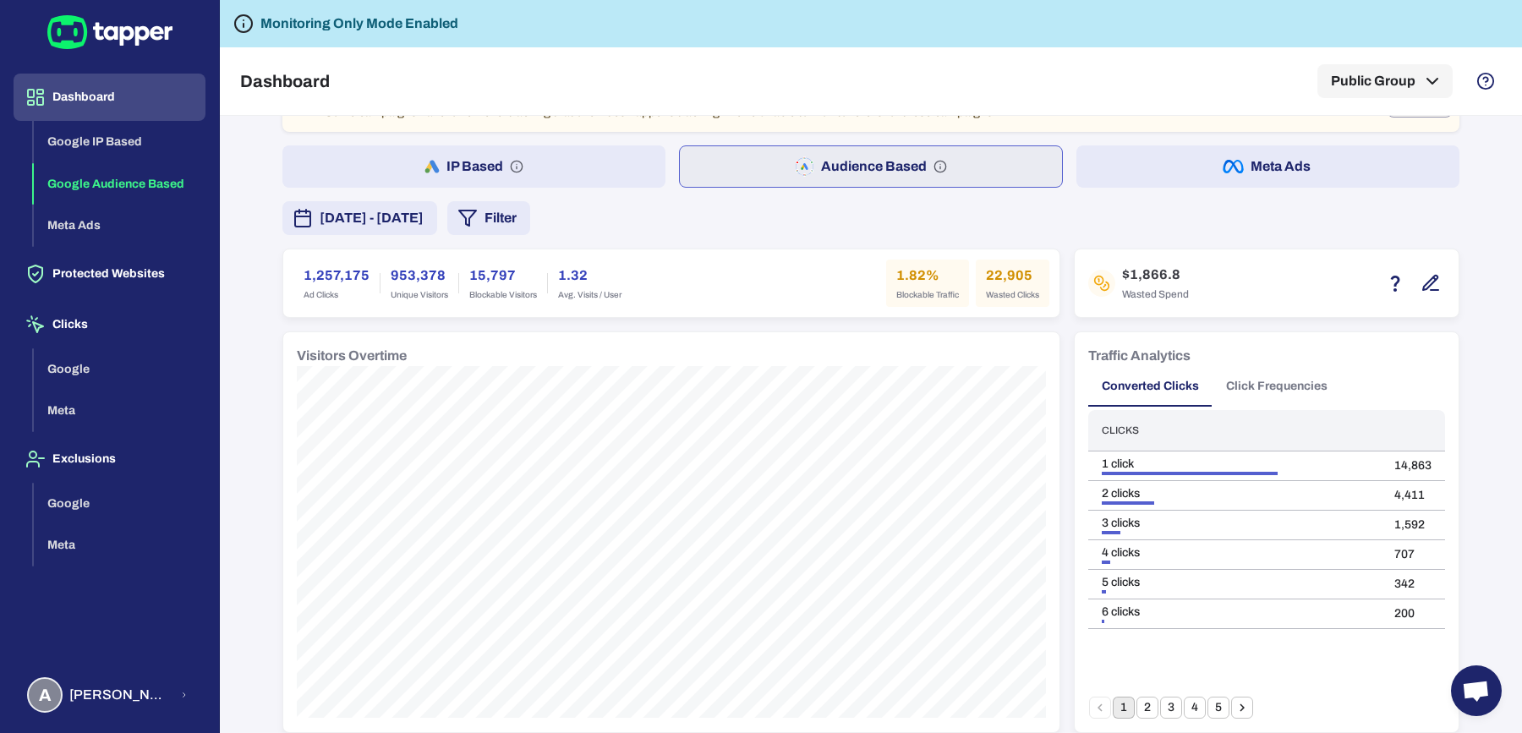
scroll to position [53, 0]
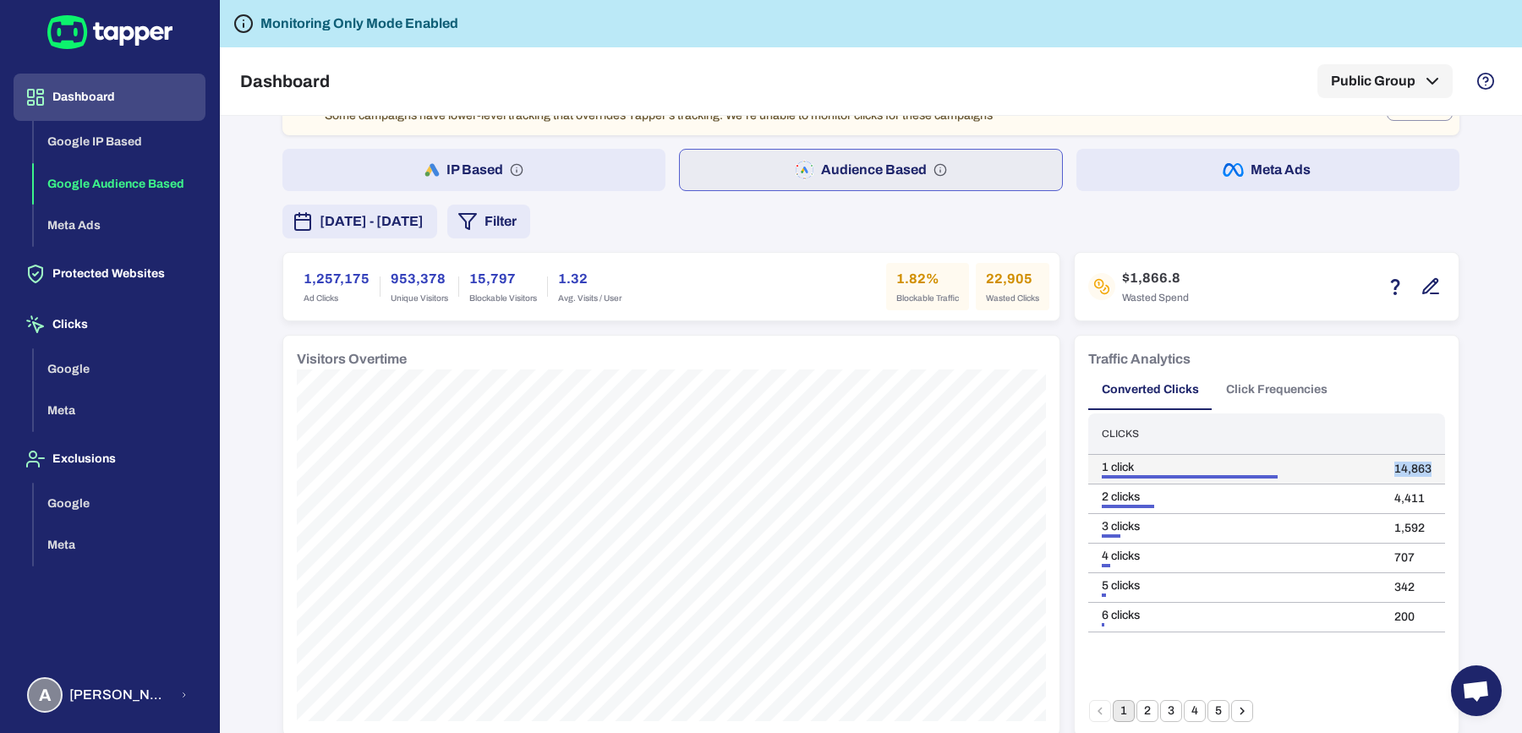
drag, startPoint x: 1382, startPoint y: 467, endPoint x: 1426, endPoint y: 468, distance: 44.0
click at [1426, 468] on td "14,863" at bounding box center [1412, 470] width 64 height 30
click at [1406, 485] on td "4,411" at bounding box center [1412, 499] width 64 height 30
click at [1392, 517] on td "1,592" at bounding box center [1412, 529] width 64 height 30
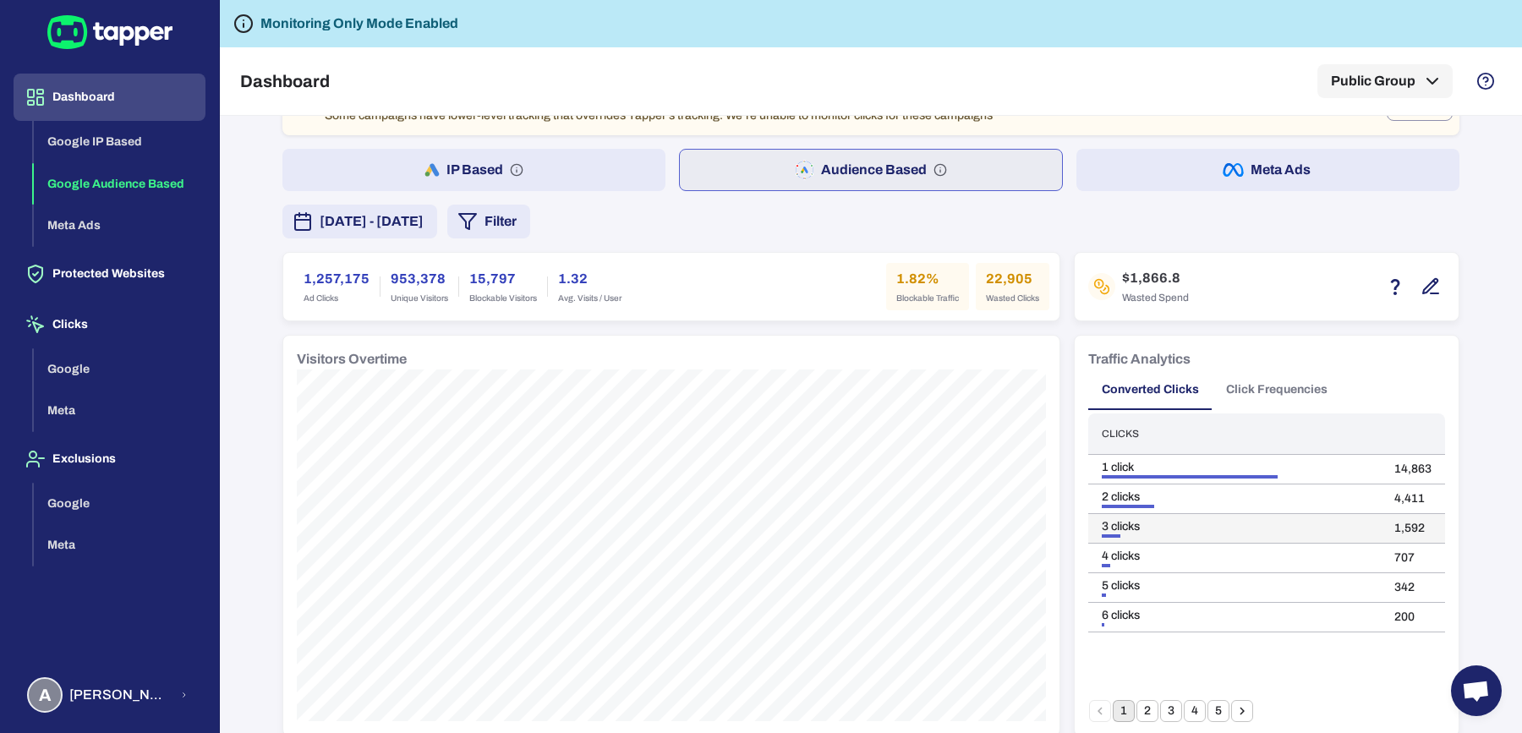
click at [1392, 517] on td "1,592" at bounding box center [1412, 529] width 64 height 30
click at [1136, 705] on button "2" at bounding box center [1147, 711] width 22 height 22
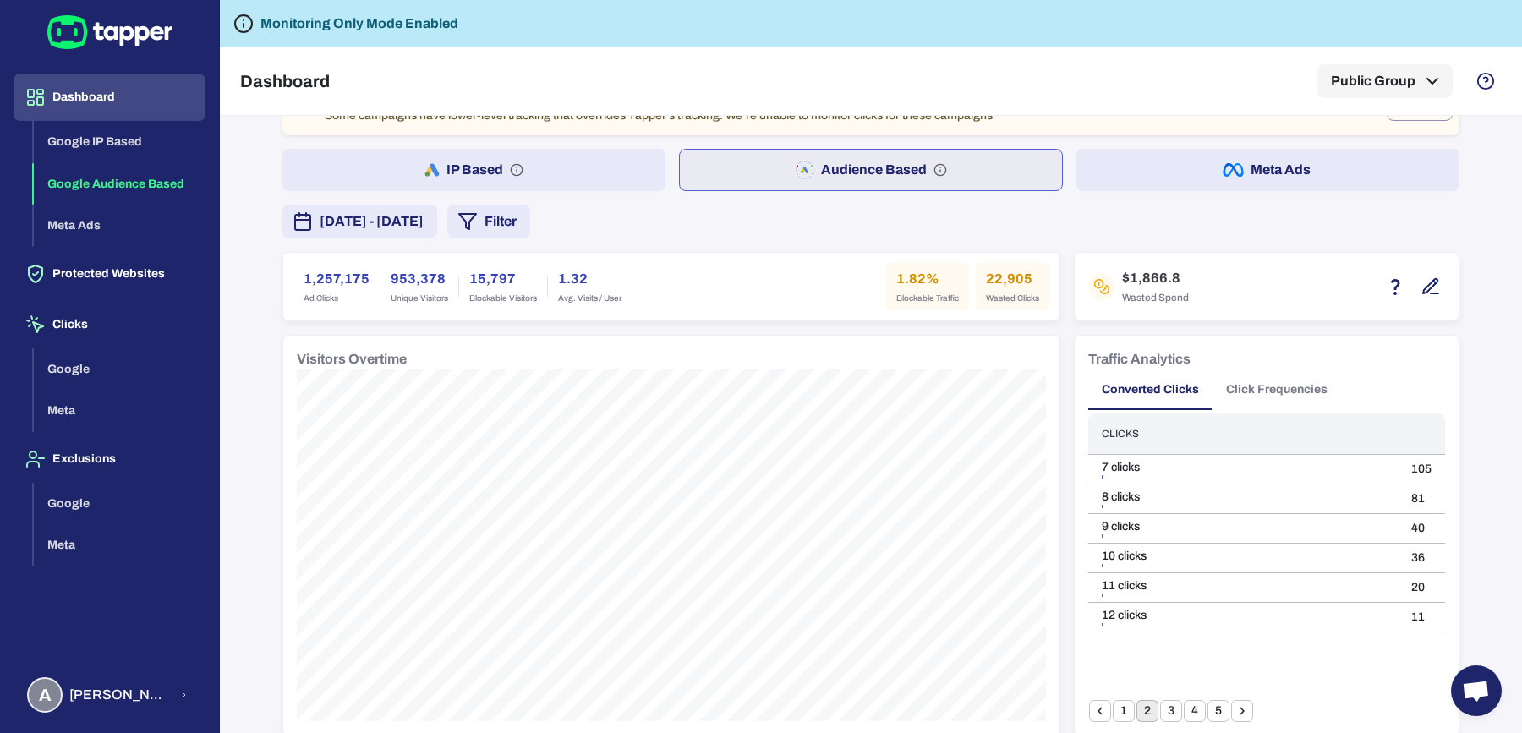
click at [1160, 707] on button "3" at bounding box center [1171, 711] width 22 height 22
click at [1144, 707] on button "2" at bounding box center [1147, 711] width 22 height 22
click at [1160, 709] on button "3" at bounding box center [1171, 711] width 22 height 22
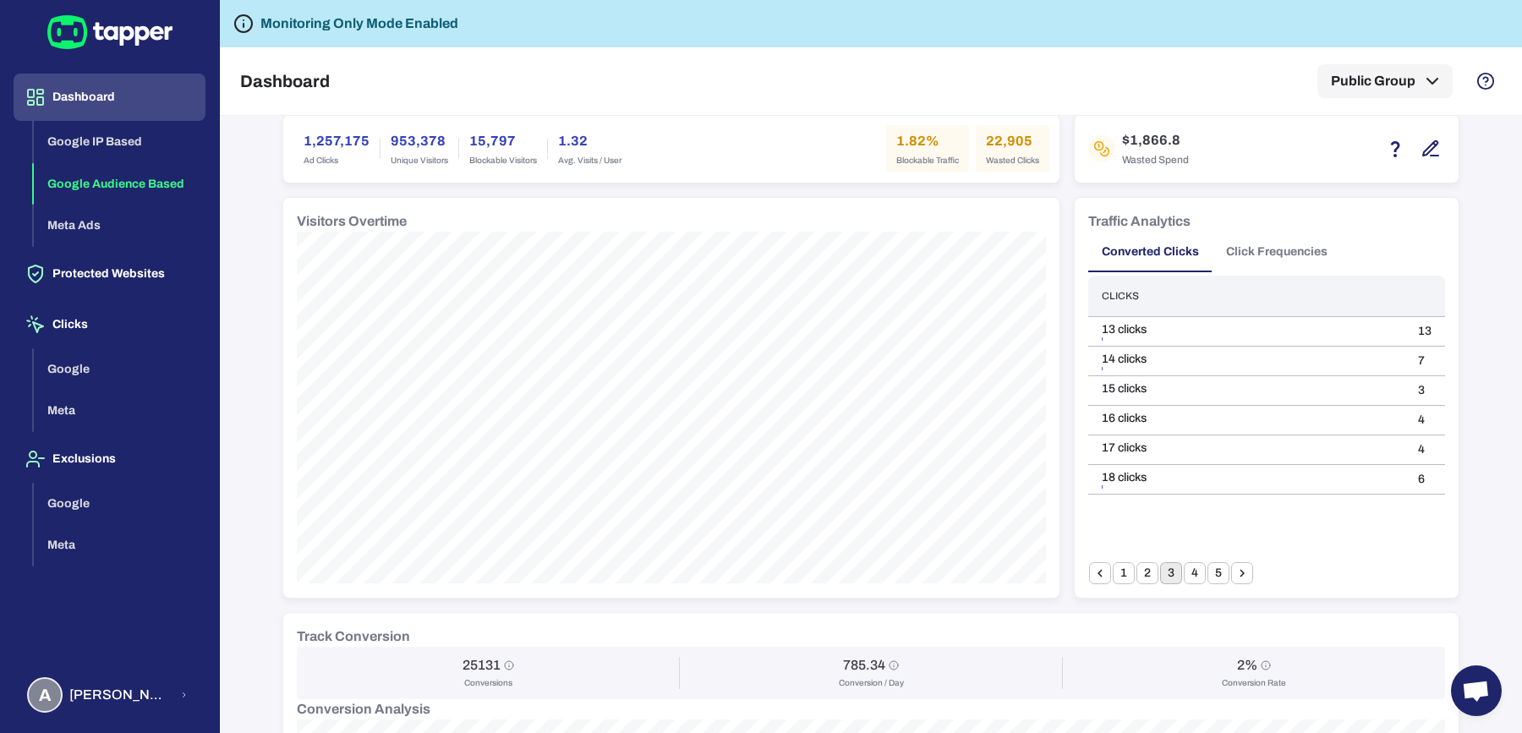
scroll to position [193, 0]
click at [1184, 567] on button "4" at bounding box center [1195, 571] width 22 height 22
click at [1207, 579] on button "5" at bounding box center [1218, 571] width 22 height 22
click at [1121, 565] on button "1" at bounding box center [1123, 571] width 22 height 22
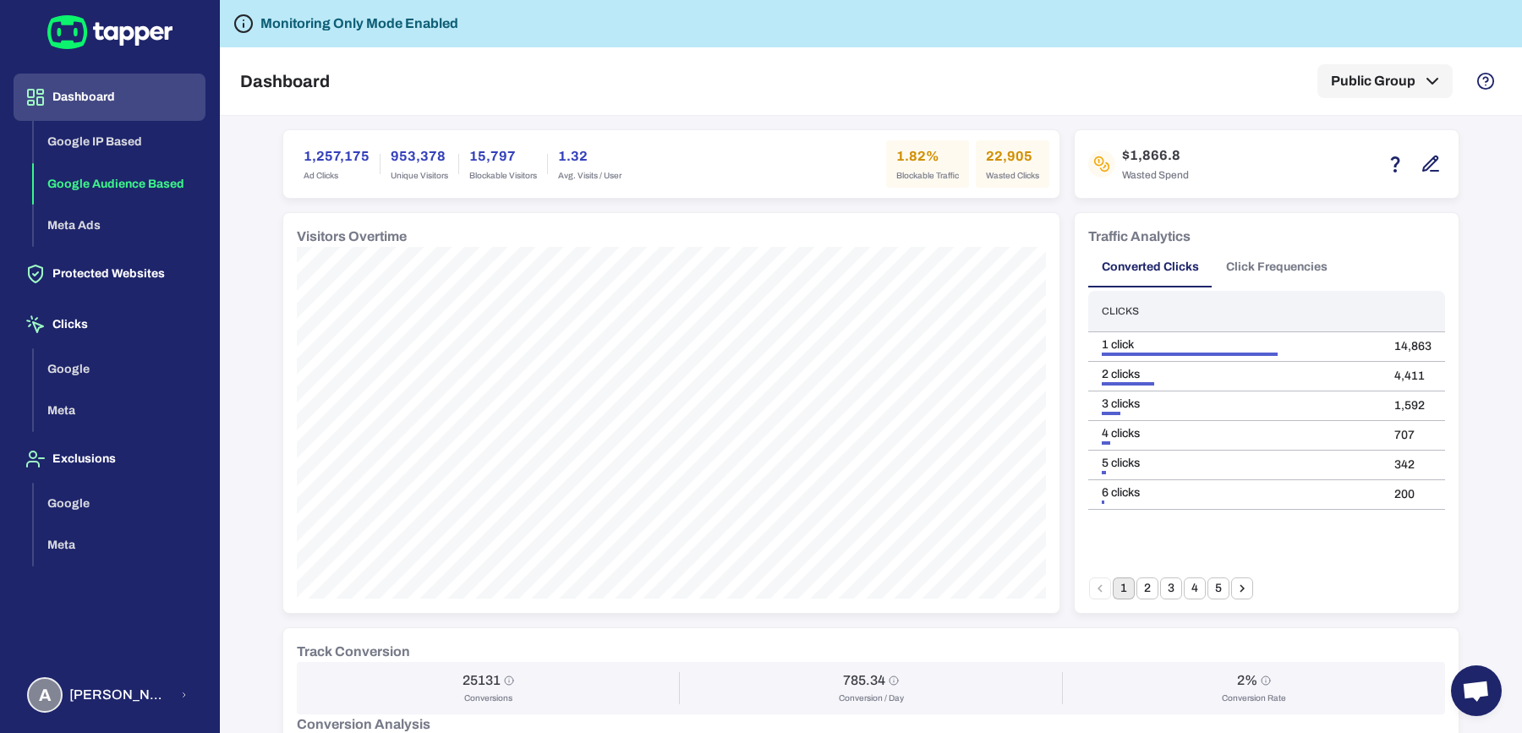
scroll to position [0, 0]
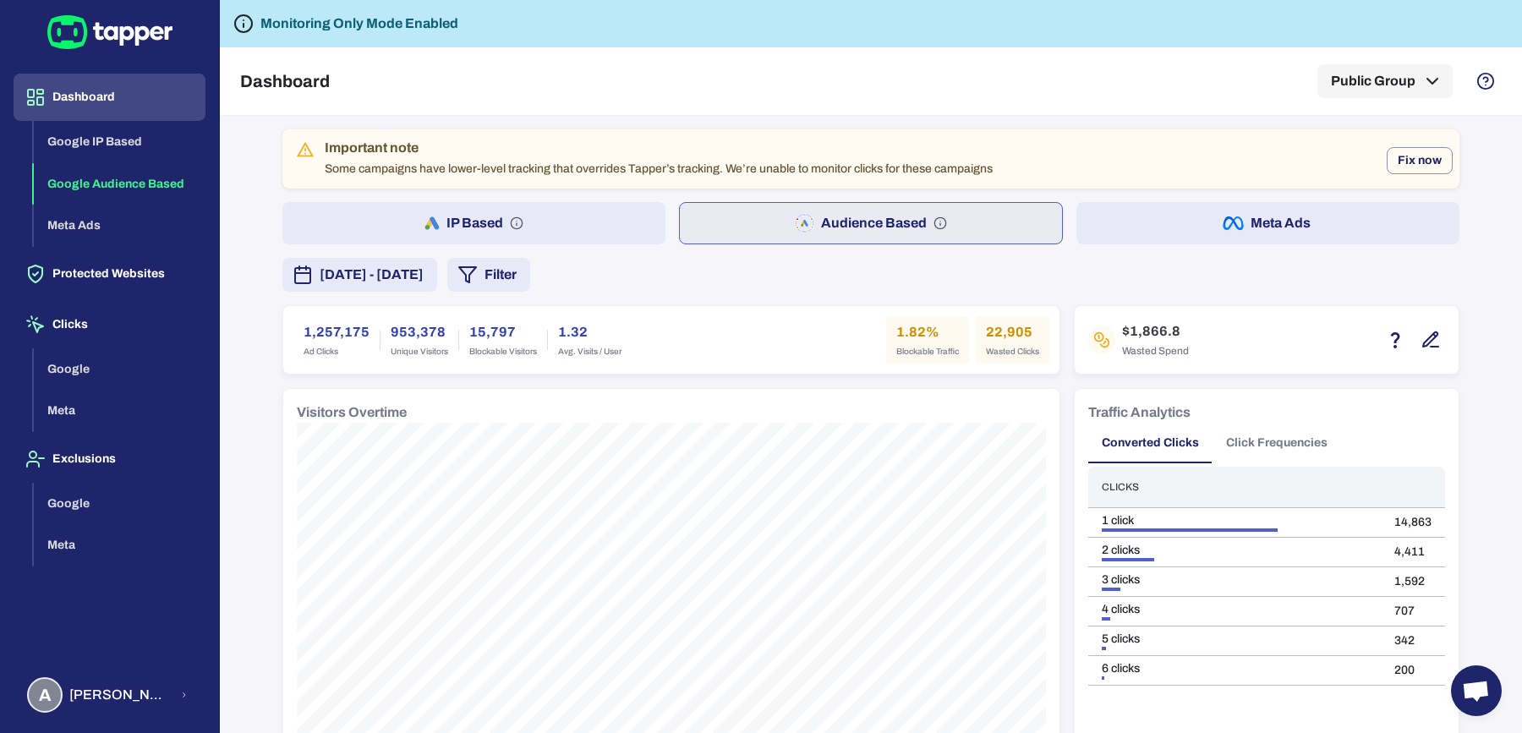
click at [171, 713] on button "A Anna Maria Koutsogianni" at bounding box center [110, 694] width 192 height 49
click at [172, 703] on div at bounding box center [761, 366] width 1522 height 733
click at [172, 695] on button "A Anna Maria Koutsogianni" at bounding box center [110, 694] width 192 height 49
click at [252, 683] on button "Logout" at bounding box center [290, 692] width 139 height 41
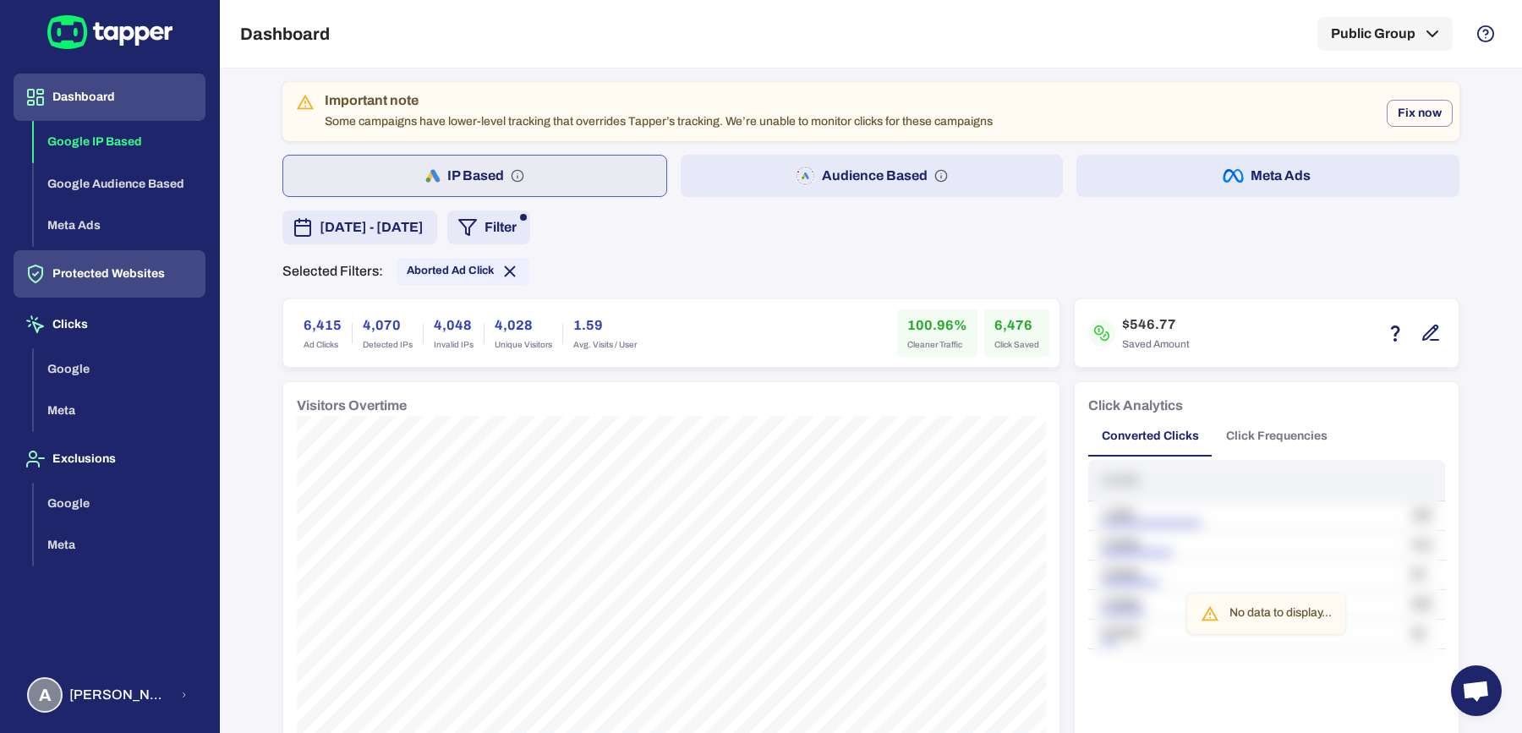
click at [119, 282] on button "Protected Websites" at bounding box center [110, 273] width 192 height 47
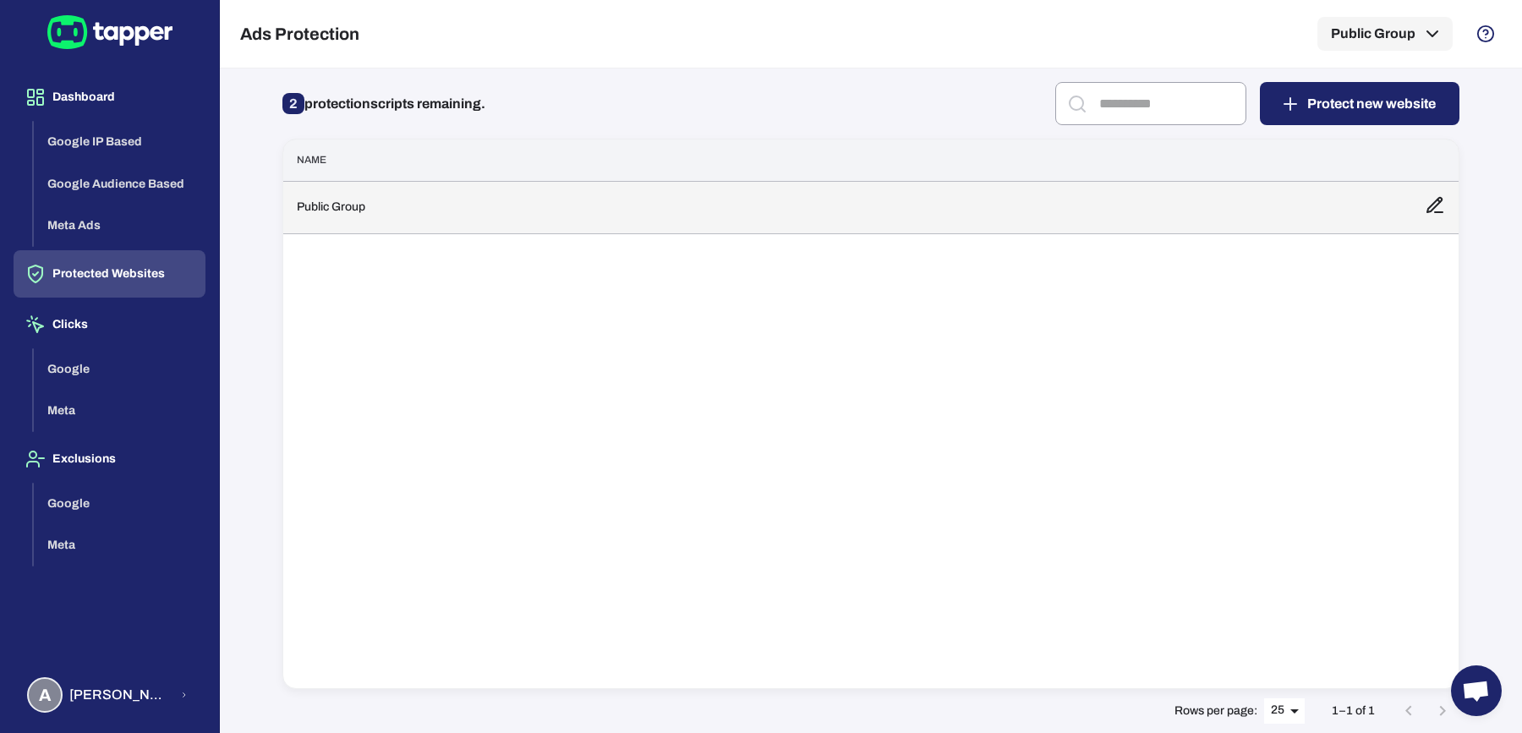
click at [499, 224] on td "Public Group" at bounding box center [847, 207] width 1128 height 52
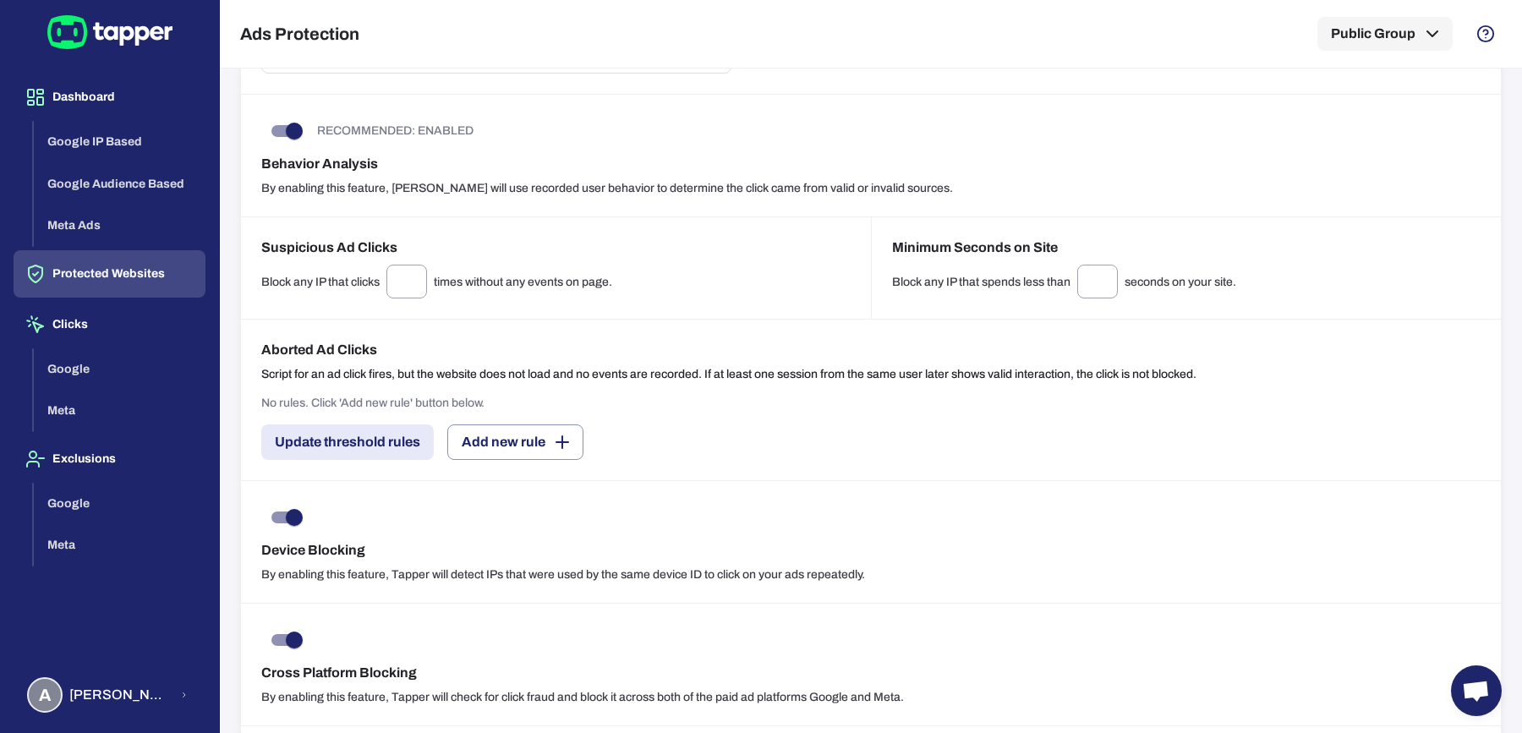
scroll to position [1167, 0]
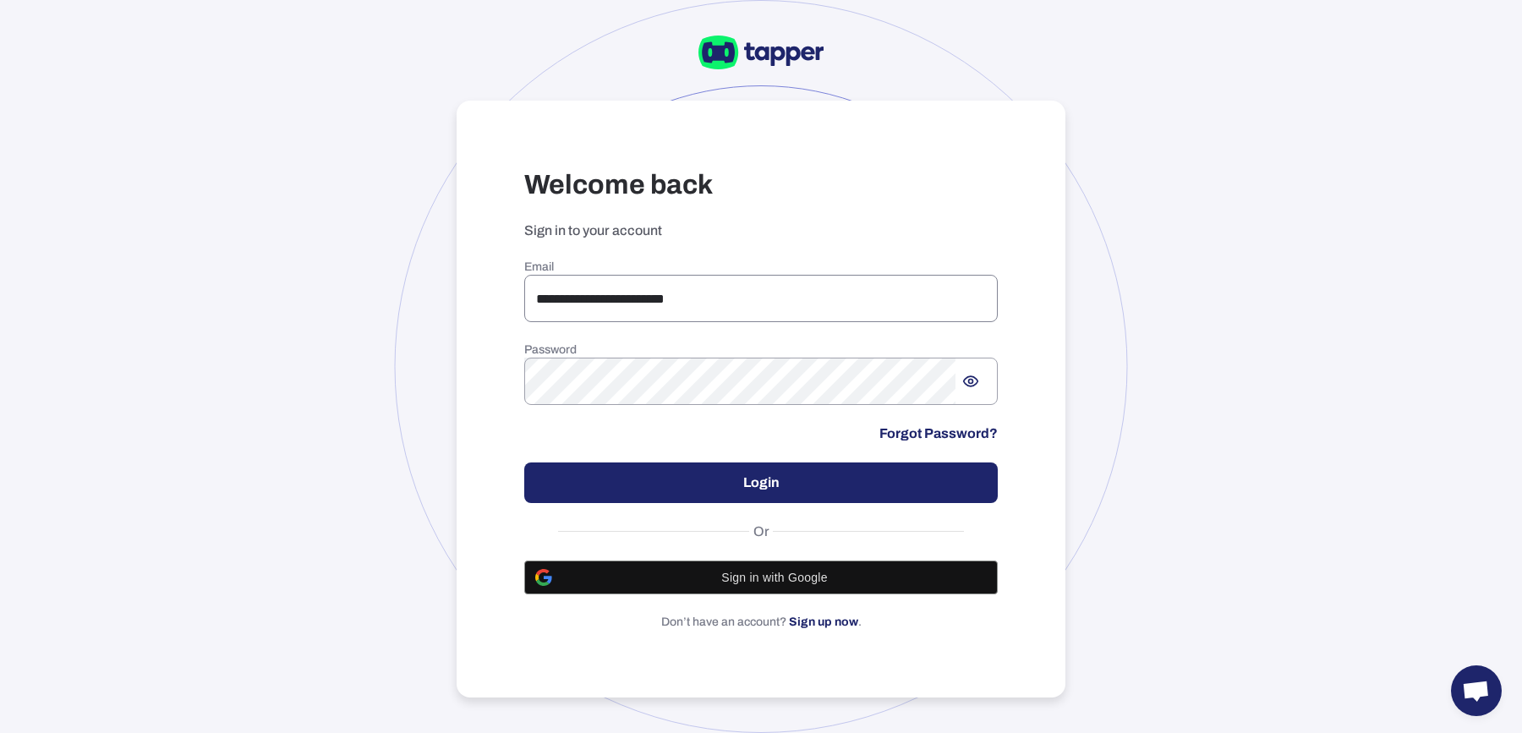
click at [682, 301] on input "**********" at bounding box center [760, 298] width 473 height 47
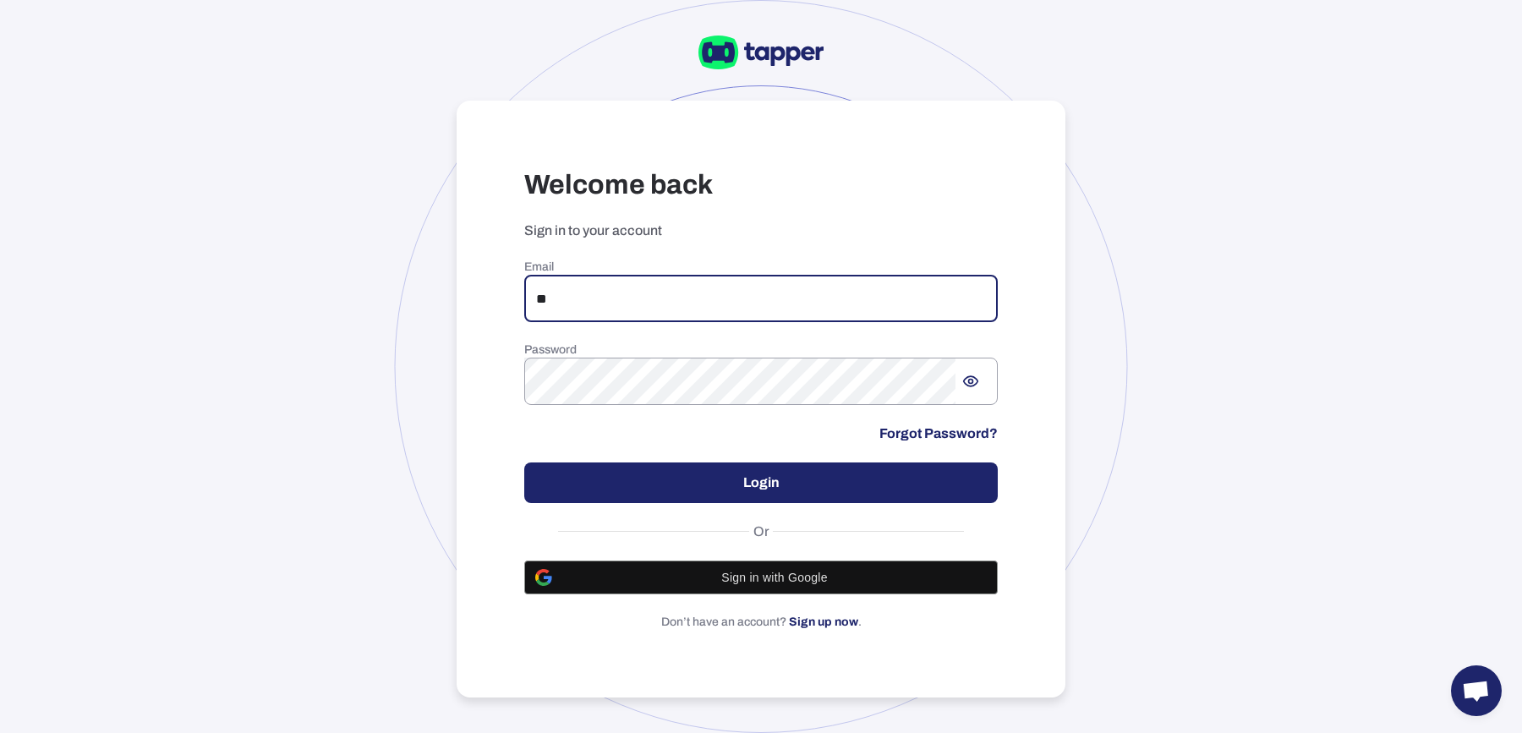
type input "**********"
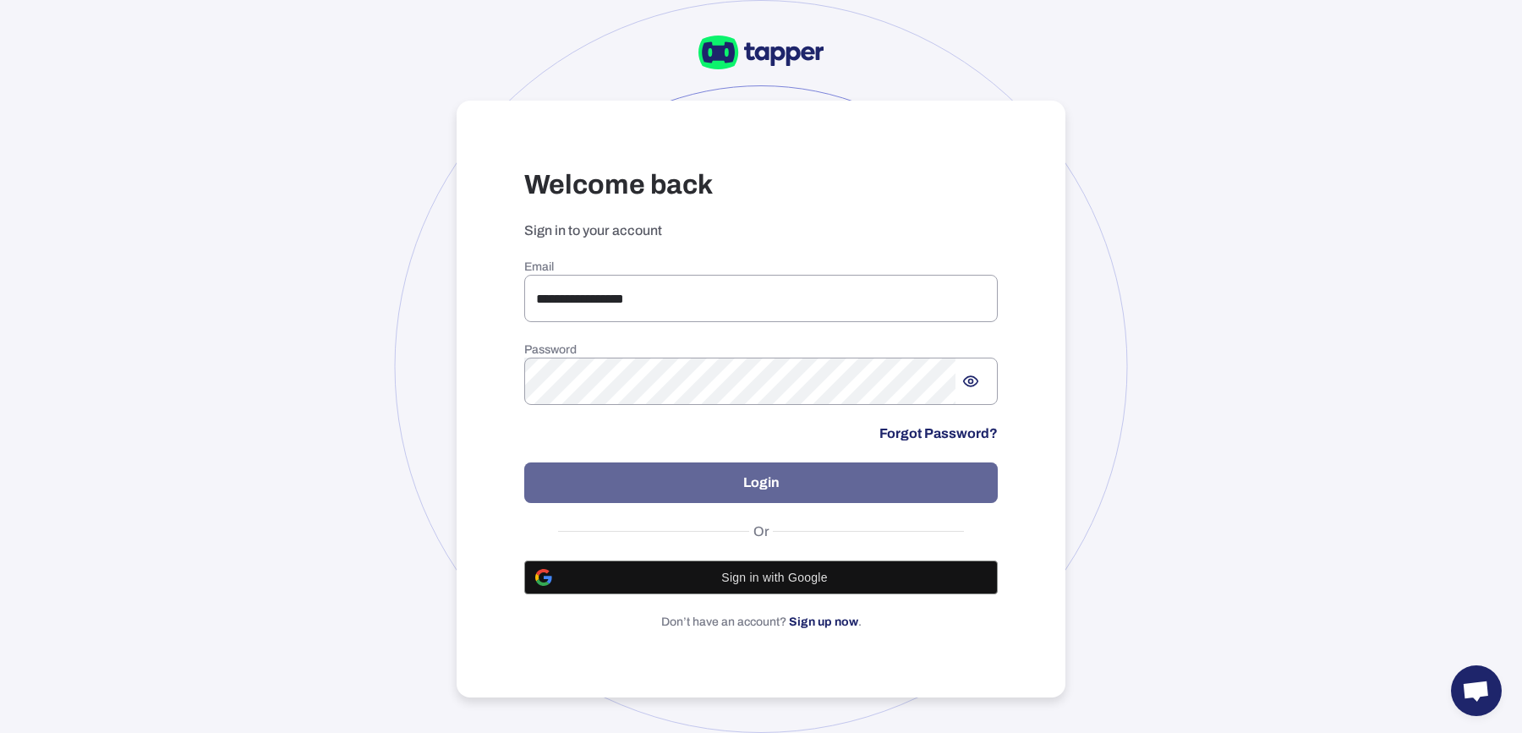
click at [731, 468] on button "Login" at bounding box center [760, 482] width 473 height 41
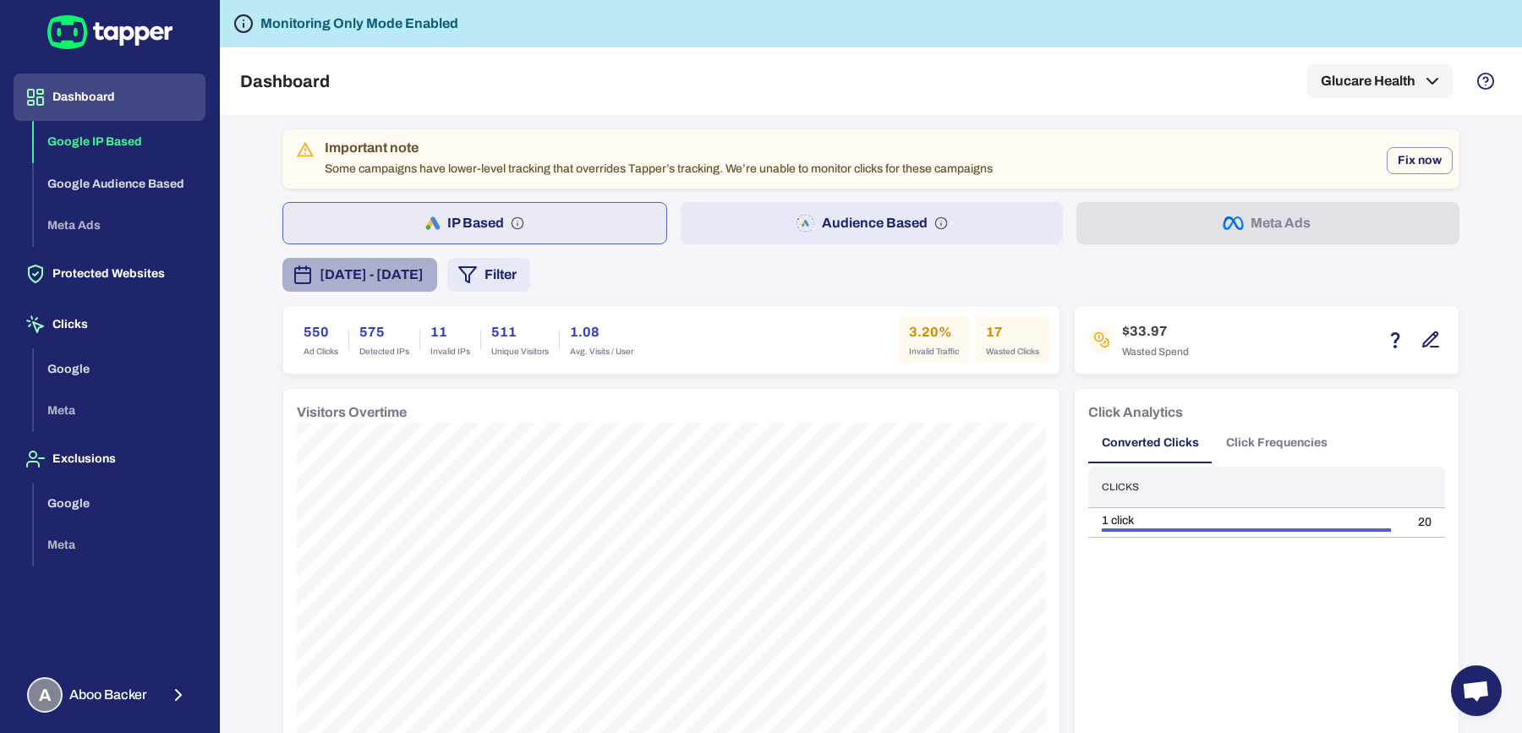
click at [424, 268] on span "[DATE] - [DATE]" at bounding box center [372, 275] width 104 height 20
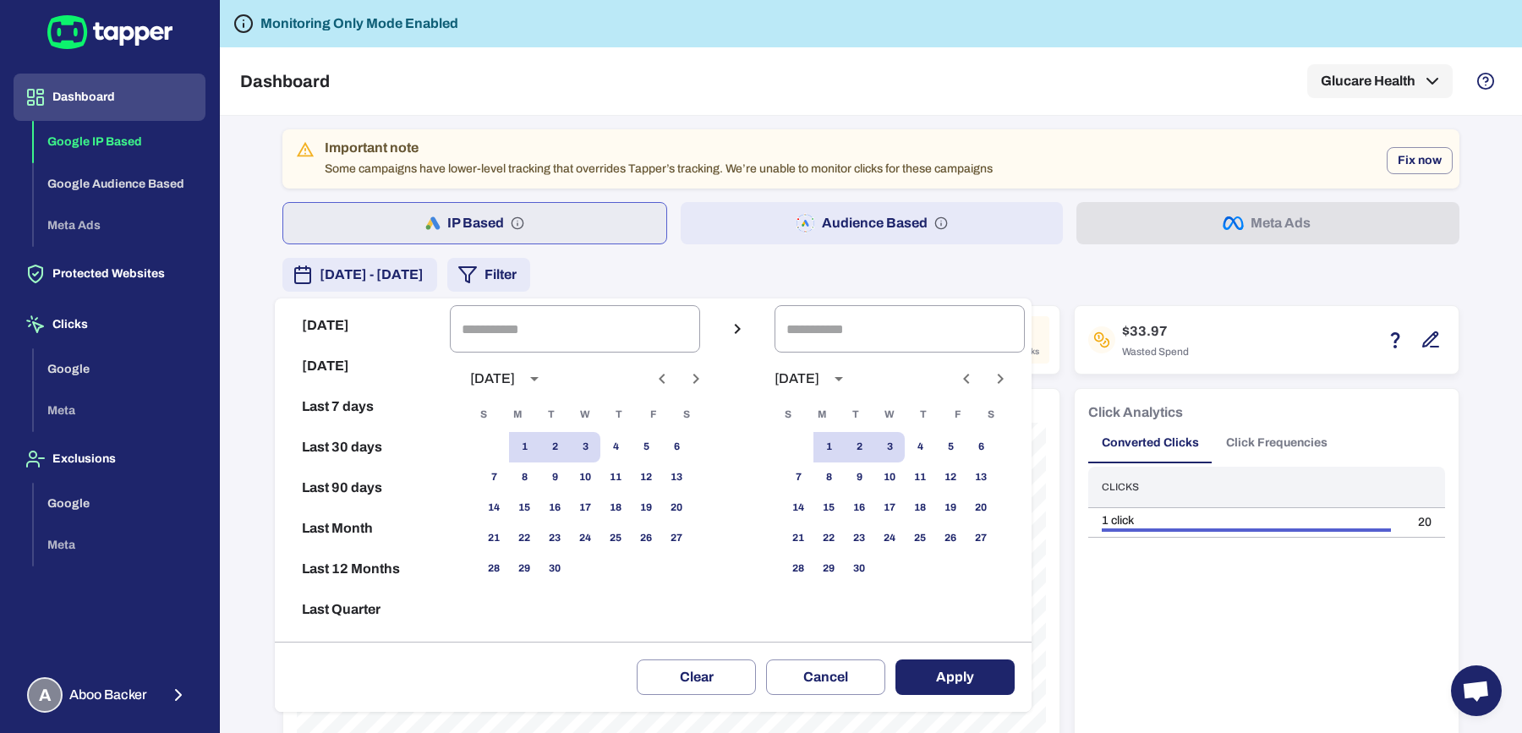
click at [672, 376] on icon "Previous month" at bounding box center [662, 379] width 20 height 20
click at [561, 517] on button "12" at bounding box center [554, 508] width 30 height 30
type input "**********"
click at [844, 448] on button "1" at bounding box center [828, 447] width 30 height 30
type input "**********"
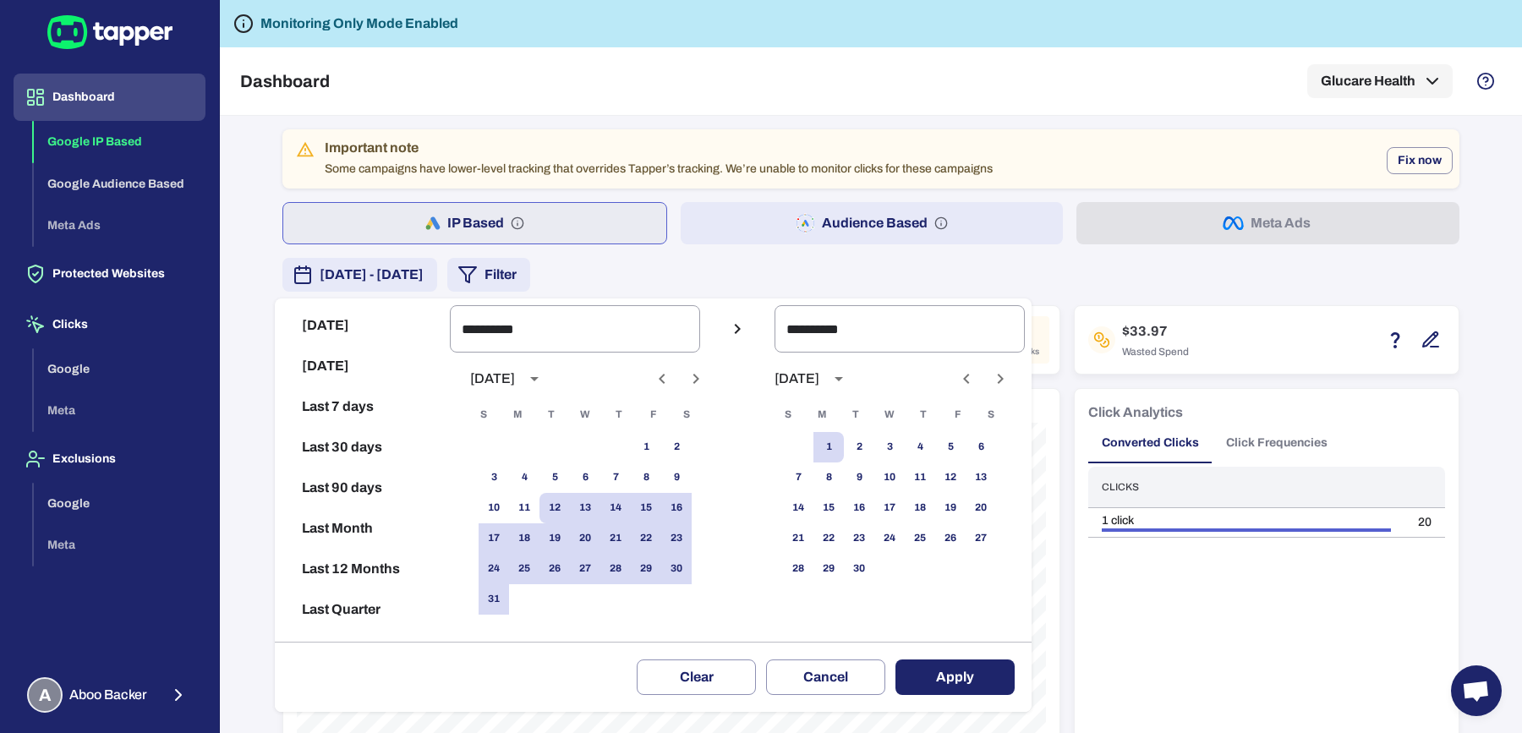
click at [963, 670] on button "Apply" at bounding box center [954, 677] width 119 height 36
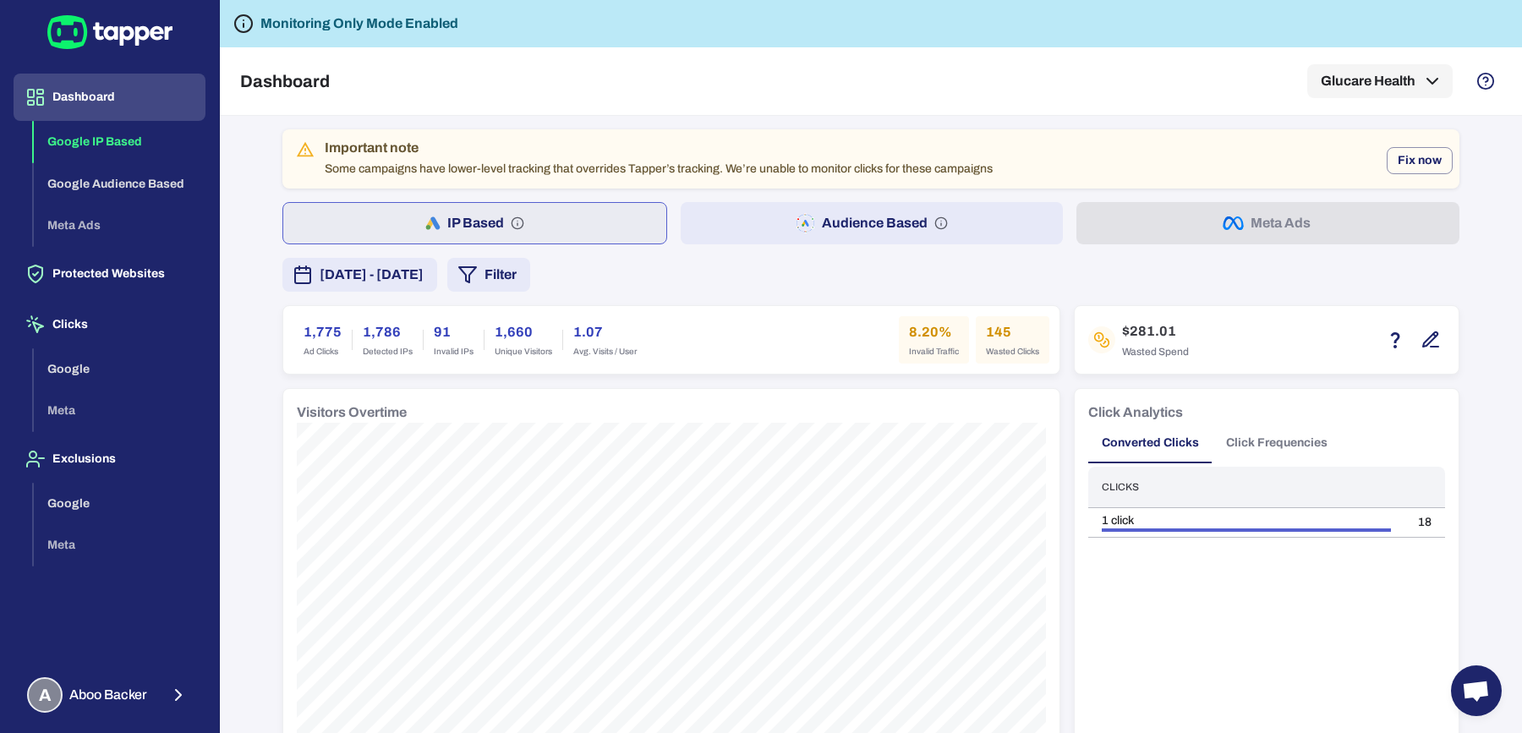
click at [798, 216] on icon "button" at bounding box center [804, 223] width 19 height 20
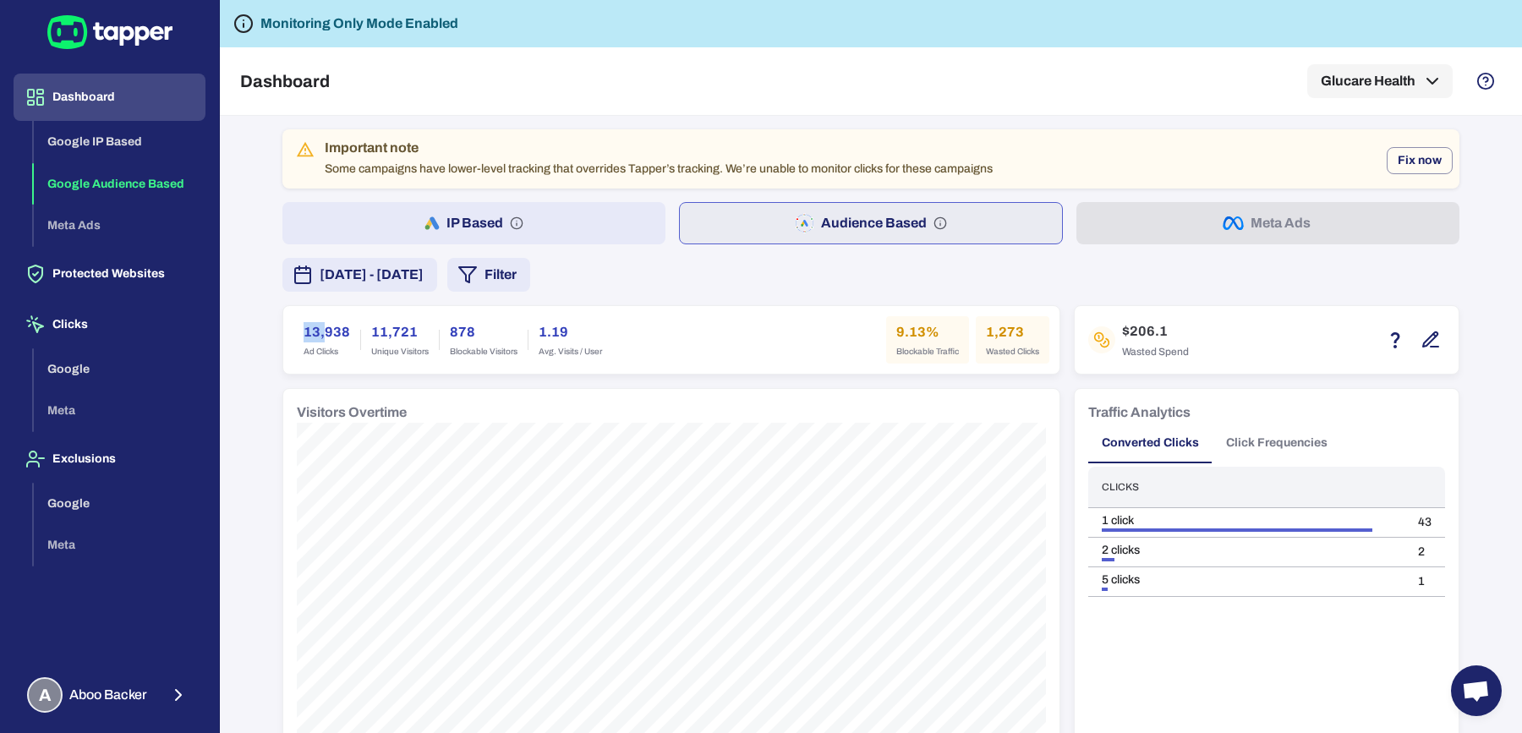
drag, startPoint x: 290, startPoint y: 327, endPoint x: 322, endPoint y: 331, distance: 32.3
click at [322, 331] on div "13,938 Ad Clicks" at bounding box center [326, 339] width 67 height 47
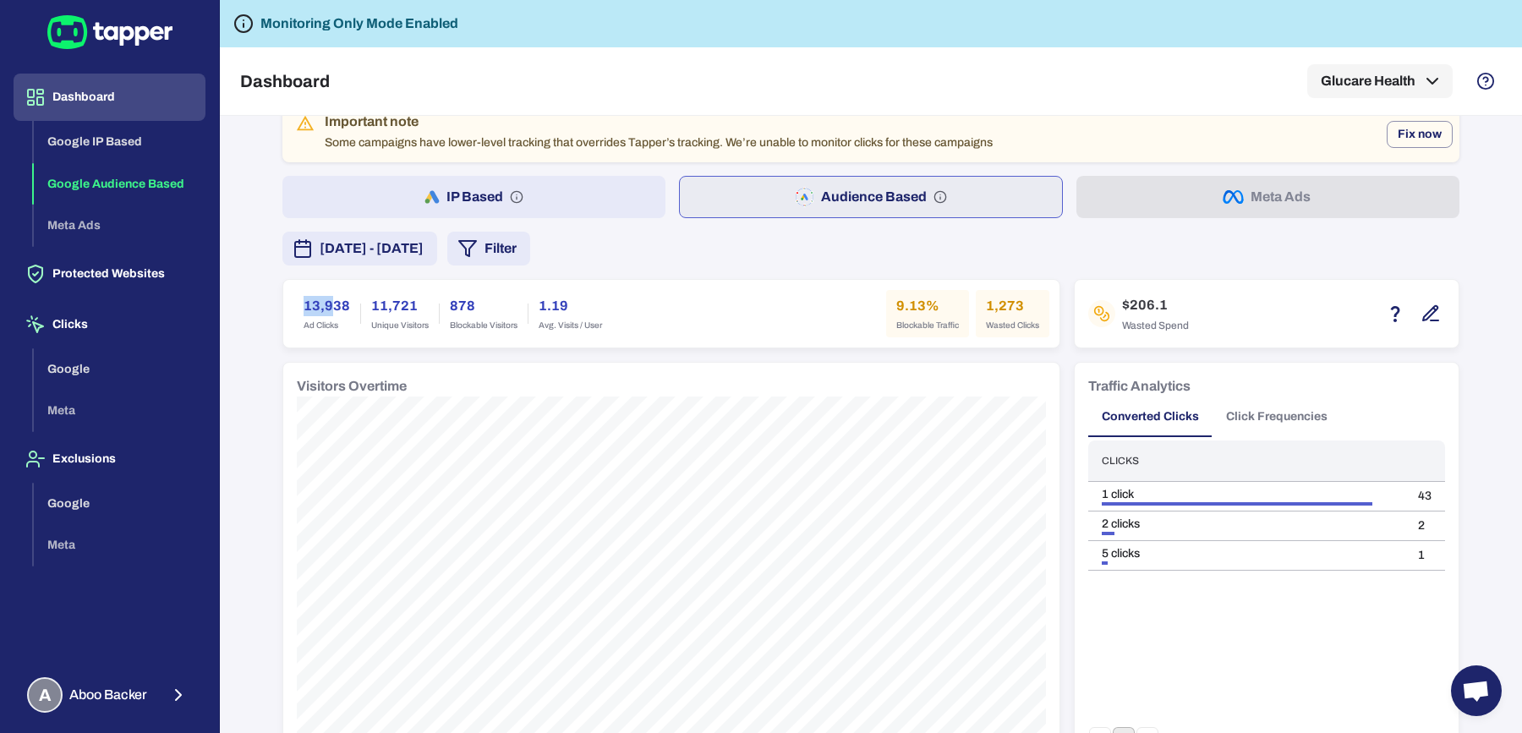
scroll to position [30, 0]
click at [303, 303] on h6 "13,938" at bounding box center [326, 302] width 46 height 20
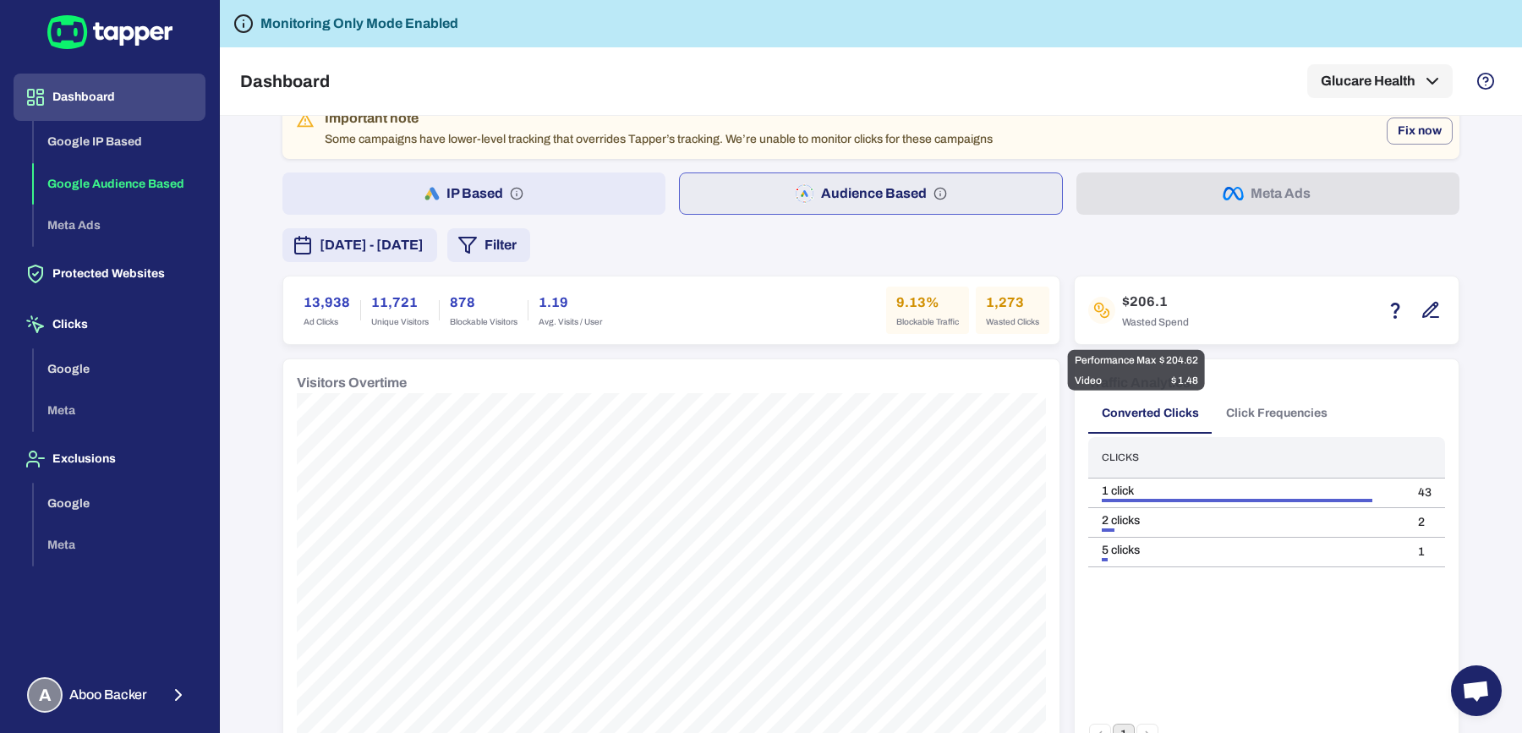
click at [1128, 299] on h6 "$206.1" at bounding box center [1155, 302] width 67 height 20
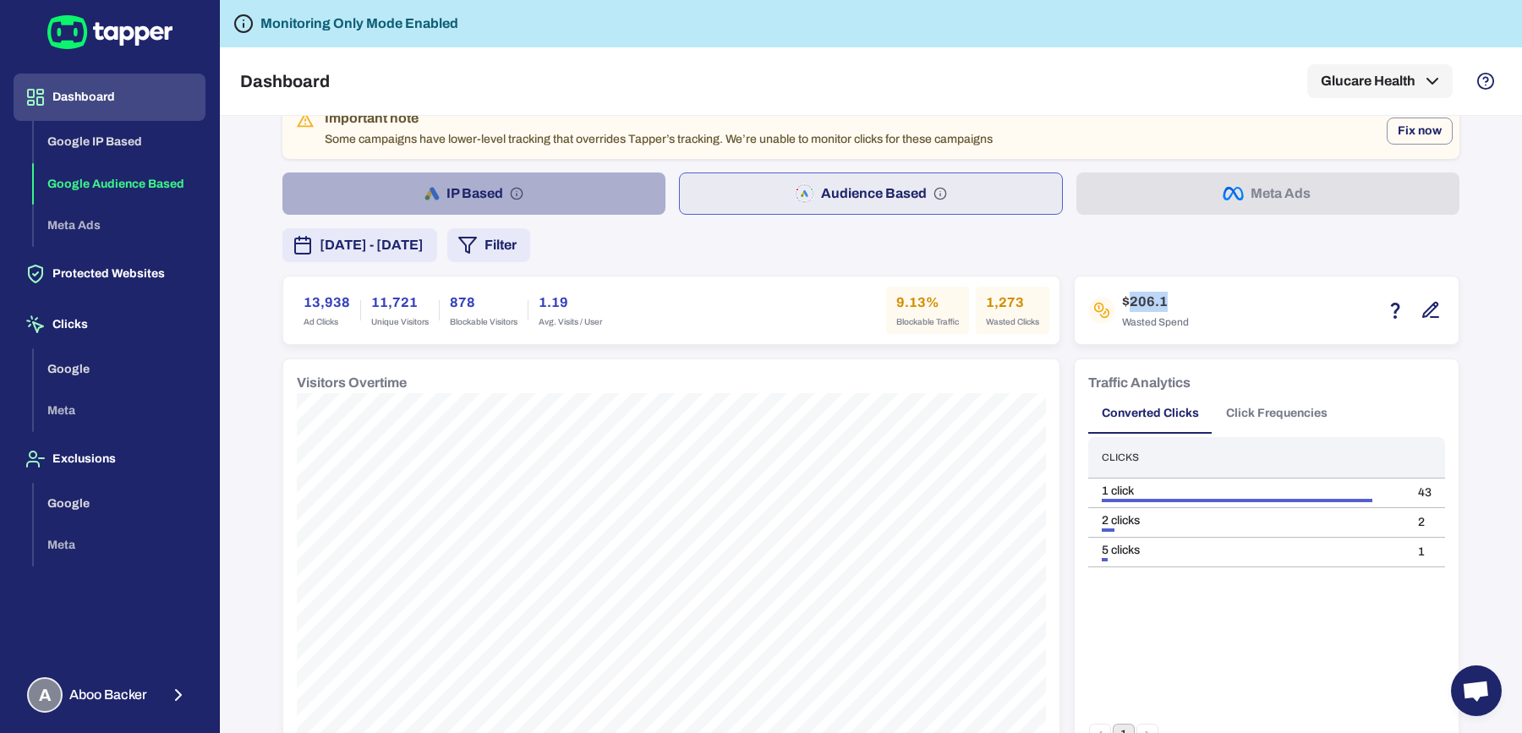
click at [547, 205] on button "IP Based" at bounding box center [473, 193] width 383 height 42
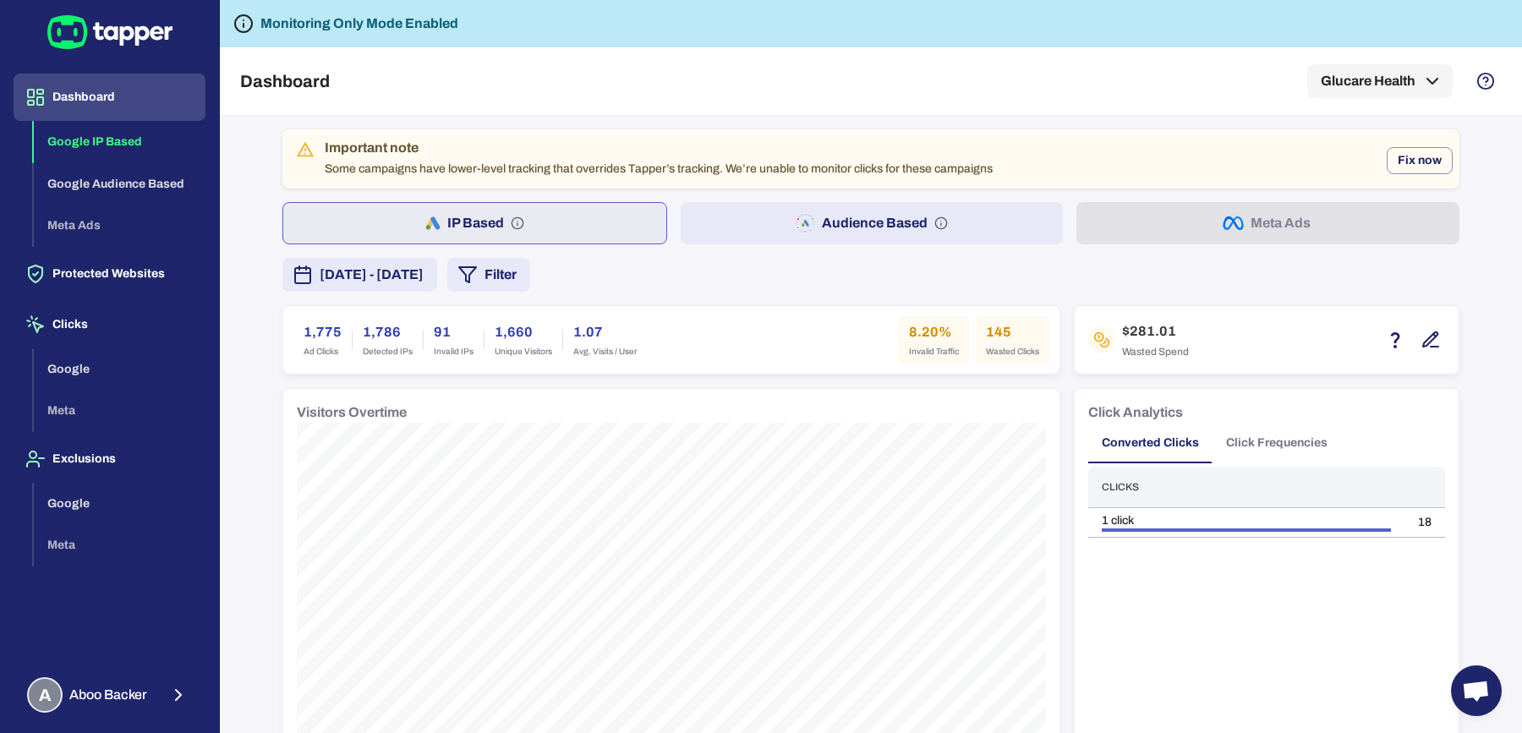
click at [712, 221] on button "Audience Based" at bounding box center [872, 223] width 383 height 42
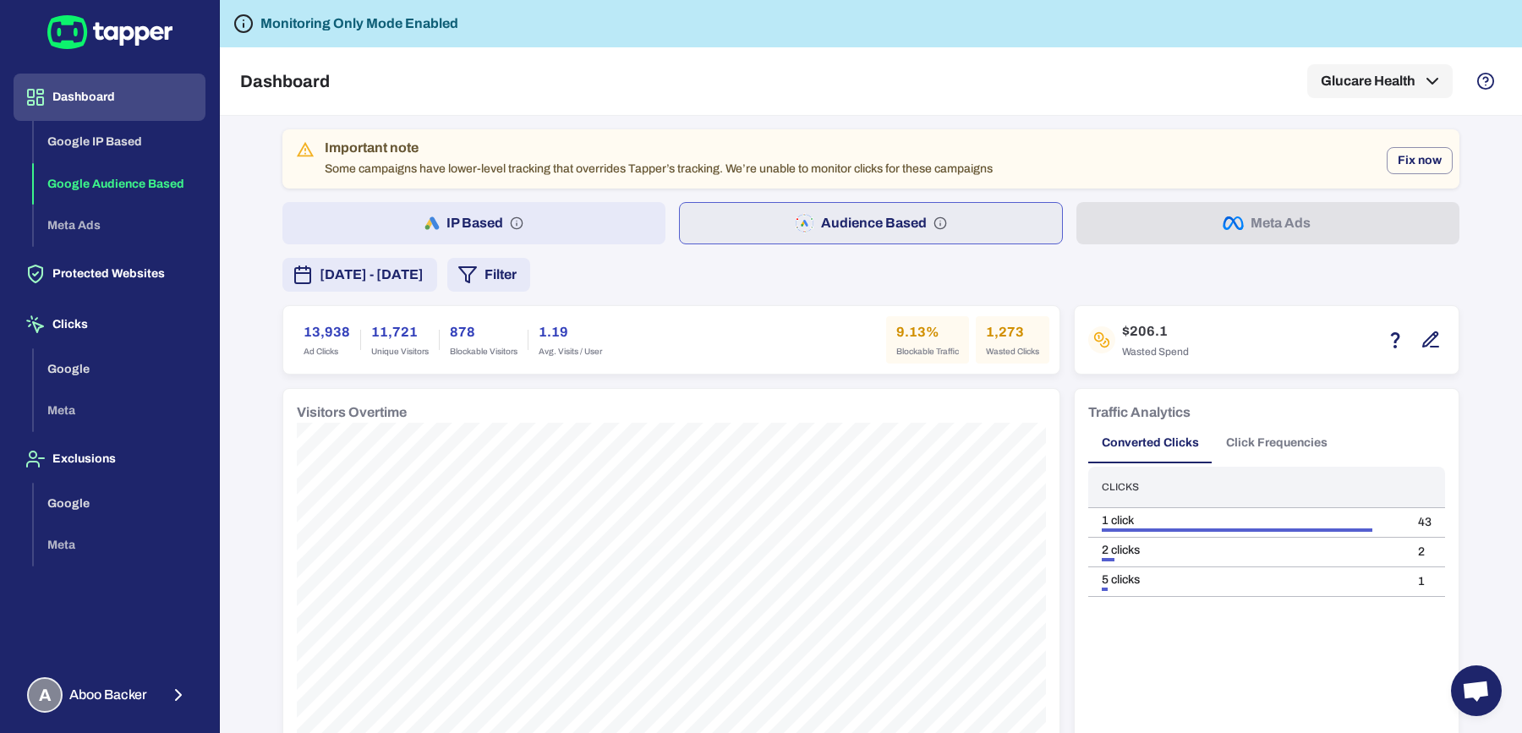
click at [737, 239] on button "Audience Based" at bounding box center [871, 223] width 385 height 42
click at [530, 267] on button "Filter" at bounding box center [488, 275] width 83 height 34
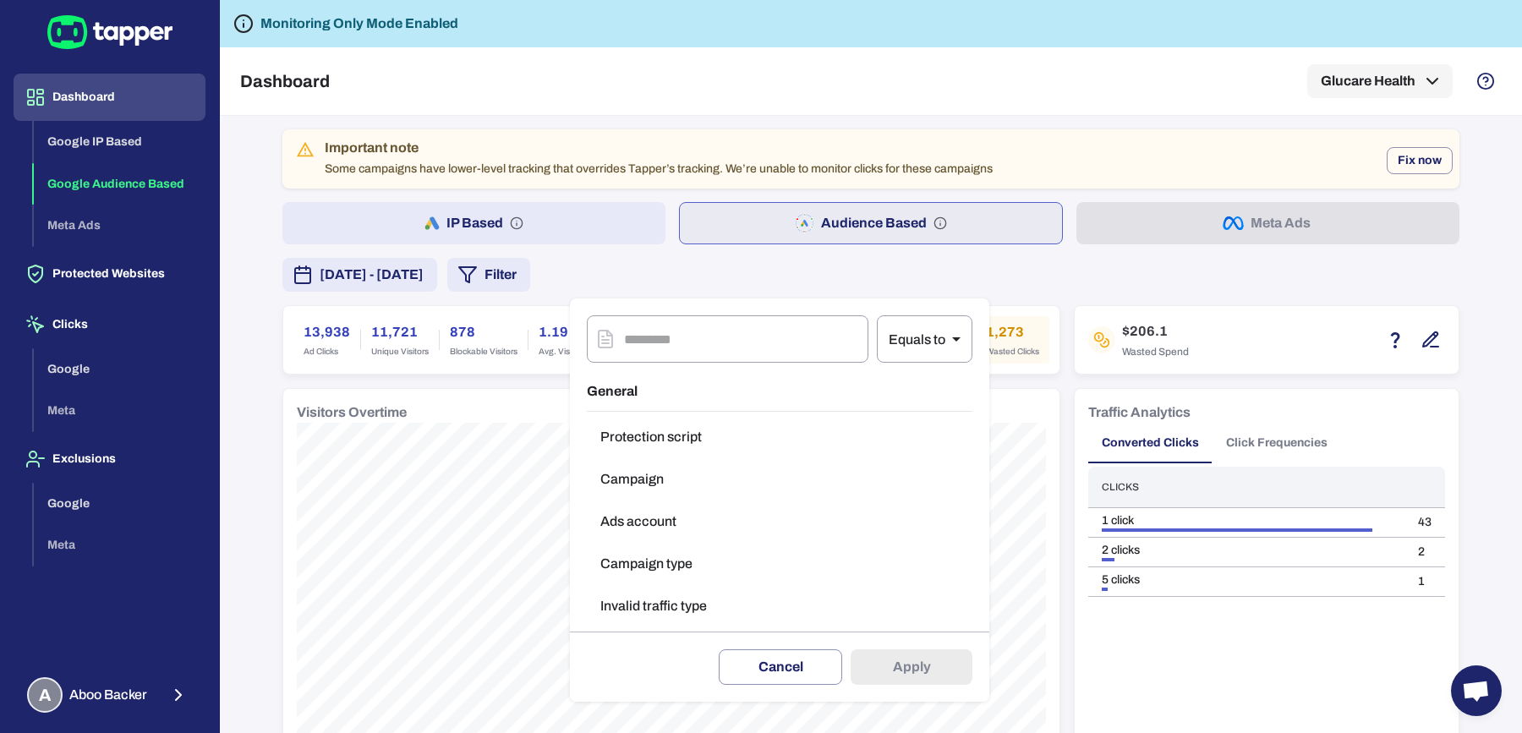
click at [662, 488] on button "Campaign" at bounding box center [779, 479] width 385 height 34
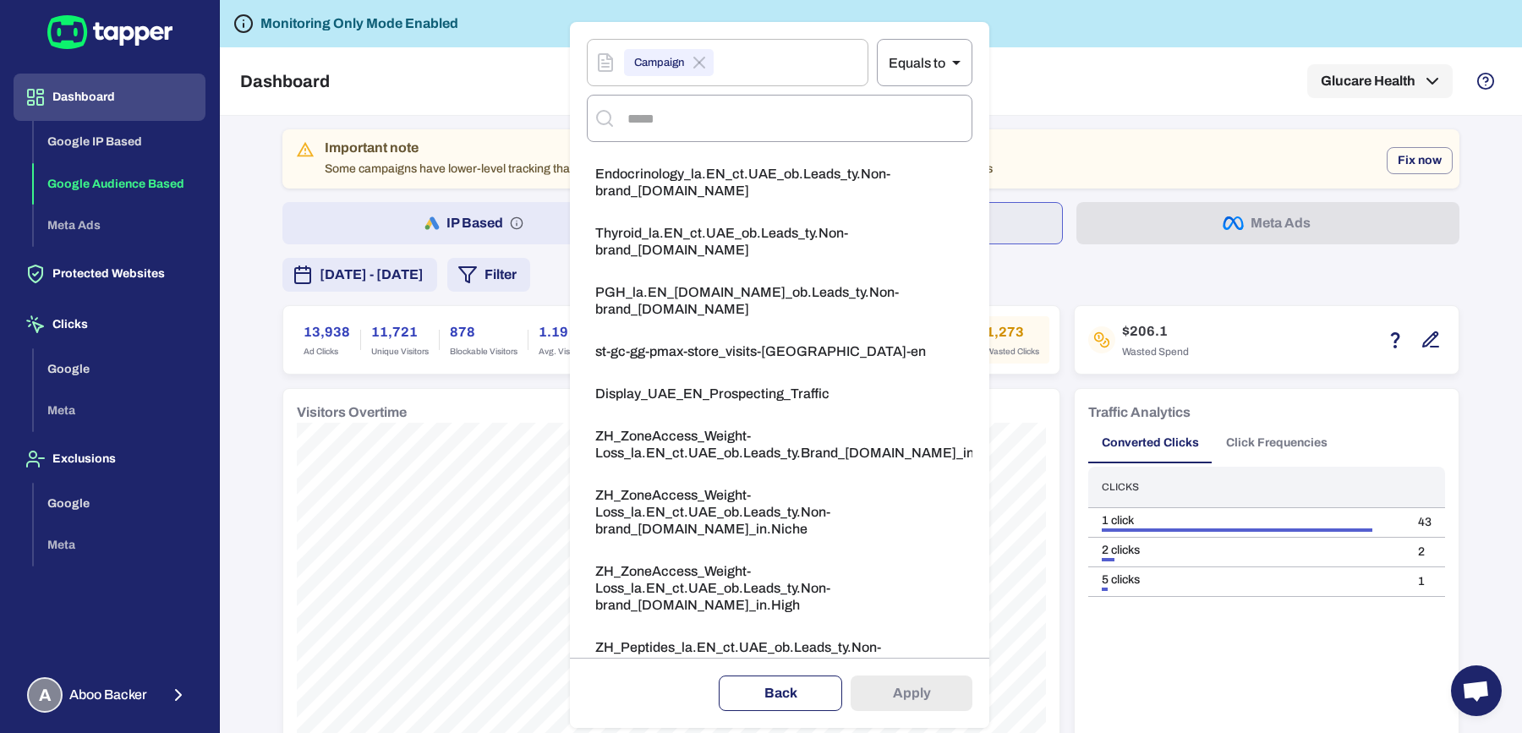
click at [793, 693] on button "Back" at bounding box center [780, 693] width 123 height 36
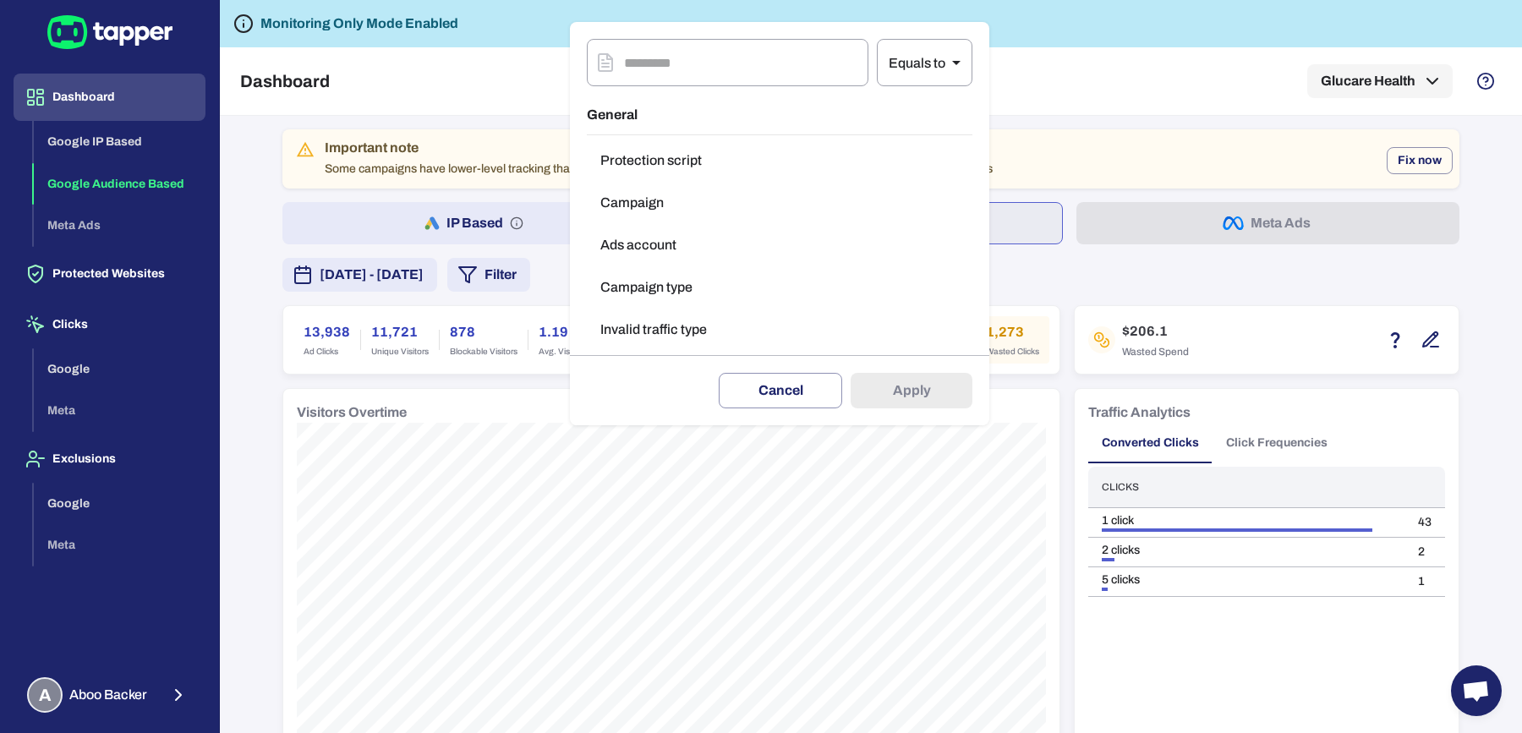
click at [675, 287] on button "Campaign type" at bounding box center [779, 288] width 385 height 34
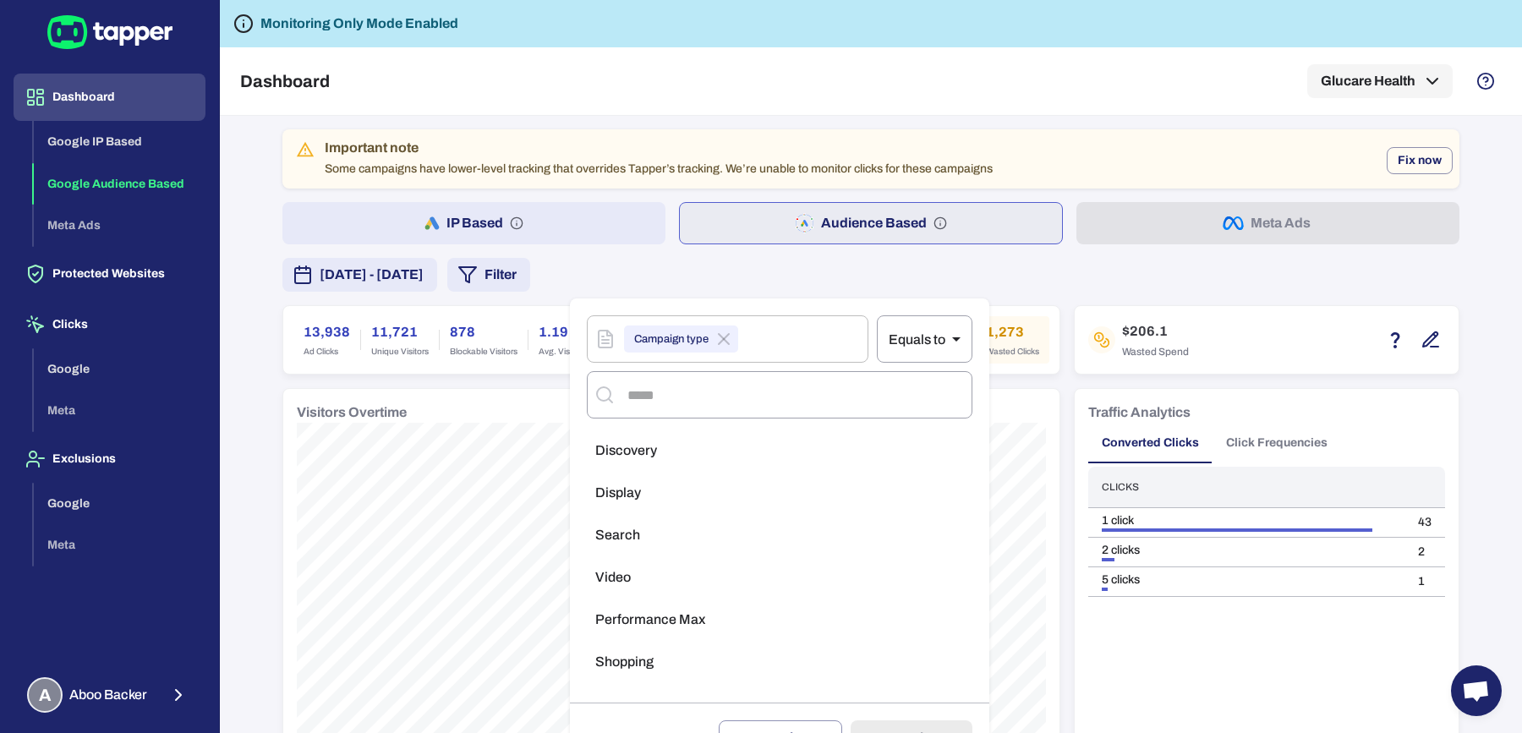
click at [635, 533] on span "Search" at bounding box center [617, 535] width 45 height 17
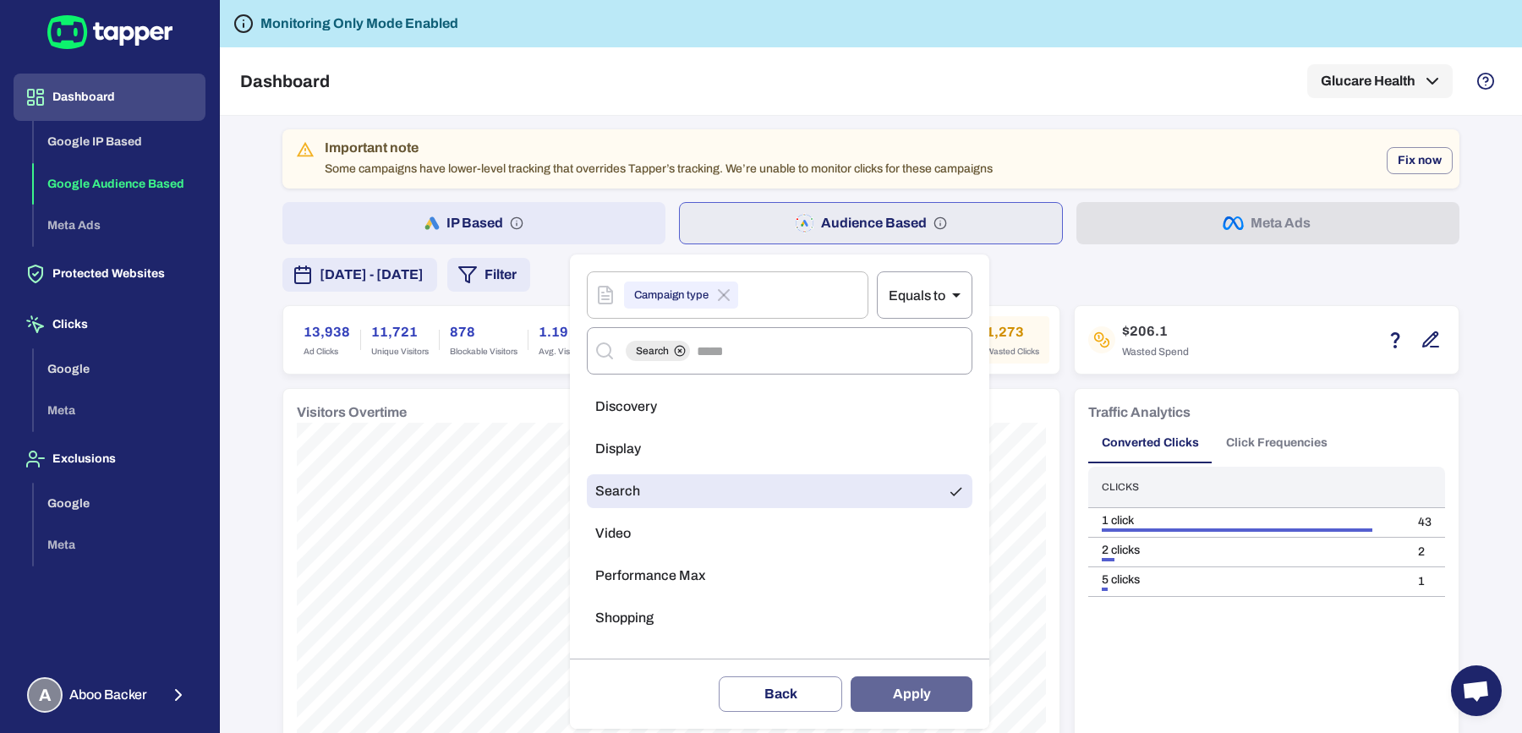
click at [910, 694] on button "Apply" at bounding box center [911, 694] width 122 height 36
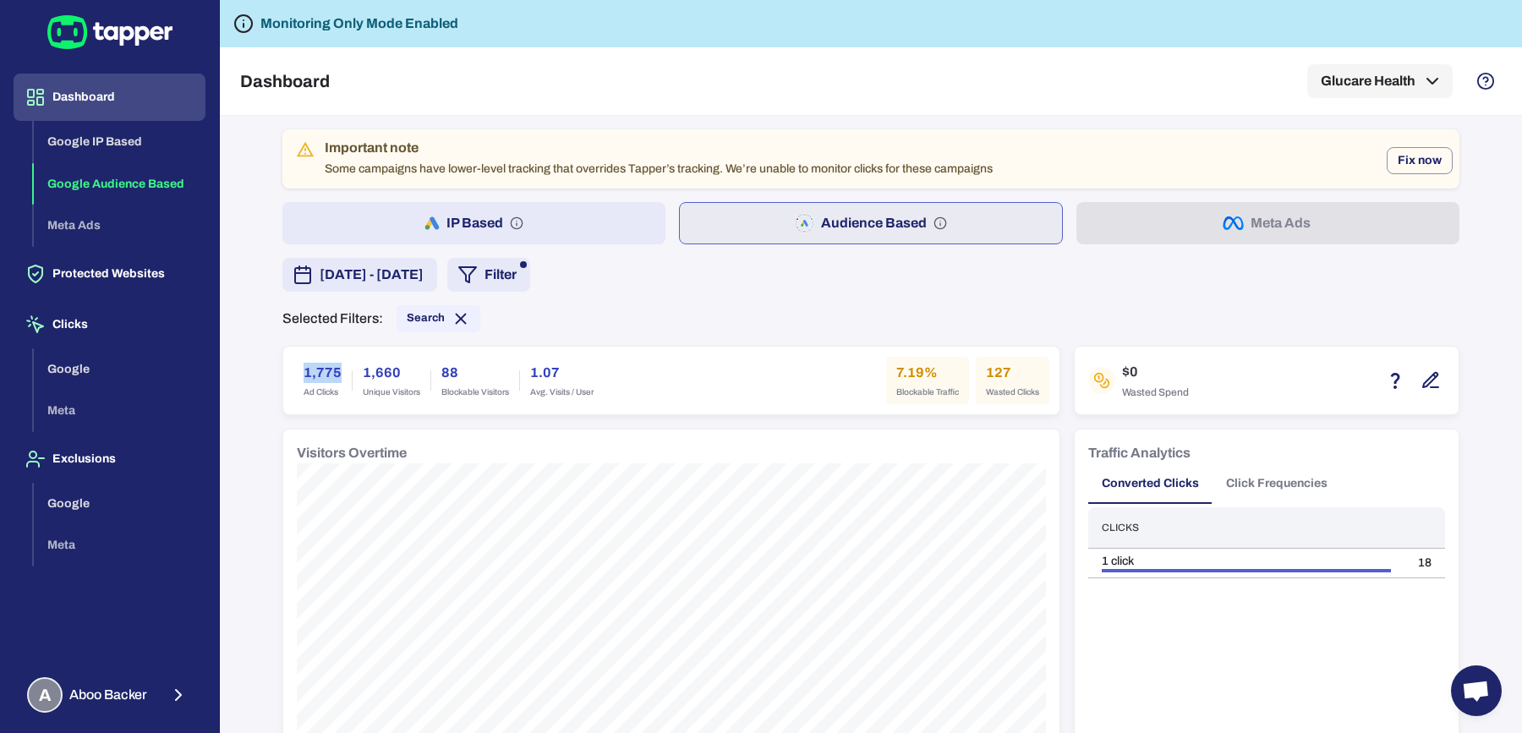
drag, startPoint x: 292, startPoint y: 370, endPoint x: 337, endPoint y: 375, distance: 45.1
click at [337, 375] on div "1,775 Ad Clicks" at bounding box center [322, 380] width 58 height 47
click at [599, 232] on button "IP Based" at bounding box center [473, 223] width 383 height 42
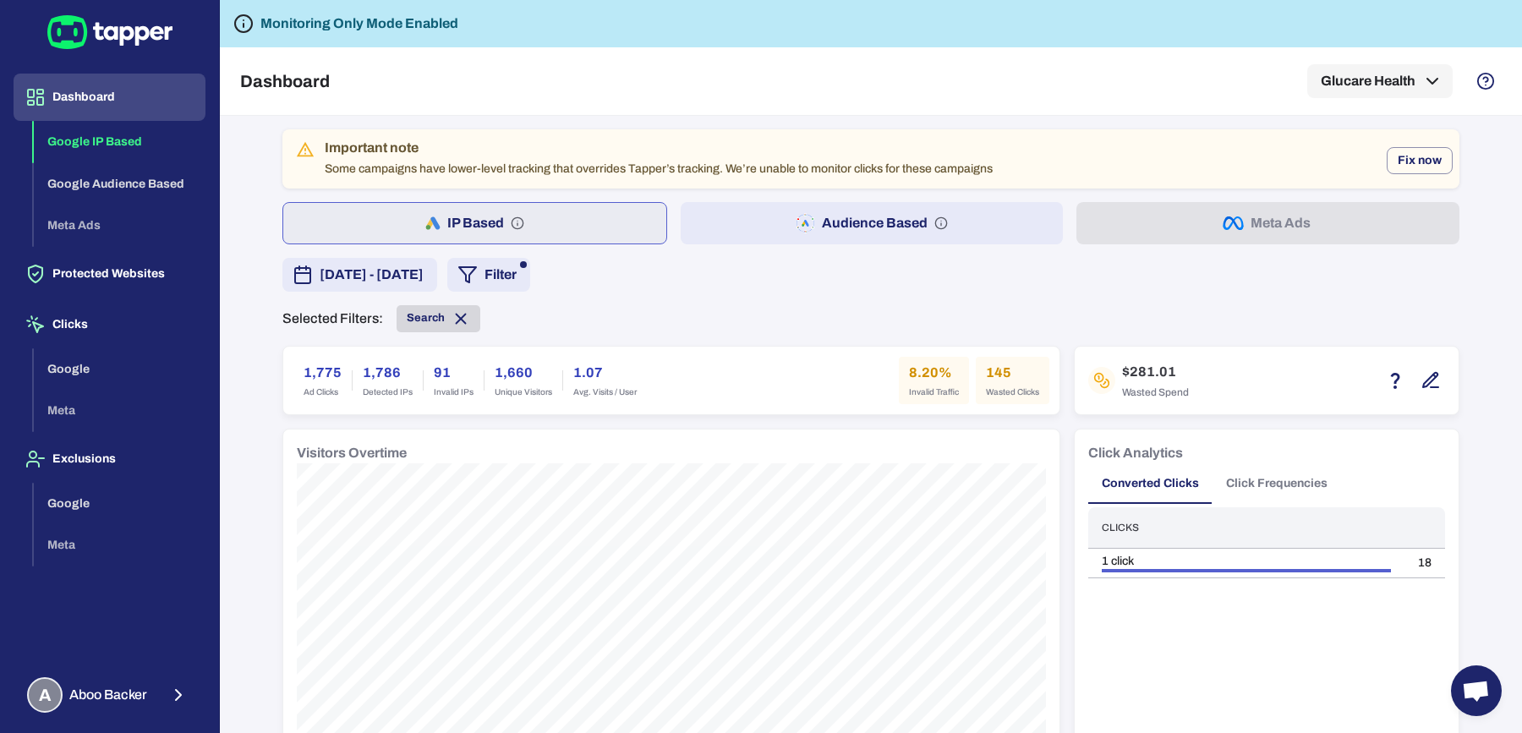
click at [455, 320] on icon at bounding box center [460, 318] width 19 height 19
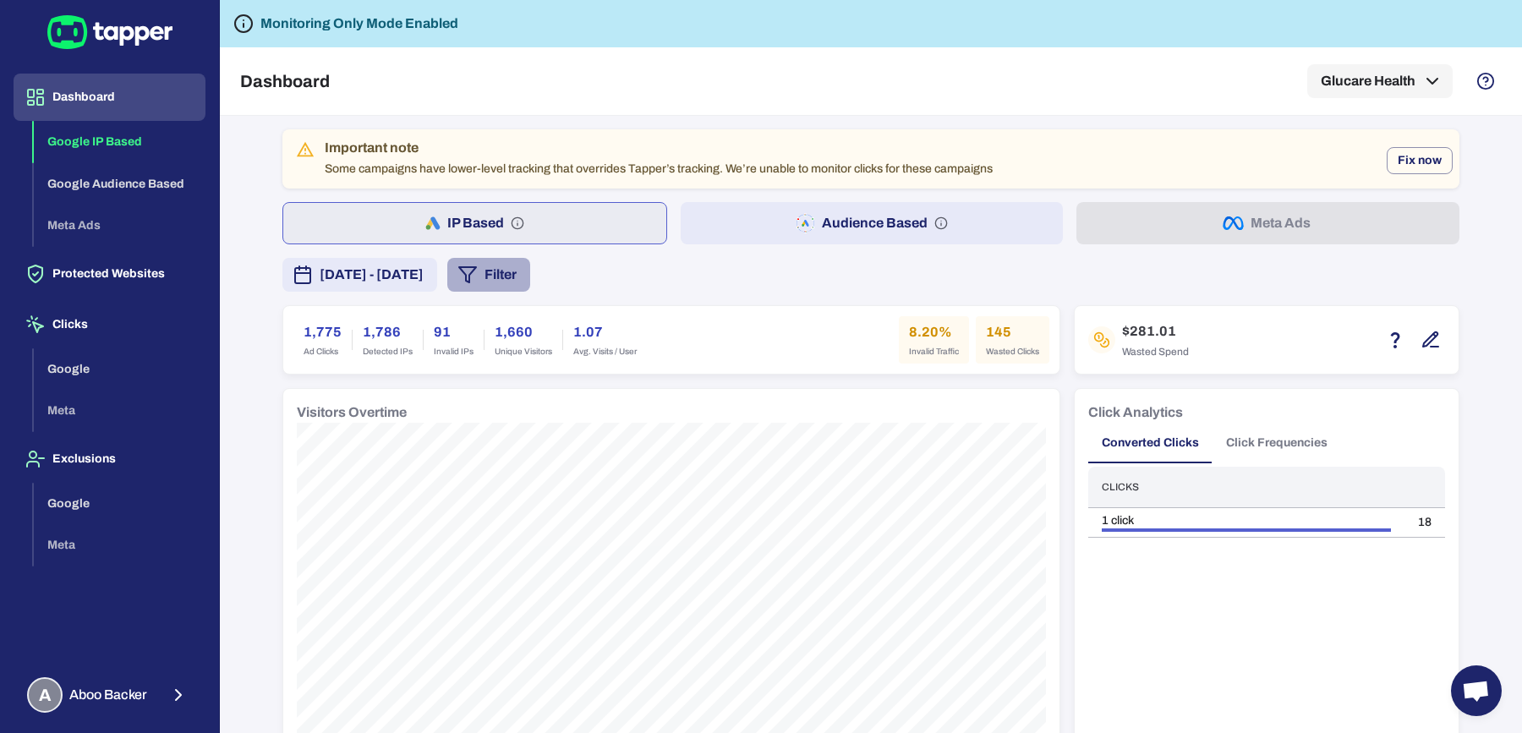
click at [530, 271] on button "Filter" at bounding box center [488, 275] width 83 height 34
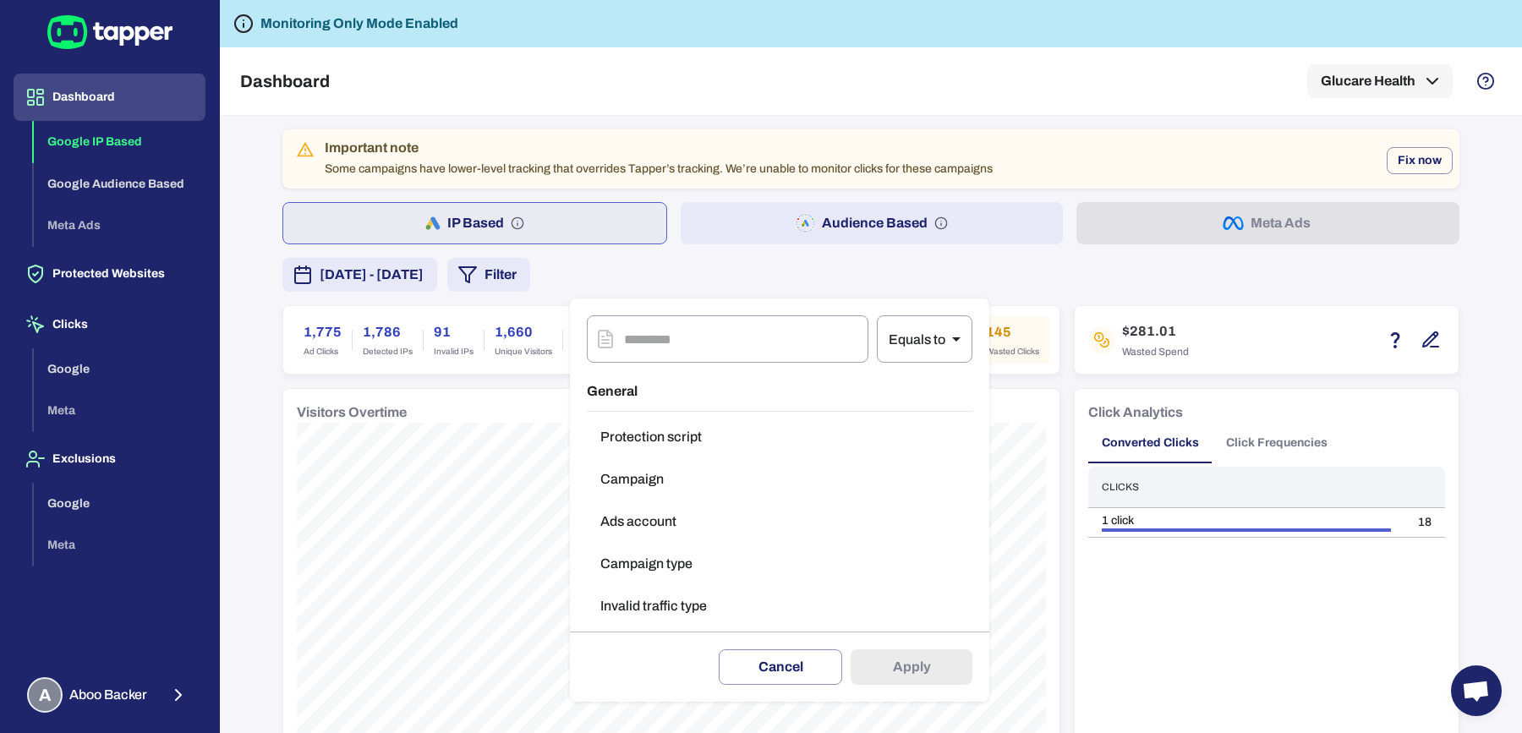
click at [664, 551] on button "Campaign type" at bounding box center [779, 564] width 385 height 34
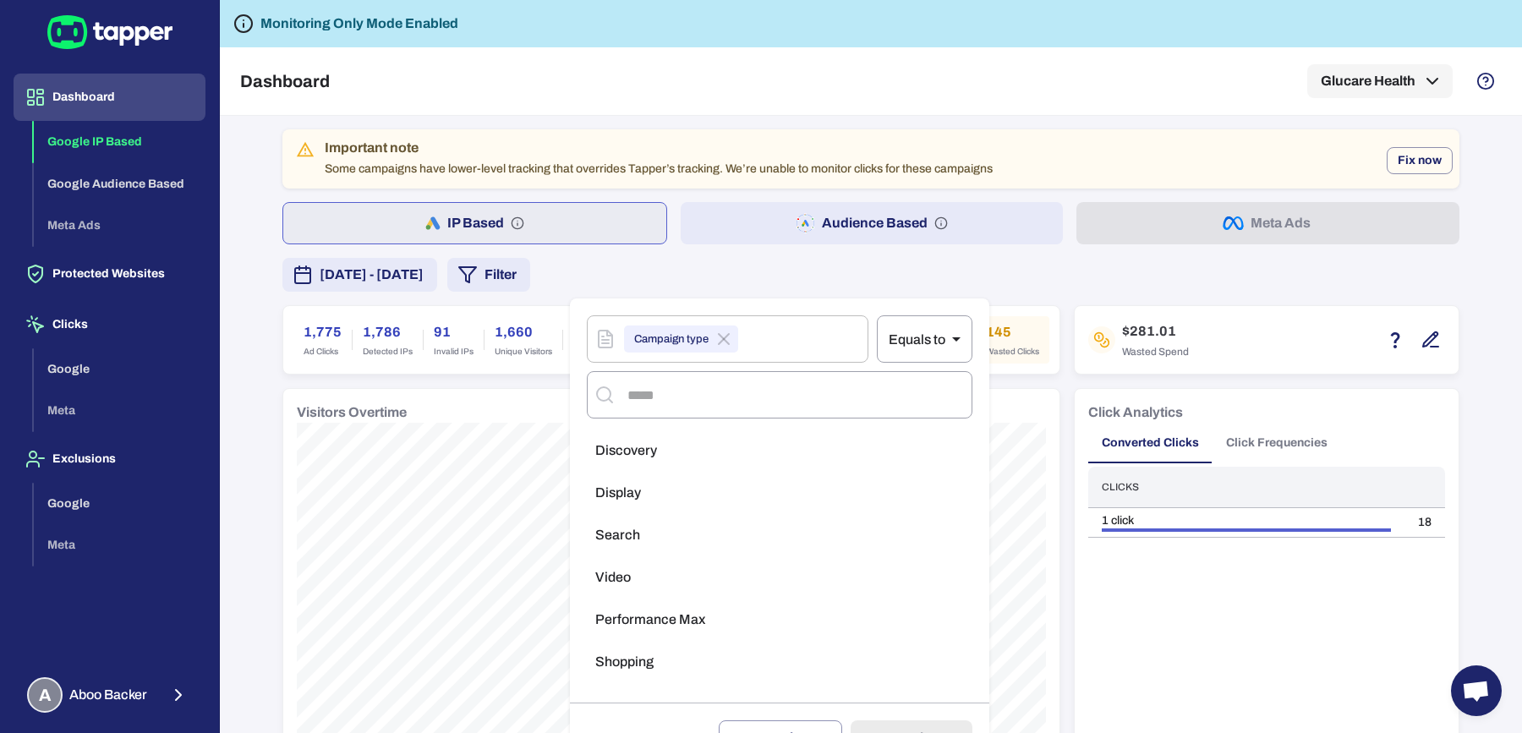
click at [670, 622] on span "Performance Max" at bounding box center [650, 619] width 110 height 17
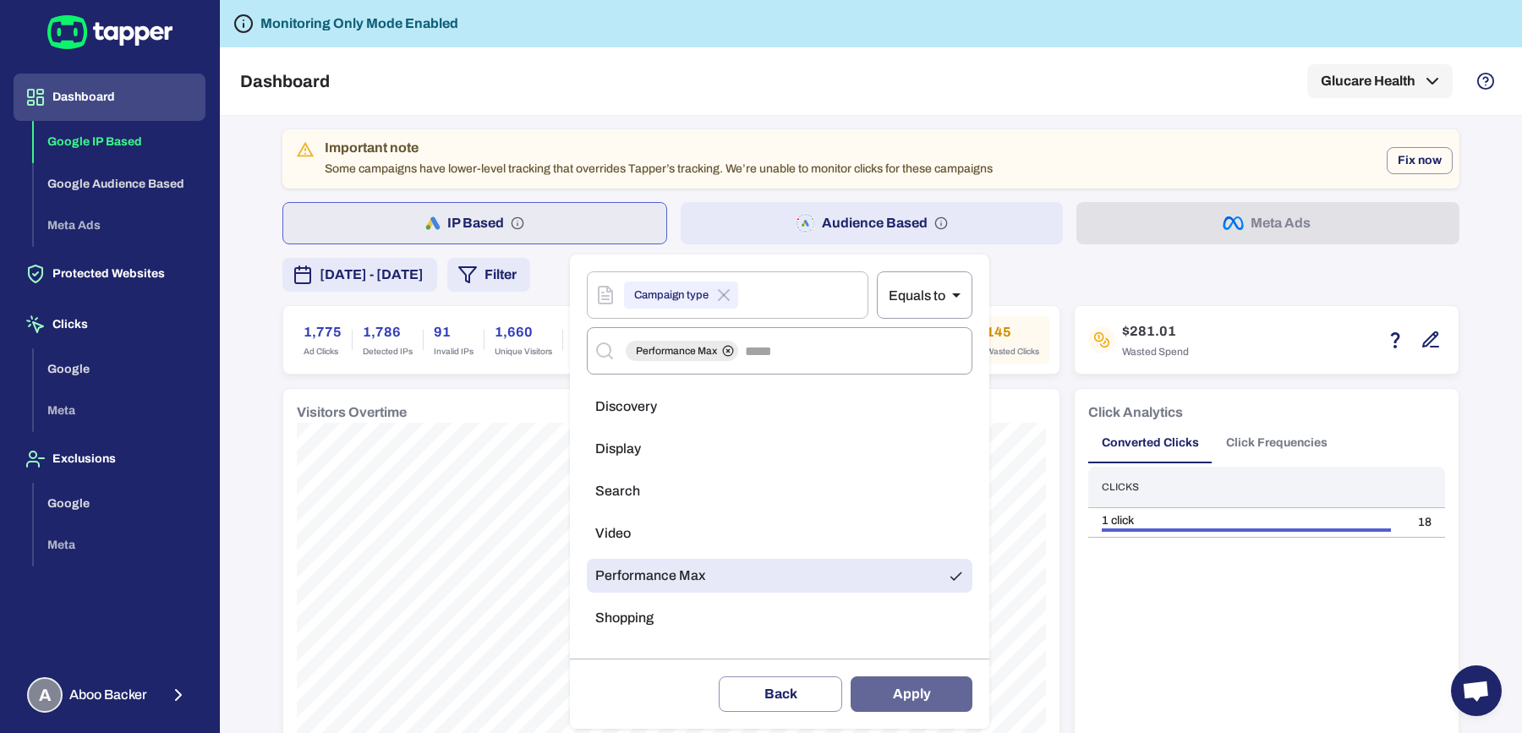
click at [927, 706] on button "Apply" at bounding box center [911, 694] width 122 height 36
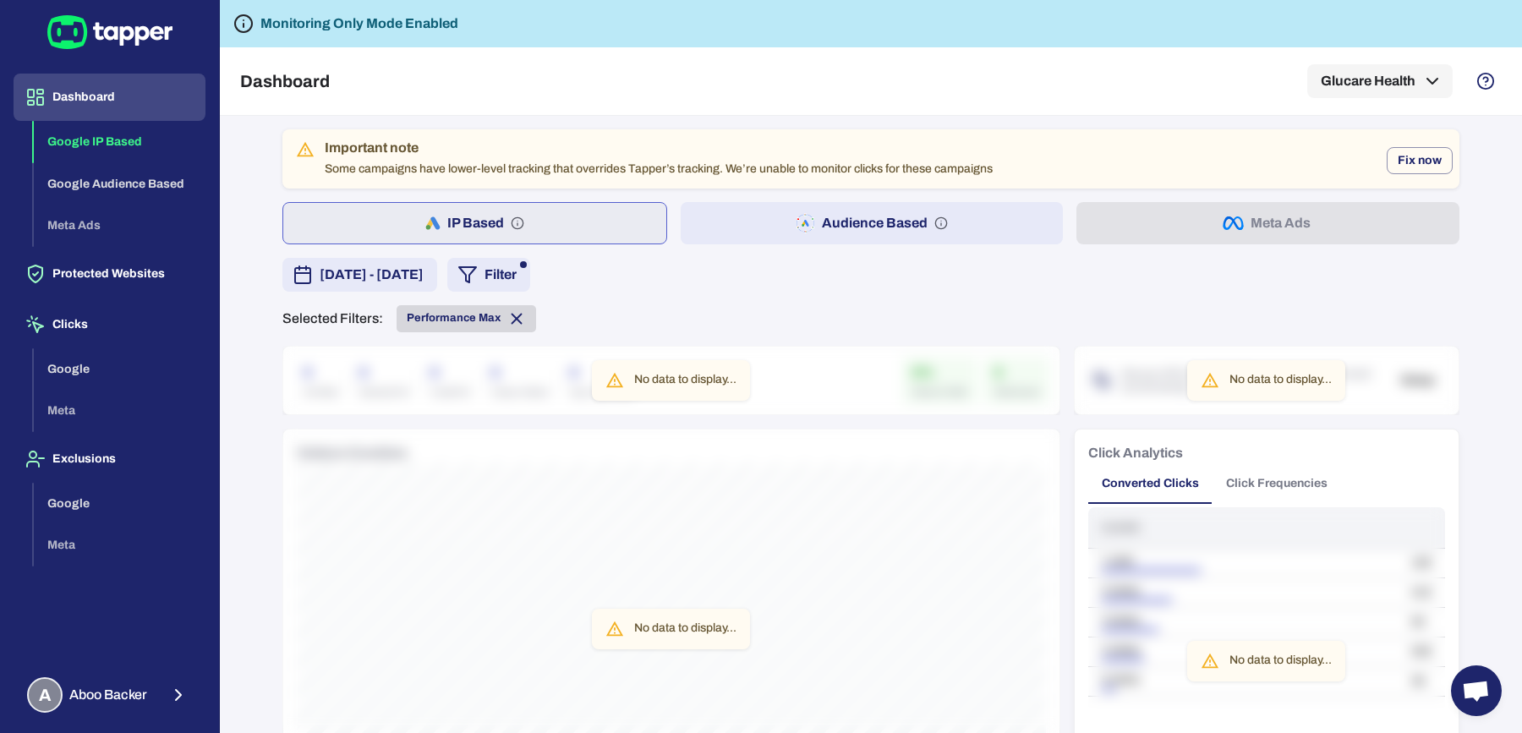
click at [507, 323] on icon at bounding box center [516, 318] width 19 height 19
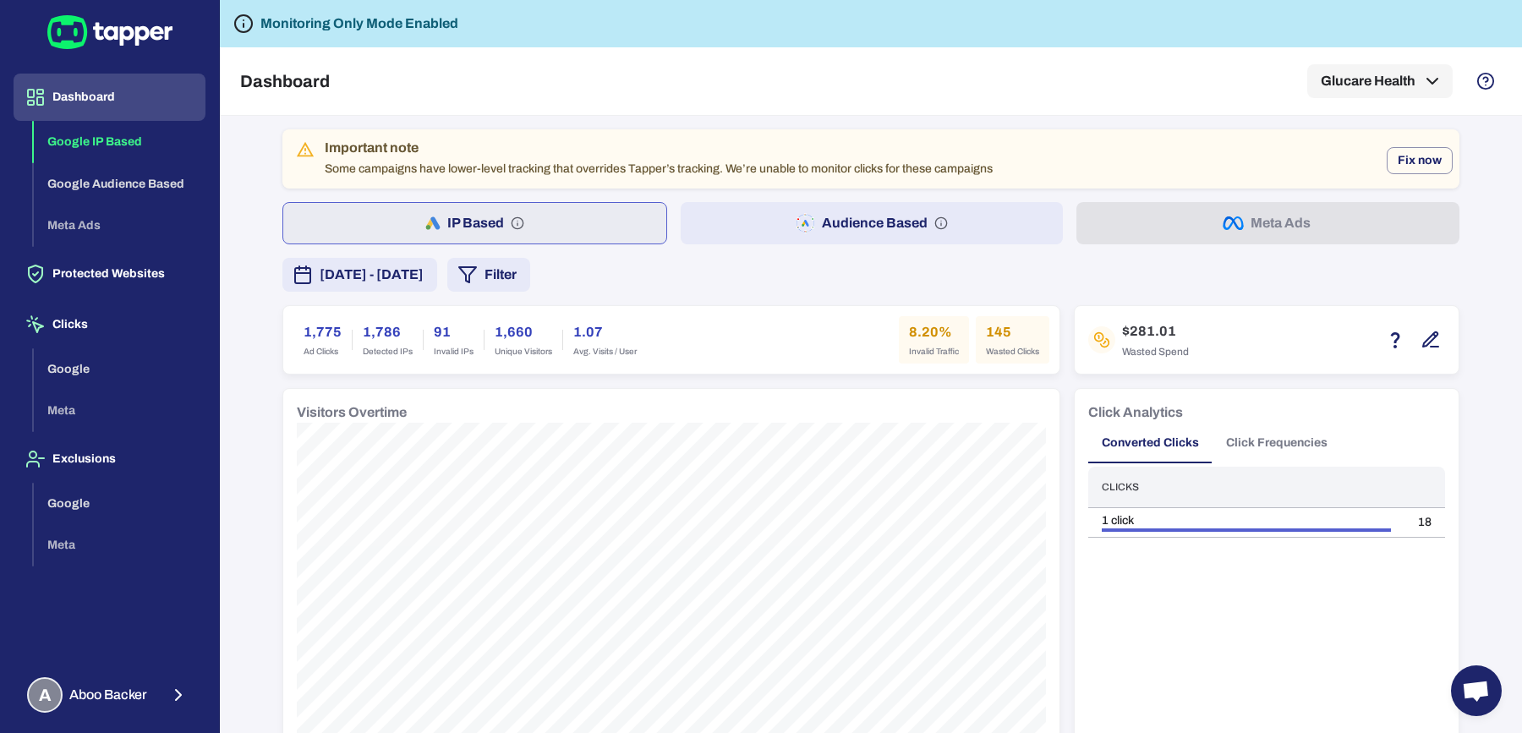
click at [781, 236] on button "Audience Based" at bounding box center [872, 223] width 383 height 42
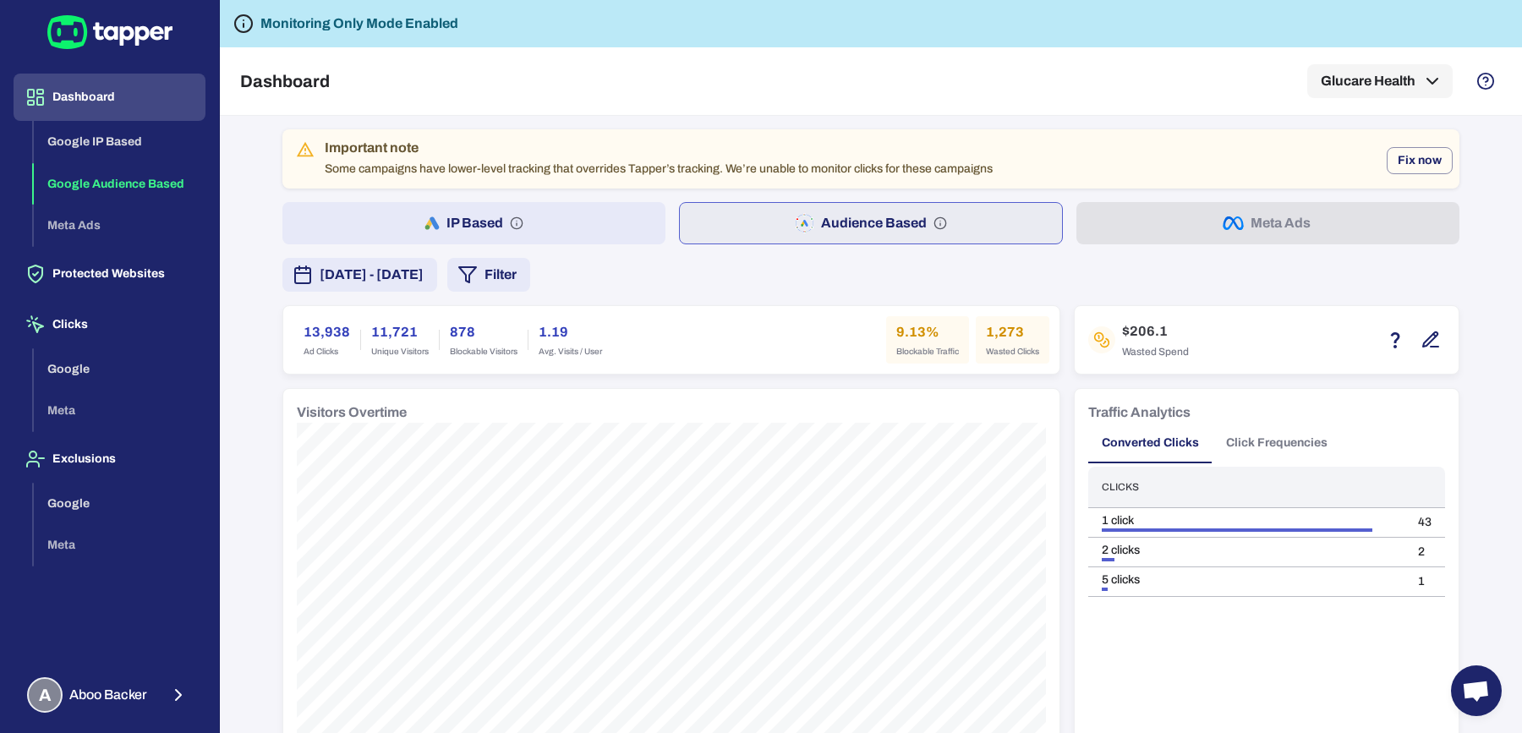
click at [551, 232] on button "IP Based" at bounding box center [473, 223] width 383 height 42
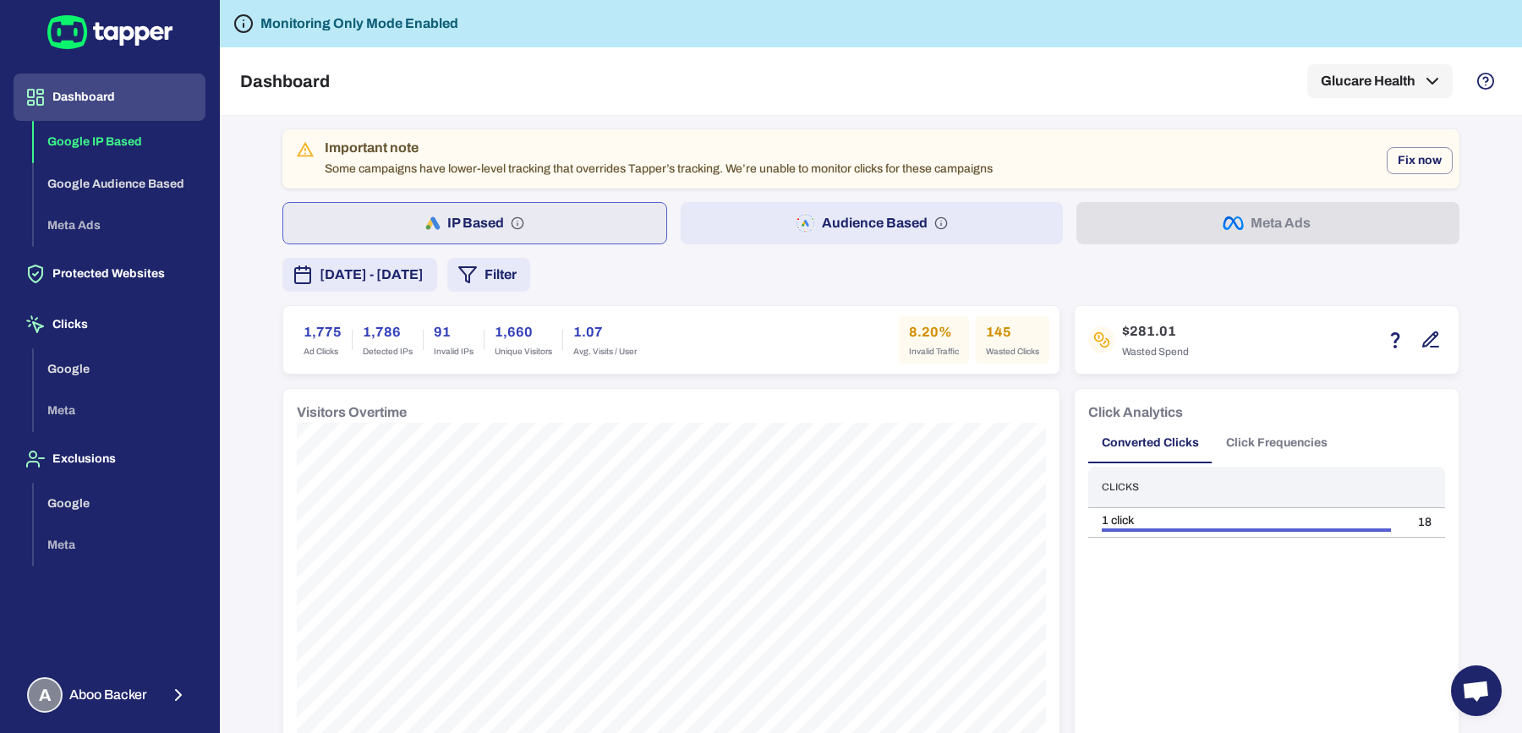
click at [773, 221] on button "Audience Based" at bounding box center [872, 223] width 383 height 42
